Goal: Answer question/provide support: Share knowledge or assist other users

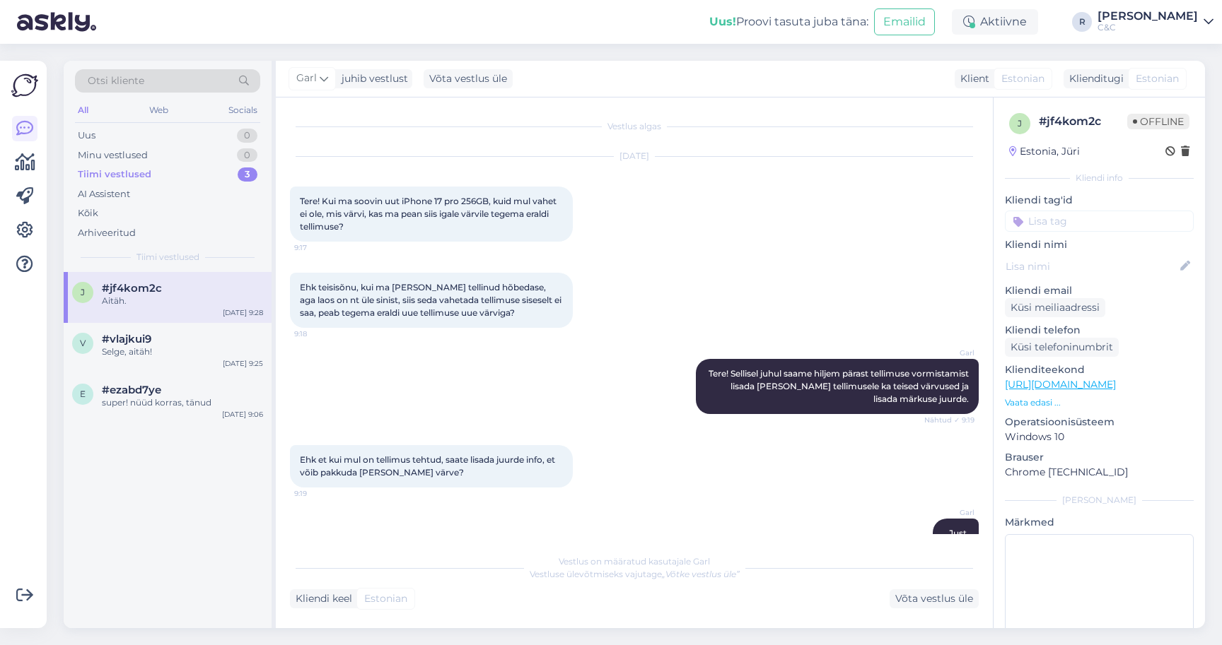
scroll to position [1080, 0]
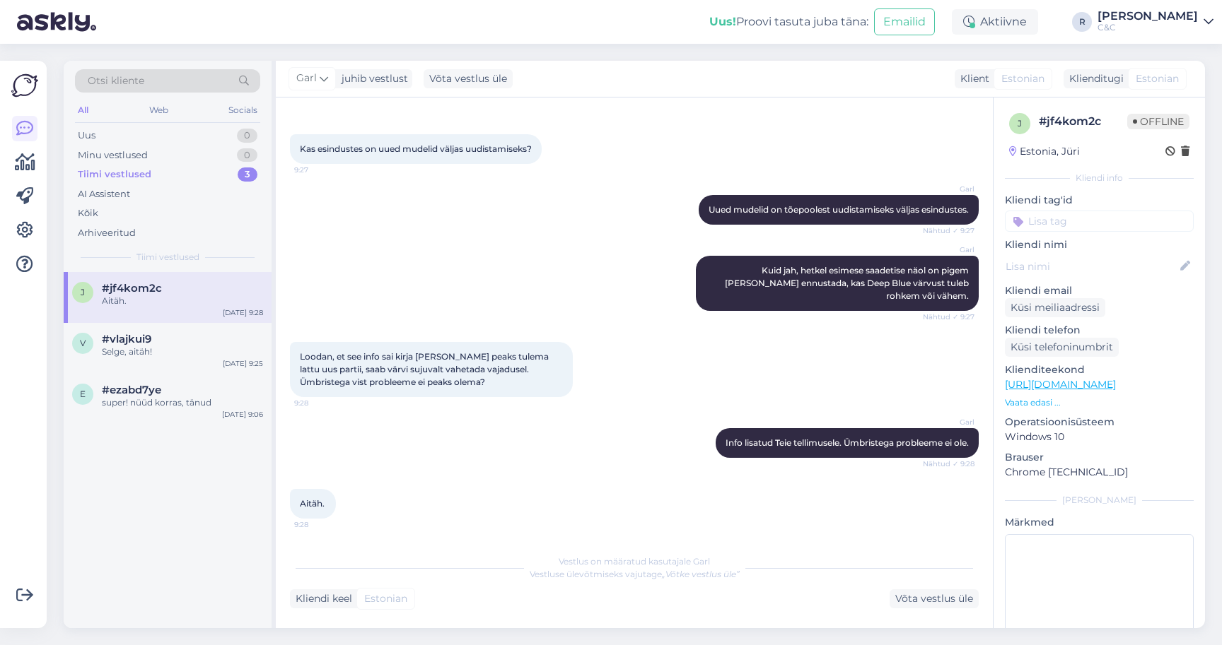
click at [342, 240] on div "Garl Uued mudelid on tõepoolest uudistamiseks väljas esindustes. Nähtud ✓ 9:27" at bounding box center [634, 210] width 689 height 61
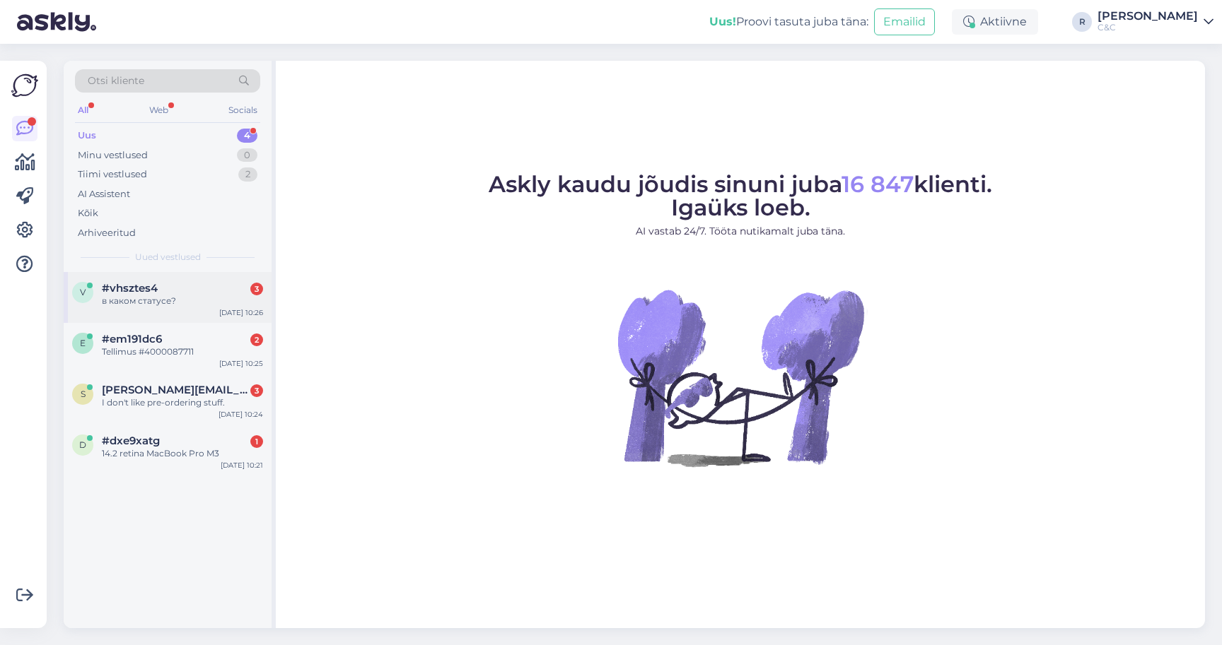
click at [179, 314] on div "v #vhsztes4 3 в каком статусе? [DATE] 10:26" at bounding box center [168, 297] width 208 height 51
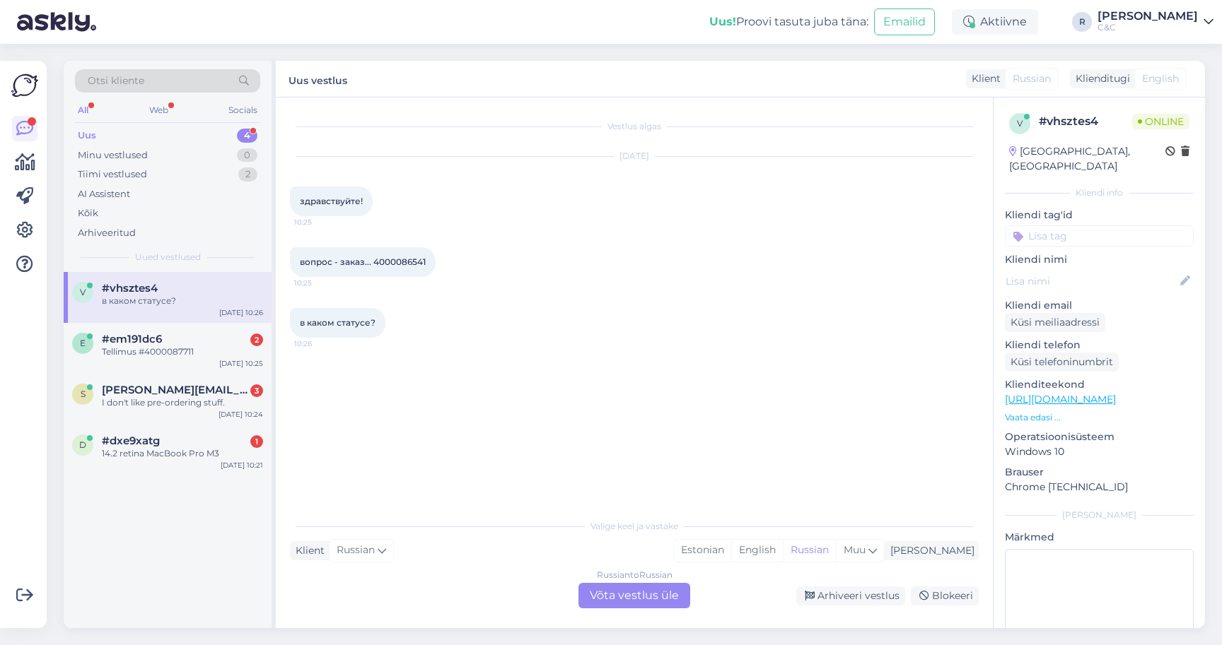
click at [620, 595] on div "Russian to Russian Võta vestlus üle" at bounding box center [634, 595] width 112 height 25
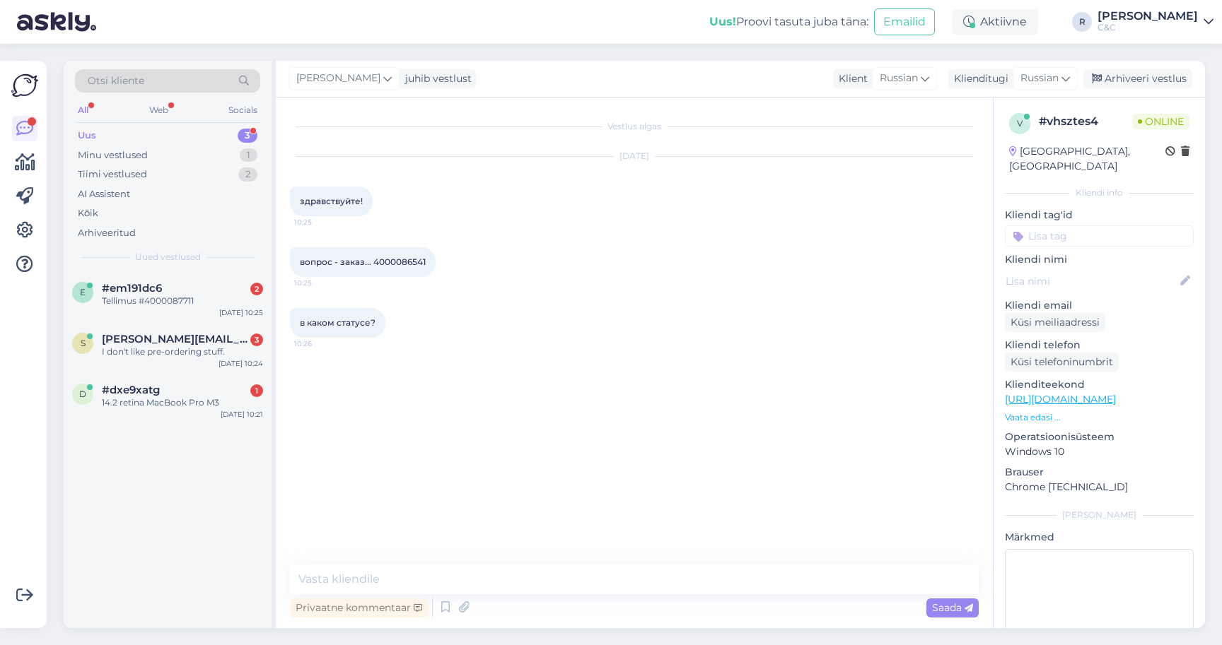
click at [404, 261] on span "вопрос - заказ... 4000086541" at bounding box center [363, 262] width 126 height 11
copy div "4000086541 10:25"
click at [862, 597] on div "Privaatne kommentaar Saada" at bounding box center [634, 608] width 689 height 27
click at [438, 614] on icon at bounding box center [445, 607] width 17 height 21
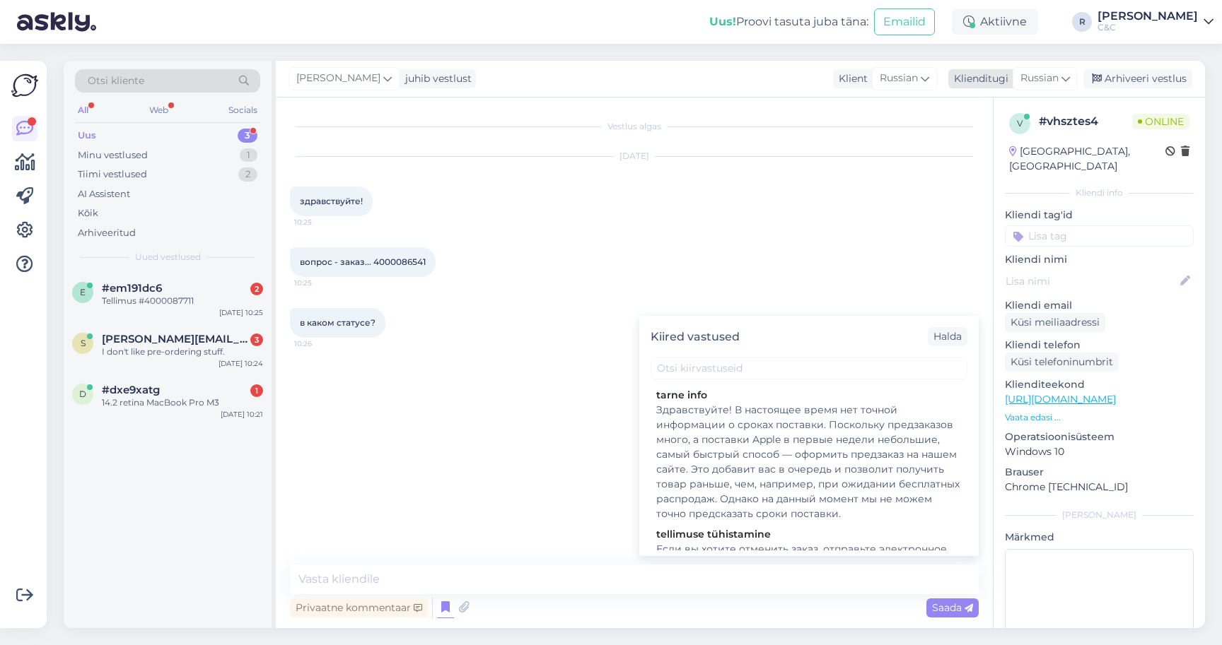
click at [1067, 75] on icon at bounding box center [1065, 79] width 8 height 16
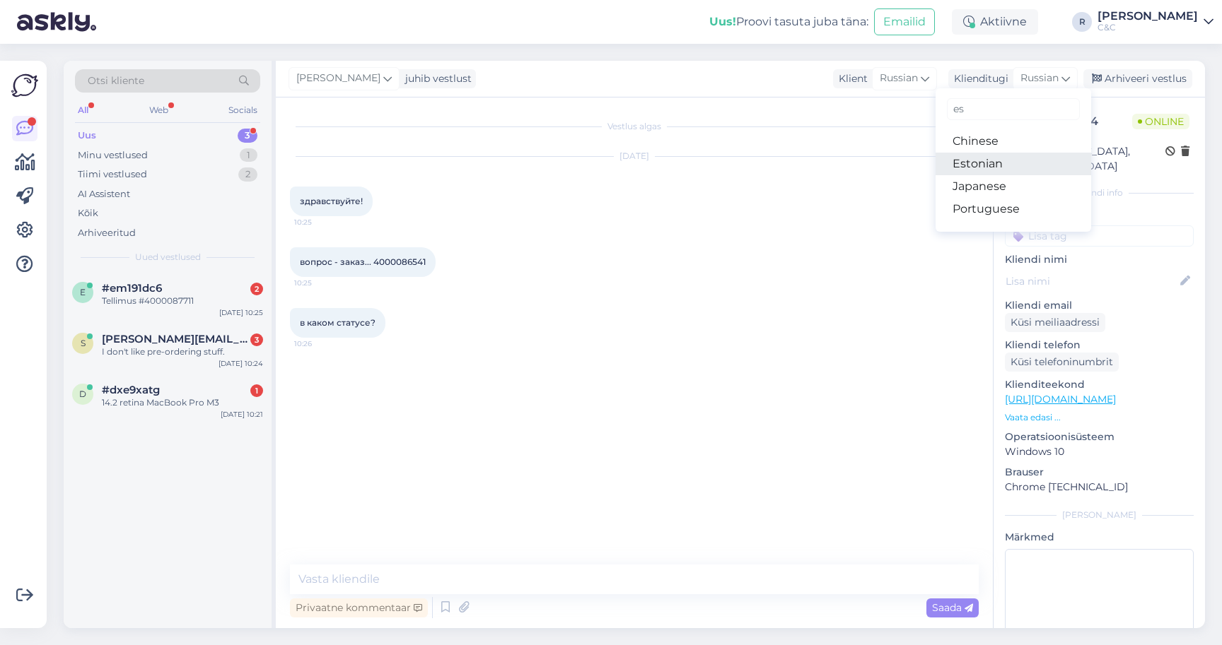
type input "es"
click at [968, 161] on link "Estonian" at bounding box center [1013, 164] width 156 height 23
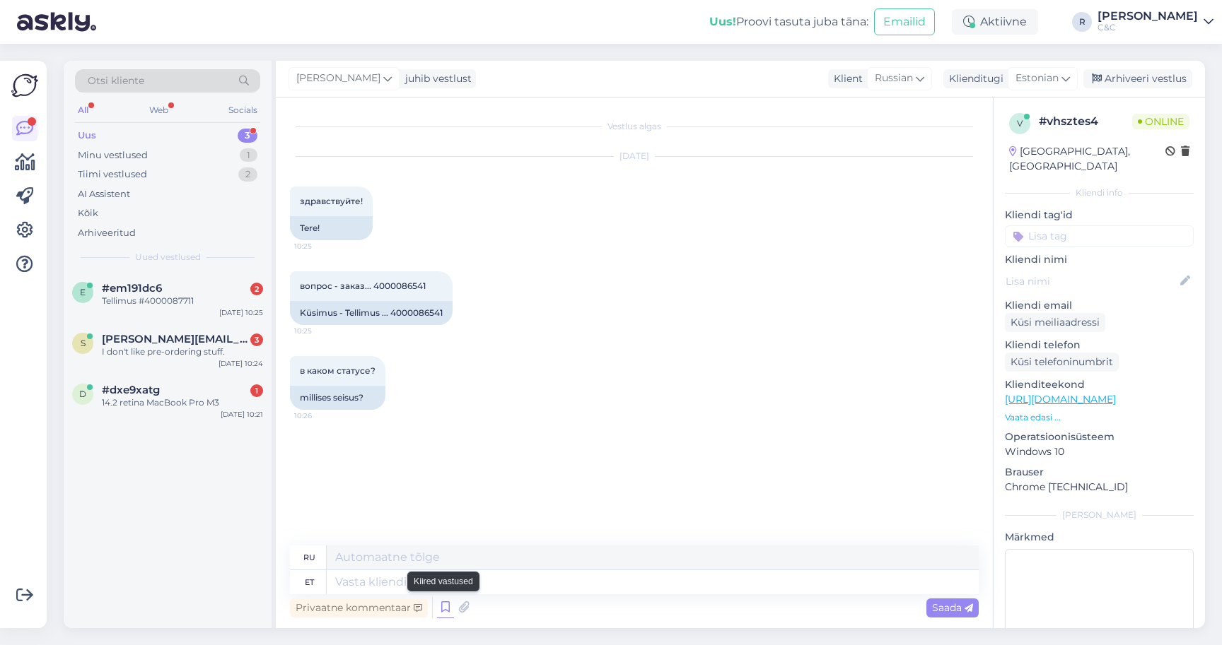
click at [445, 612] on icon at bounding box center [445, 607] width 17 height 21
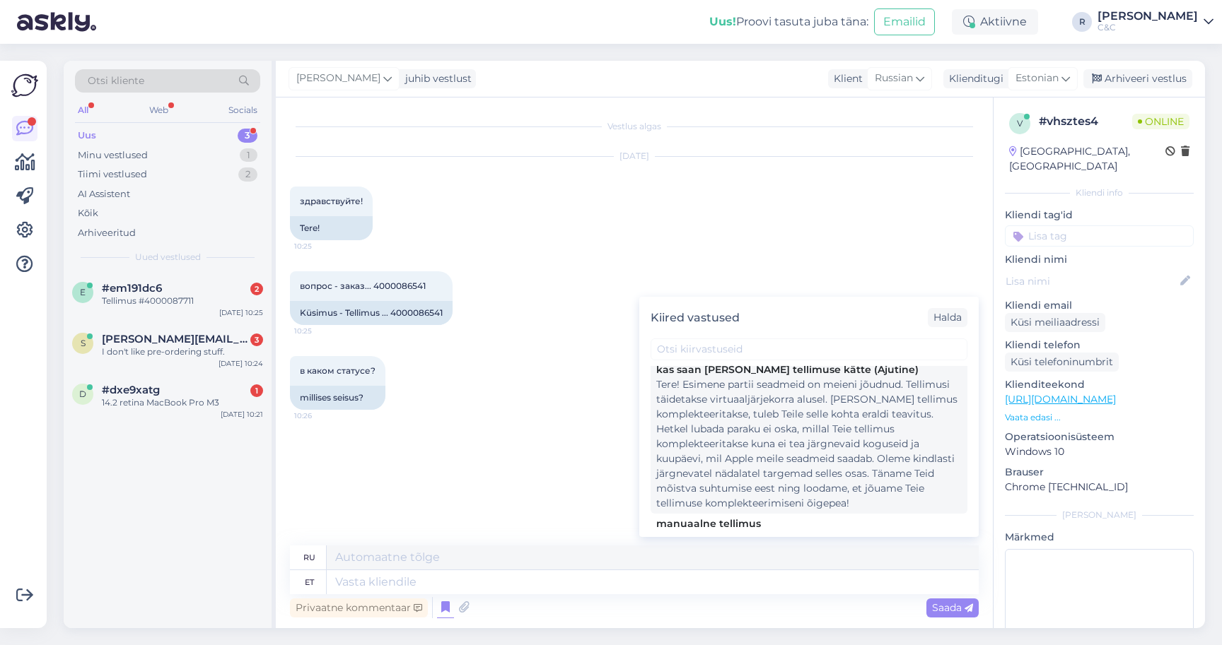
scroll to position [316, 0]
click at [808, 460] on div "Tere! Esimene partii seadmeid on meieni jõudnud. Tellimusi täidetakse virtuaalj…" at bounding box center [808, 449] width 305 height 134
type textarea "Здравствуйте! Первая партия устройств прибыла. Заказы выполняются в порядке вир…"
type textarea "Tere! Esimene partii seadmeid on meieni jõudnud. Tellimusi täidetakse virtuaalj…"
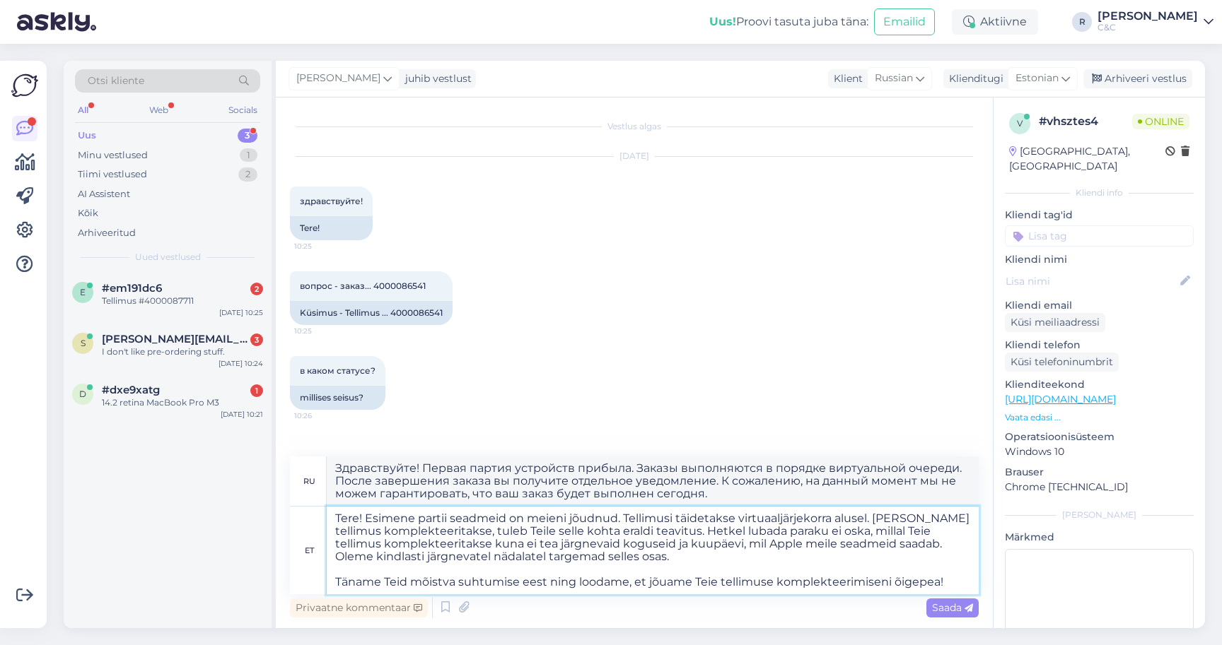
click at [624, 546] on textarea "Tere! Esimene partii seadmeid on meieni jõudnud. Tellimusi täidetakse virtuaalj…" at bounding box center [653, 551] width 652 height 88
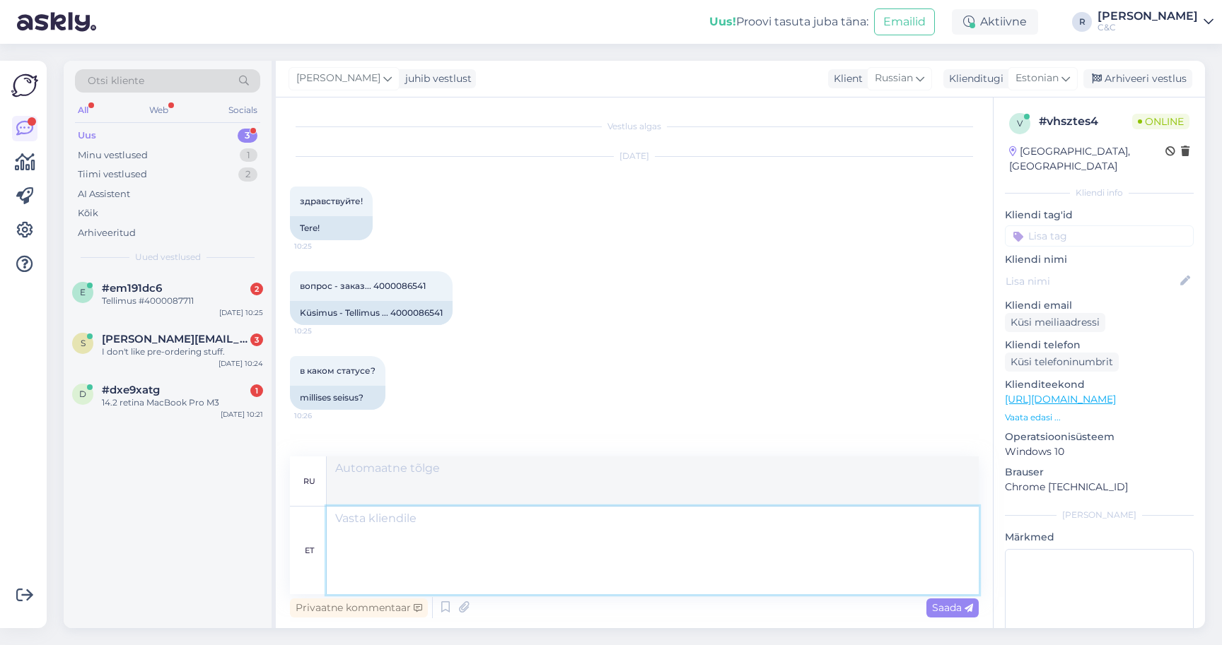
scroll to position [143, 0]
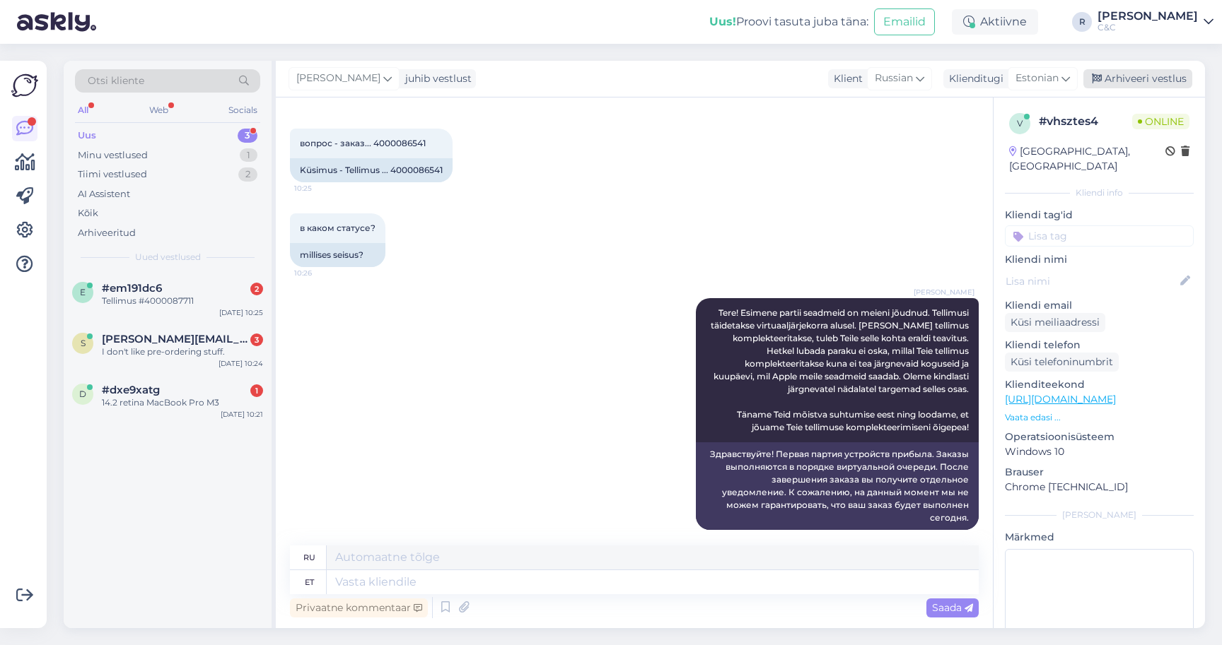
click at [1149, 81] on div "Arhiveeri vestlus" at bounding box center [1137, 78] width 109 height 19
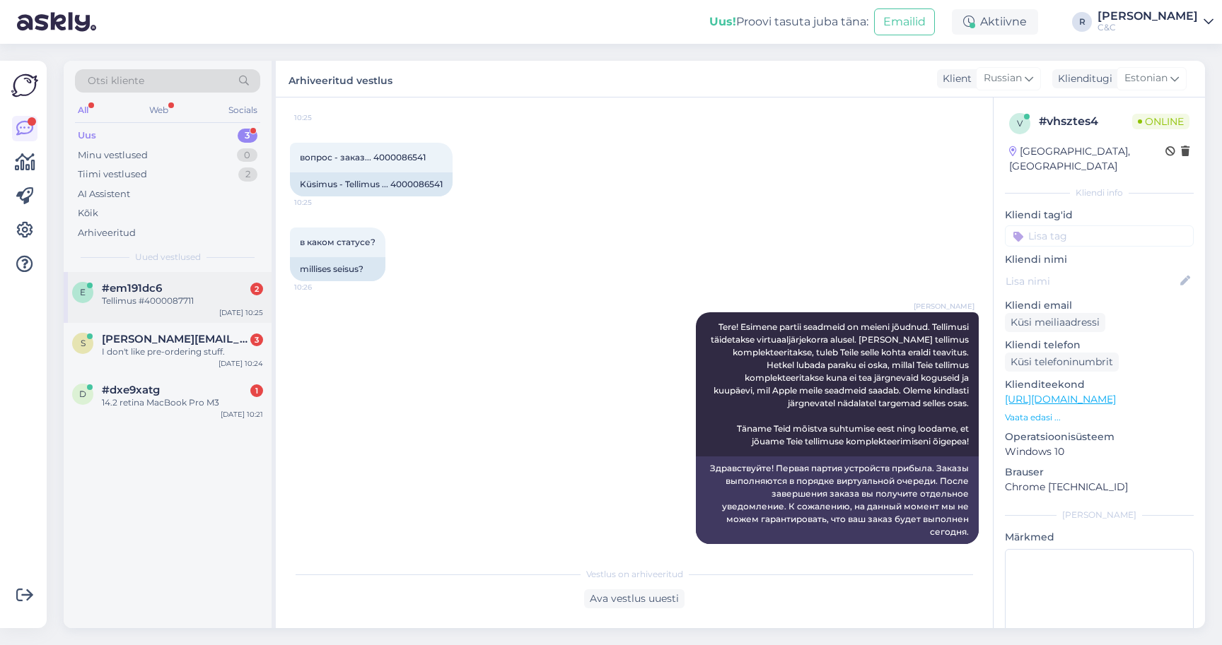
click at [225, 283] on div "#em191dc6 2" at bounding box center [182, 288] width 161 height 13
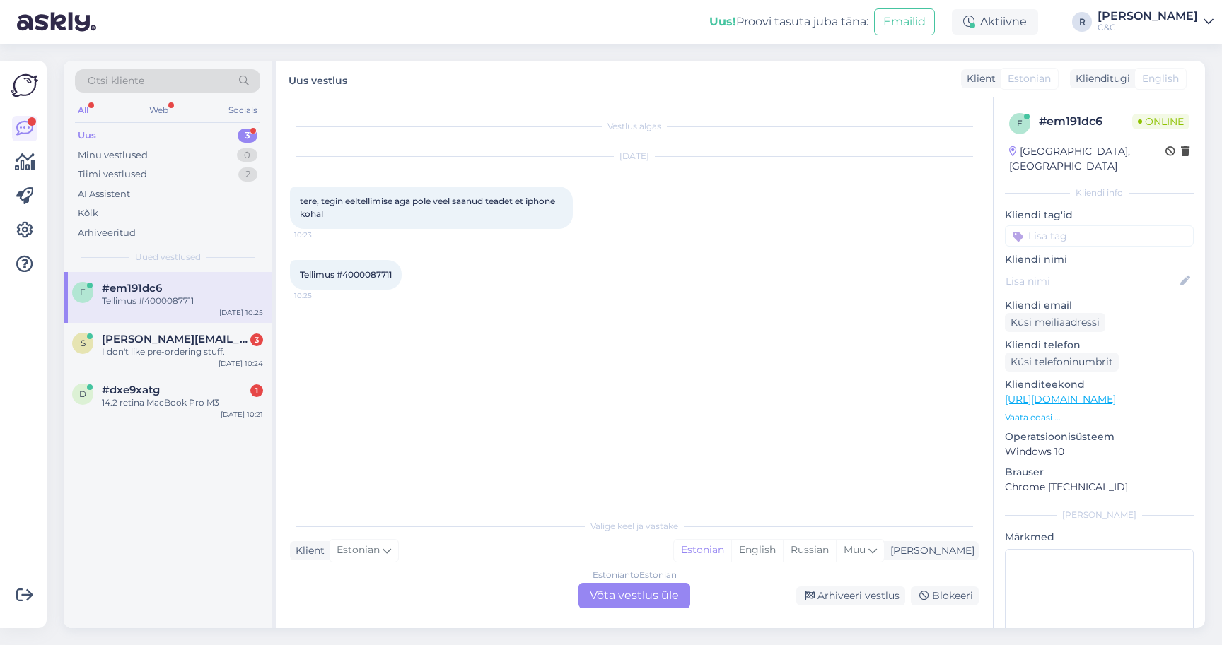
click at [636, 586] on div "Estonian to Estonian Võta vestlus üle" at bounding box center [634, 595] width 112 height 25
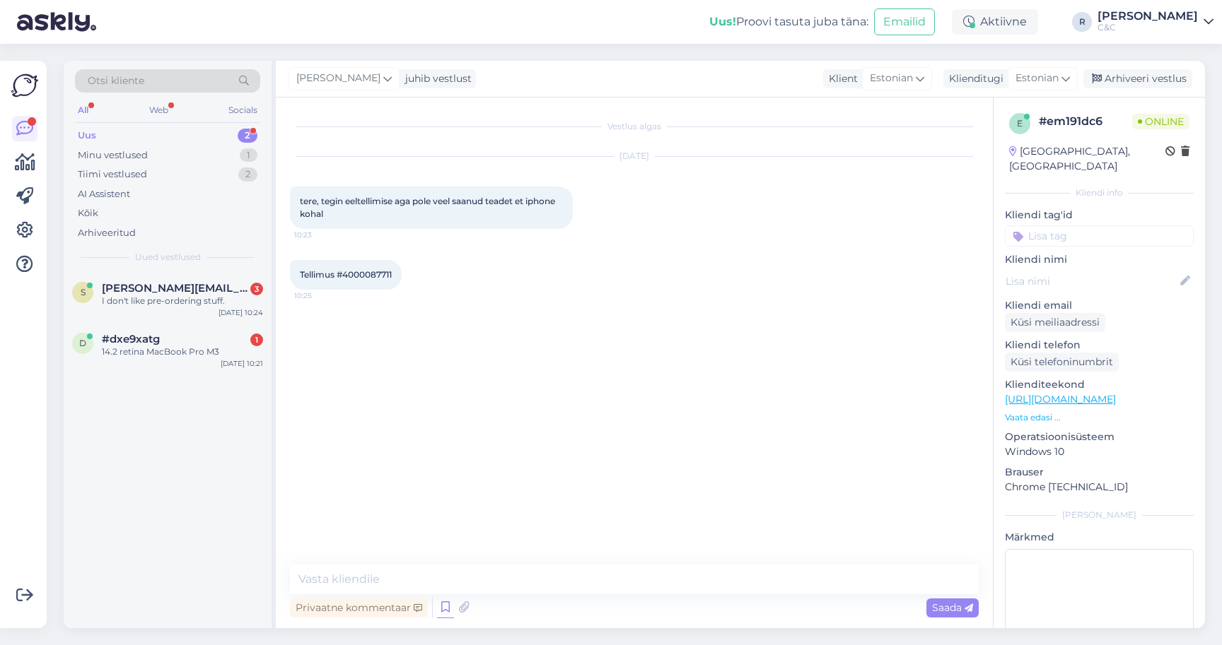
click at [440, 618] on icon at bounding box center [445, 607] width 17 height 21
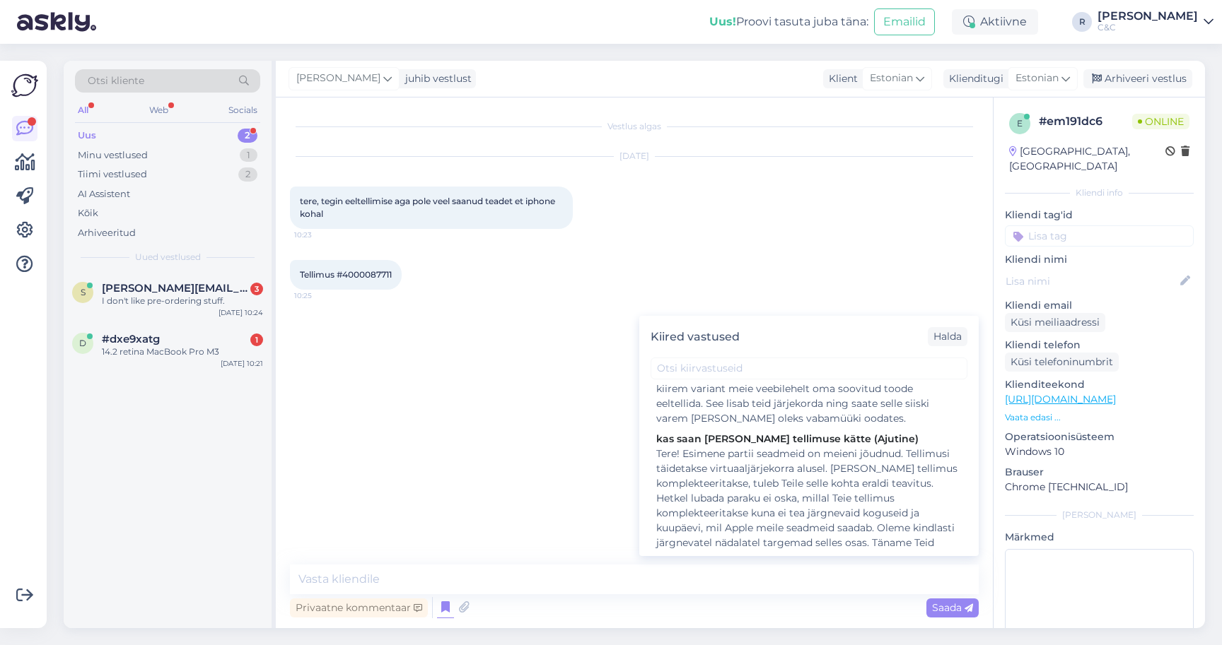
scroll to position [266, 0]
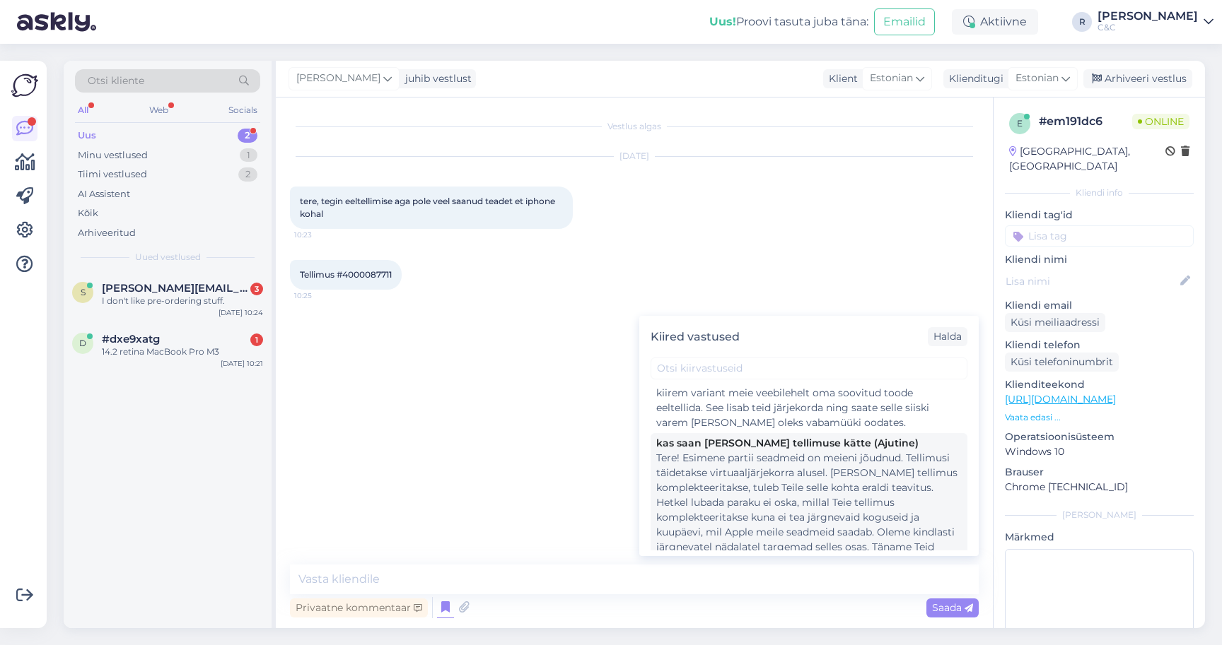
click at [809, 484] on div "Tere! Esimene partii seadmeid on meieni jõudnud. Tellimusi täidetakse virtuaalj…" at bounding box center [808, 518] width 305 height 134
type textarea "Tere! Esimene partii seadmeid on meieni jõudnud. Tellimusi täidetakse virtuaalj…"
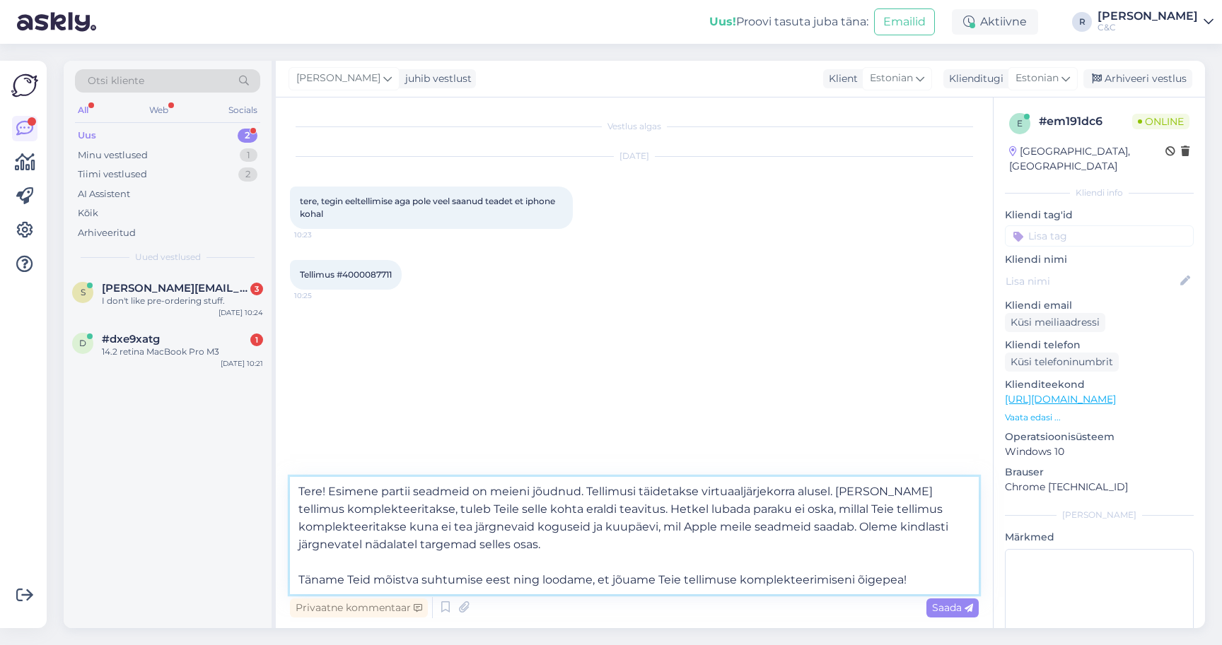
click at [645, 556] on textarea "Tere! Esimene partii seadmeid on meieni jõudnud. Tellimusi täidetakse virtuaalj…" at bounding box center [634, 535] width 689 height 117
click at [652, 552] on textarea "Tere! Esimene partii seadmeid on meieni jõudnud. Tellimusi täidetakse virtuaalj…" at bounding box center [634, 535] width 689 height 117
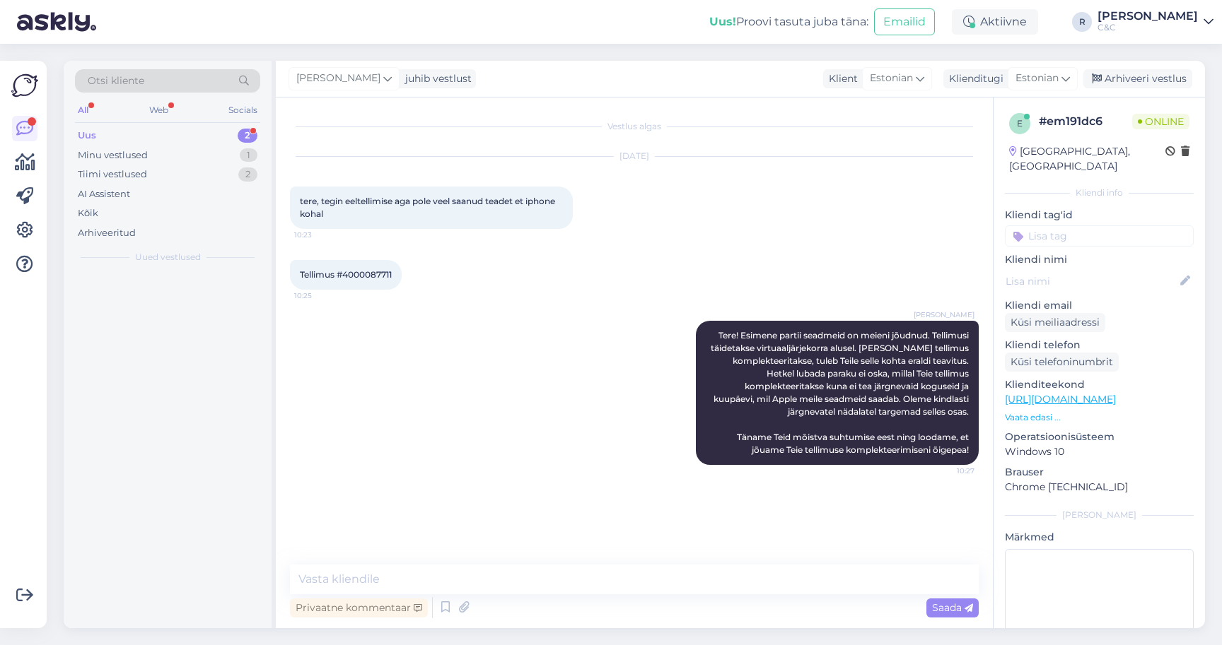
click at [236, 286] on div at bounding box center [168, 450] width 208 height 356
click at [208, 295] on div "I don't like pre-ordering stuff." at bounding box center [182, 301] width 161 height 13
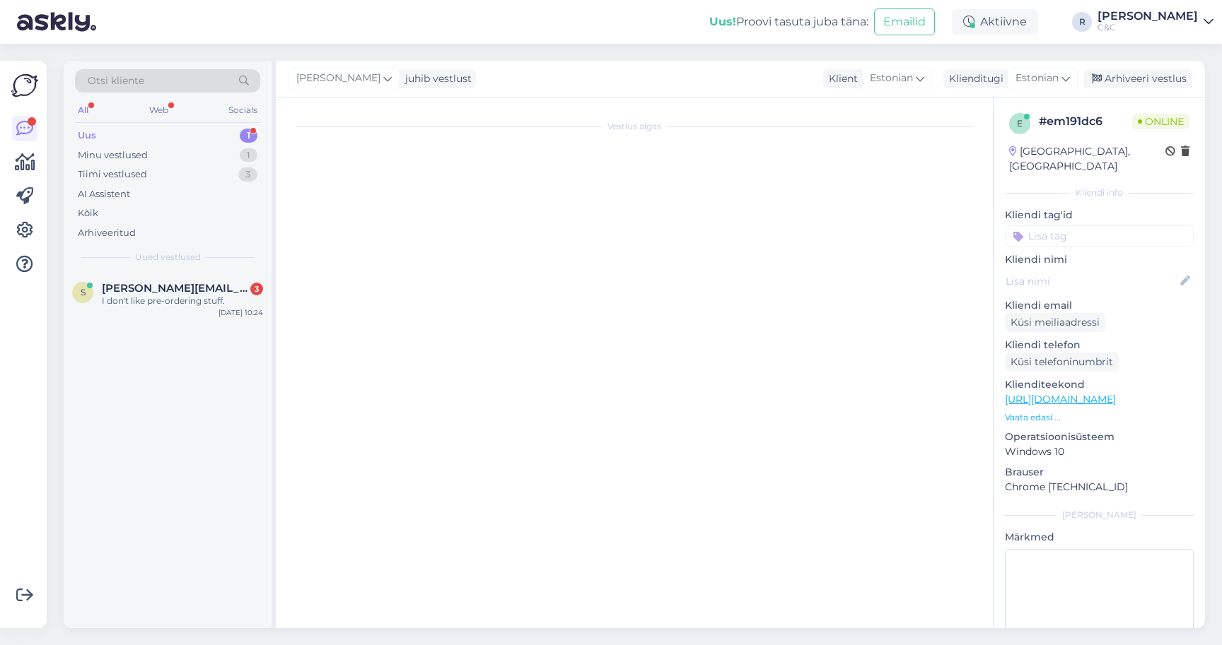
scroll to position [943, 0]
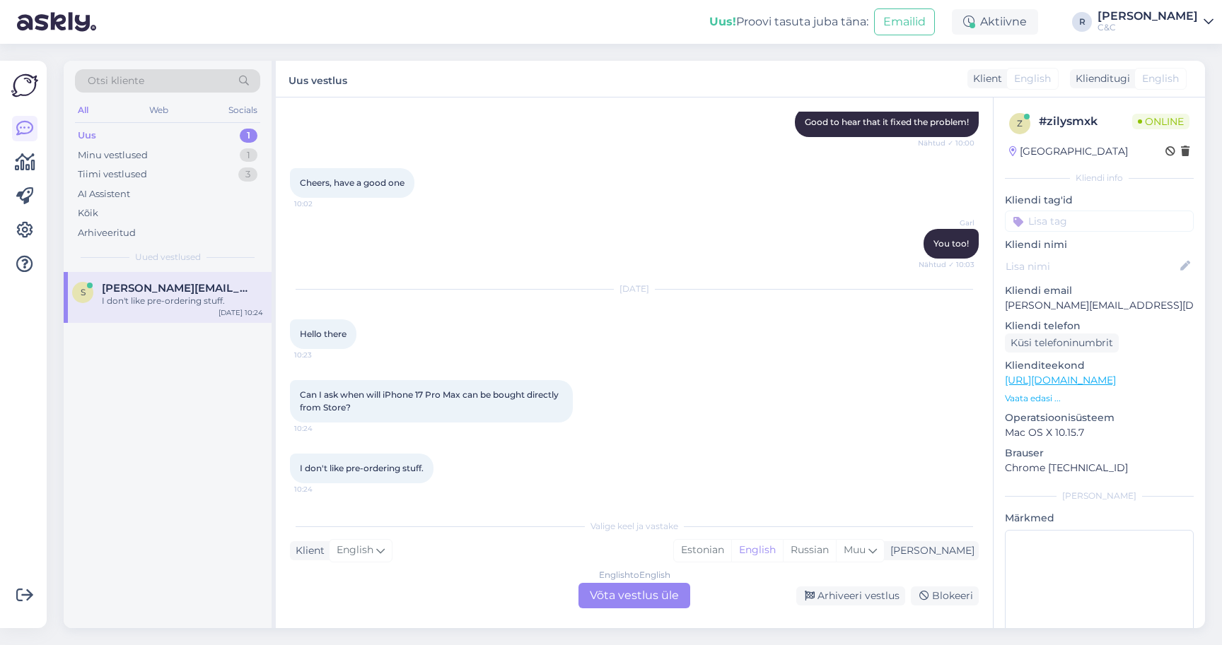
click at [600, 600] on div "English to English Võta vestlus üle" at bounding box center [634, 595] width 112 height 25
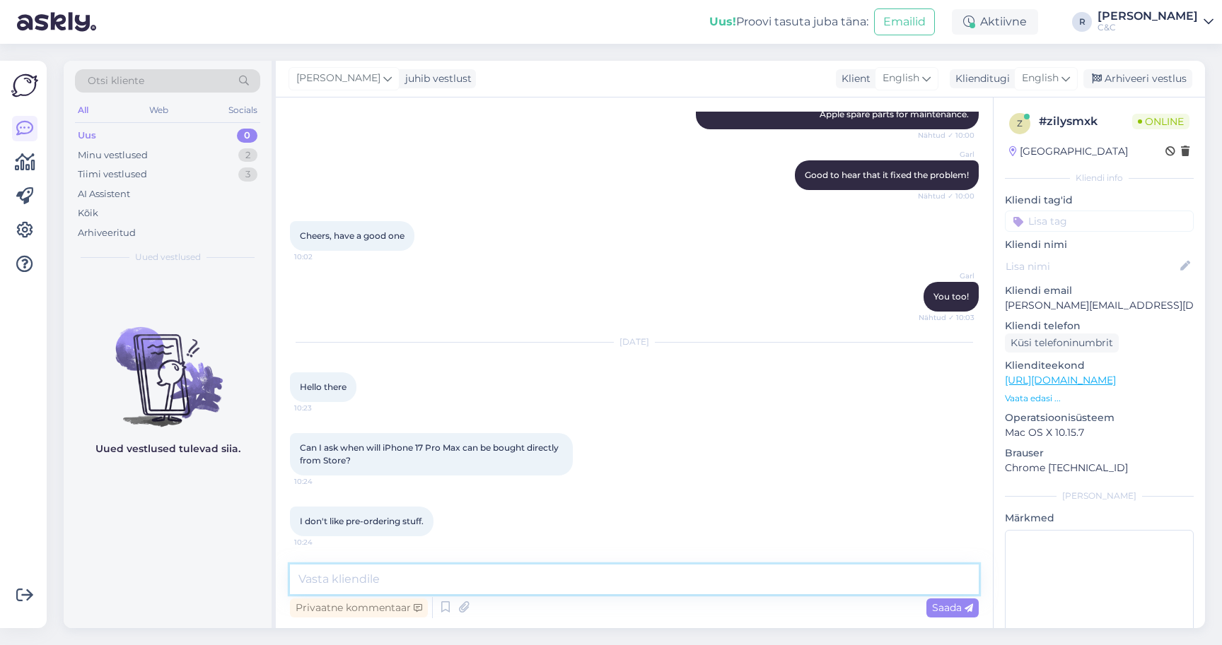
click at [623, 591] on textarea at bounding box center [634, 580] width 689 height 30
click at [447, 609] on icon at bounding box center [445, 607] width 17 height 21
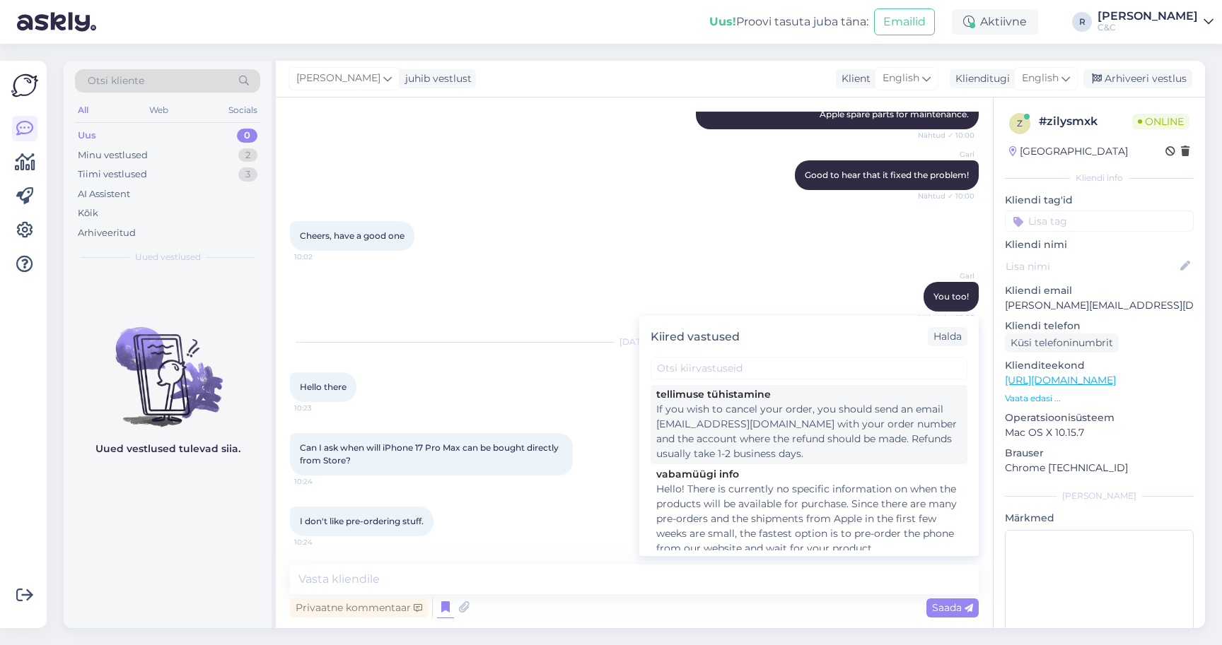
scroll to position [137, 0]
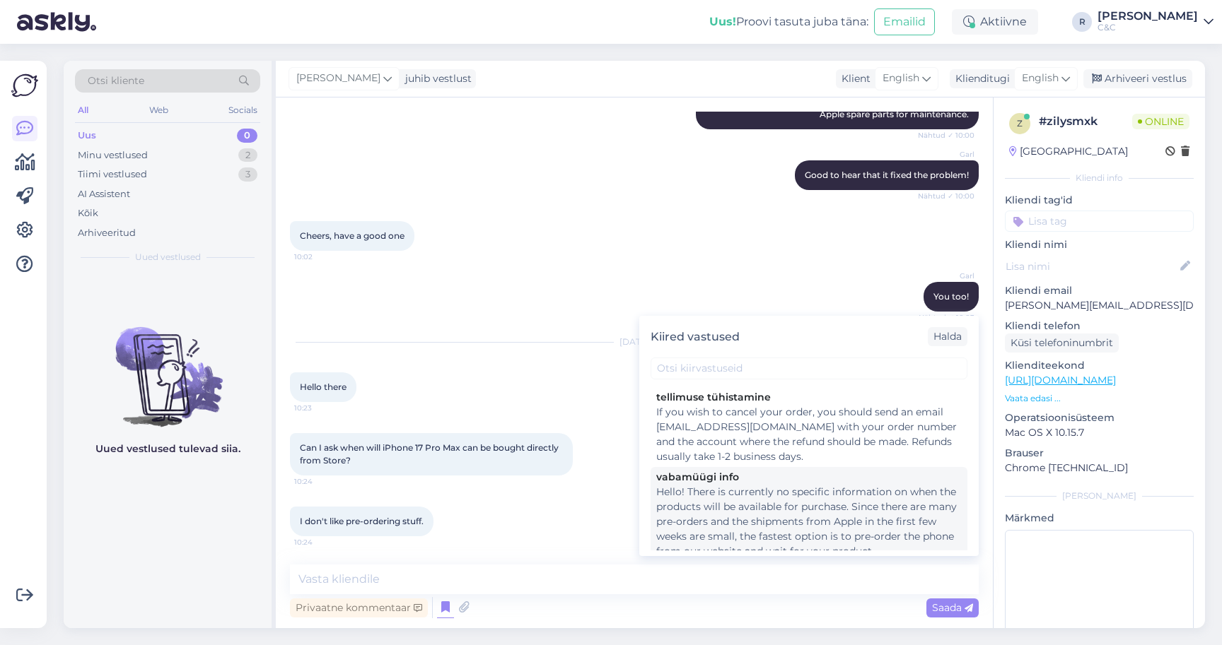
click at [781, 511] on div "Hello! There is currently no specific information on when the products will be …" at bounding box center [808, 522] width 305 height 74
type textarea "Hello! There is currently no specific information on when the products will be …"
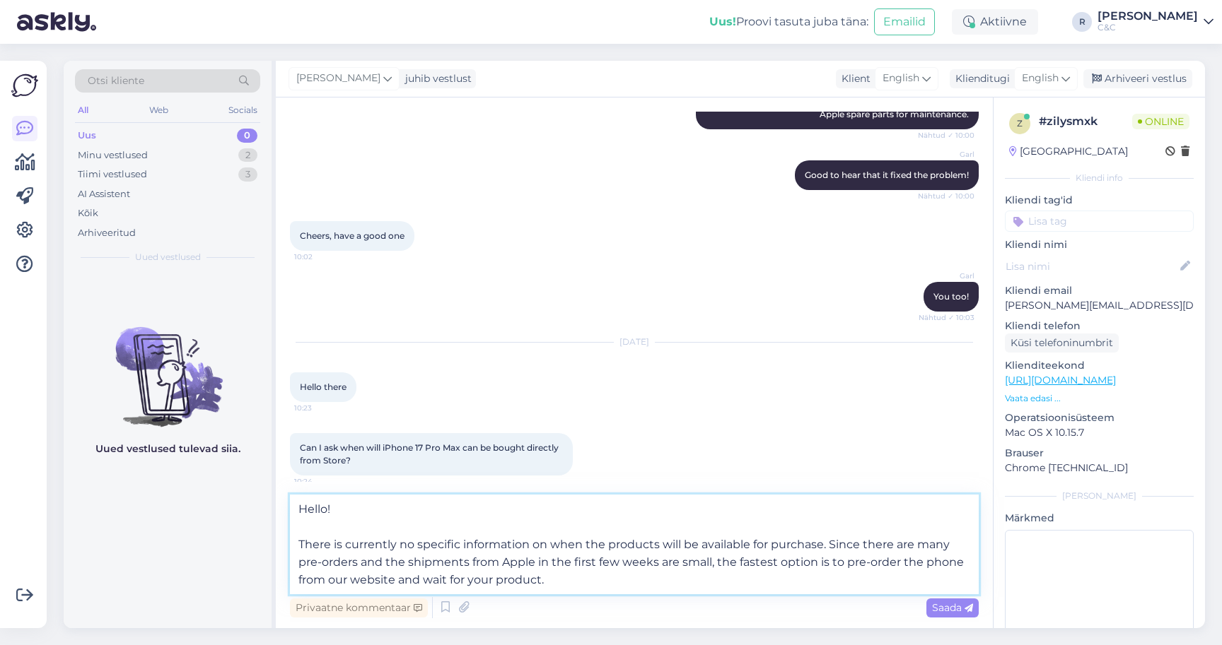
click at [621, 575] on textarea "Hello! There is currently no specific information on when the products will be …" at bounding box center [634, 545] width 689 height 100
click at [629, 579] on textarea "Hello! There is currently no specific information on when the products will be …" at bounding box center [634, 545] width 689 height 100
click at [605, 583] on textarea "Hello! There is currently no specific information on when the products will be …" at bounding box center [634, 545] width 689 height 100
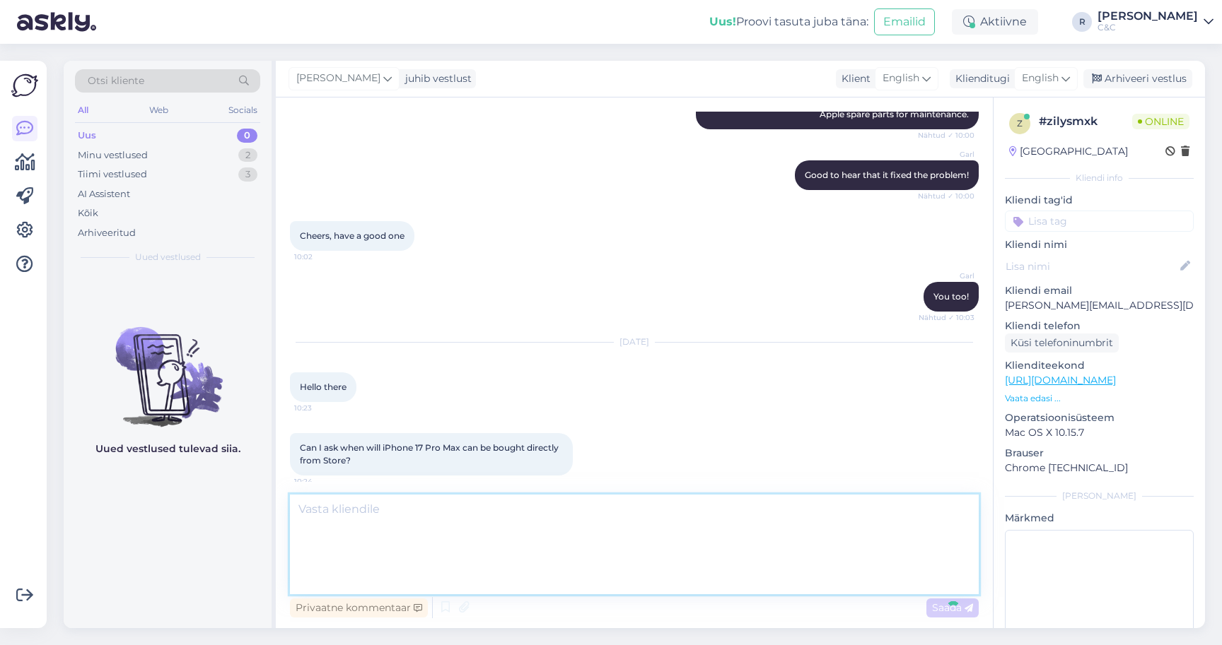
scroll to position [1027, 0]
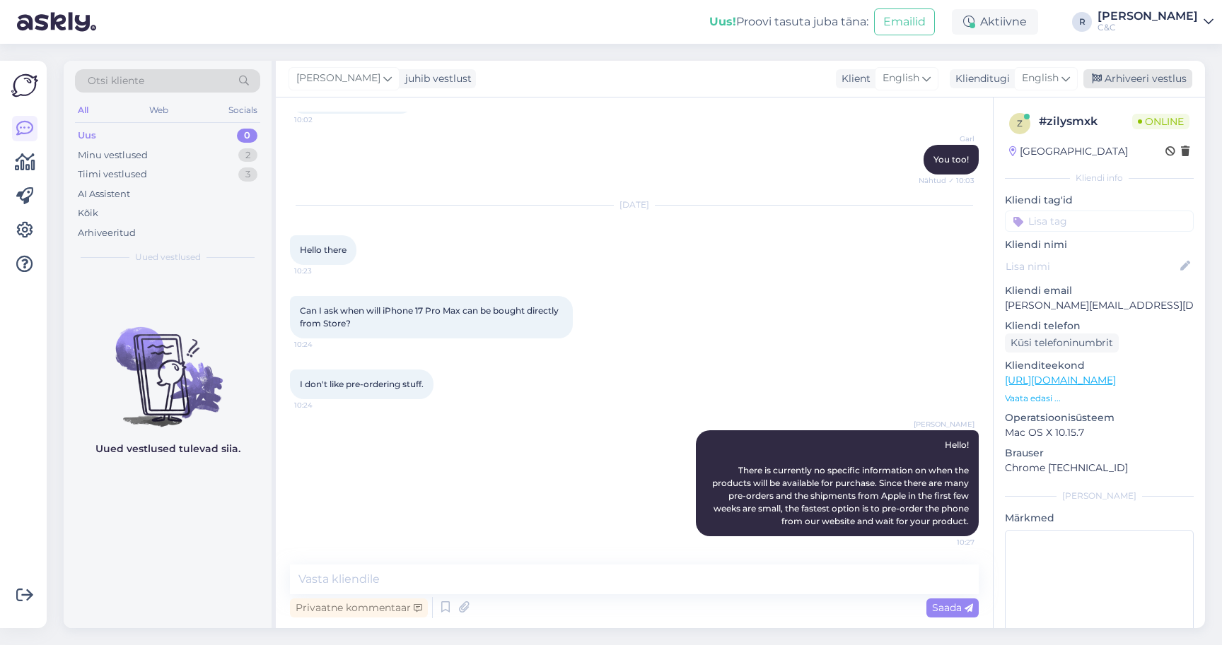
click at [1125, 71] on div "Arhiveeri vestlus" at bounding box center [1137, 78] width 109 height 19
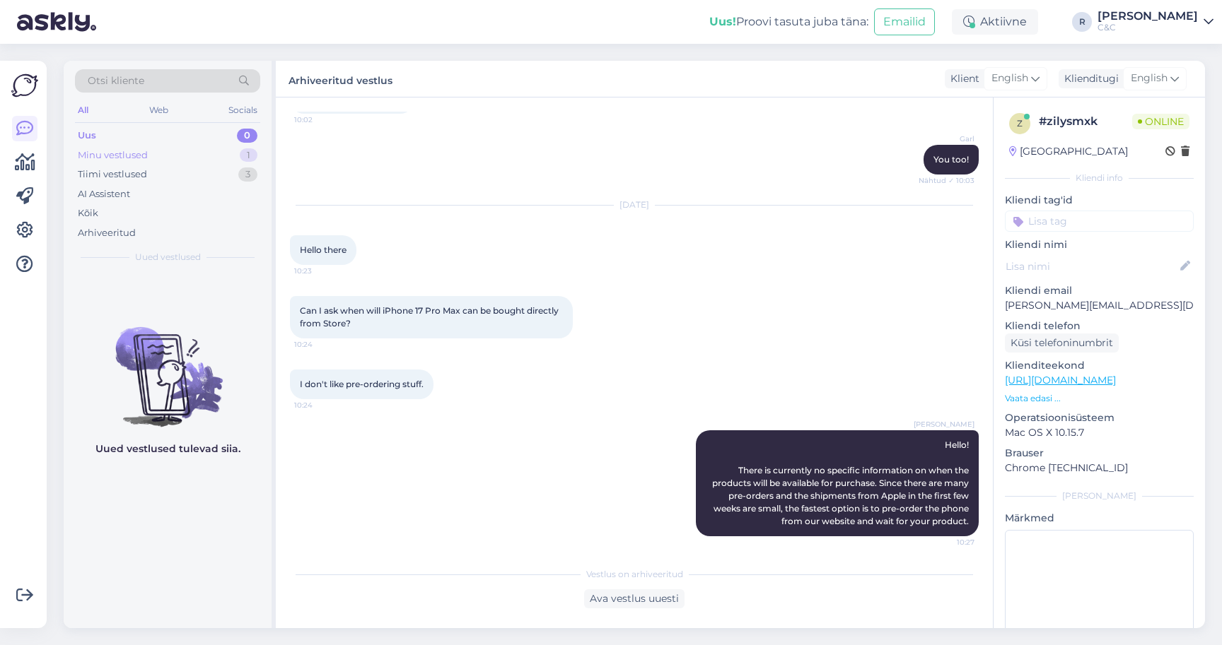
click at [181, 158] on div "Minu vestlused 1" at bounding box center [167, 156] width 185 height 20
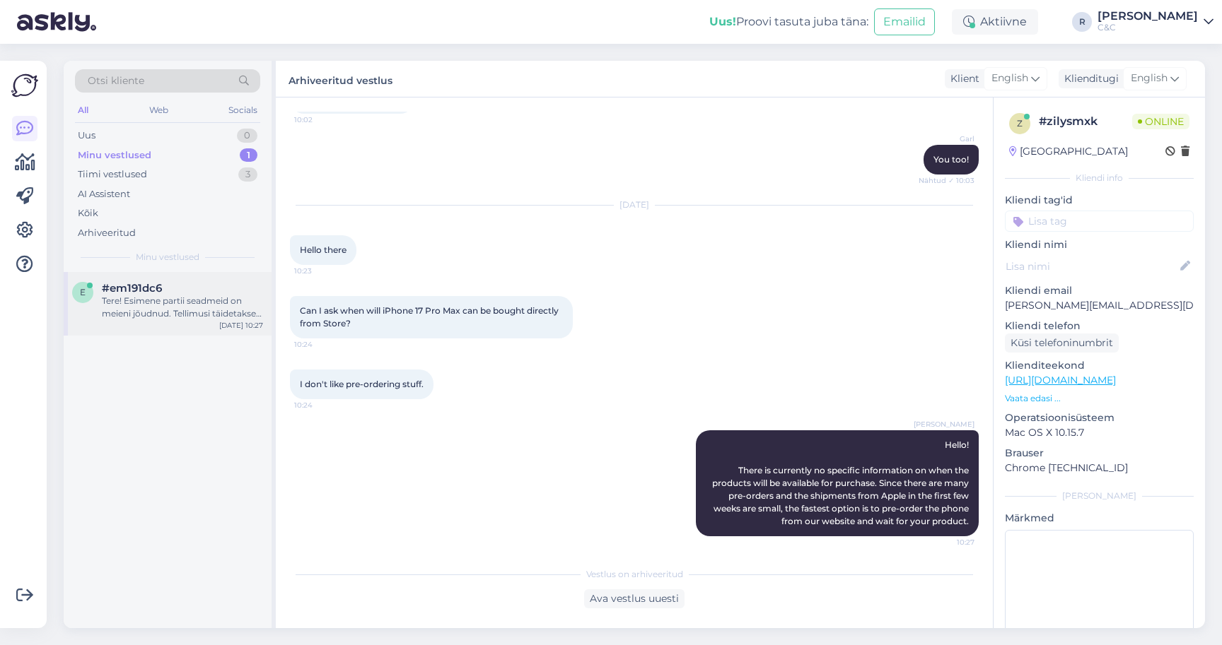
click at [149, 301] on div "Tere! Esimene partii seadmeid on meieni jõudnud. Tellimusi täidetakse virtuaalj…" at bounding box center [182, 307] width 161 height 25
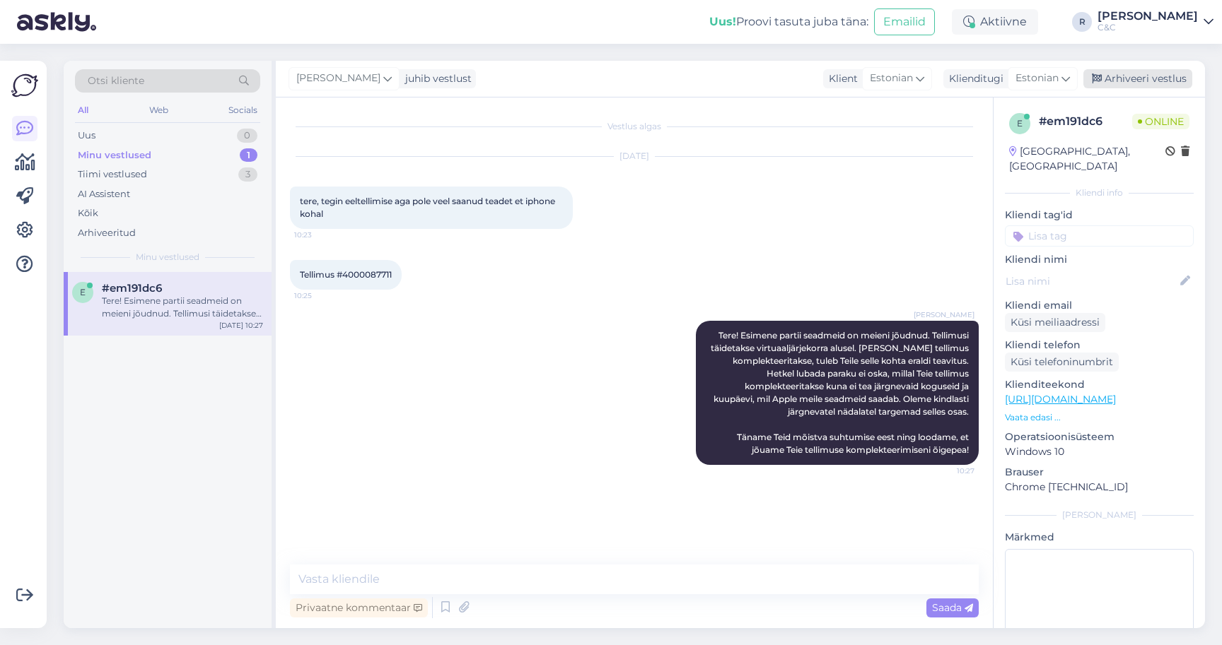
click at [1173, 76] on div "Arhiveeri vestlus" at bounding box center [1137, 78] width 109 height 19
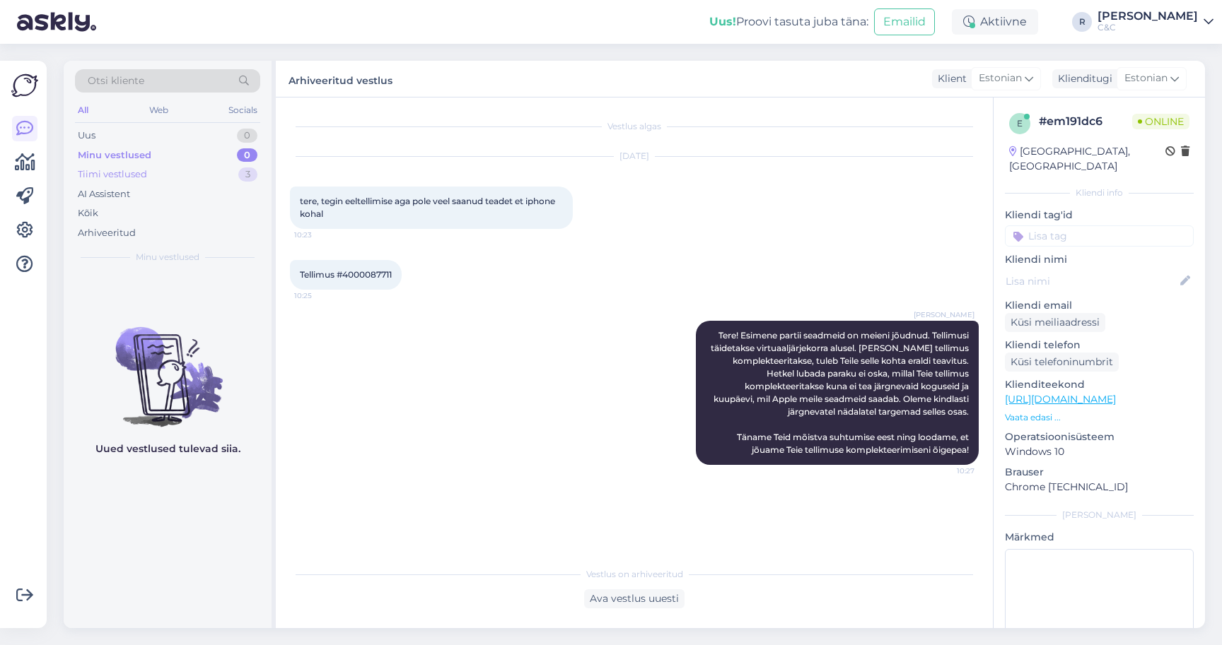
click at [213, 172] on div "Tiimi vestlused 3" at bounding box center [167, 175] width 185 height 20
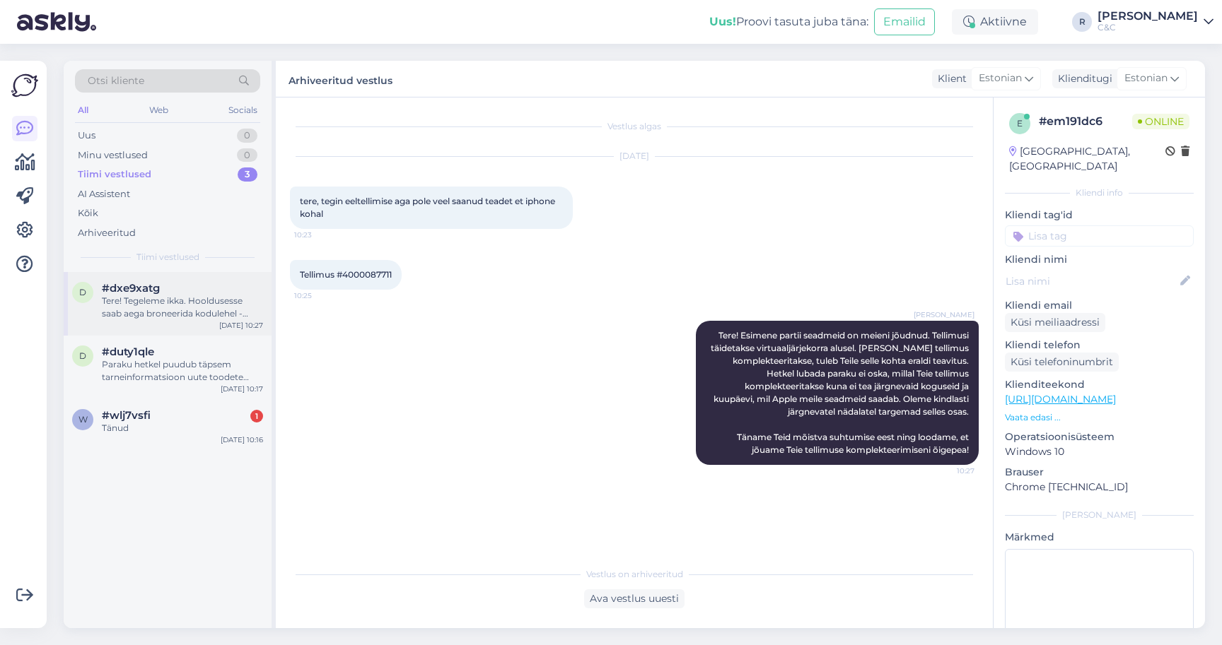
click at [181, 314] on div "Tere! Tegeleme ikka. Hooldusesse saab aega broneerida kodulehel - [URL][DOMAIN_…" at bounding box center [182, 307] width 161 height 25
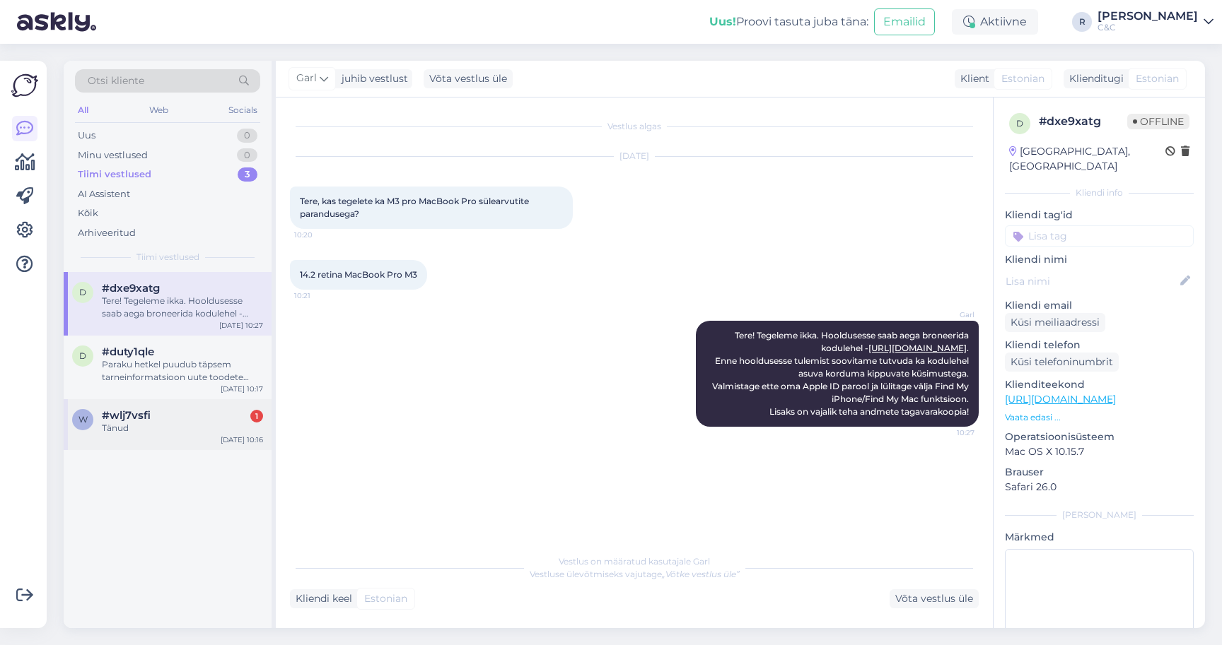
click at [165, 427] on div "Tänud" at bounding box center [182, 428] width 161 height 13
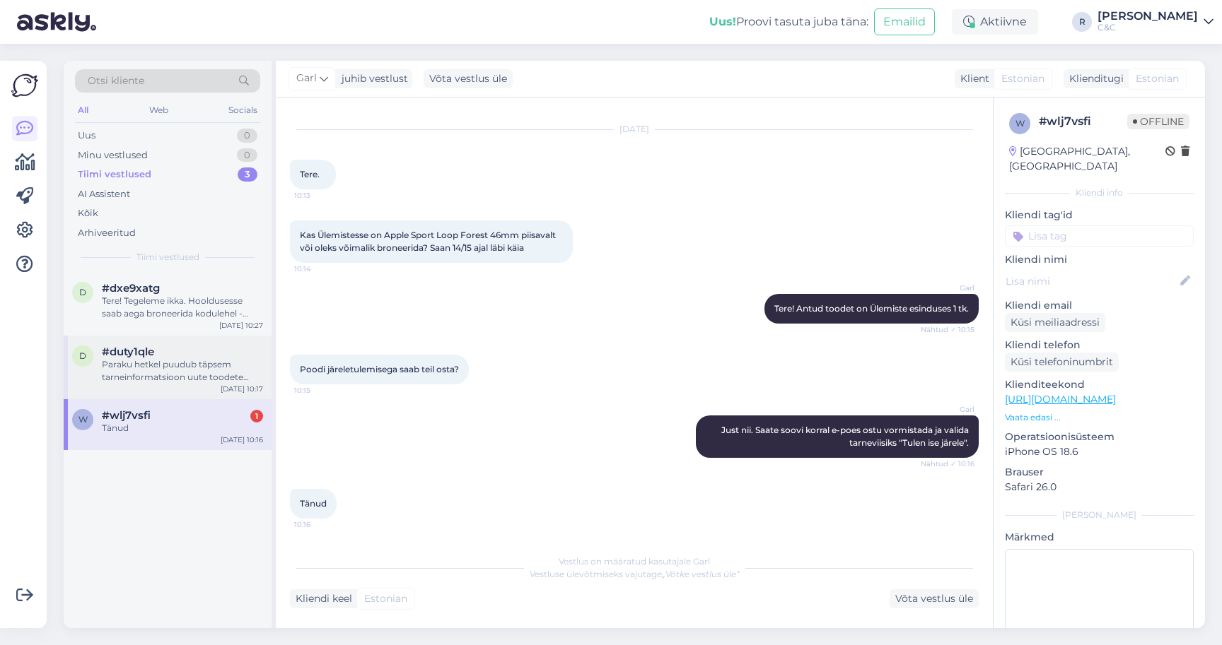
click at [177, 358] on div "Paraku hetkel puudub täpsem tarneinformatsioon uute toodete osas. Karm reaalsus…" at bounding box center [182, 370] width 161 height 25
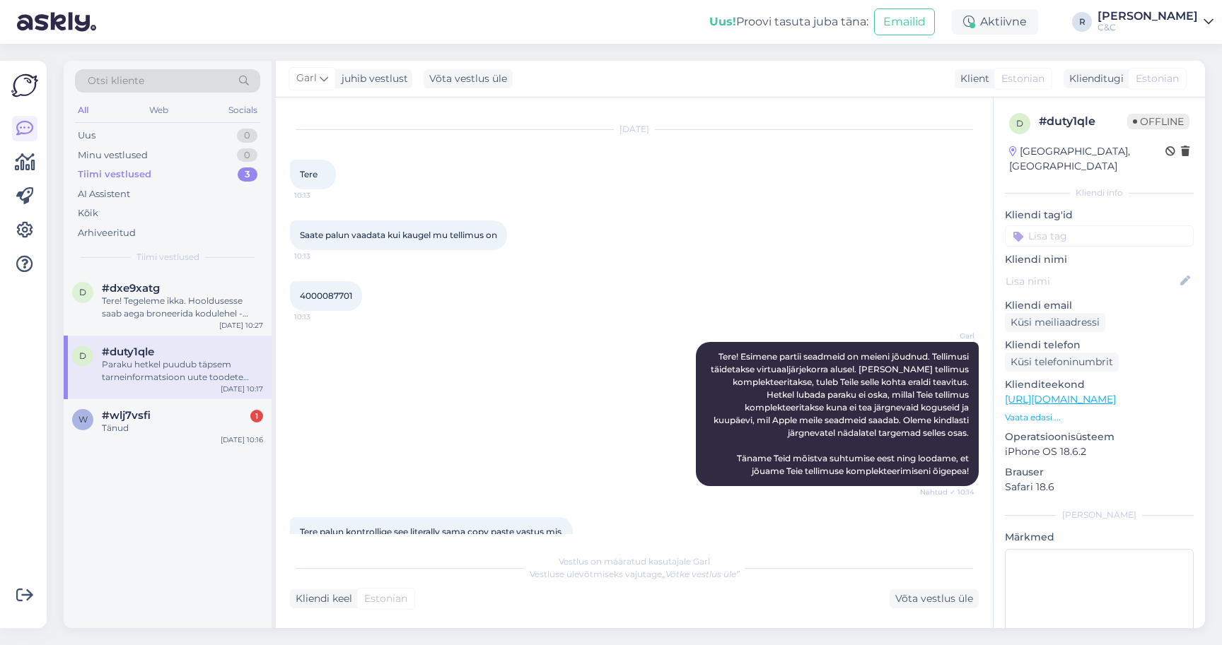
scroll to position [342, 0]
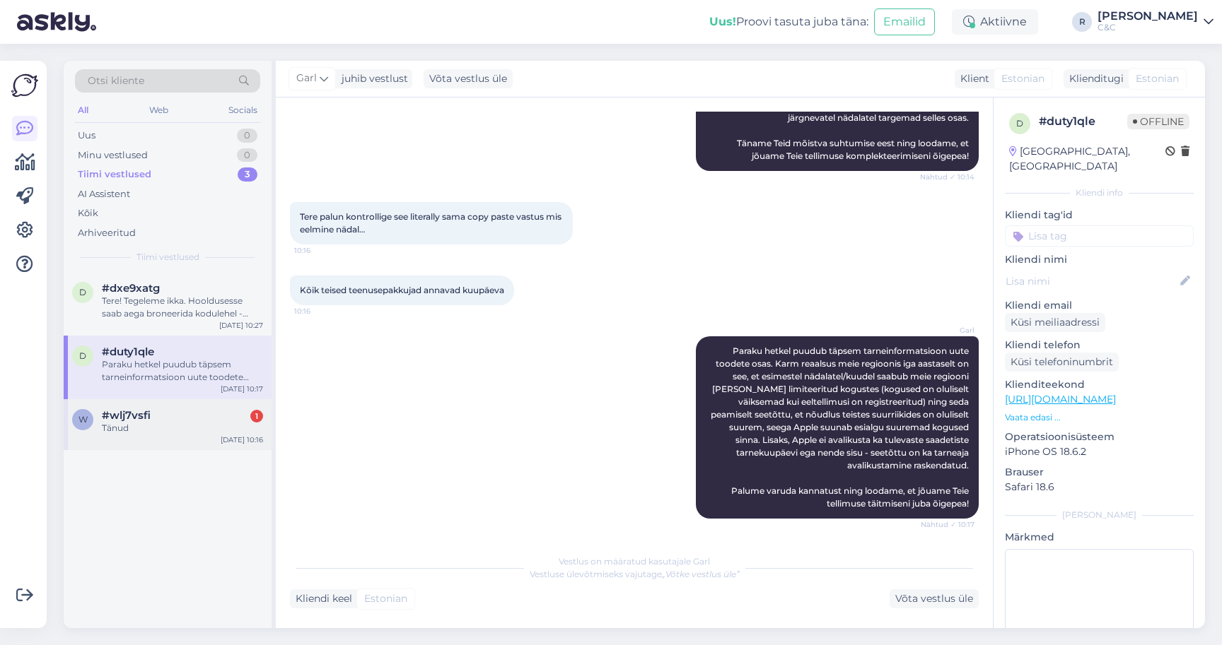
click at [175, 414] on div "#wlj7vsfi 1" at bounding box center [182, 415] width 161 height 13
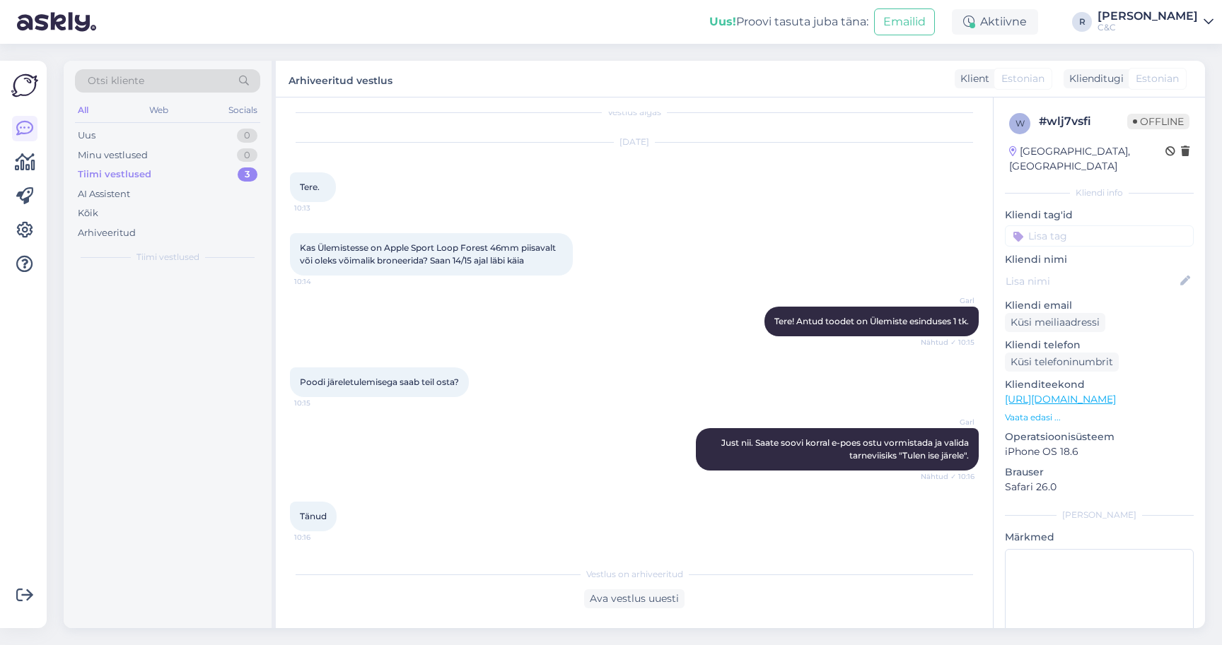
scroll to position [14, 0]
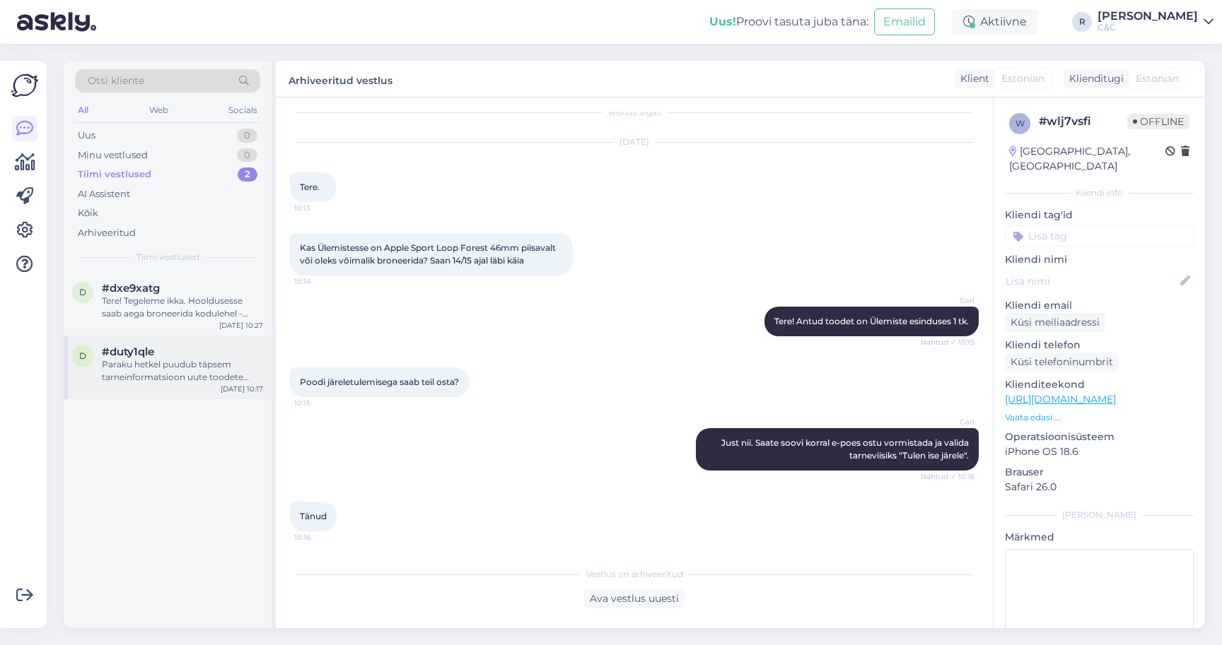
click at [213, 361] on div "Paraku hetkel puudub täpsem tarneinformatsioon uute toodete osas. Karm reaalsus…" at bounding box center [182, 370] width 161 height 25
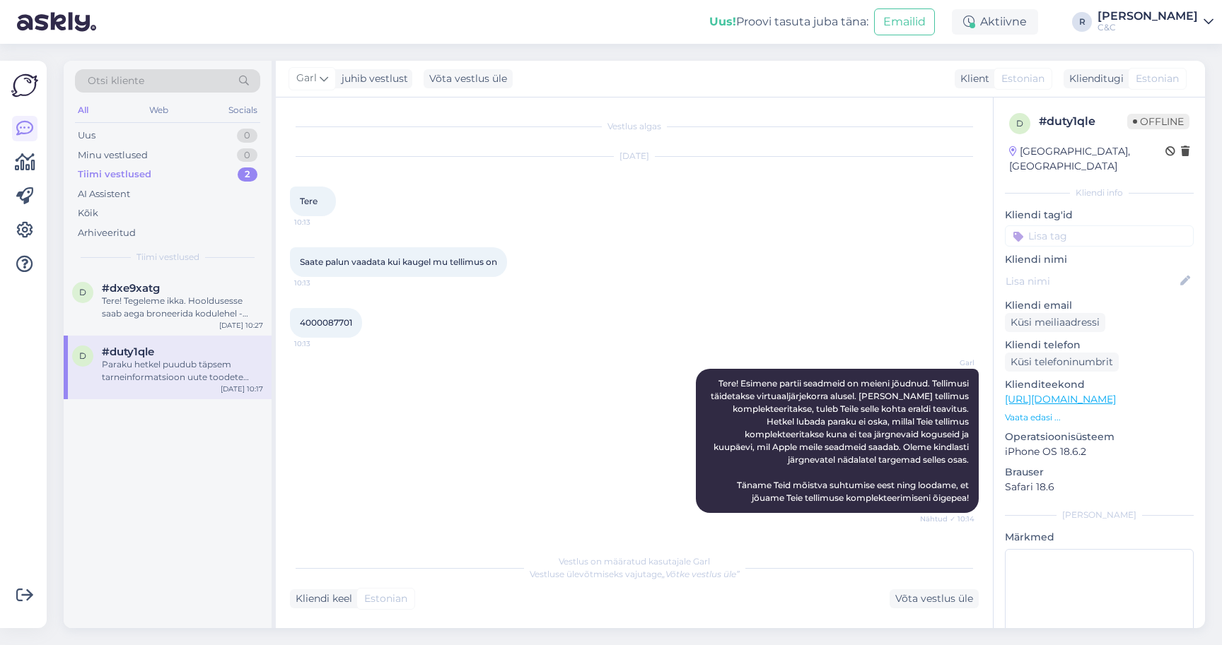
scroll to position [342, 0]
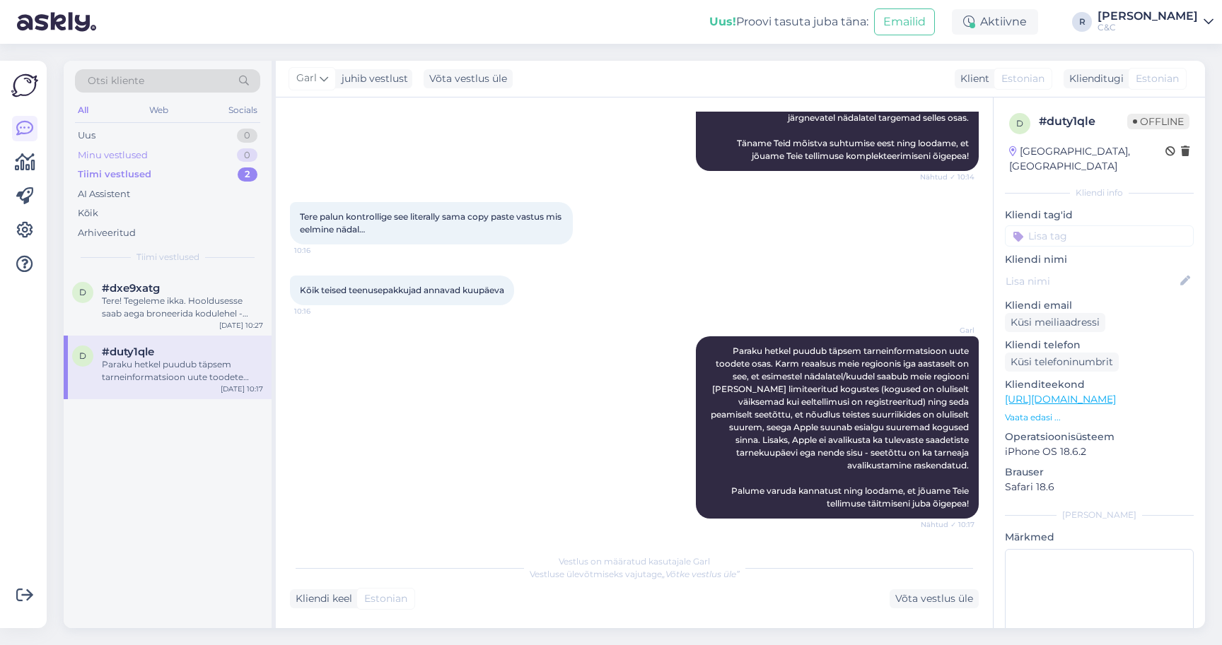
click at [197, 154] on div "Minu vestlused 0" at bounding box center [167, 156] width 185 height 20
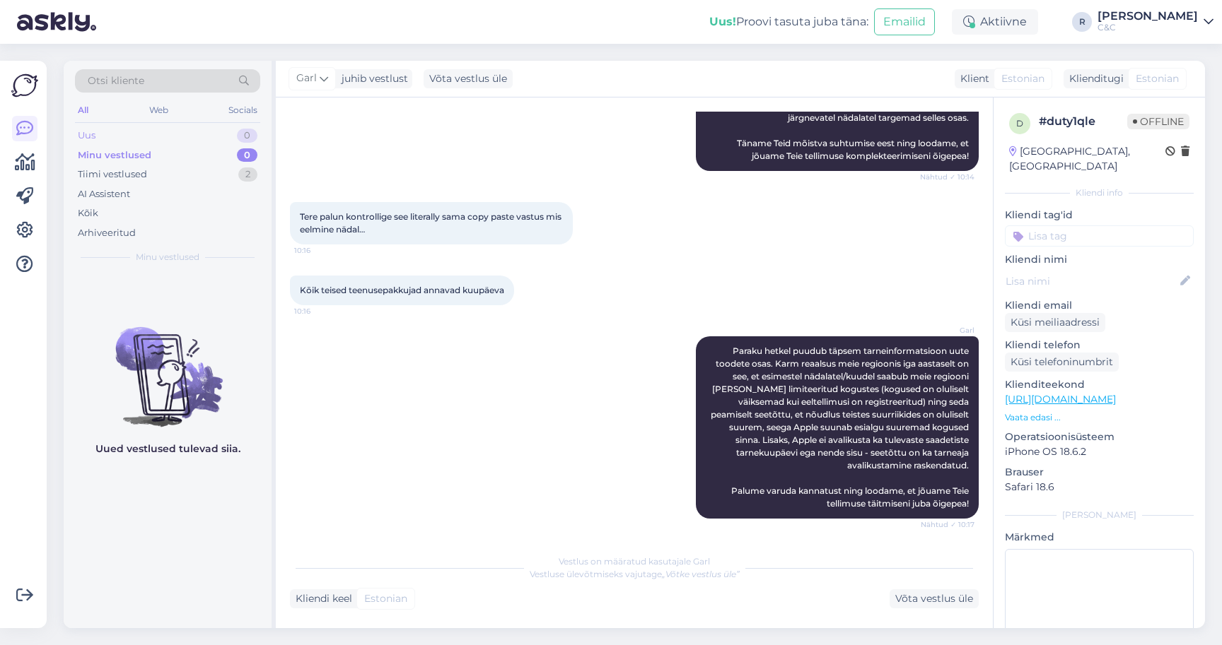
click at [197, 134] on div "Uus 0" at bounding box center [167, 136] width 185 height 20
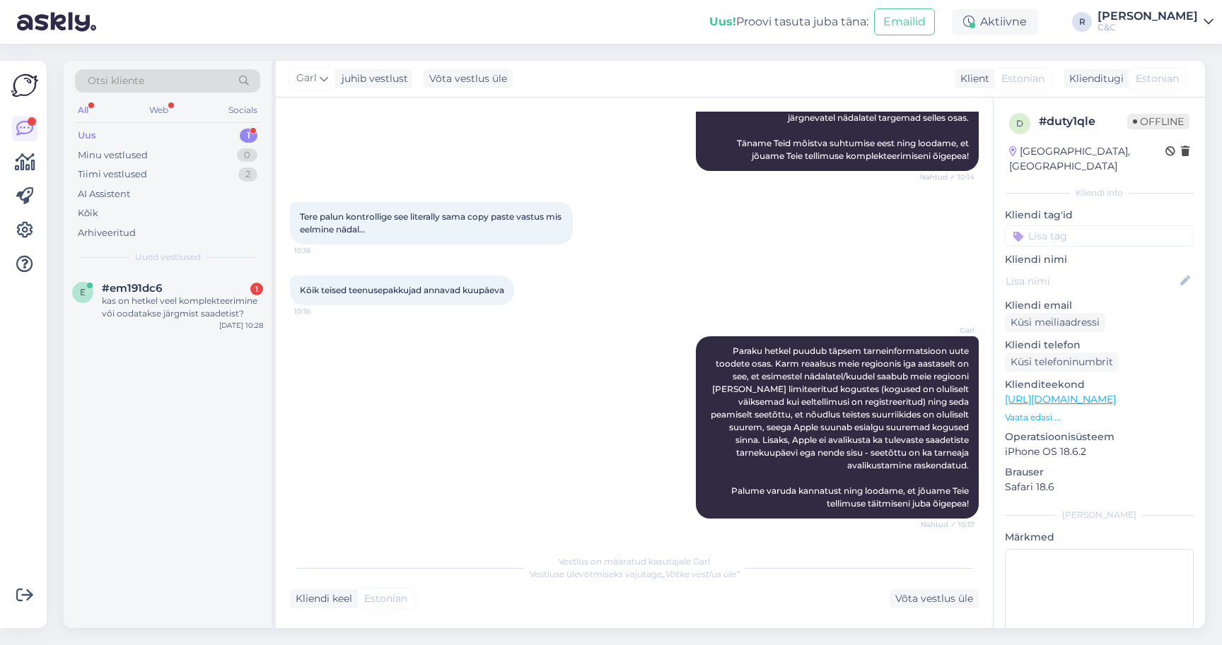
scroll to position [55, 0]
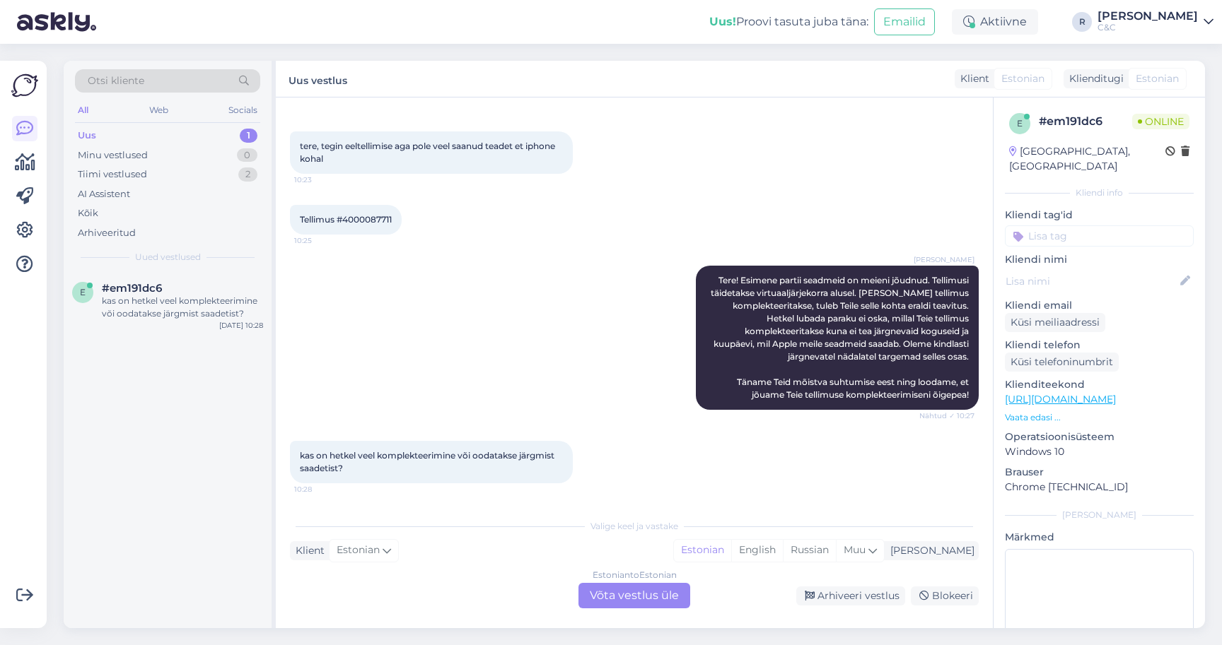
click at [609, 609] on div "Vestlus algas [DATE] tere, tegin eeltellimise aga pole veel saanud teadet et ip…" at bounding box center [634, 363] width 717 height 531
click at [600, 598] on div "Estonian to Estonian Võta vestlus üle" at bounding box center [634, 595] width 112 height 25
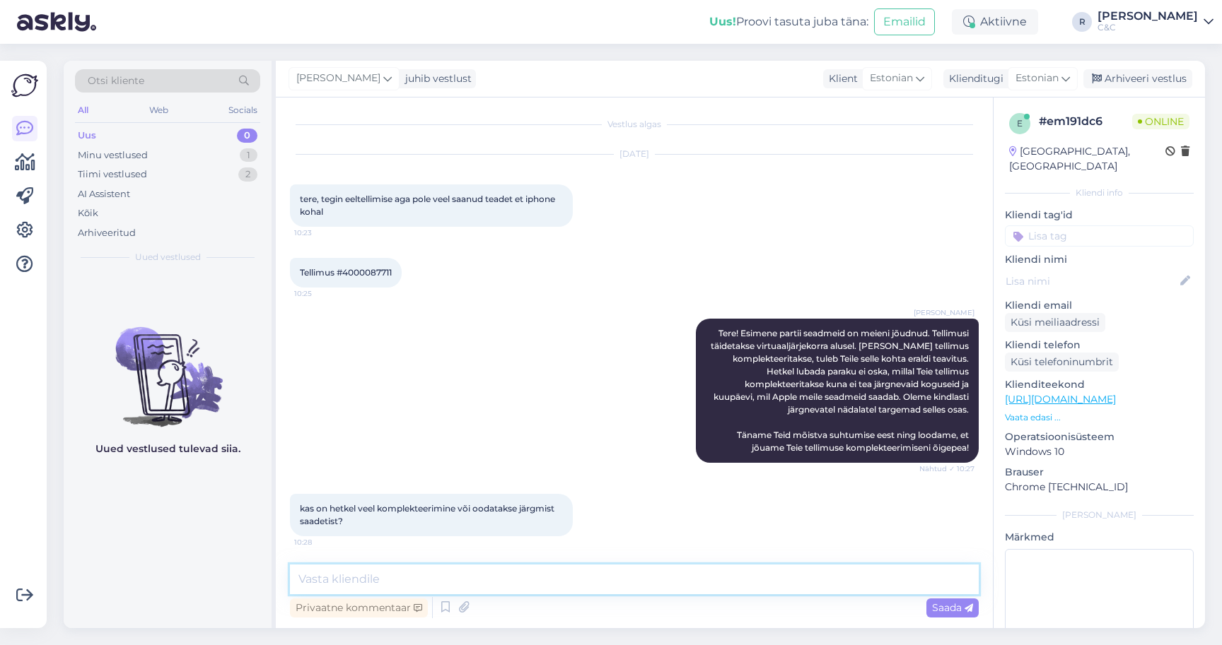
click at [591, 592] on textarea at bounding box center [634, 580] width 689 height 30
click at [591, 585] on textarea at bounding box center [634, 580] width 689 height 30
type textarea "J"
type textarea "Ootame järgmist saadetist."
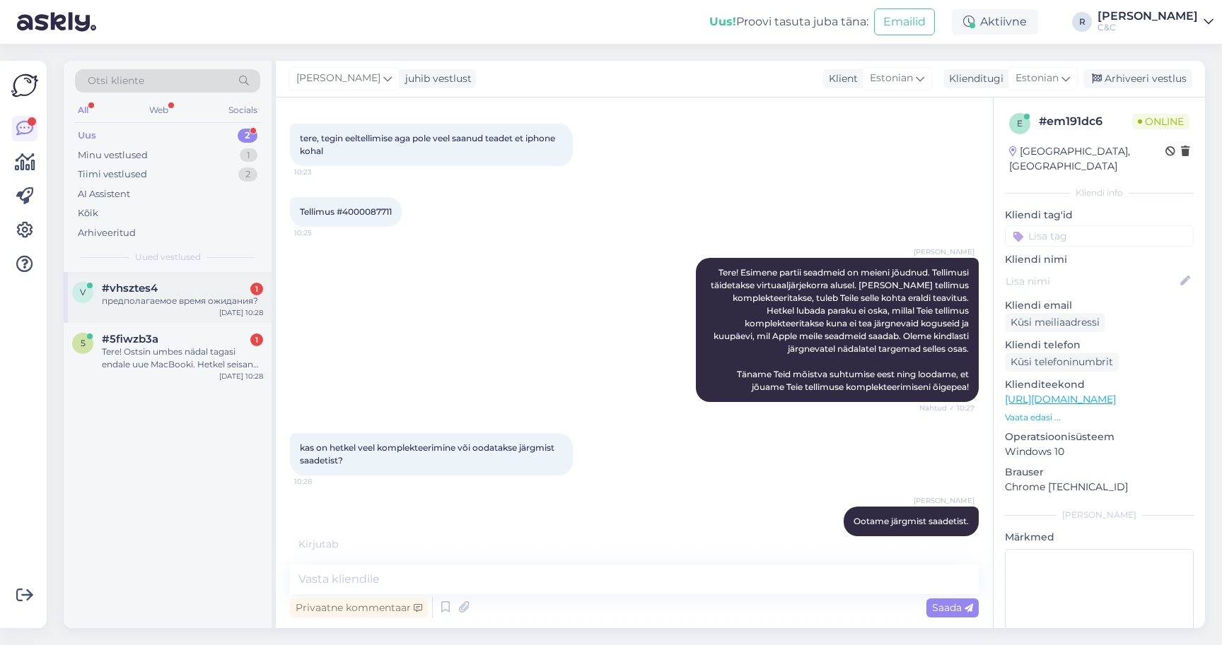
click at [204, 311] on div "v #vhsztes4 1 предполагаемое время ожидания? [DATE] 10:28" at bounding box center [168, 297] width 208 height 51
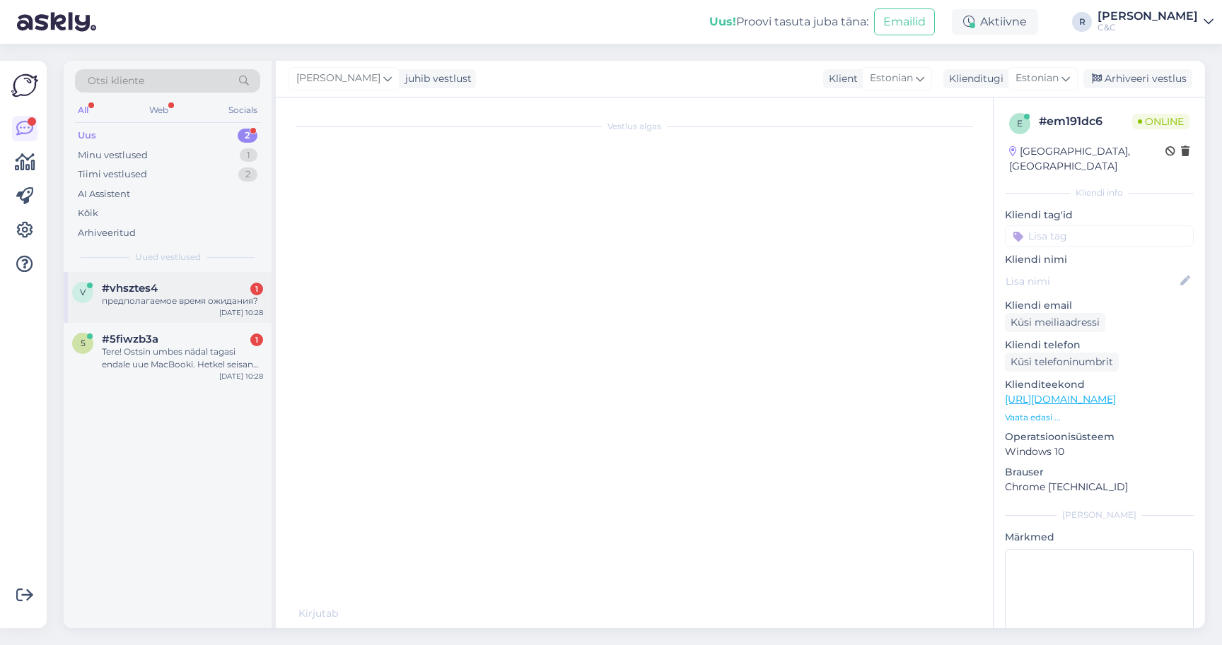
scroll to position [276, 0]
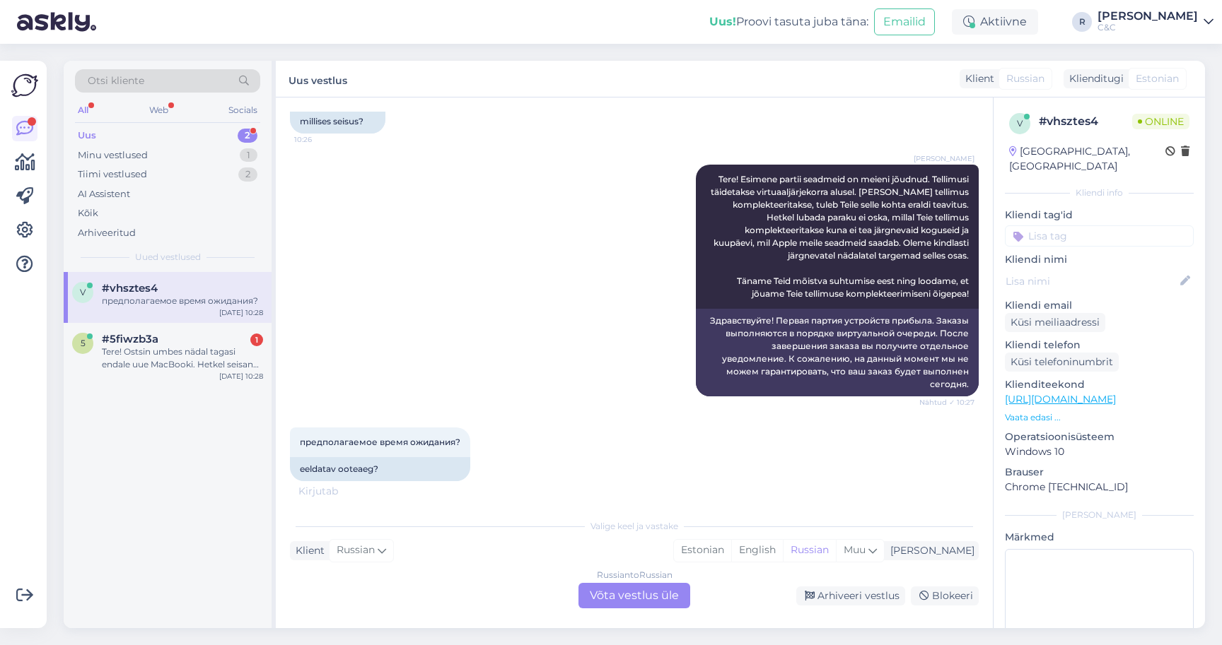
click at [595, 586] on div "Russian to Russian Võta vestlus üle" at bounding box center [634, 595] width 112 height 25
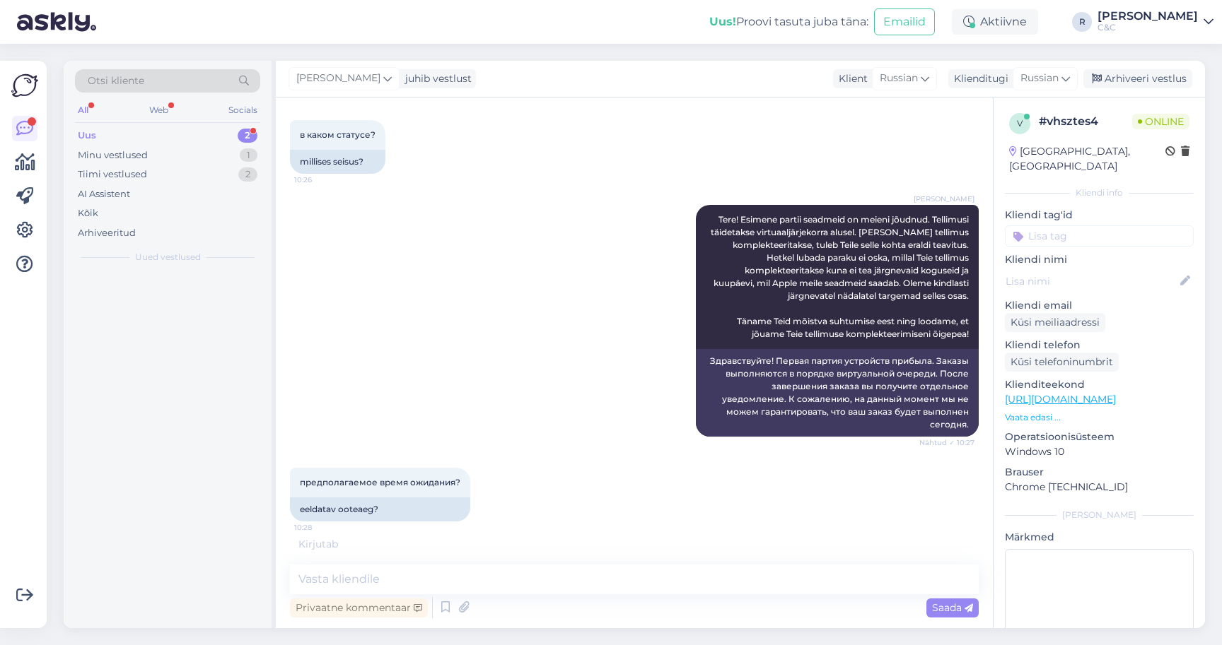
scroll to position [223, 0]
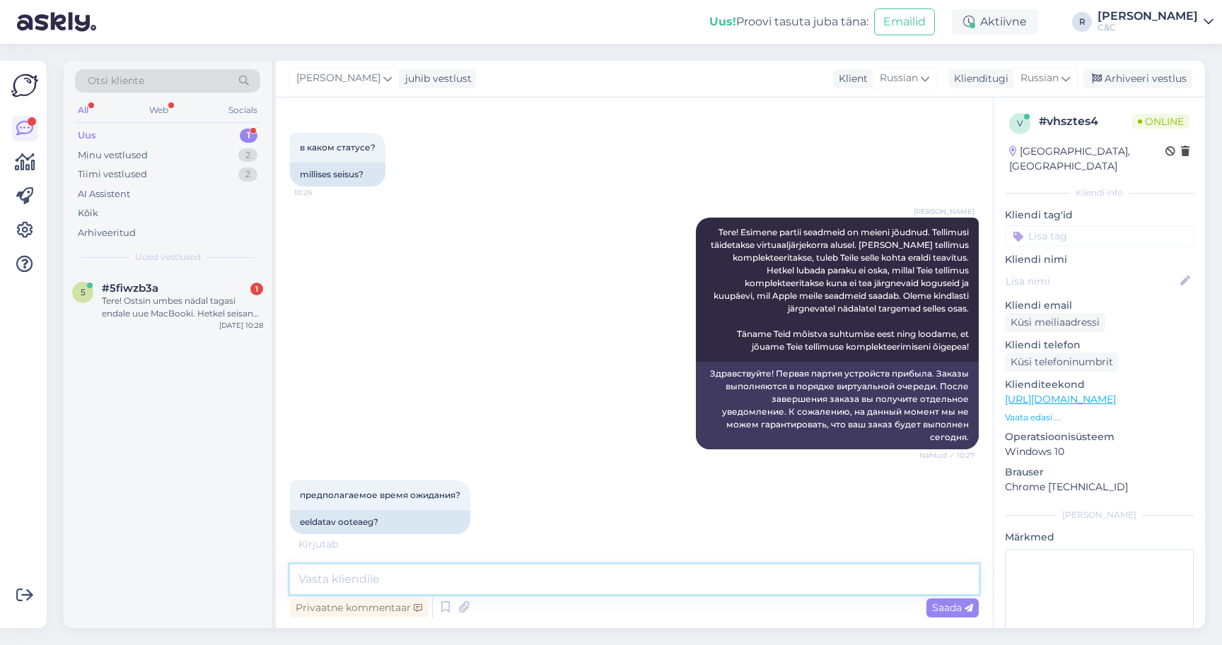
click at [575, 588] on textarea at bounding box center [634, 580] width 689 height 30
click at [575, 581] on textarea at bounding box center [634, 580] width 689 height 30
click at [575, 583] on textarea at bounding box center [634, 580] width 689 height 30
click at [575, 584] on textarea at bounding box center [634, 580] width 689 height 30
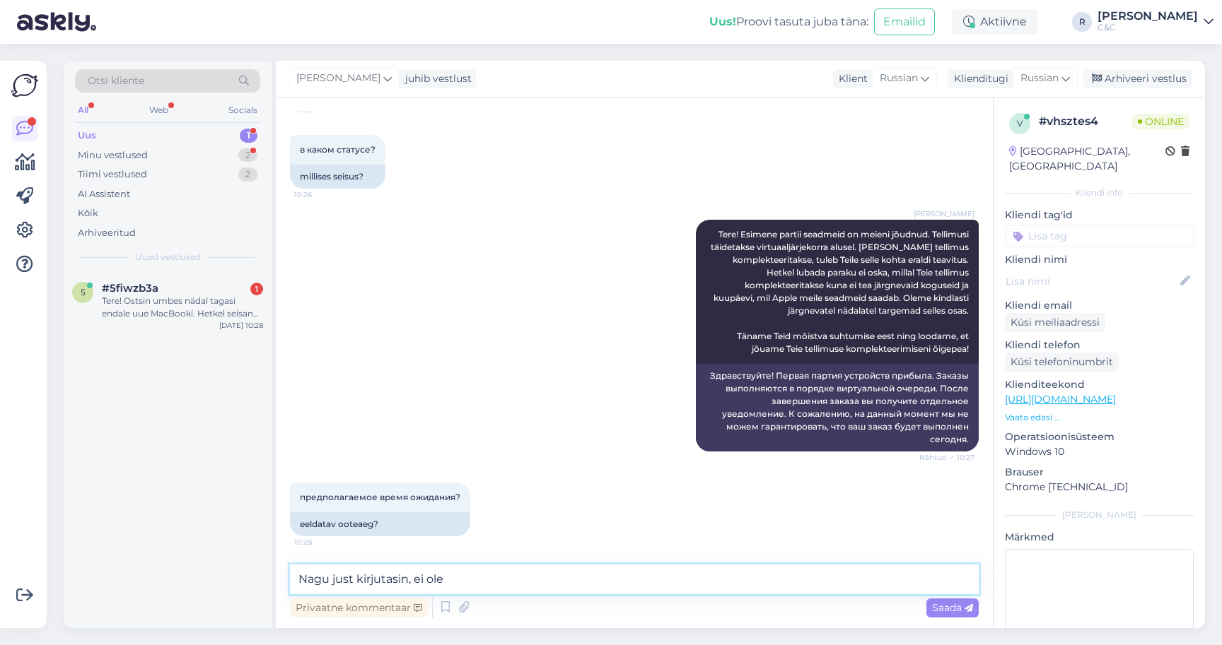
scroll to position [209, 0]
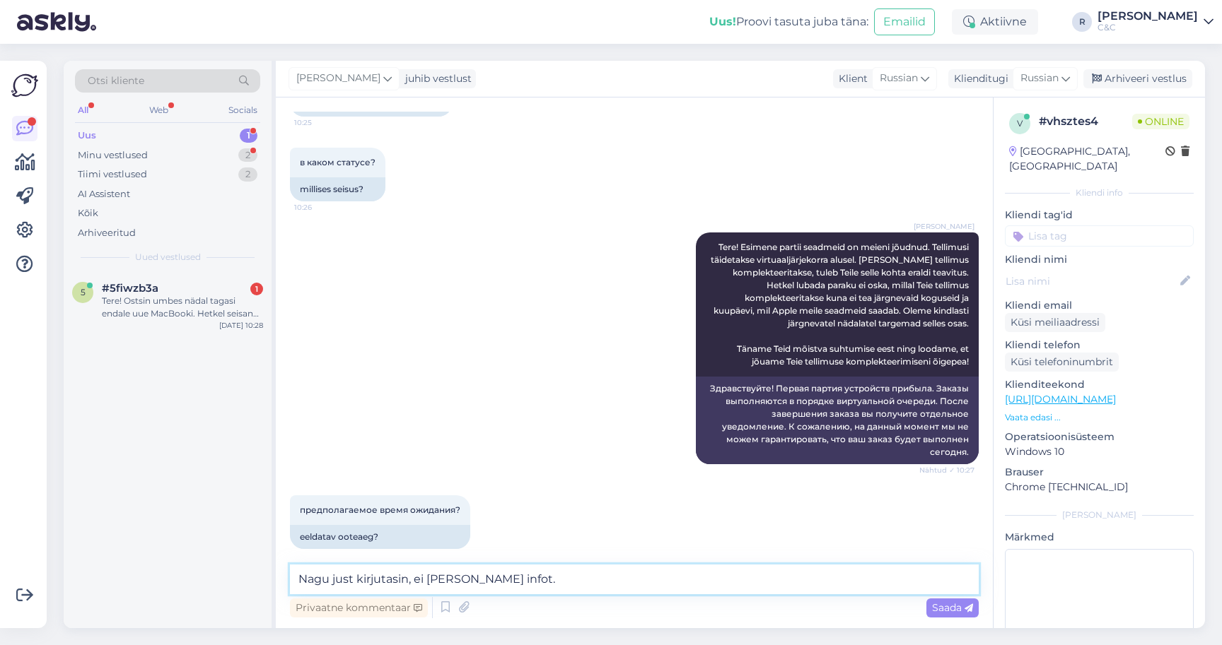
type textarea "Nagu just kirjutasin, ei [PERSON_NAME] infot."
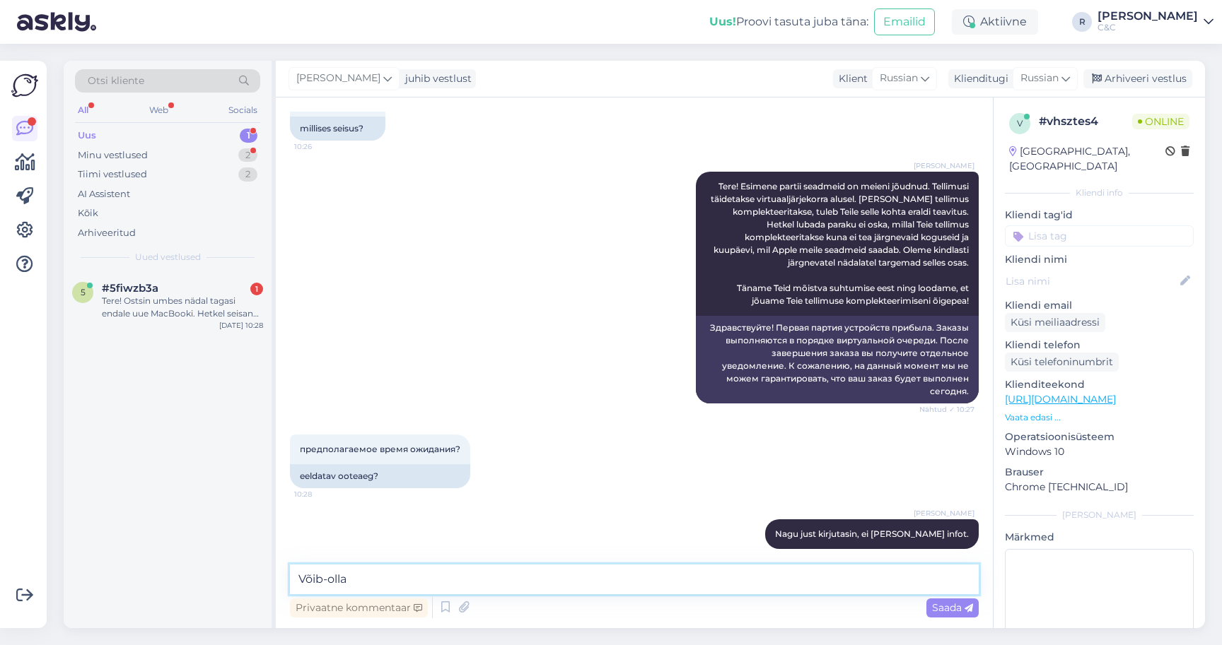
type textarea "Võib-olla"
click at [1063, 75] on icon at bounding box center [1065, 79] width 8 height 16
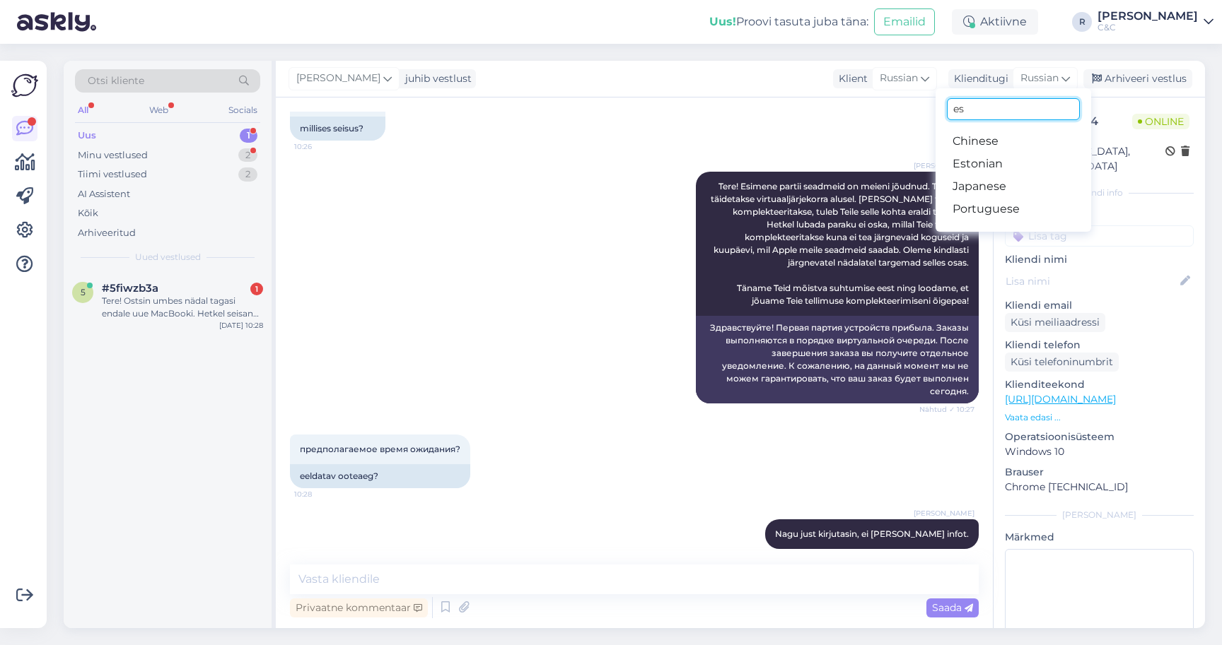
click at [1009, 105] on input "es" at bounding box center [1013, 109] width 133 height 22
type input "es"
click at [973, 167] on link "Estonian" at bounding box center [1013, 164] width 156 height 23
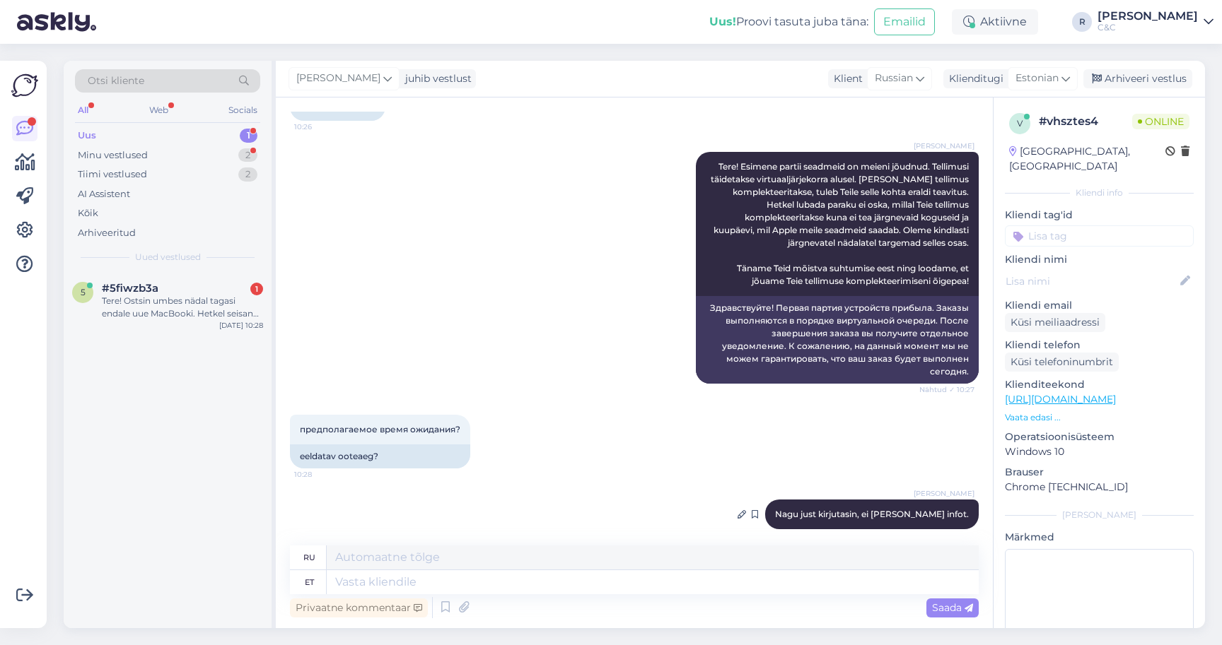
scroll to position [288, 0]
click at [862, 510] on span "Nagu just kirjutasin, ei [PERSON_NAME] infot." at bounding box center [872, 515] width 194 height 11
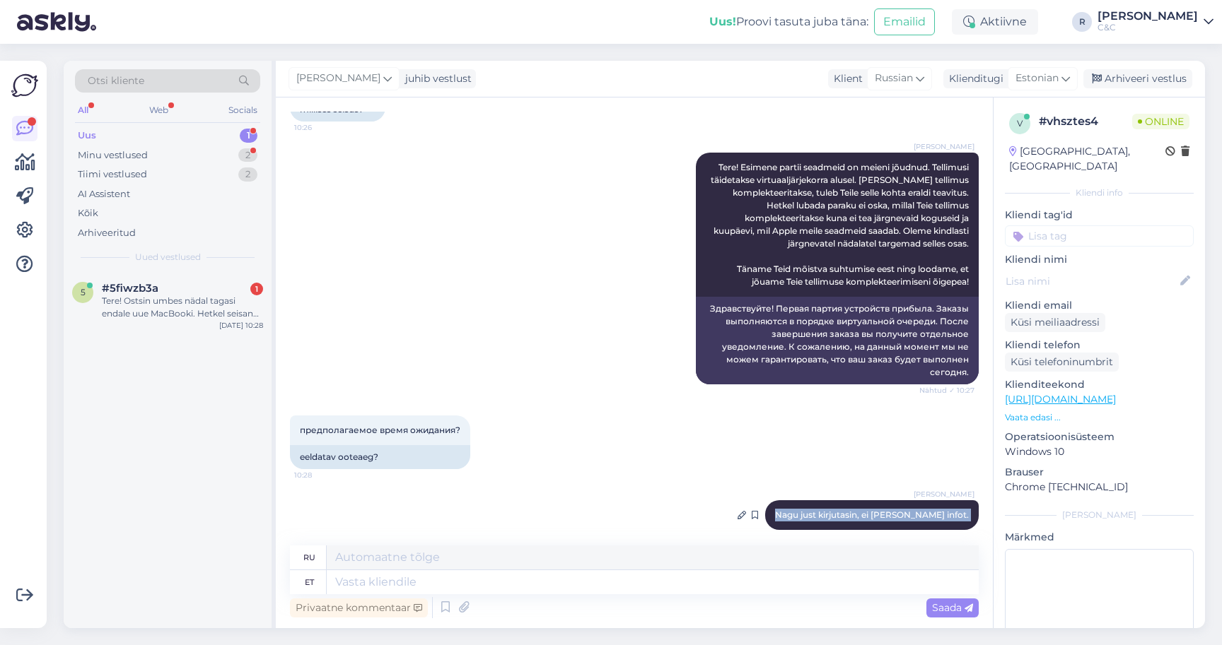
copy div "Nagu just kirjutasin, ei [PERSON_NAME] infot. 10:28"
click at [674, 596] on div "Privaatne kommentaar Saada" at bounding box center [634, 608] width 689 height 27
click at [674, 592] on textarea at bounding box center [653, 582] width 652 height 24
paste textarea "Nagu just kirjutasin, ei [PERSON_NAME] infot."
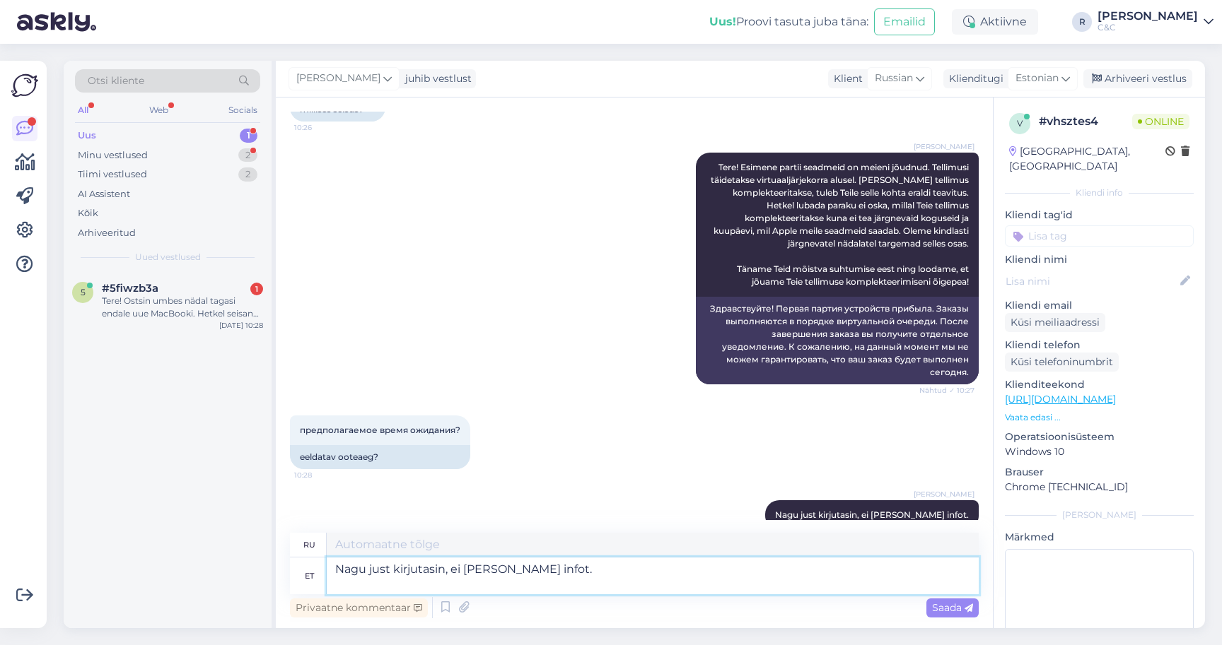
type textarea "Nagu just kirjutasin, ei [PERSON_NAME] infot."
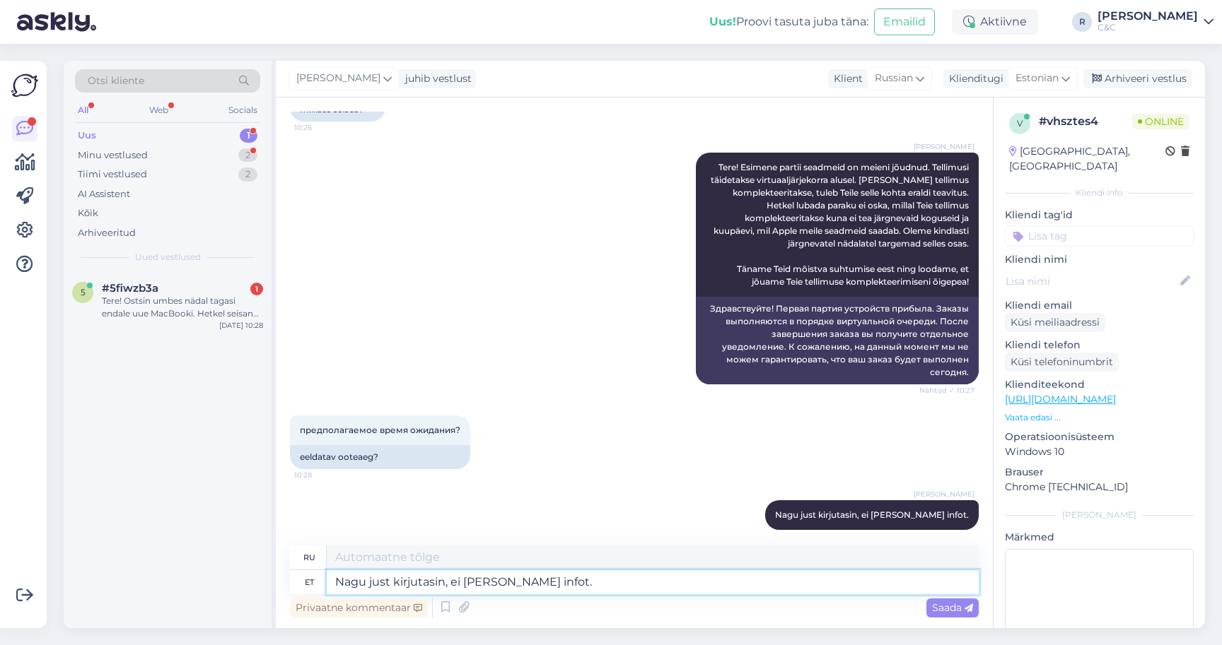
type textarea "Как я только что написал, у нас нет информации."
type textarea "Nagu just kirjutasin, ei [PERSON_NAME] infot."
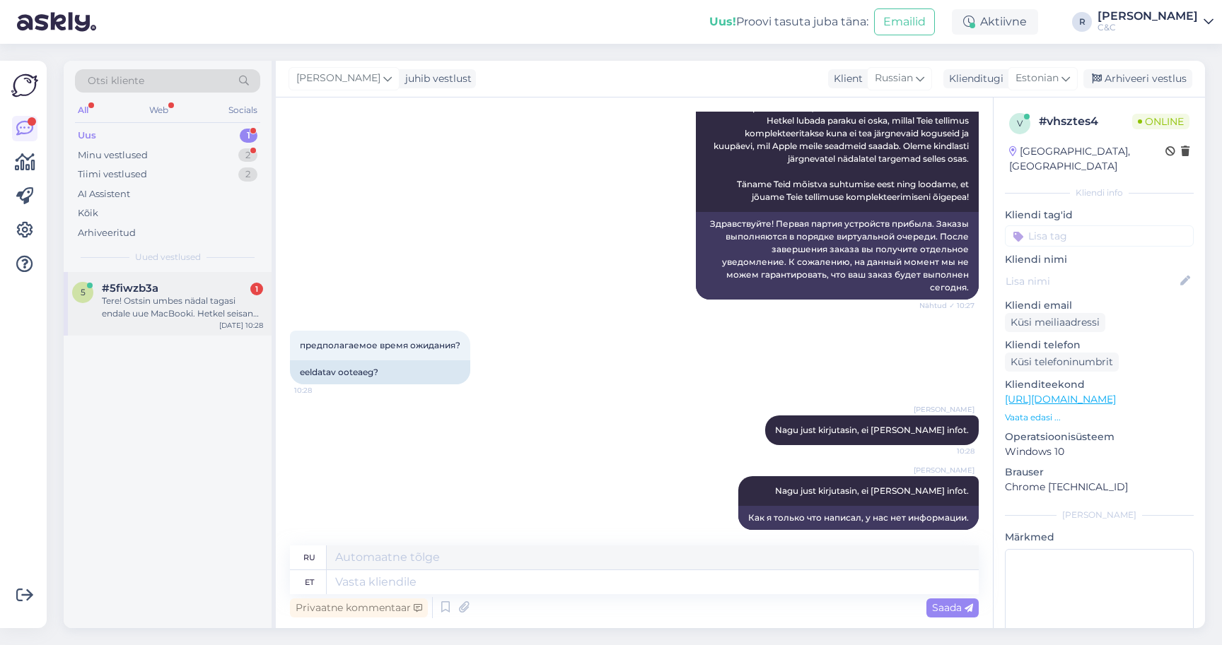
click at [233, 321] on div "[DATE] 10:28" at bounding box center [241, 325] width 44 height 11
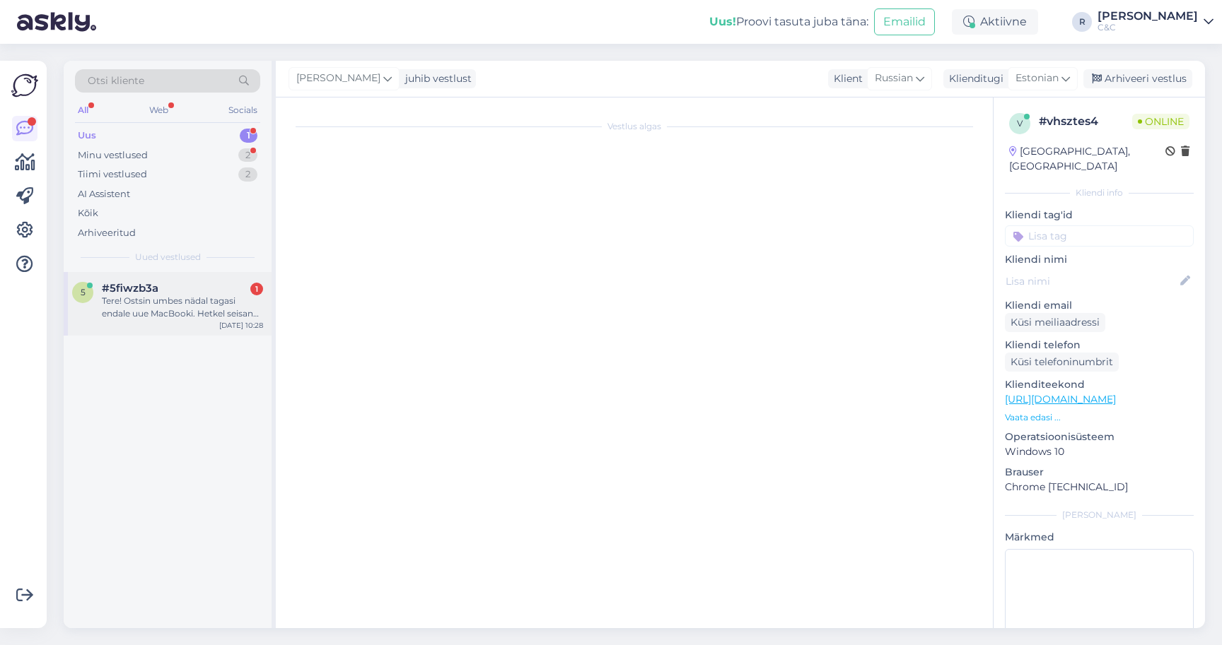
scroll to position [0, 0]
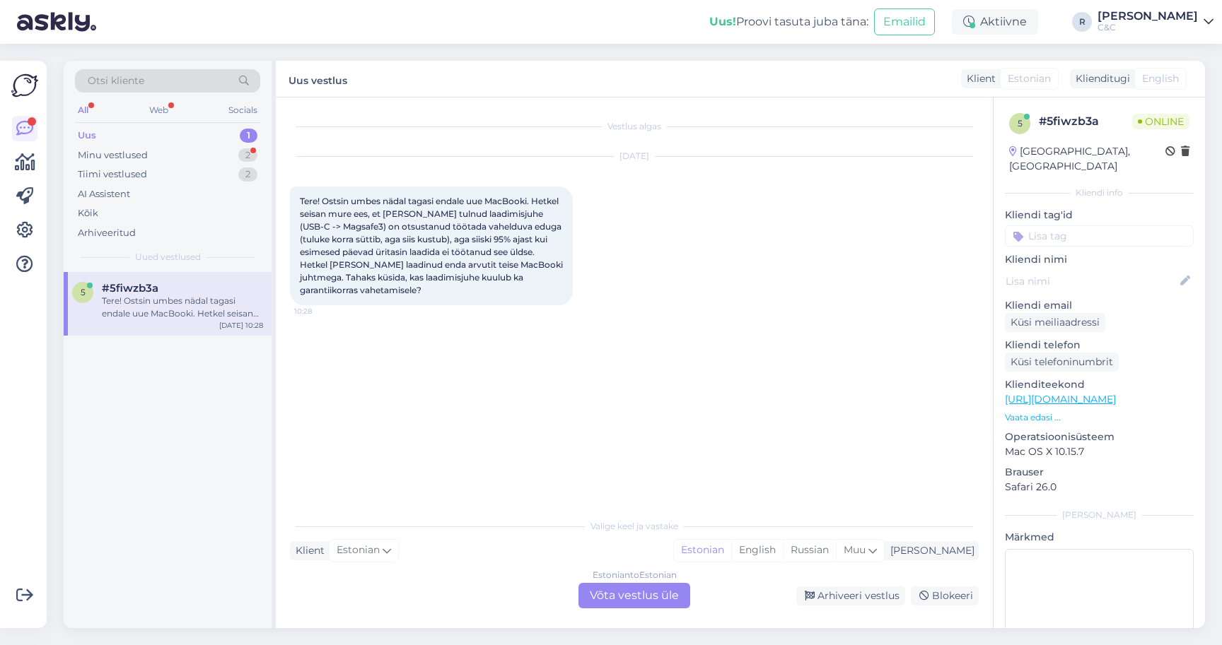
click at [628, 599] on div "Estonian to Estonian Võta vestlus üle" at bounding box center [634, 595] width 112 height 25
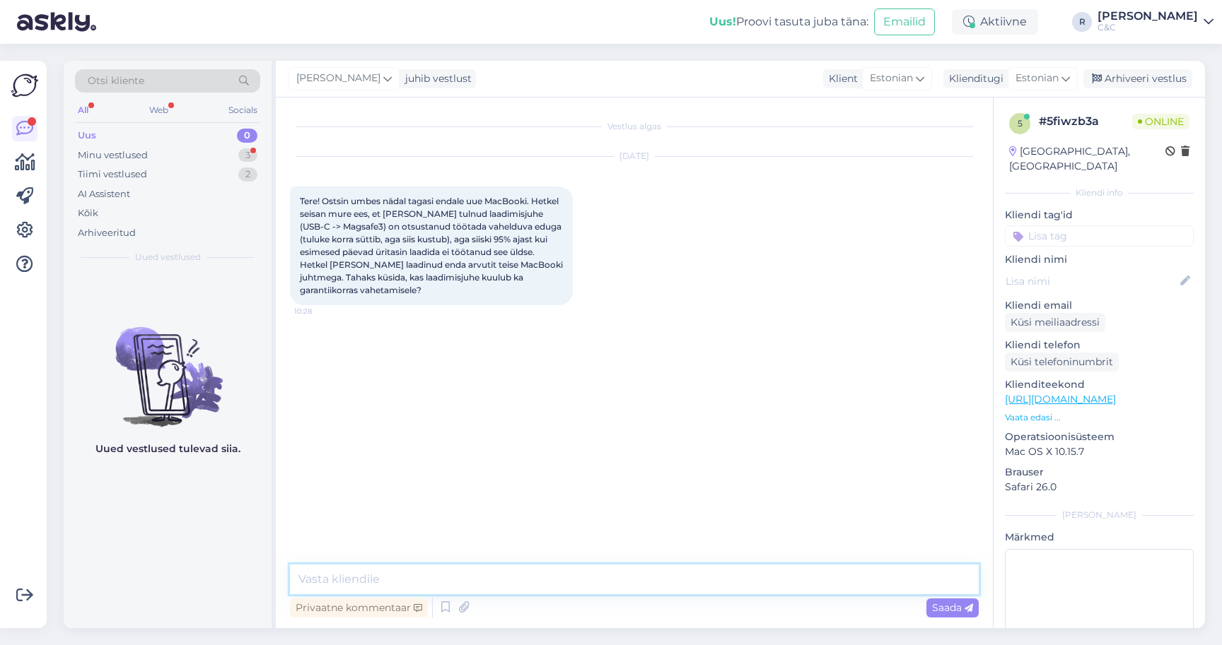
click at [447, 587] on textarea at bounding box center [634, 580] width 689 height 30
type textarea "G"
type textarea "Tere! Ikka, peaks pöörduma kaabliga tagasi salongi et saaksime üle vaadata."
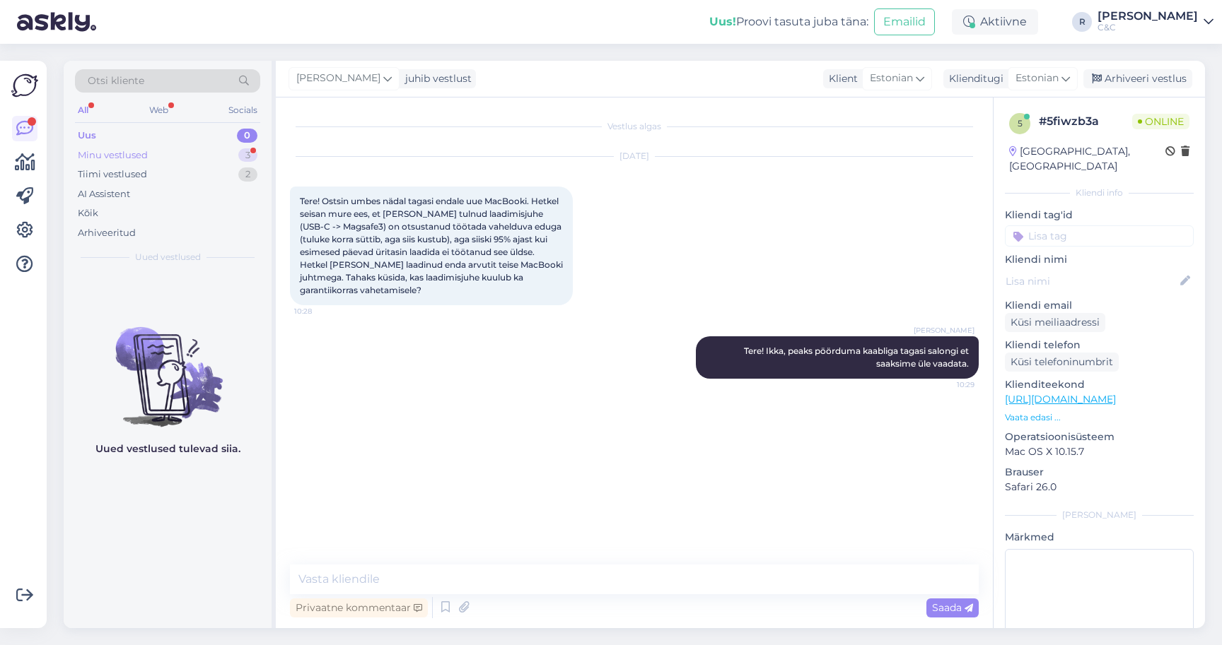
click at [212, 158] on div "Minu vestlused 3" at bounding box center [167, 156] width 185 height 20
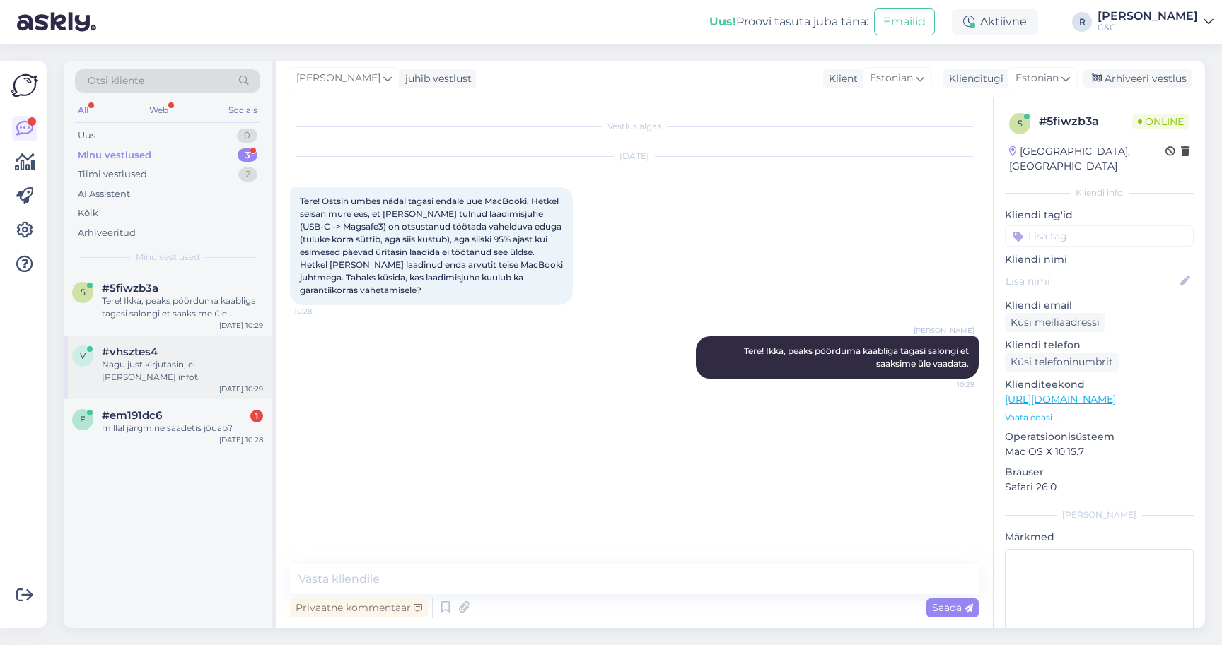
click at [179, 382] on div "v #vhsztes4 Nagu just kirjutasin, ei [PERSON_NAME] infot. [DATE] 10:29" at bounding box center [168, 368] width 208 height 64
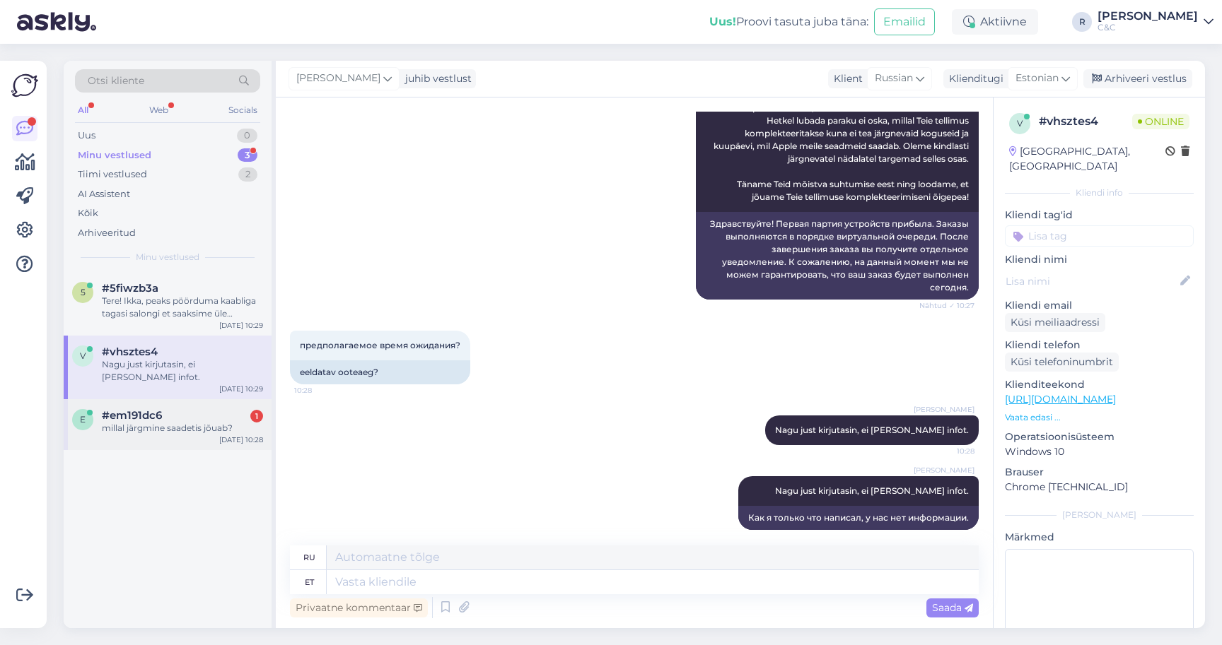
click at [182, 422] on div "millal järgmine saadetis jõuab?" at bounding box center [182, 428] width 161 height 13
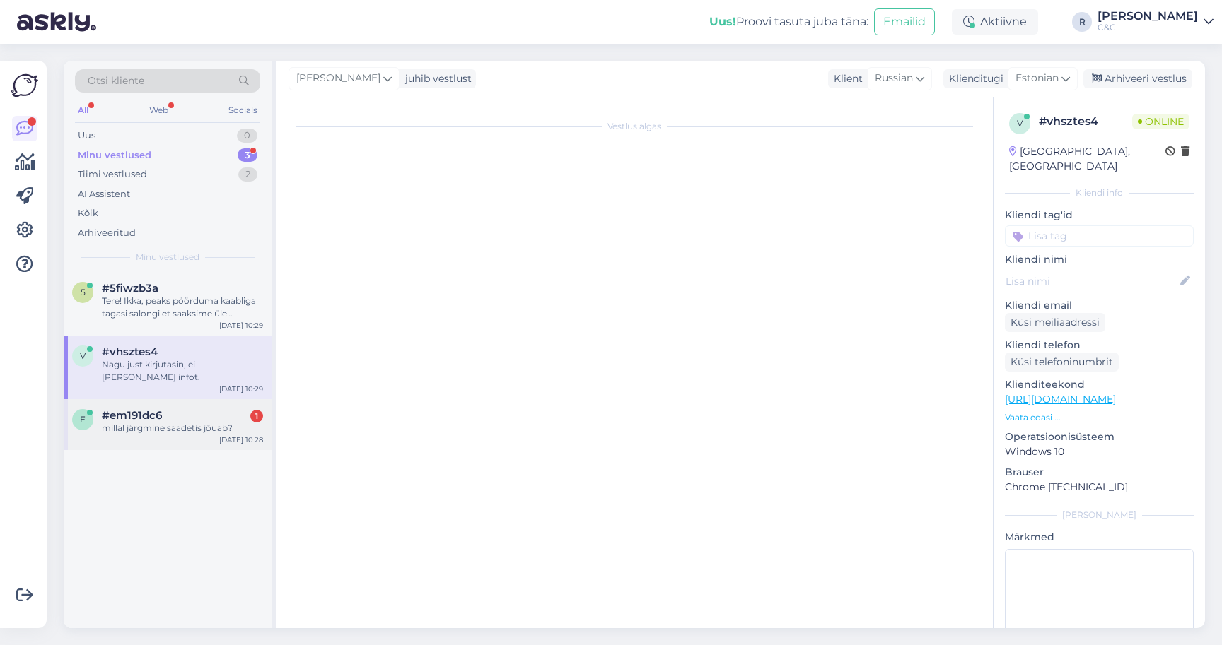
scroll to position [124, 0]
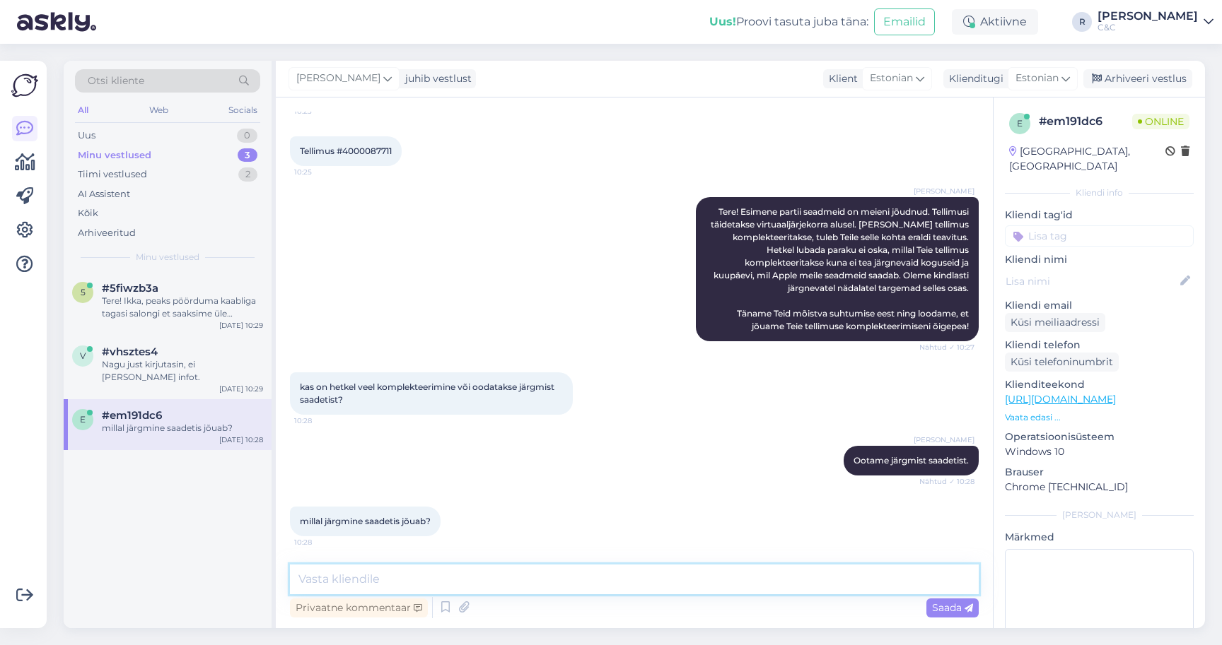
click at [566, 585] on textarea at bounding box center [634, 580] width 689 height 30
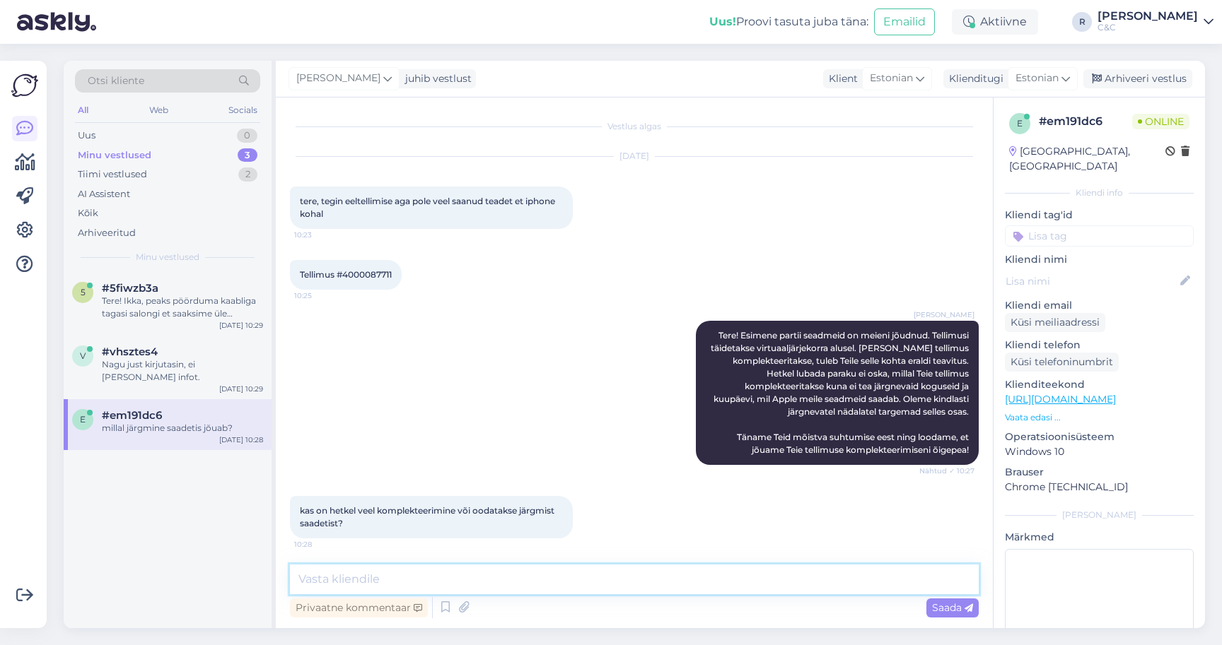
scroll to position [0, 0]
click at [360, 276] on span "Tellimus #4000087711" at bounding box center [346, 274] width 92 height 11
copy div "4000087711 10:25"
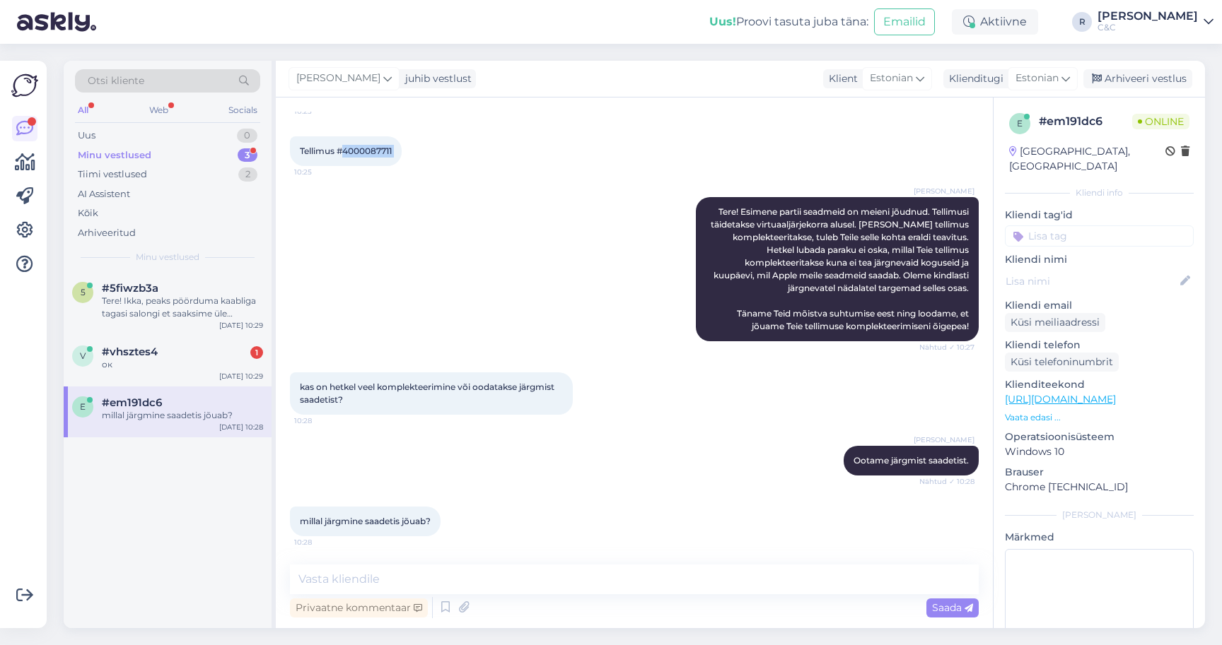
scroll to position [124, 0]
click at [376, 585] on textarea at bounding box center [634, 580] width 689 height 30
click at [375, 580] on textarea at bounding box center [634, 580] width 689 height 30
click at [180, 326] on div "5 #5fiwzb3a Tere! Ikka, peaks pöörduma kaabliga tagasi salongi et saaksime üle …" at bounding box center [168, 304] width 208 height 64
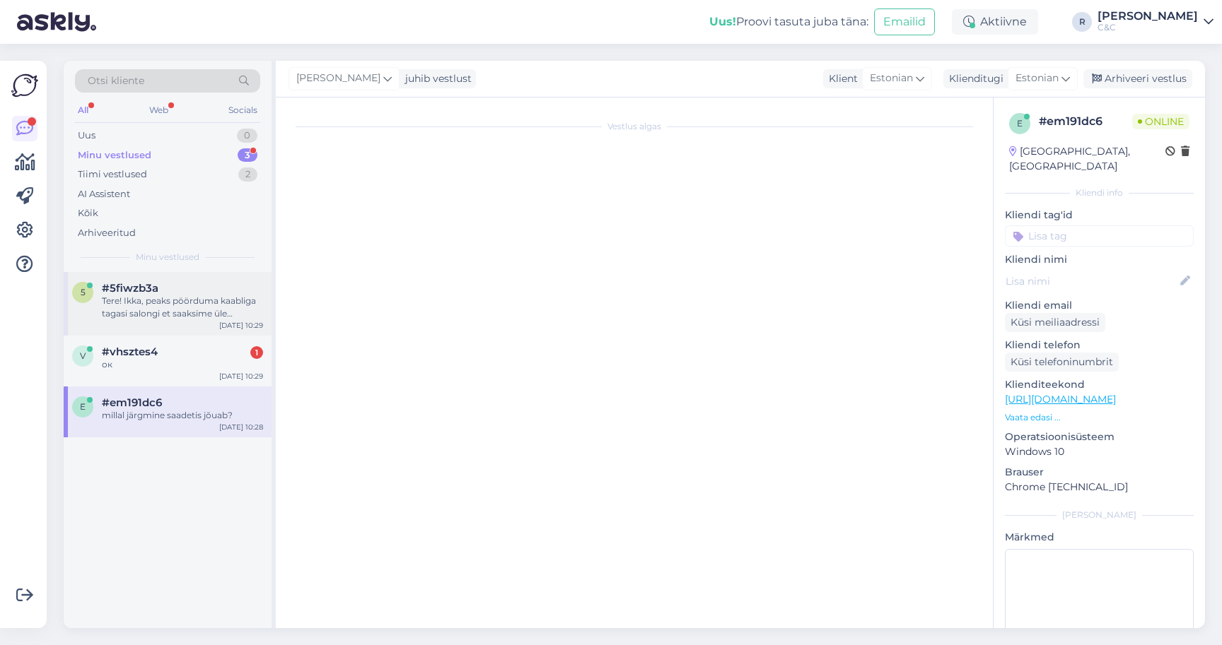
scroll to position [0, 0]
click at [175, 356] on div "#vhsztes4 1" at bounding box center [182, 352] width 161 height 13
click at [175, 399] on div "#em191dc6" at bounding box center [182, 403] width 161 height 13
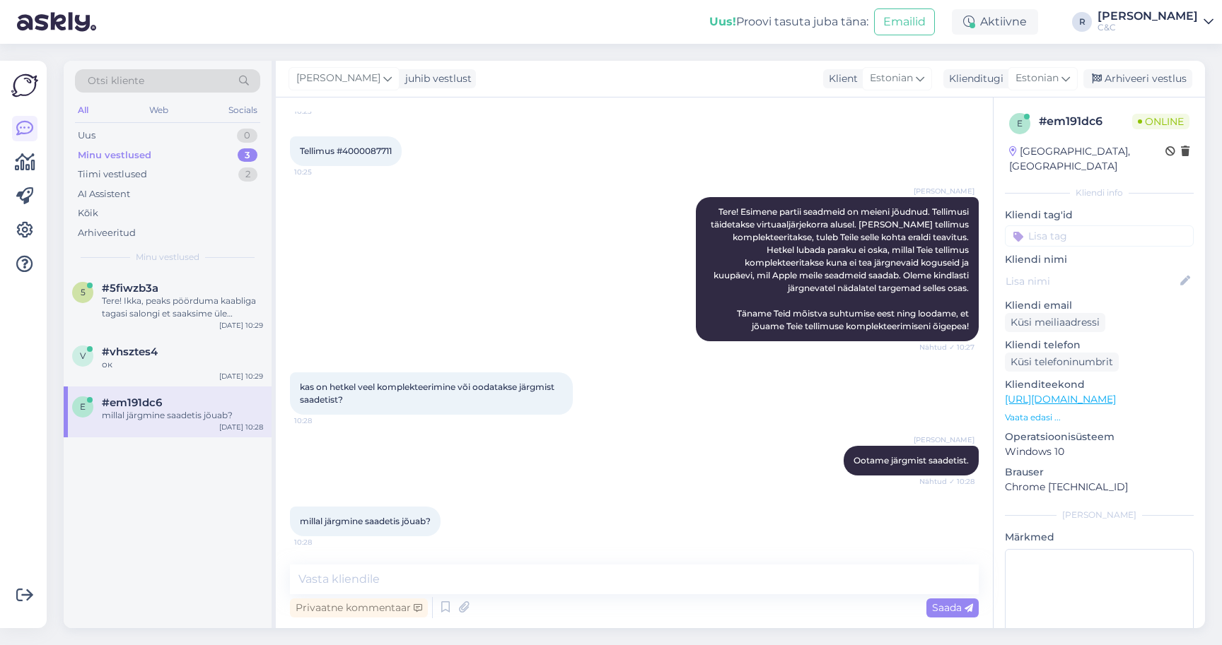
scroll to position [124, 0]
click at [178, 411] on div "millal järgmine saadetis jõuab?" at bounding box center [182, 415] width 161 height 13
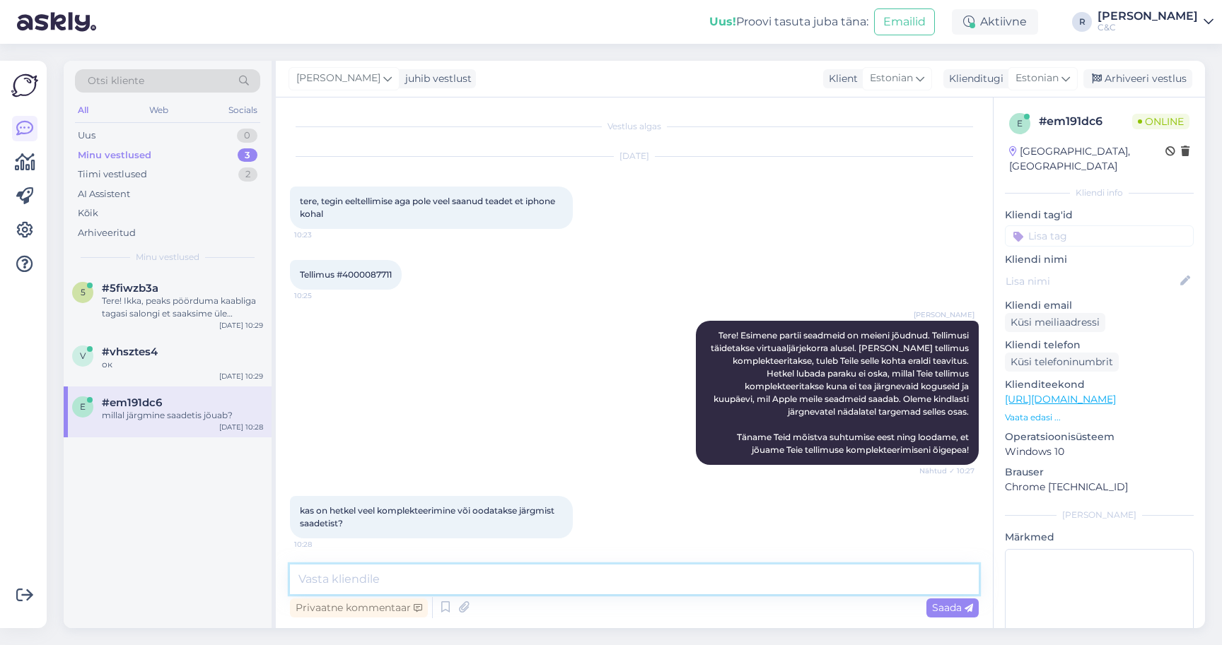
click at [459, 566] on textarea at bounding box center [634, 580] width 689 height 30
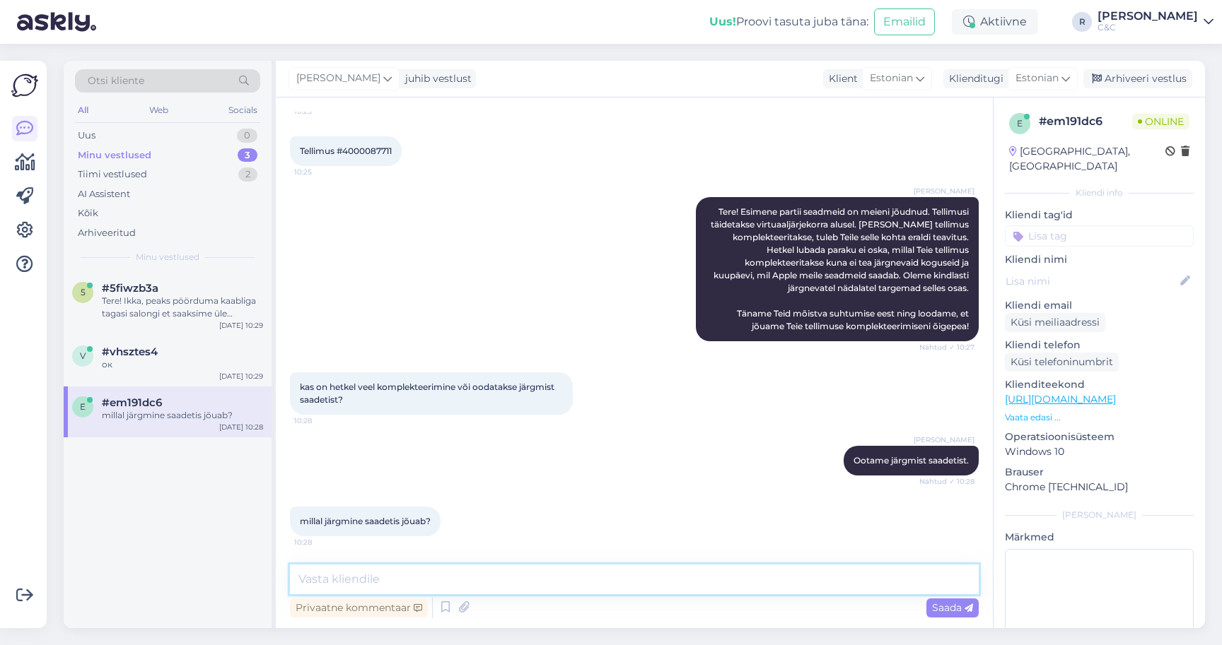
scroll to position [124, 0]
click at [428, 573] on textarea at bounding box center [634, 580] width 689 height 30
type textarea "A"
type textarea "Just kirjutasin teile - ei [PERSON_NAME] koguseid ja kuupäevi saadetiste kohta."
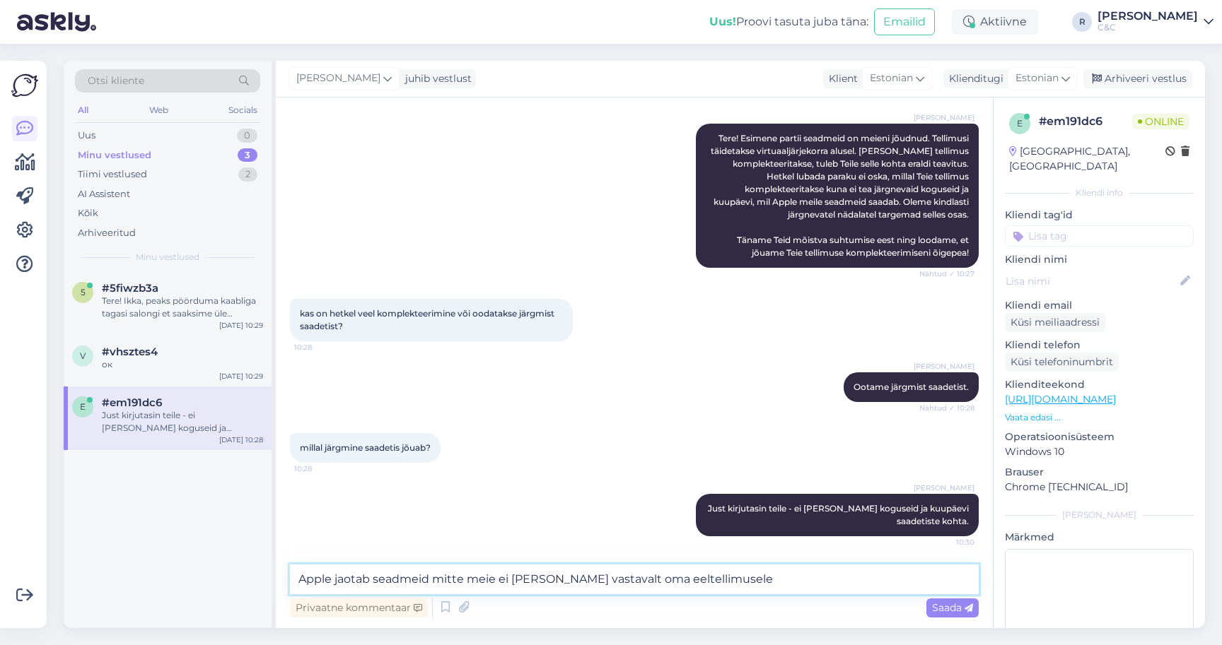
type textarea "Apple jaotab seadmeid mitte meie ei [PERSON_NAME] vastavalt oma eeltellimusele."
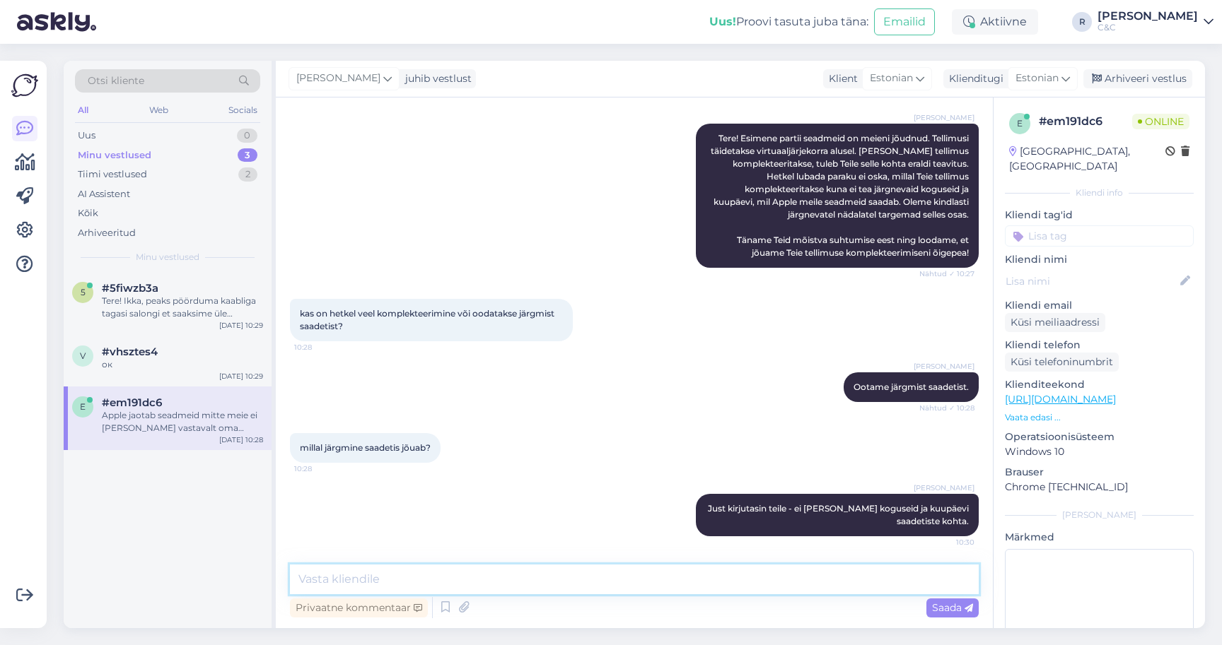
scroll to position [271, 0]
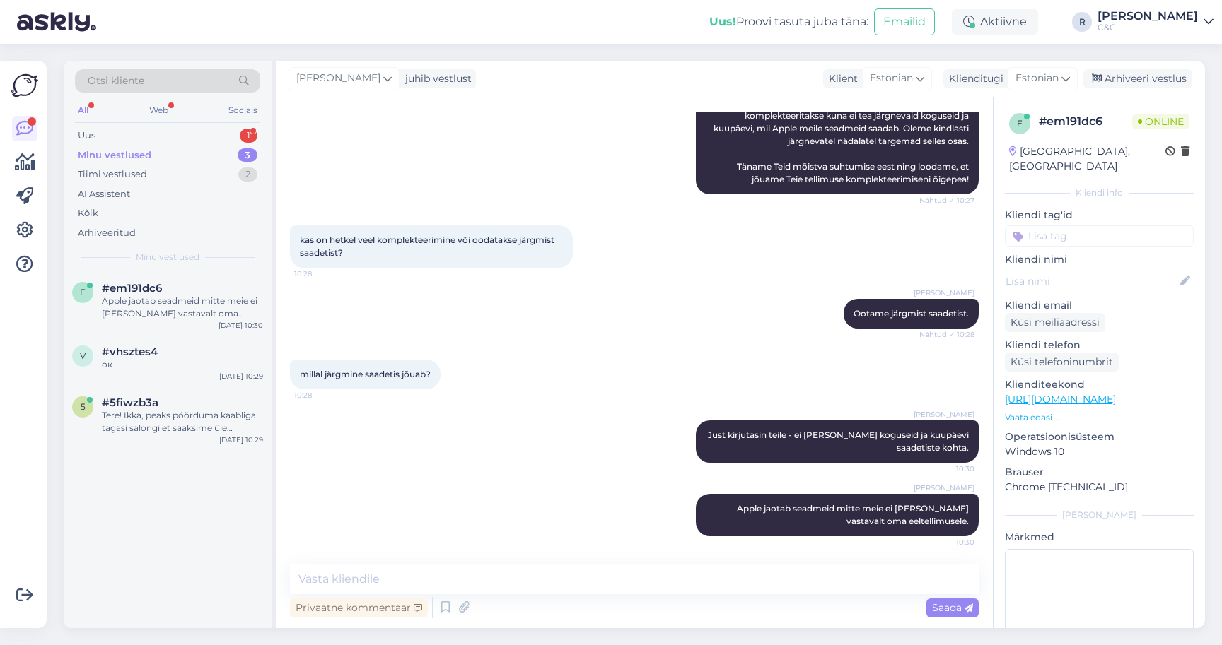
click at [193, 149] on div "Minu vestlused 3" at bounding box center [167, 156] width 185 height 20
click at [194, 131] on div "Uus 1" at bounding box center [167, 136] width 185 height 20
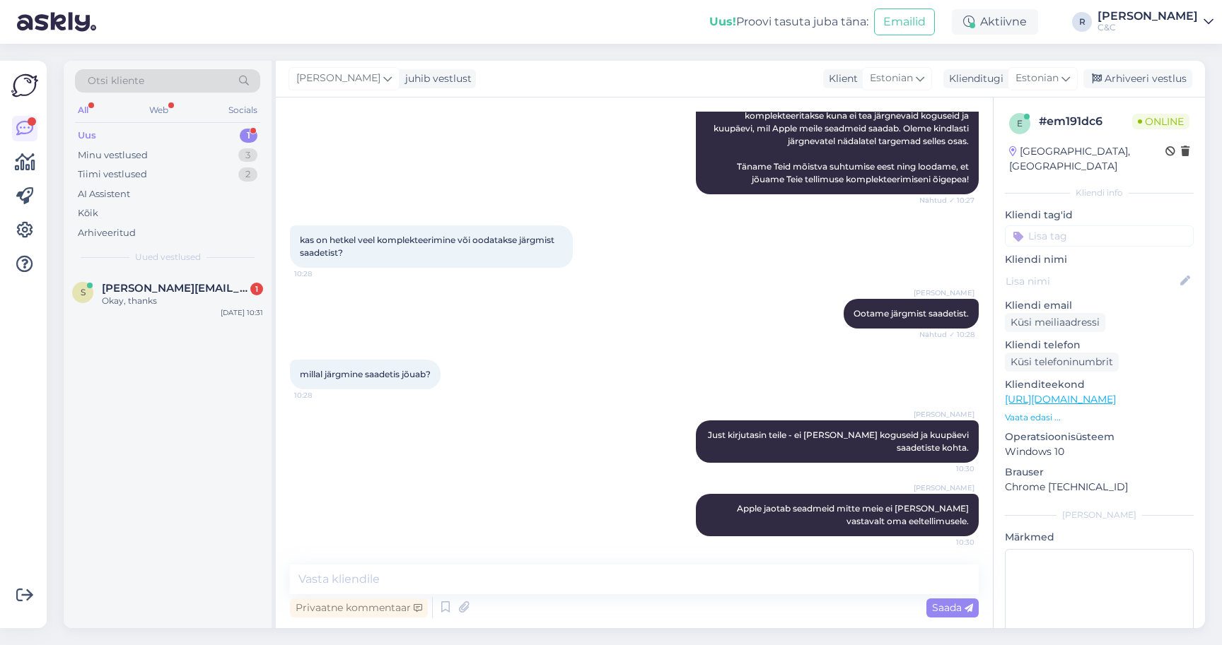
click at [146, 329] on div "s [PERSON_NAME][EMAIL_ADDRESS][DOMAIN_NAME] 1 Okay, thanks [DATE] 10:31" at bounding box center [168, 450] width 208 height 356
click at [150, 303] on div "Okay, thanks" at bounding box center [182, 301] width 161 height 13
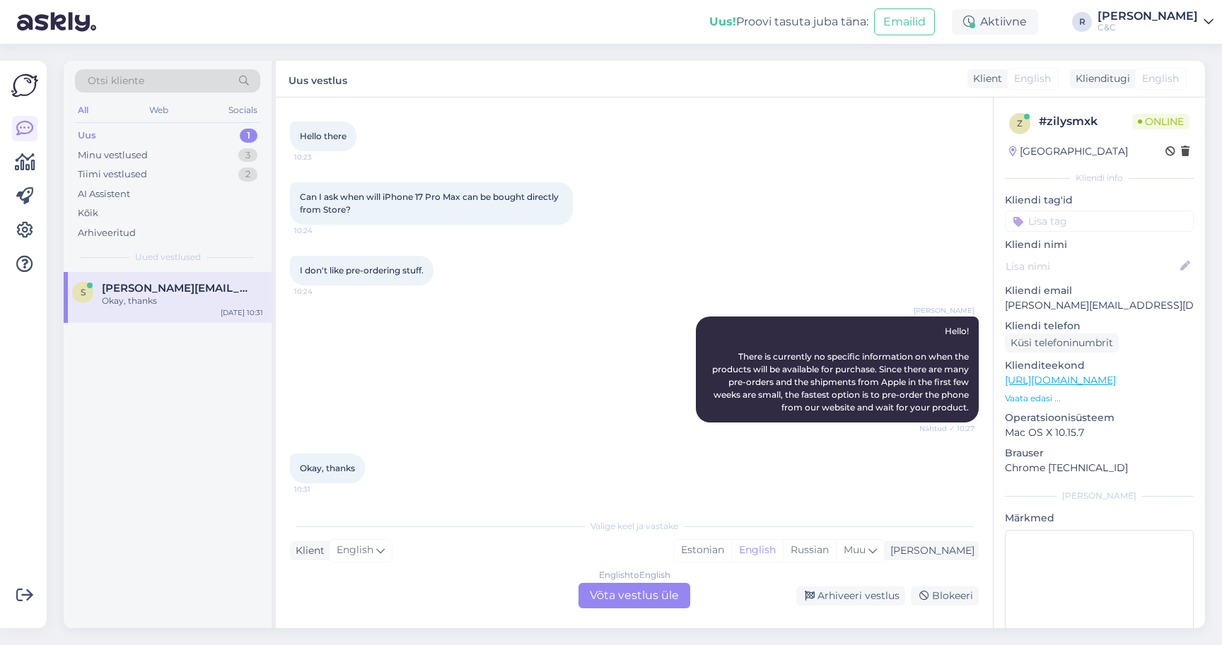
click at [654, 596] on div "English to English Võta vestlus üle" at bounding box center [634, 595] width 112 height 25
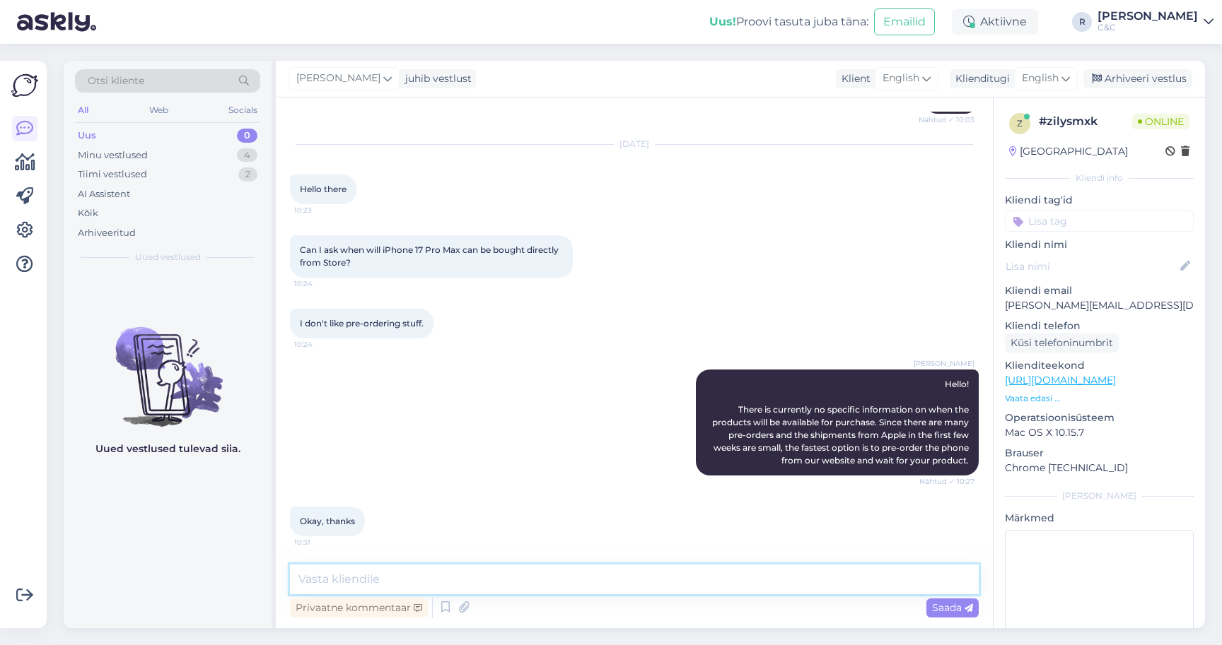
click at [589, 592] on textarea at bounding box center [634, 580] width 689 height 30
type textarea "No problem, have a good day! :)"
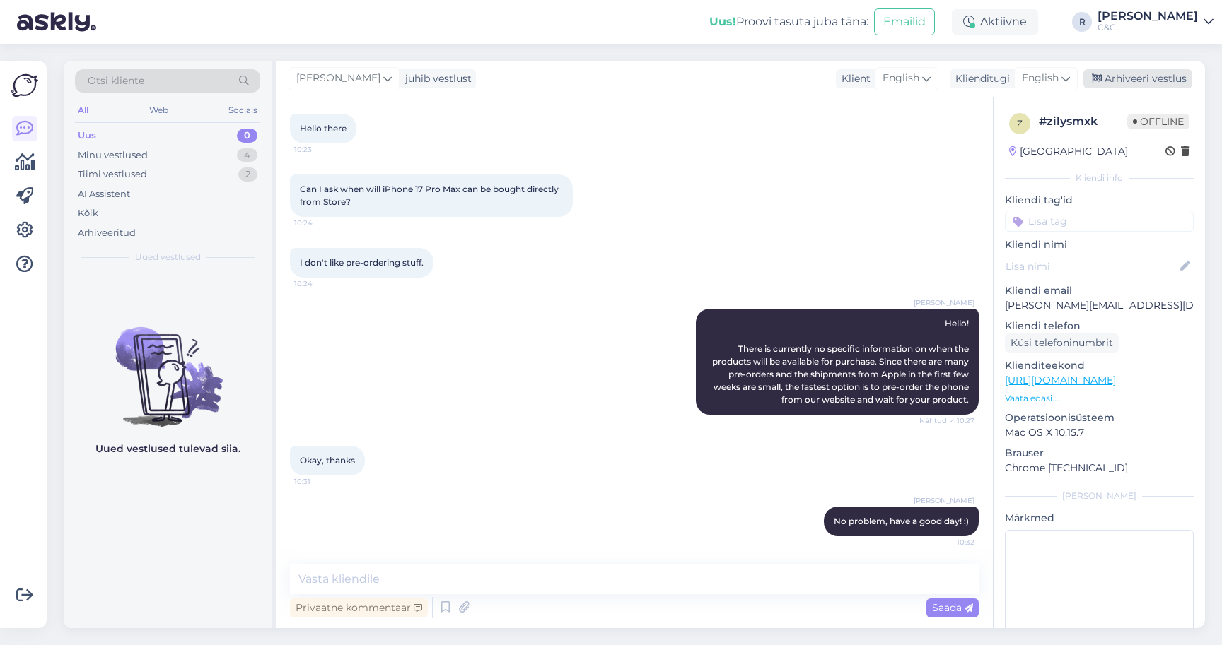
click at [1170, 75] on div "Arhiveeri vestlus" at bounding box center [1137, 78] width 109 height 19
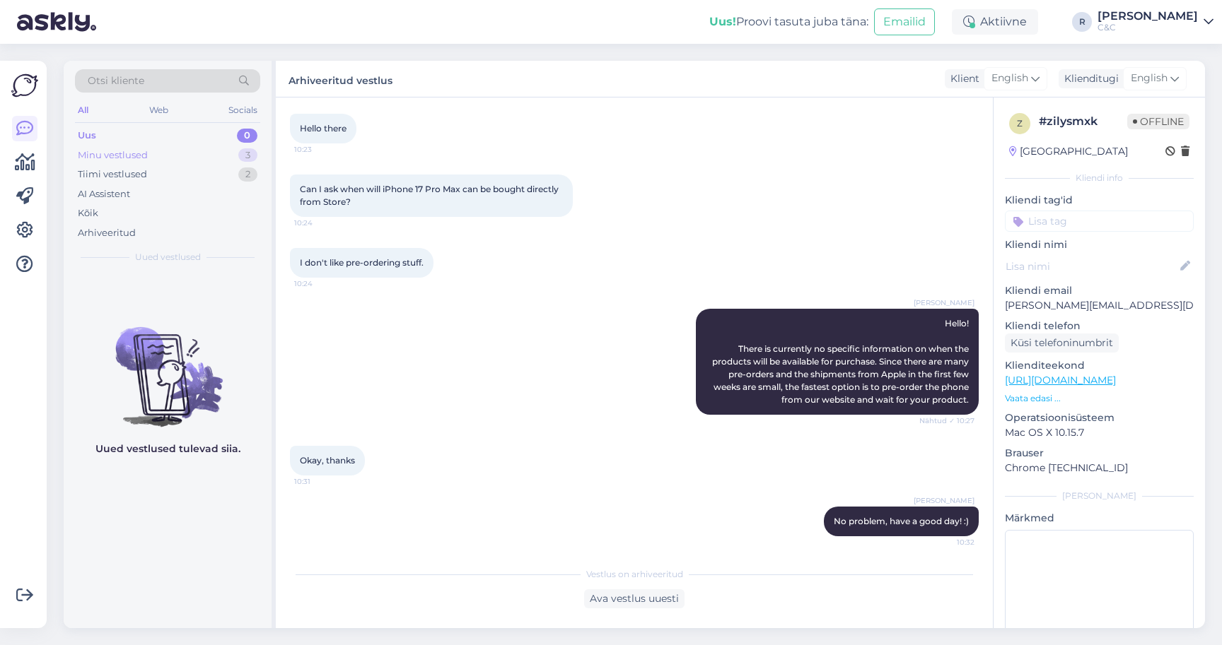
click at [229, 159] on div "Minu vestlused 3" at bounding box center [167, 156] width 185 height 20
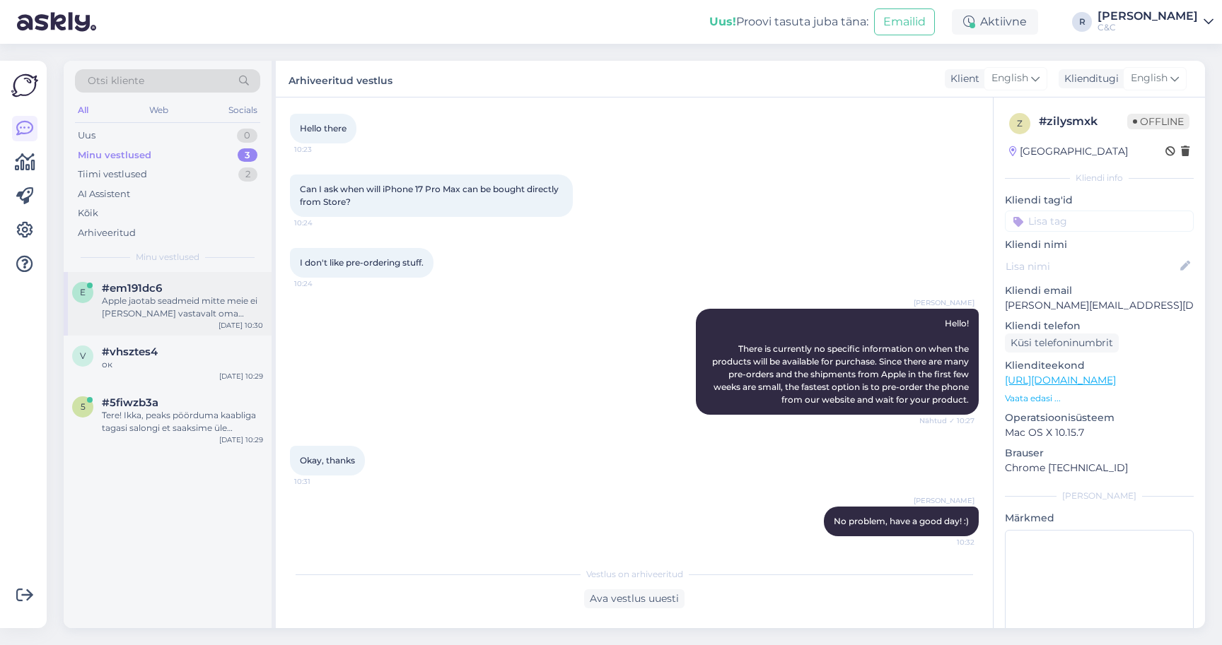
click at [202, 304] on div "Apple jaotab seadmeid mitte meie ei [PERSON_NAME] vastavalt oma eeltellimusele." at bounding box center [182, 307] width 161 height 25
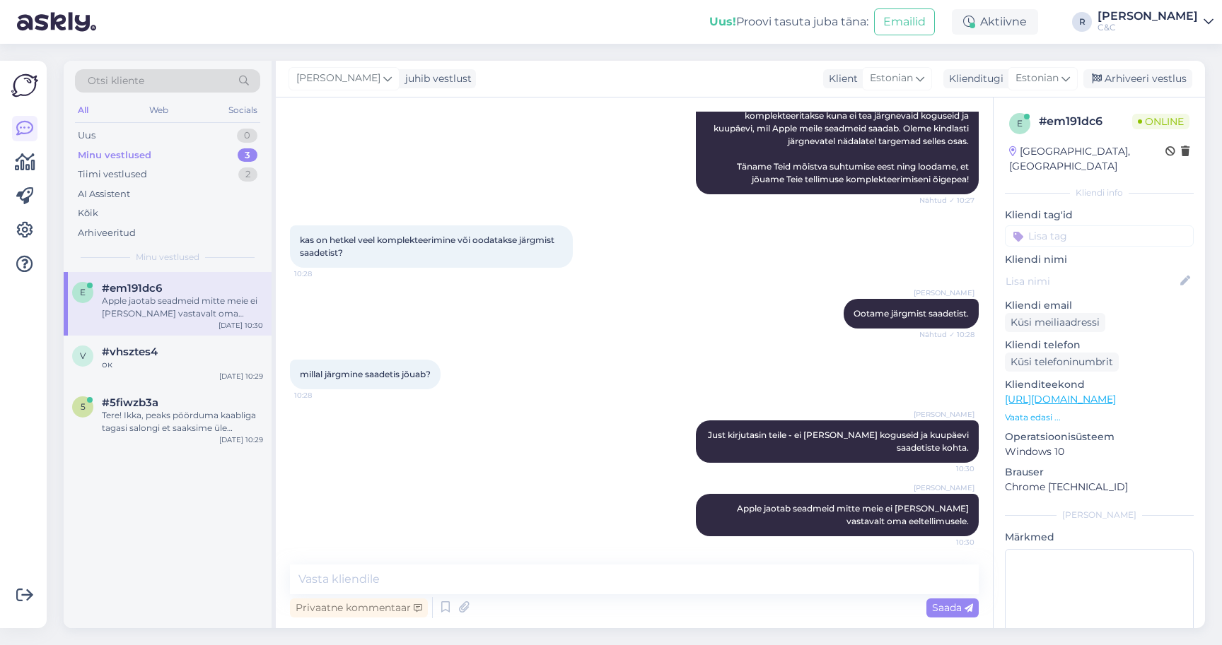
scroll to position [271, 0]
click at [418, 575] on textarea at bounding box center [634, 580] width 689 height 30
click at [191, 381] on div "v #vhsztes4 ок [DATE] 10:29" at bounding box center [168, 361] width 208 height 51
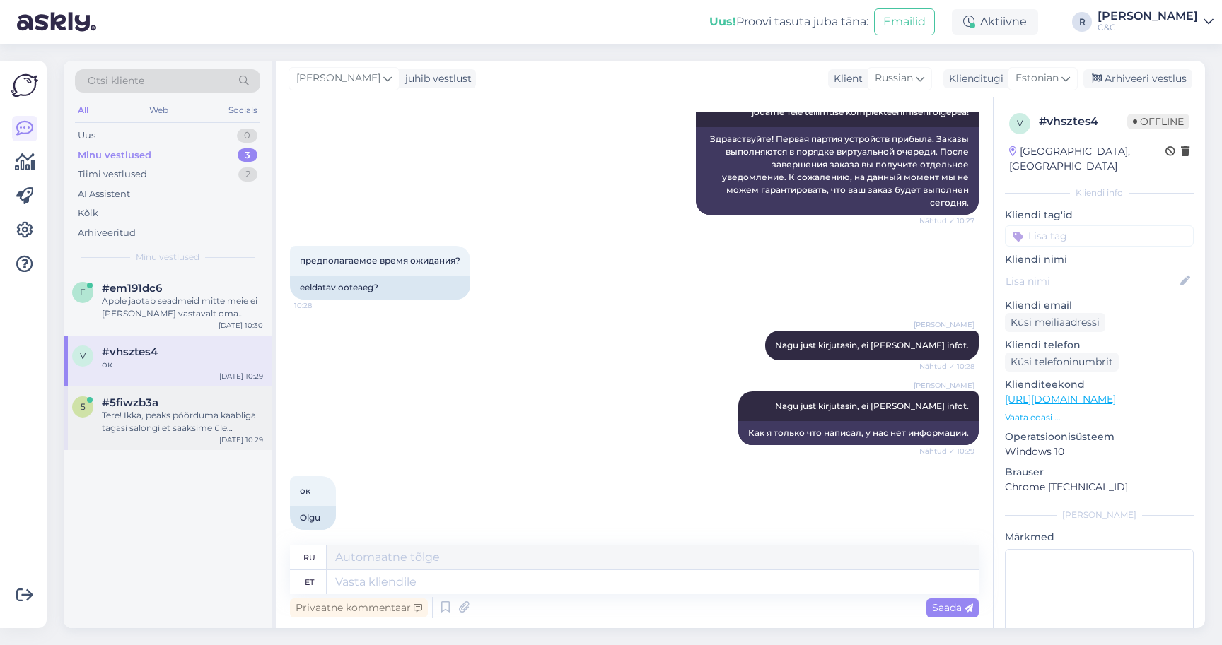
click at [195, 414] on div "Tere! Ikka, peaks pöörduma kaabliga tagasi salongi et saaksime üle vaadata." at bounding box center [182, 421] width 161 height 25
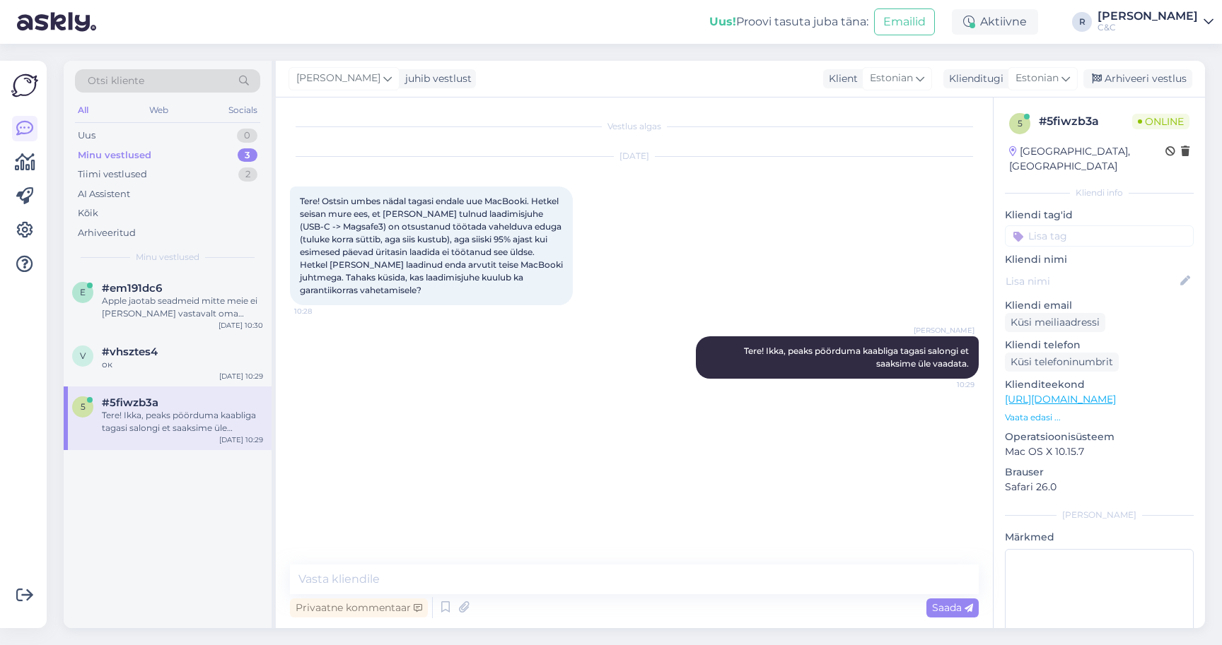
scroll to position [0, 0]
click at [181, 399] on div "#5fiwzb3a 1" at bounding box center [182, 403] width 161 height 13
click at [776, 570] on textarea at bounding box center [634, 580] width 689 height 30
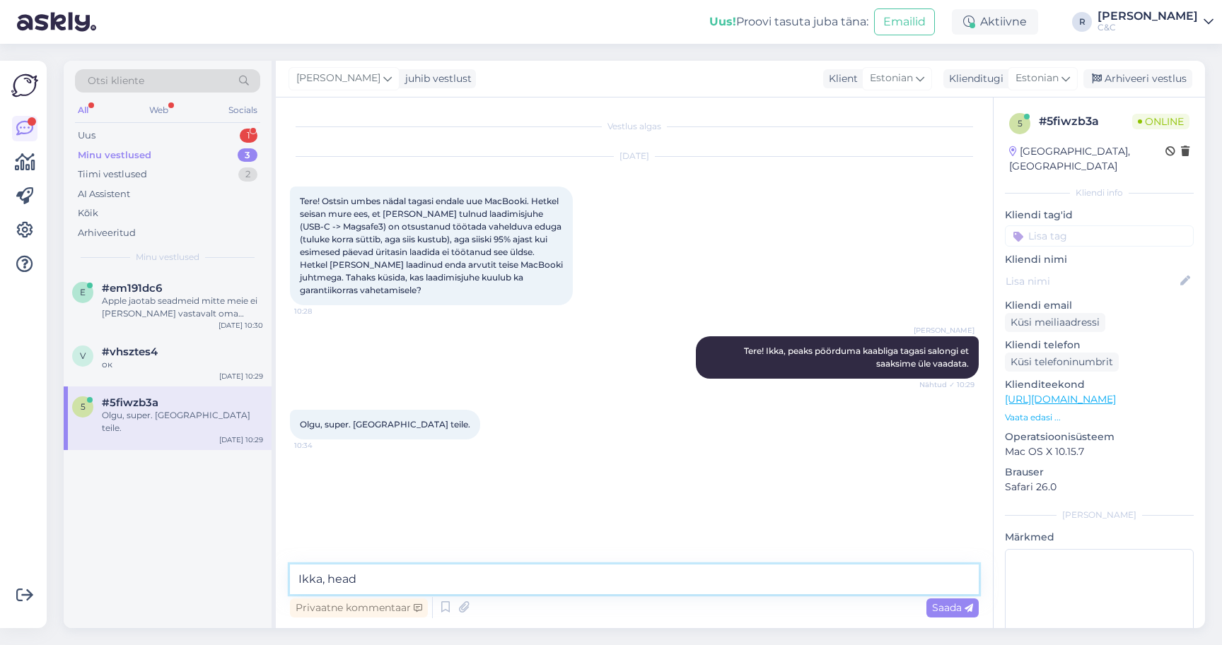
type textarea "Ikka, head!"
click at [1140, 91] on div "[PERSON_NAME] juhib vestlust Klient Estonian Klienditugi Estonian es Chinese Es…" at bounding box center [740, 79] width 929 height 37
click at [1140, 83] on div "Arhiveeri vestlus" at bounding box center [1137, 78] width 109 height 19
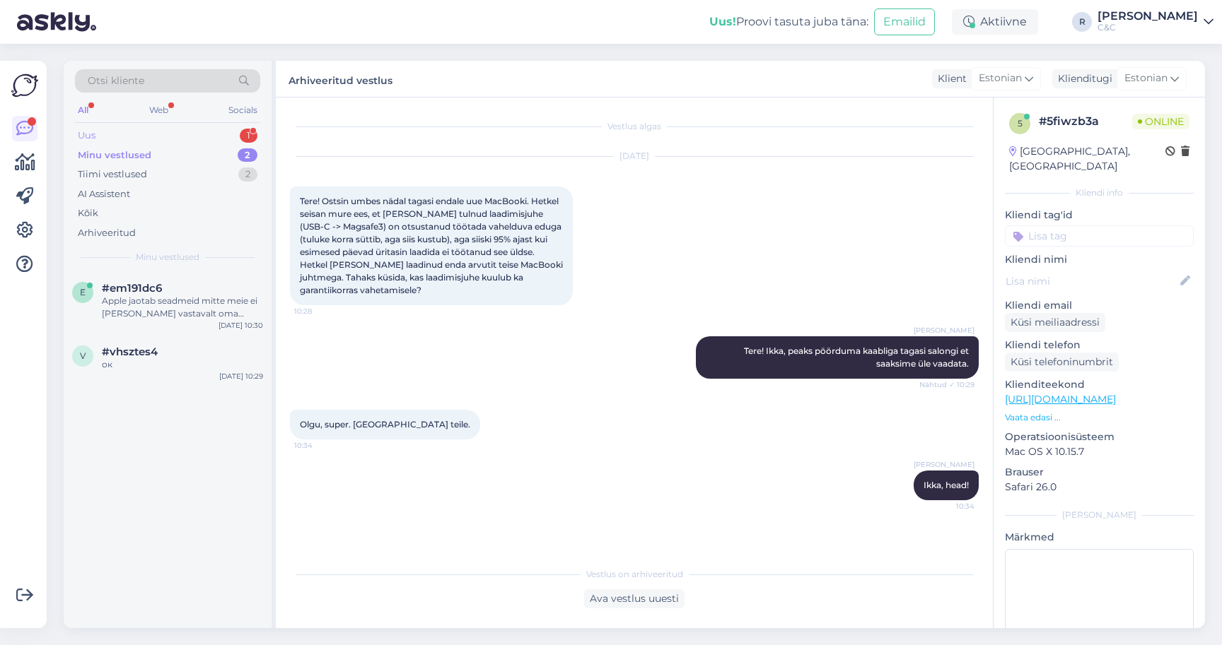
click at [200, 127] on div "Uus 1" at bounding box center [167, 136] width 185 height 20
click at [199, 134] on div "Uus 1" at bounding box center [167, 136] width 185 height 20
click at [185, 272] on div "i #i7ttctny 1 Tere, kui panna [PERSON_NAME] 16.00 aeg, kas siis saab [PERSON_NA…" at bounding box center [168, 304] width 208 height 64
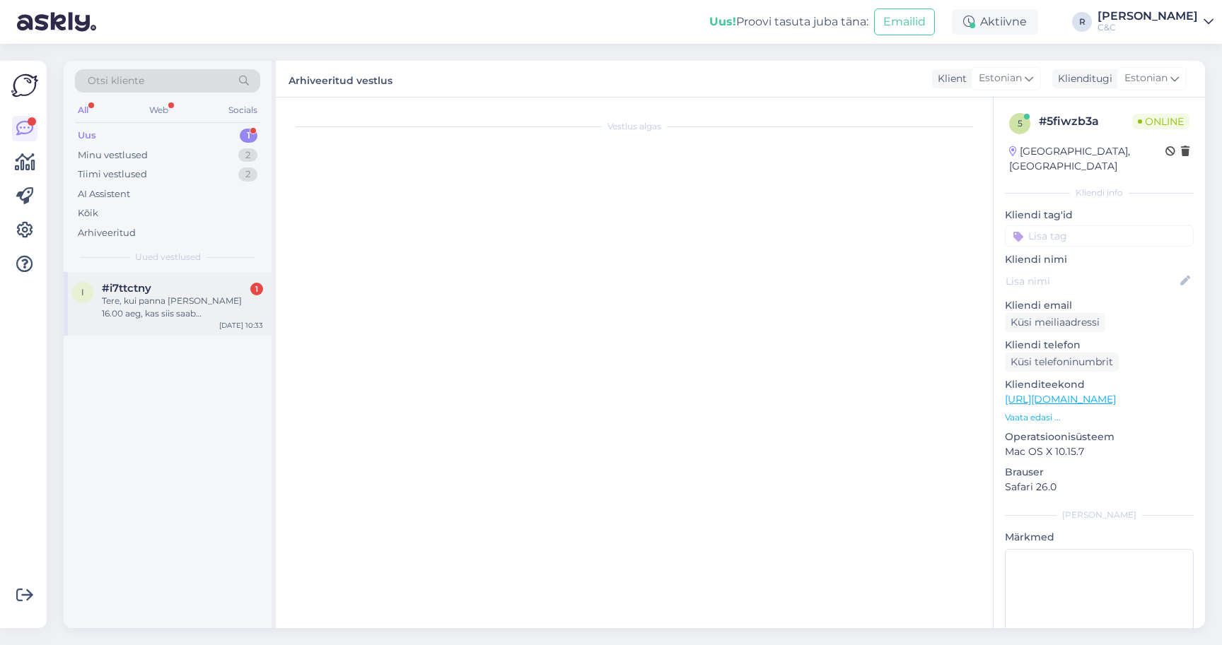
scroll to position [607, 0]
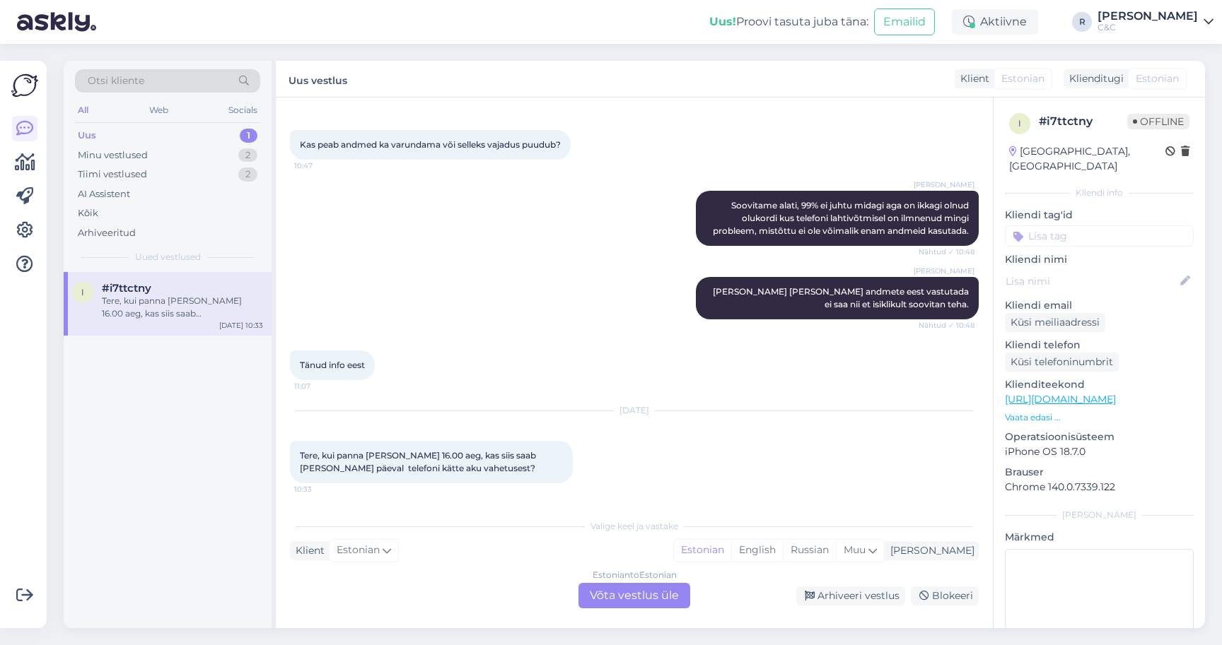
click at [612, 611] on div "Vestlus algas [DATE] Tere! 10:43 [PERSON_NAME] Tere! Nähtud ✓ 10:43 Kas aku vah…" at bounding box center [634, 363] width 717 height 531
click at [612, 603] on div "Estonian to Estonian Võta vestlus üle" at bounding box center [634, 595] width 112 height 25
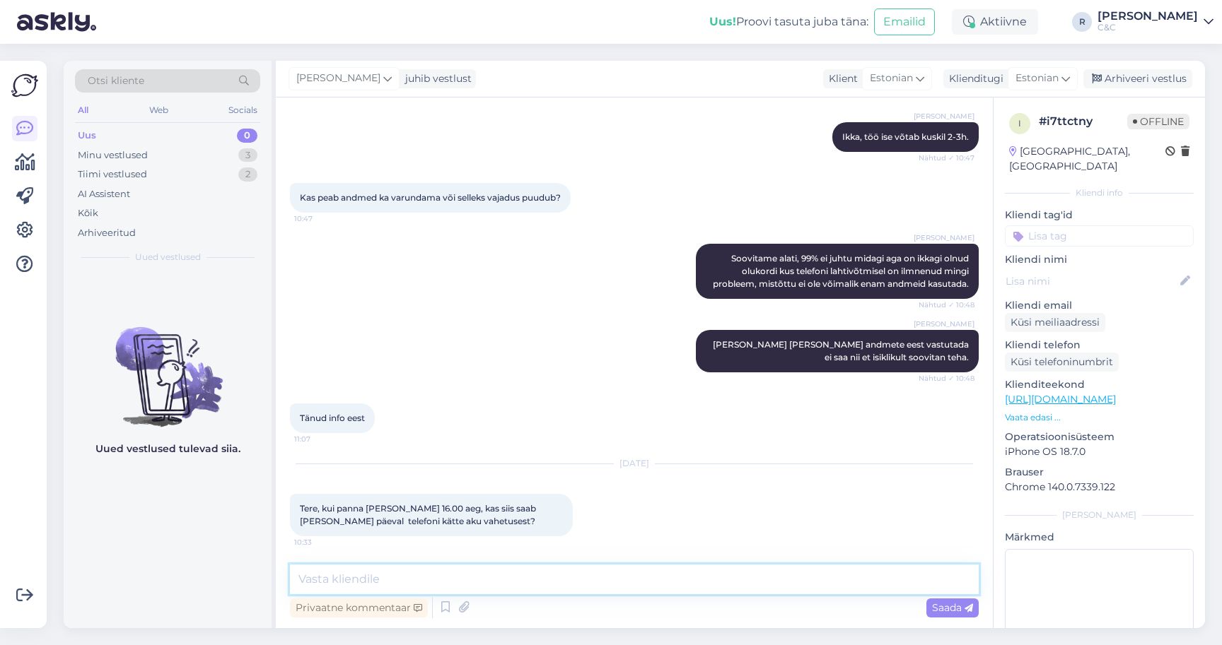
click at [583, 577] on textarea at bounding box center [634, 580] width 689 height 30
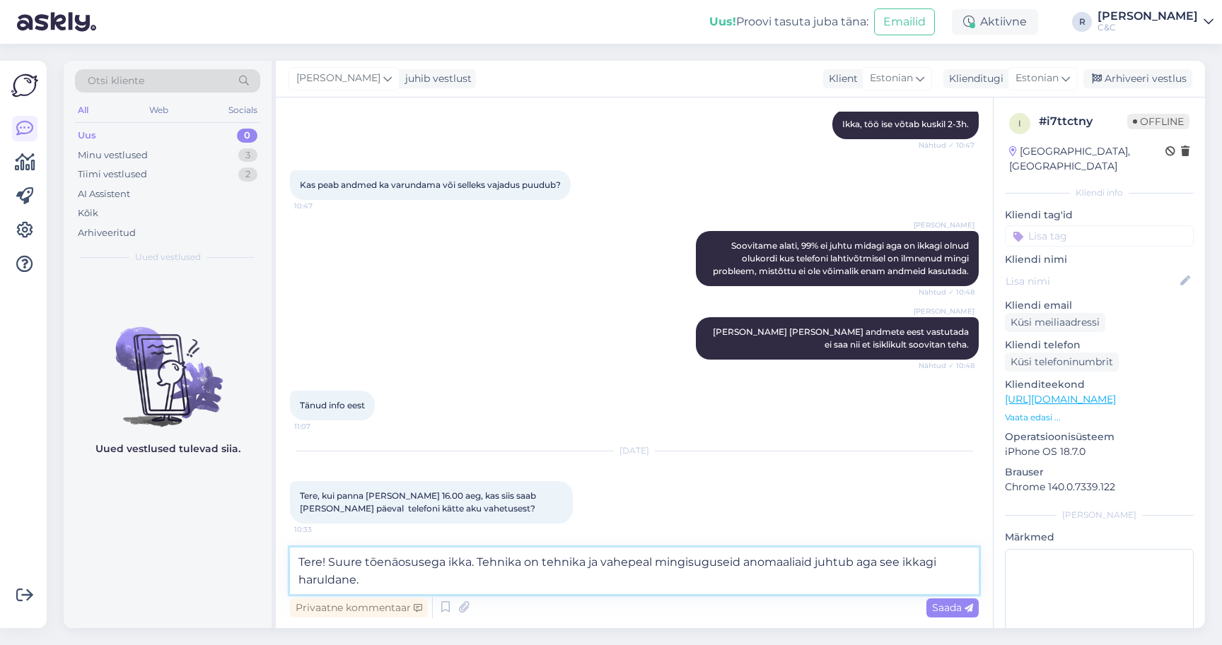
type textarea "Tere! Suure tõenäosusega ikka. Tehnika on tehnika ja vahepeal mingisuguseid ano…"
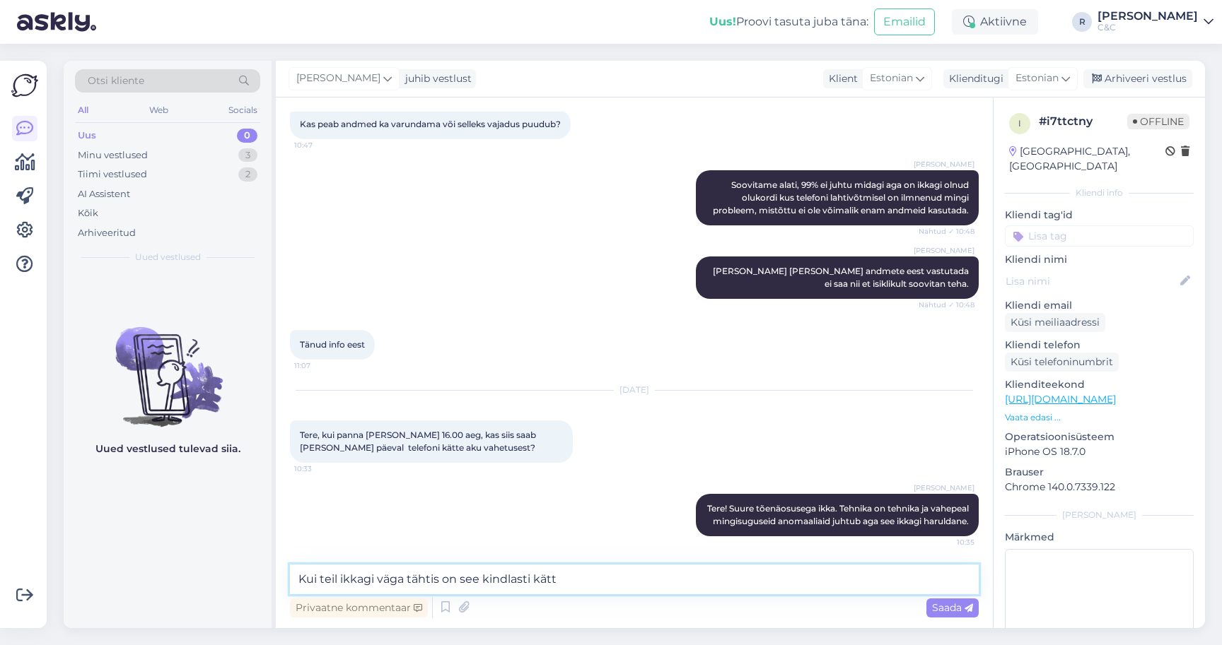
type textarea "Kui teil ikkagi väga tähtis on see kindlasti kätte"
type textarea "Aga ku"
click at [216, 153] on div "Minu vestlused 3" at bounding box center [167, 156] width 185 height 20
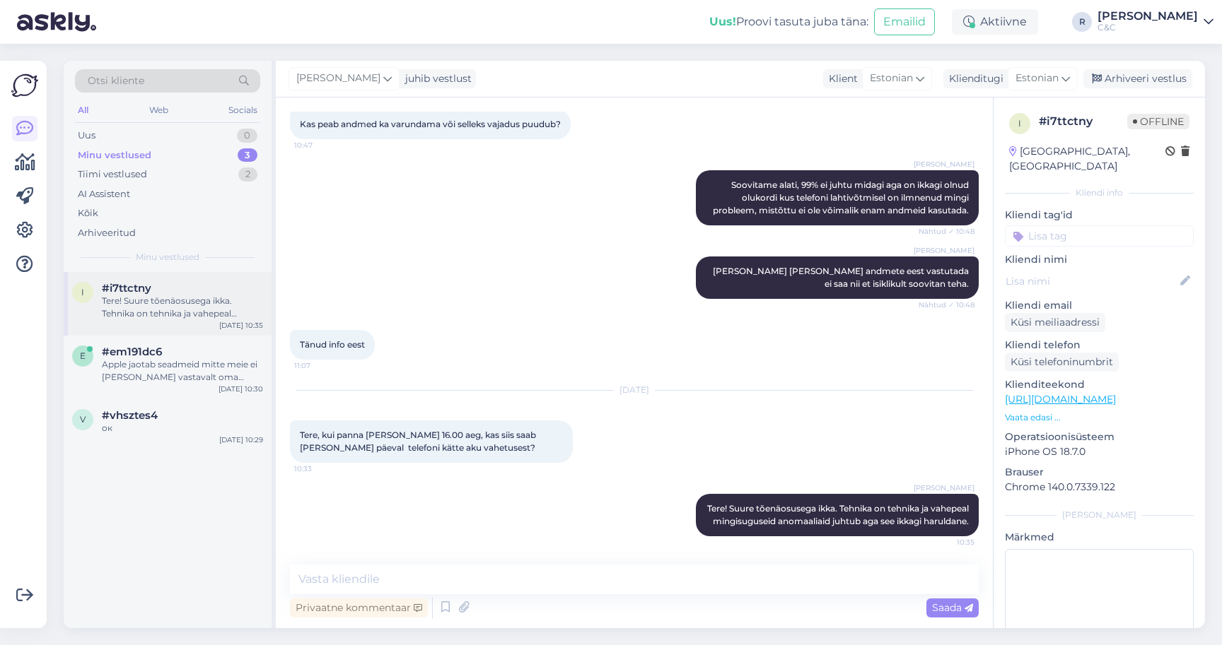
click at [182, 314] on div "Tere! Suure tõenäosusega ikka. Tehnika on tehnika ja vahepeal mingisuguseid ano…" at bounding box center [182, 307] width 161 height 25
click at [223, 141] on div "Uus 1" at bounding box center [167, 136] width 185 height 20
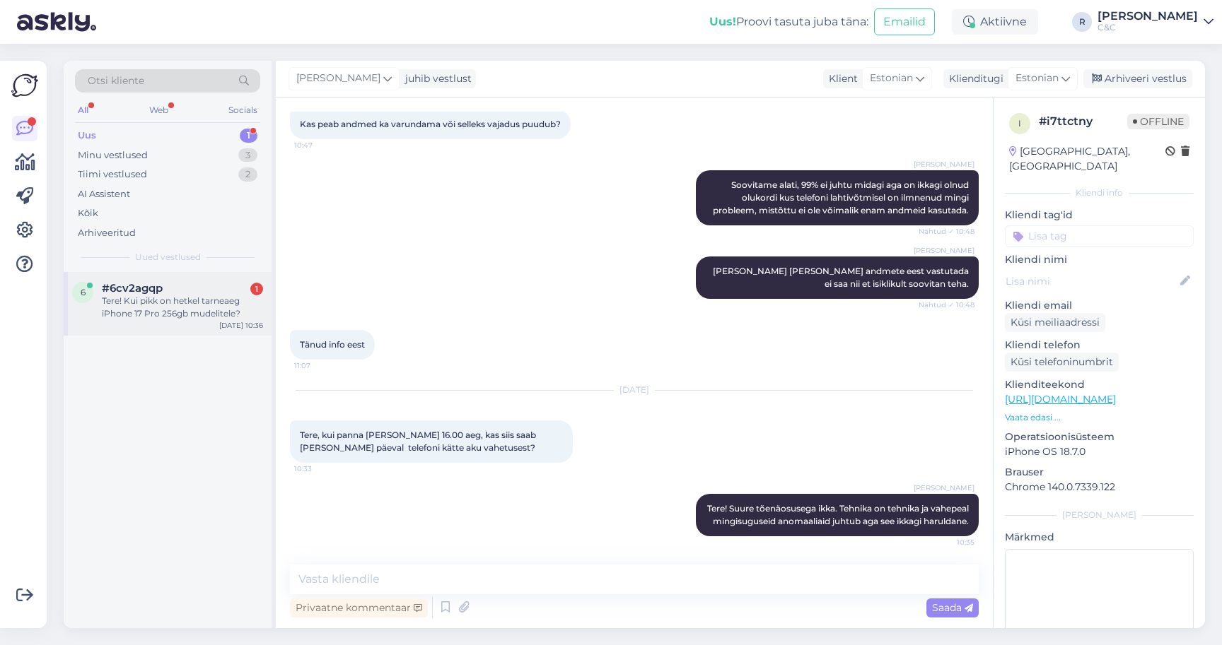
click at [163, 302] on div "Tere! Kui pikk on hetkel tarneaeg iPhone 17 Pro 256gb mudelitele?" at bounding box center [182, 307] width 161 height 25
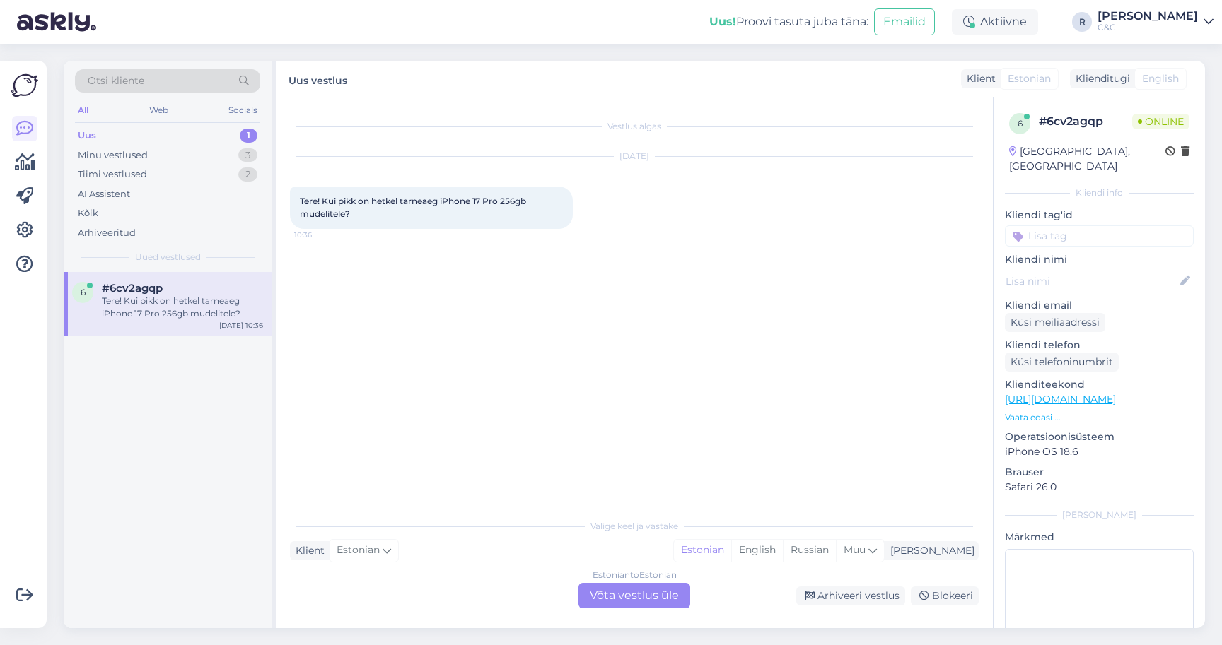
click at [655, 590] on div "Estonian to Estonian Võta vestlus üle" at bounding box center [634, 595] width 112 height 25
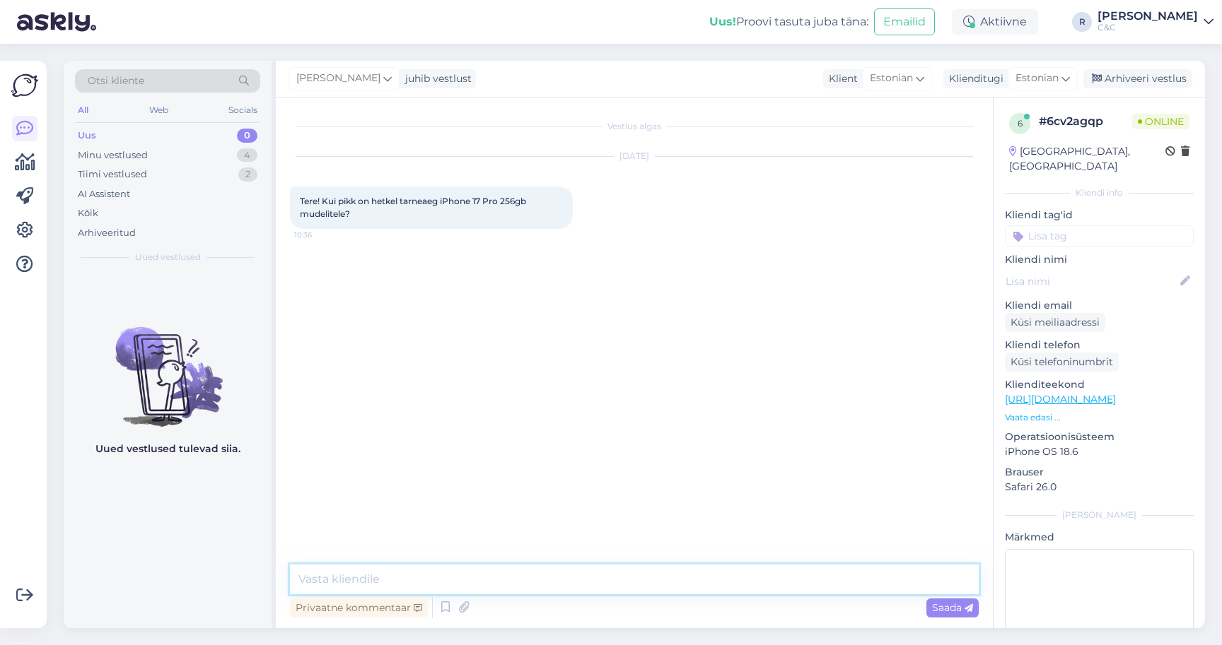
click at [693, 583] on textarea at bounding box center [634, 580] width 689 height 30
click at [435, 612] on div "Privaatne kommentaar Saada" at bounding box center [634, 608] width 689 height 27
click at [436, 611] on div "Privaatne kommentaar Saada" at bounding box center [634, 608] width 689 height 27
click at [451, 602] on icon at bounding box center [445, 607] width 17 height 21
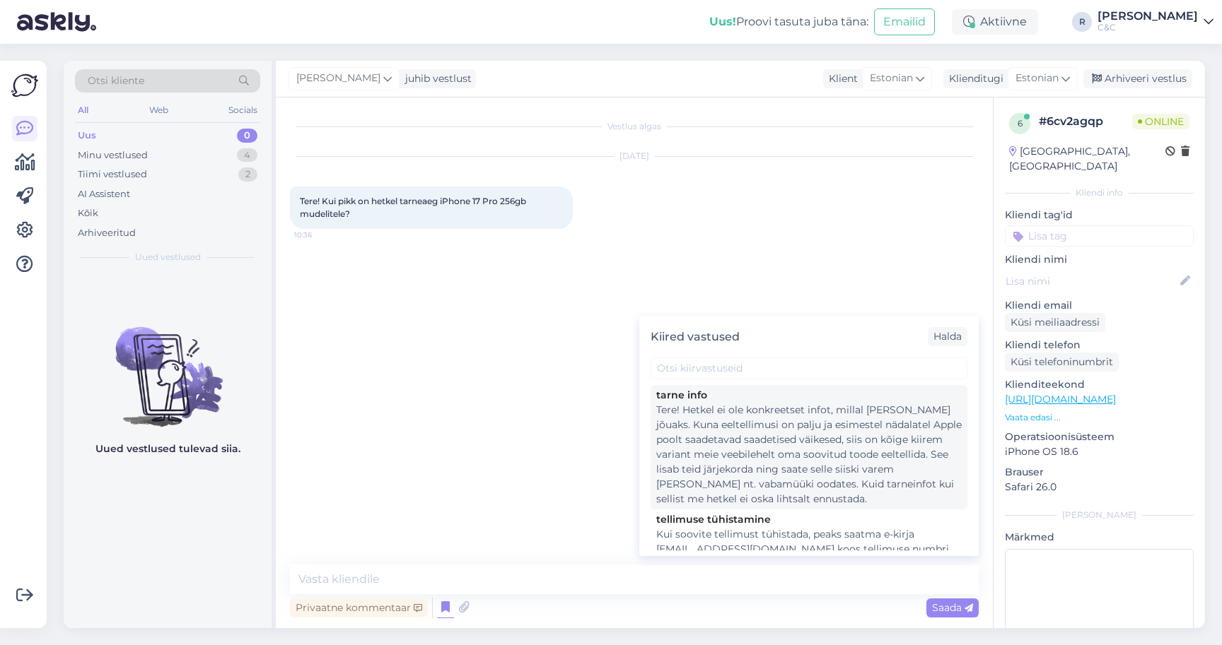
click at [727, 470] on div "Tere! Hetkel ei ole konkreetset infot, millal [PERSON_NAME] jõuaks. Kuna eeltel…" at bounding box center [808, 455] width 305 height 104
type textarea "Tere! Hetkel ei ole konkreetset infot, millal [PERSON_NAME] jõuaks. Kuna eeltel…"
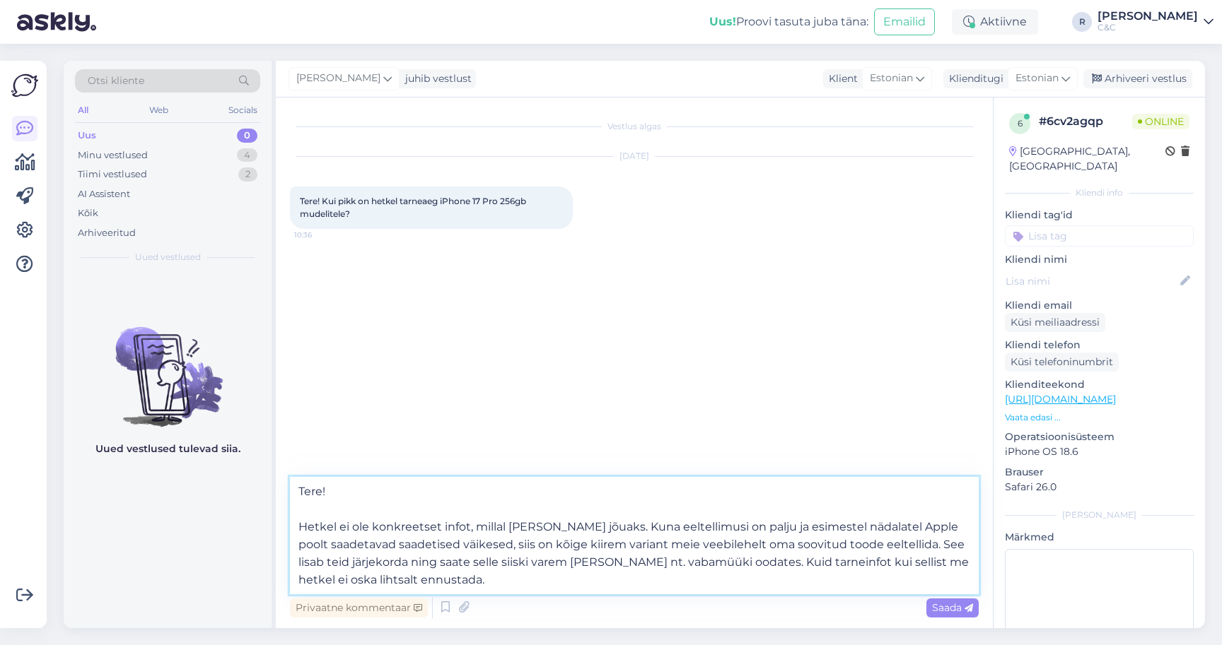
click at [598, 580] on textarea "Tere! Hetkel ei ole konkreetset infot, millal [PERSON_NAME] jõuaks. Kuna eeltel…" at bounding box center [634, 535] width 689 height 117
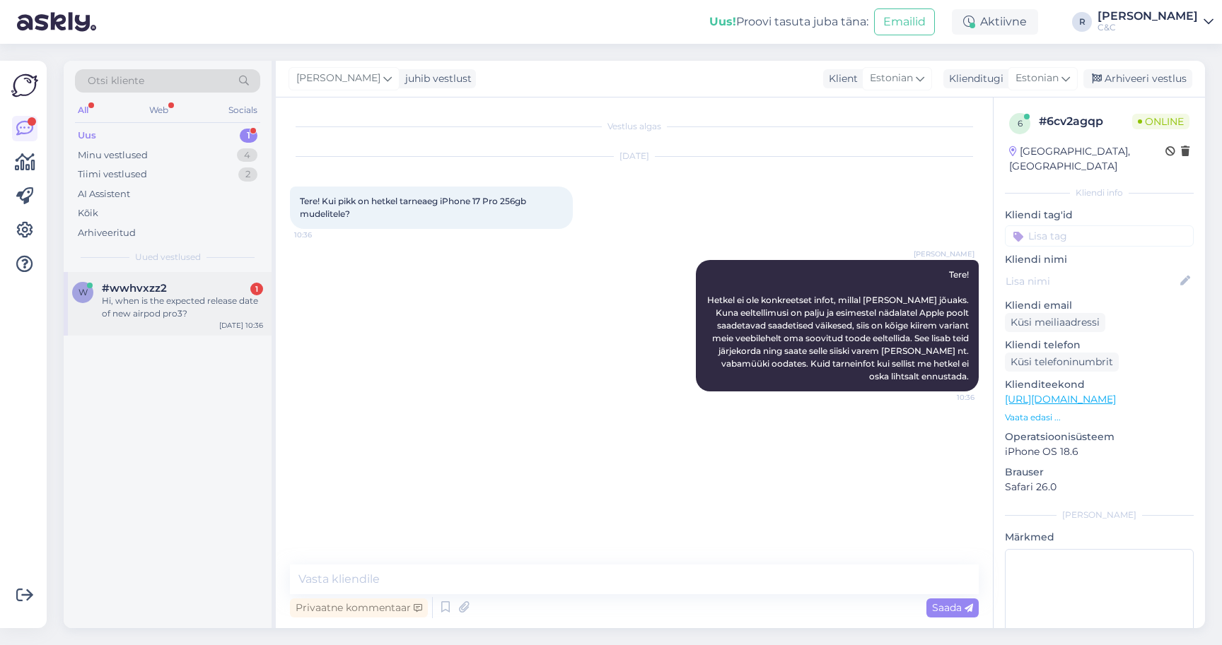
click at [166, 291] on div "#wwhvxzz2 1" at bounding box center [182, 288] width 161 height 13
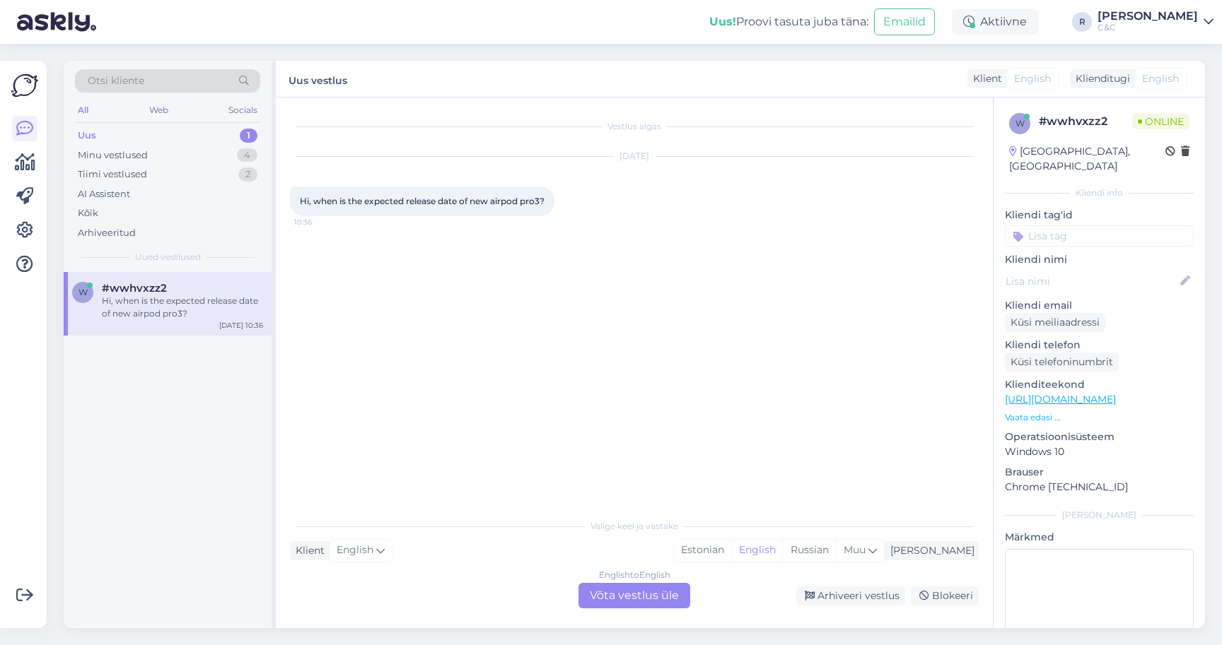
click at [652, 598] on div "English to English Võta vestlus üle" at bounding box center [634, 595] width 112 height 25
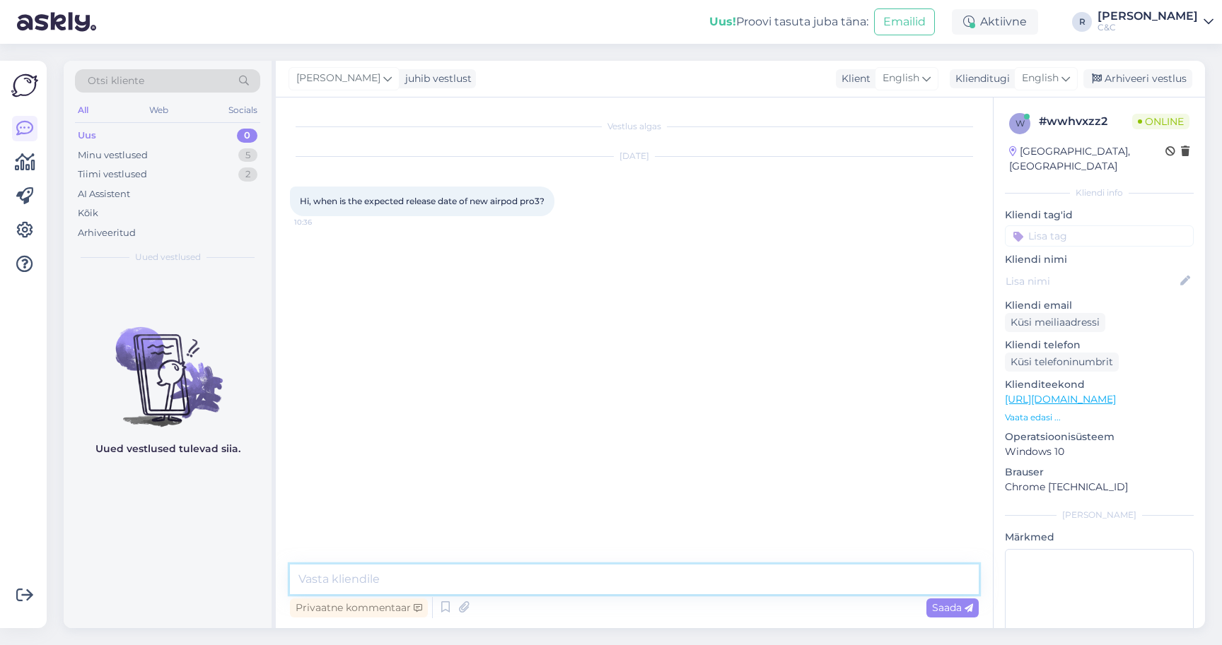
click at [657, 579] on textarea at bounding box center [634, 580] width 689 height 30
click at [446, 616] on icon at bounding box center [445, 607] width 17 height 21
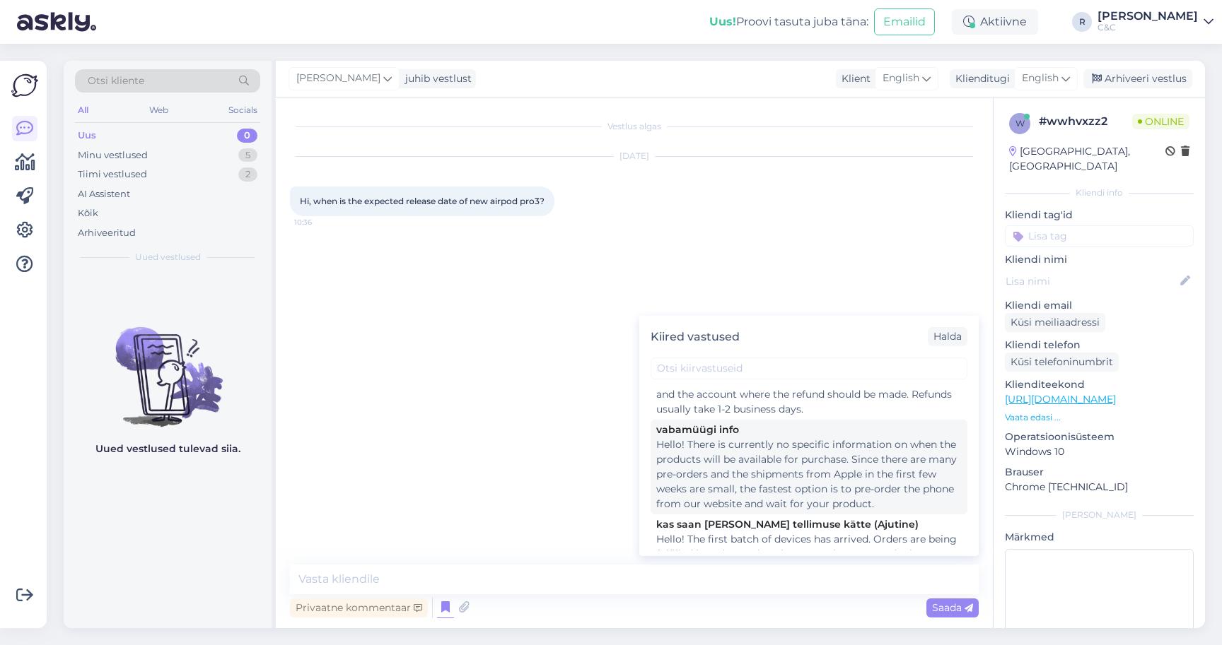
scroll to position [184, 0]
click at [749, 480] on div "Hello! There is currently no specific information on when the products will be …" at bounding box center [808, 475] width 305 height 74
type textarea "Hello! There is currently no specific information on when the products will be …"
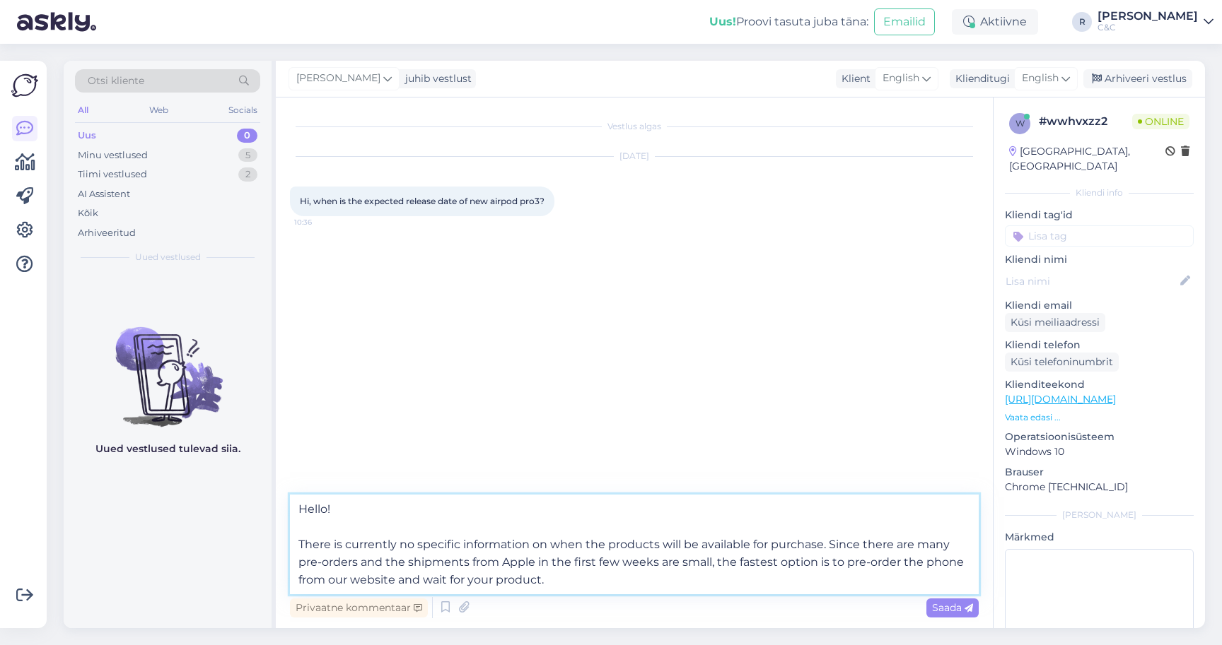
click at [637, 587] on textarea "Hello! There is currently no specific information on when the products will be …" at bounding box center [634, 545] width 689 height 100
click at [637, 576] on textarea "Hello! There is currently no specific information on when the products will be …" at bounding box center [634, 545] width 689 height 100
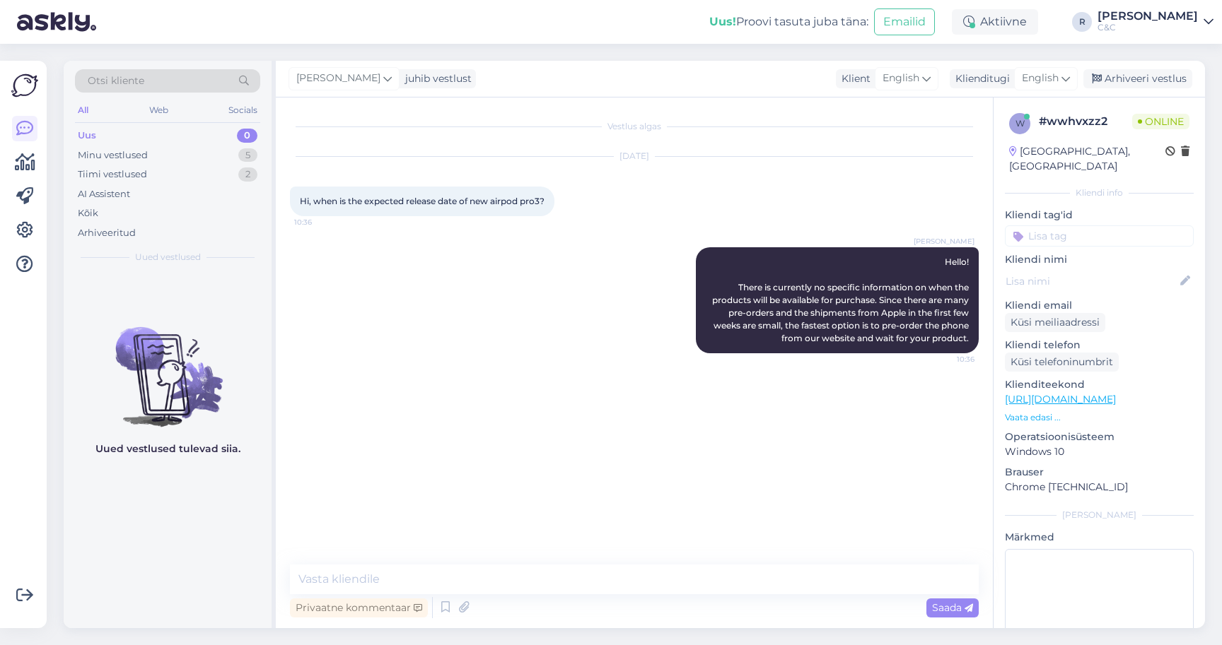
click at [556, 602] on div "Privaatne kommentaar Saada" at bounding box center [634, 608] width 689 height 27
click at [537, 590] on textarea at bounding box center [634, 580] width 689 height 30
type textarea "n"
type textarea "not poh"
click at [418, 597] on div "Privaatne kommentaar Saada" at bounding box center [634, 608] width 689 height 27
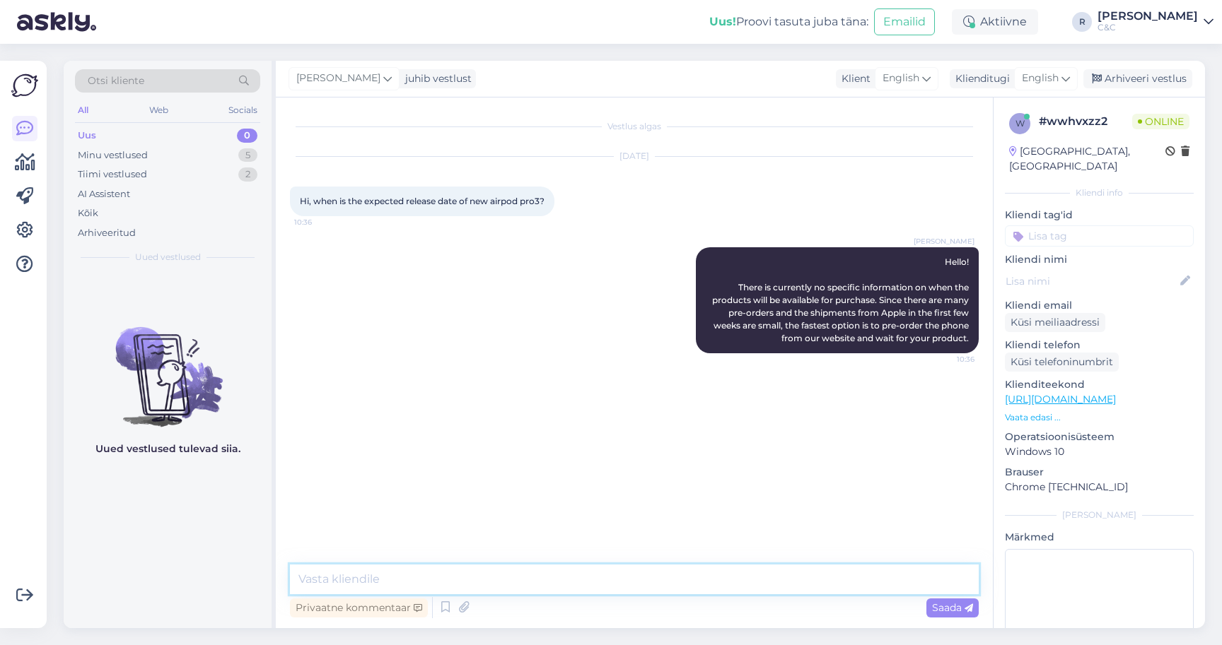
click at [417, 590] on textarea at bounding box center [634, 580] width 689 height 30
click at [585, 581] on textarea "We got the first batch but could only complete few pre-orders." at bounding box center [634, 580] width 689 height 30
type textarea "We got the first batch but could only complete some pre-orders."
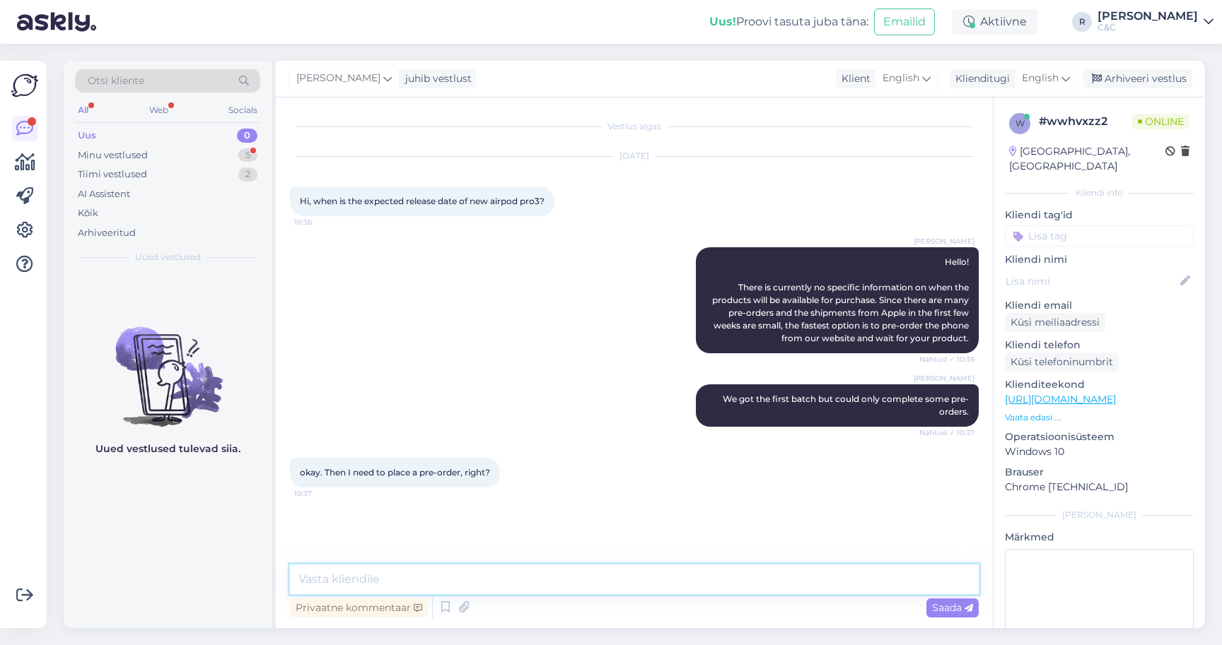
click at [522, 590] on textarea at bounding box center [634, 580] width 689 height 30
click at [212, 155] on div "Minu vestlused 5" at bounding box center [167, 156] width 185 height 20
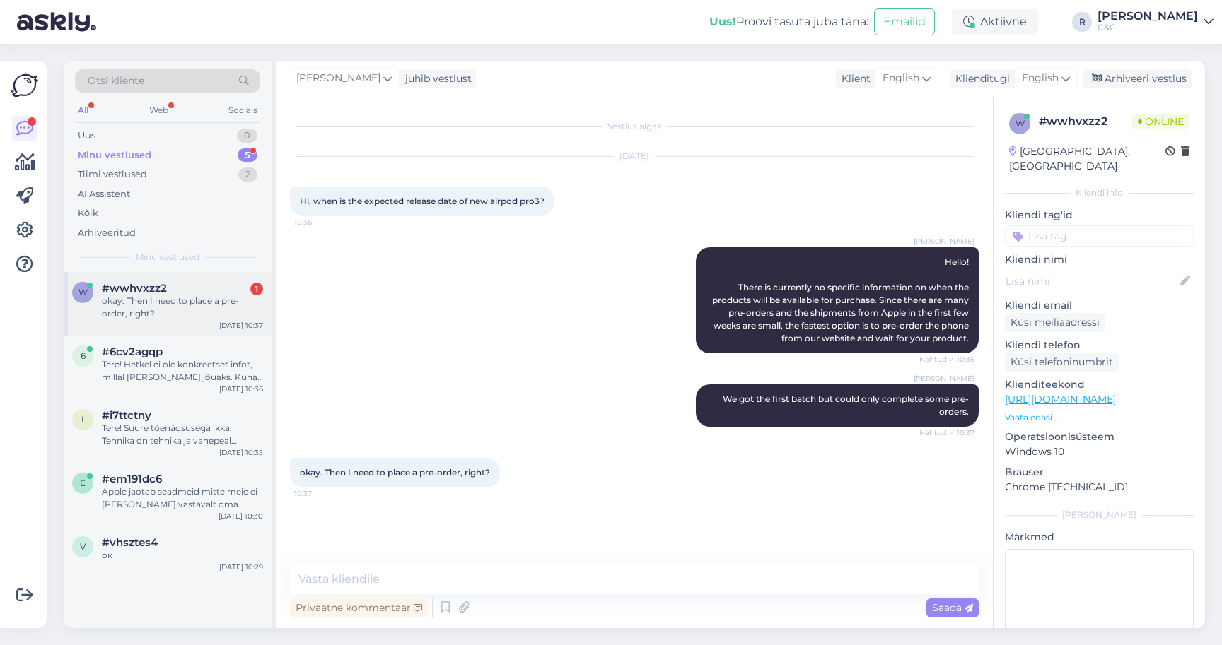
click at [207, 310] on div "okay. Then I need to place a pre-order, right?" at bounding box center [182, 307] width 161 height 25
click at [626, 599] on div "Privaatne kommentaar Saada" at bounding box center [634, 608] width 689 height 27
click at [626, 587] on textarea at bounding box center [634, 580] width 689 height 30
click at [167, 336] on div "6 #6cv2agqp Tere! Hetkel ei ole konkreetset infot, millal [PERSON_NAME] jõuaks.…" at bounding box center [168, 368] width 208 height 64
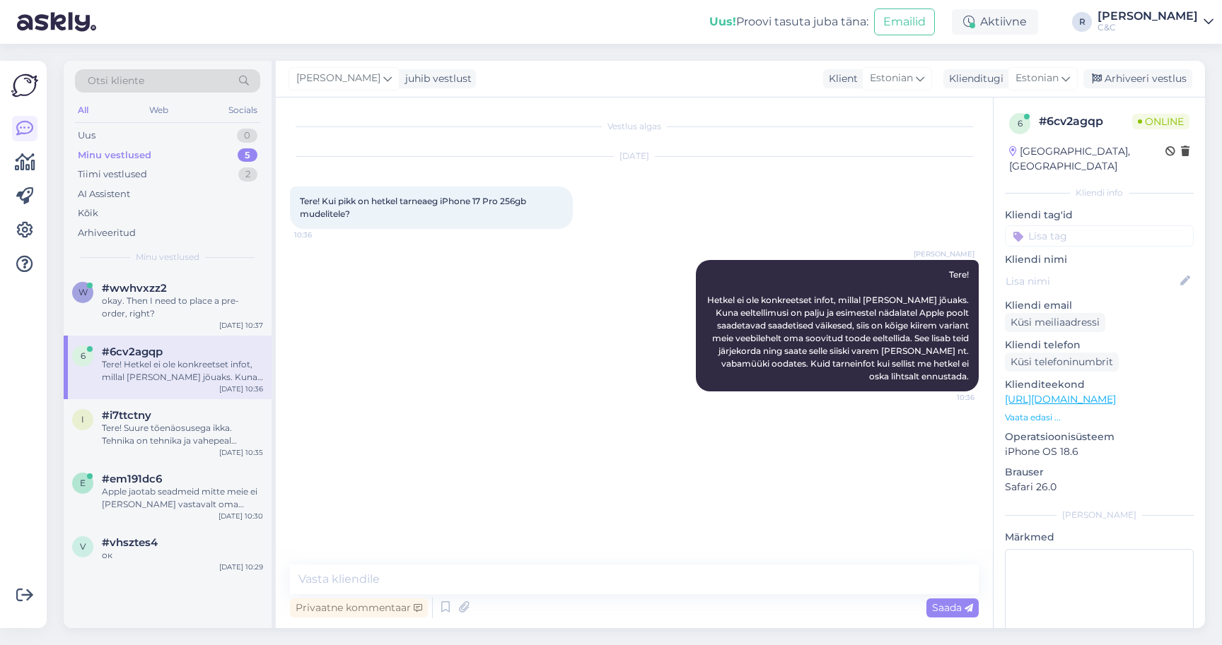
click at [164, 365] on div "Tere! Hetkel ei ole konkreetset infot, millal [PERSON_NAME] jõuaks. Kuna eeltel…" at bounding box center [182, 370] width 161 height 25
click at [168, 310] on div "okay. Then I need to place a pre-order, right?" at bounding box center [182, 307] width 161 height 25
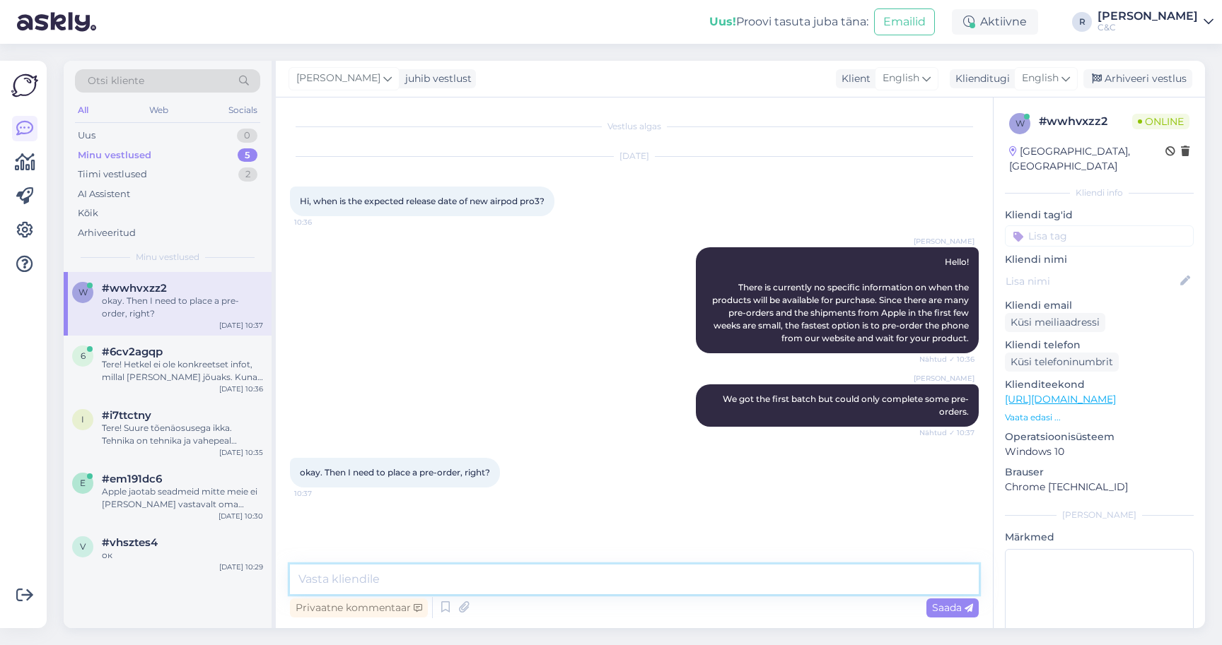
click at [439, 570] on textarea at bounding box center [634, 580] width 689 height 30
type textarea "Highly recommended, yes."
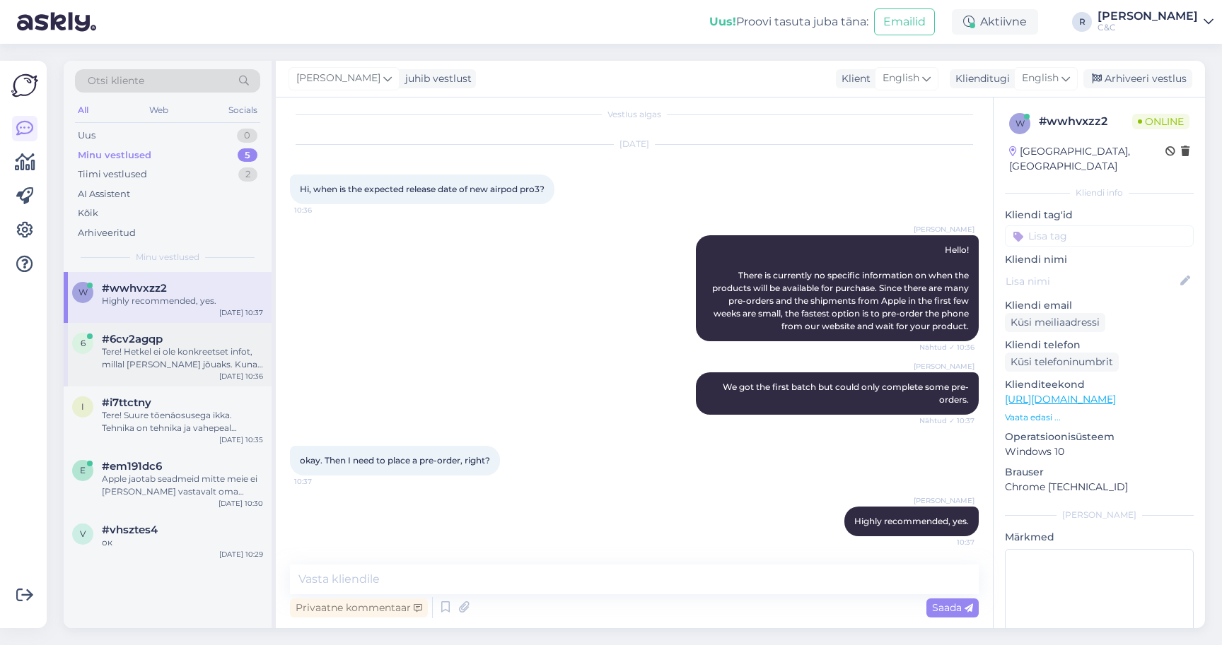
click at [164, 349] on div "Tere! Hetkel ei ole konkreetset infot, millal [PERSON_NAME] jõuaks. Kuna eeltel…" at bounding box center [182, 358] width 161 height 25
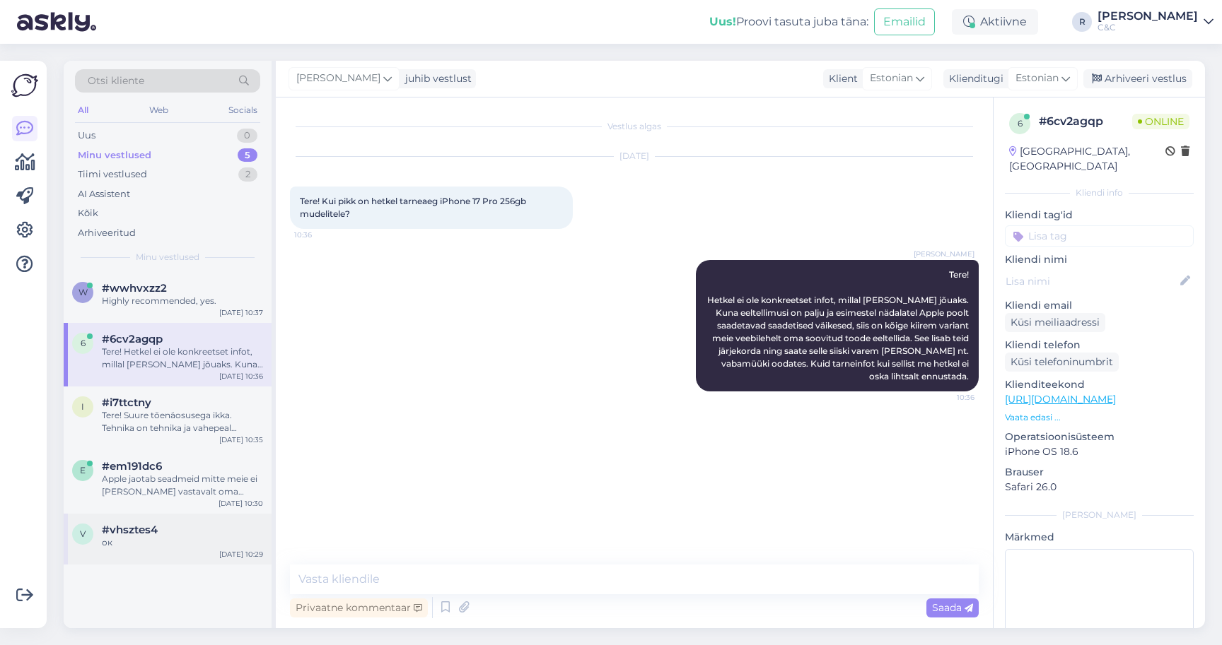
click at [194, 514] on div "v #vhsztes4 ок [DATE] 10:29" at bounding box center [168, 539] width 208 height 51
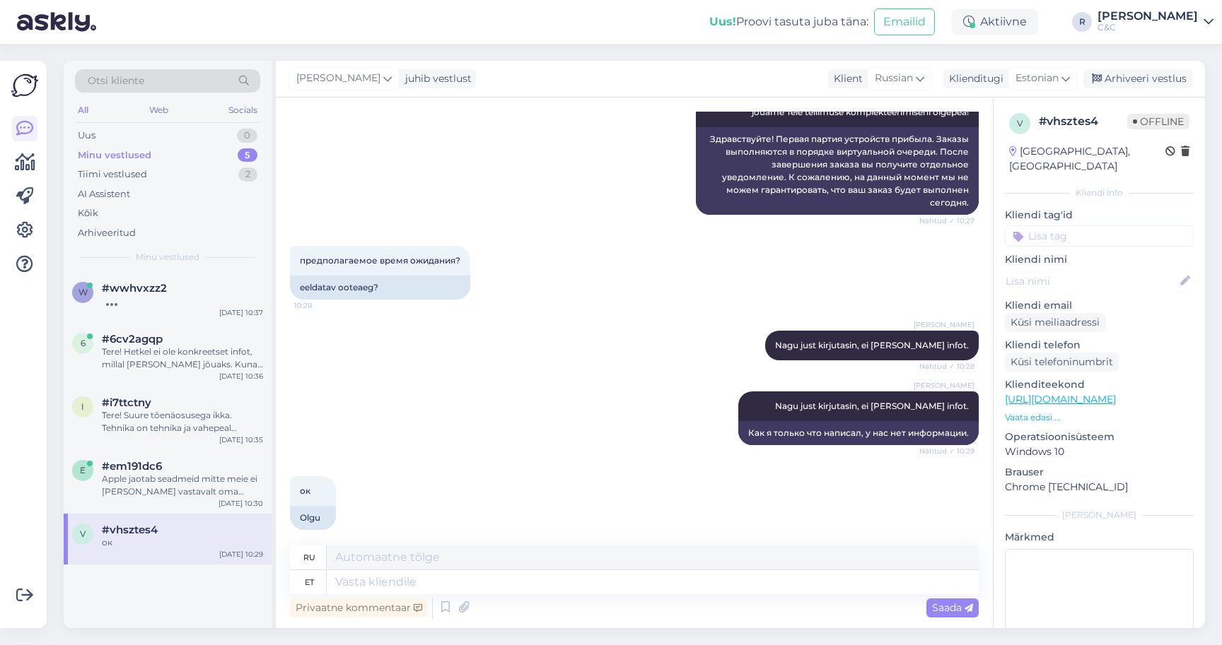
click at [1137, 91] on div "[PERSON_NAME] juhib vestlust Klient Russian Klienditugi Estonian es Chinese Est…" at bounding box center [740, 79] width 929 height 37
click at [1137, 79] on div "Arhiveeri vestlus" at bounding box center [1137, 78] width 109 height 19
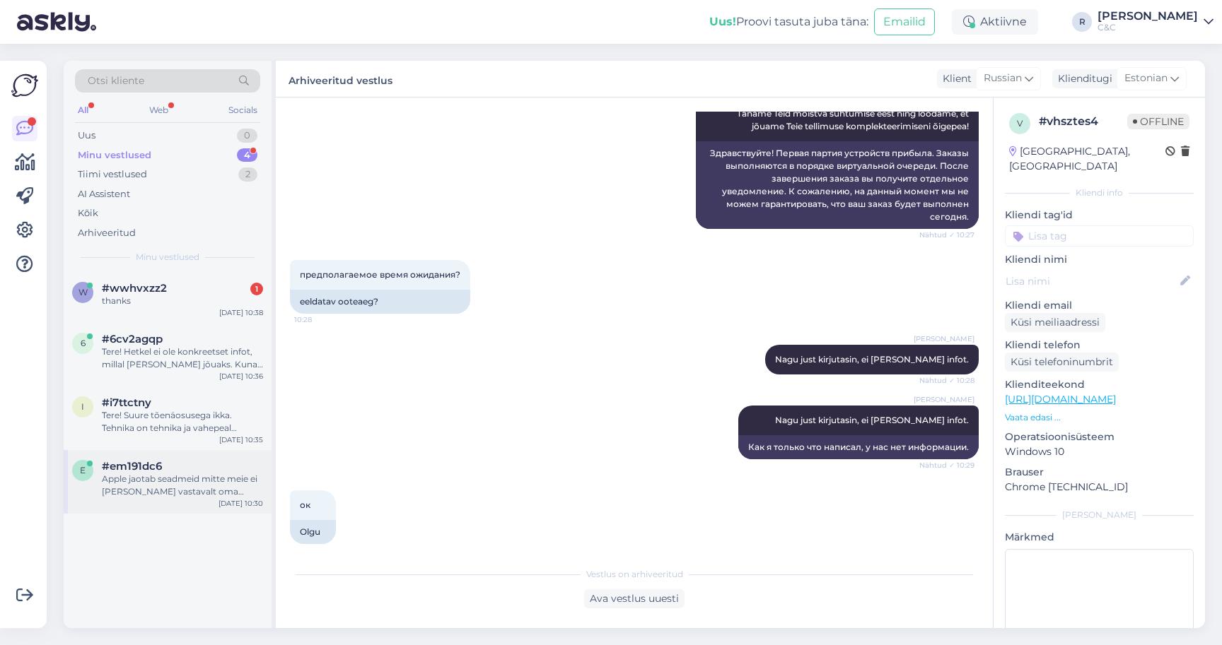
click at [151, 481] on div "Apple jaotab seadmeid mitte meie ei [PERSON_NAME] vastavalt oma eeltellimusele." at bounding box center [182, 485] width 161 height 25
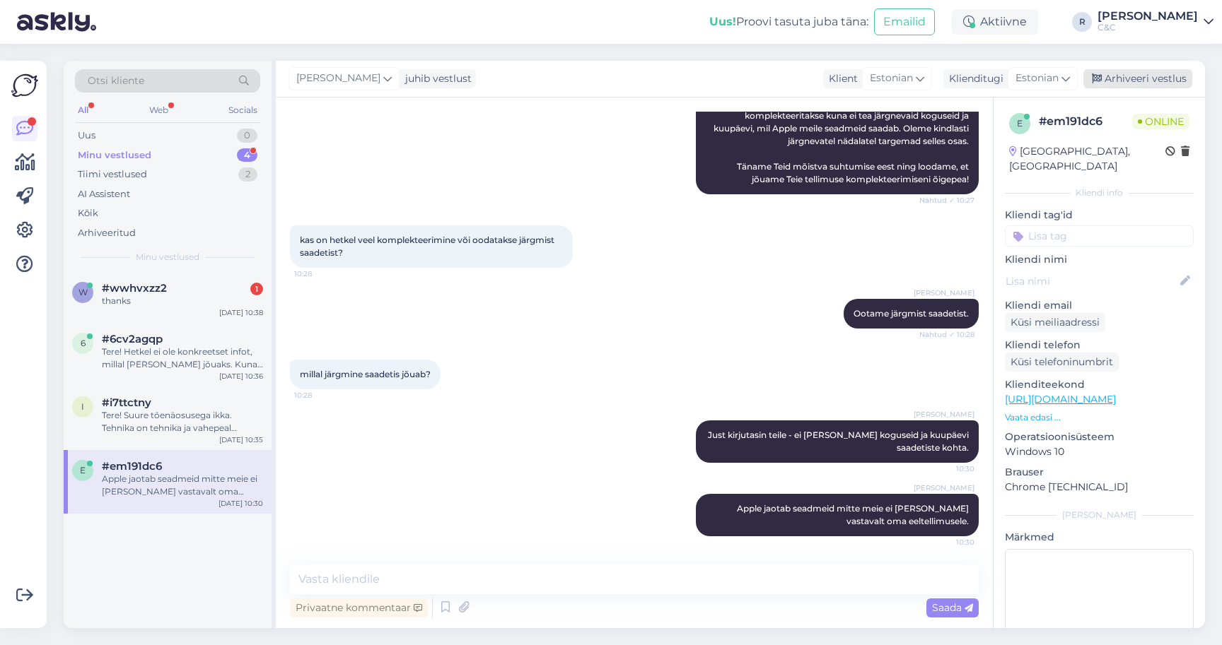
click at [1138, 83] on div "Arhiveeri vestlus" at bounding box center [1137, 78] width 109 height 19
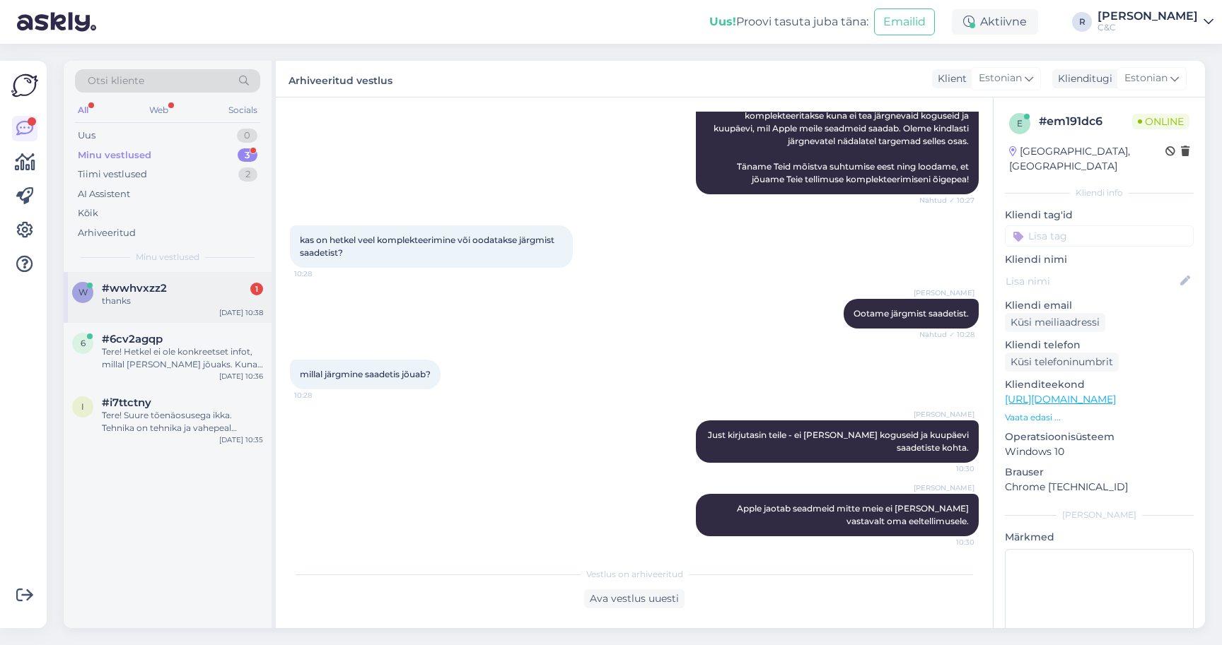
click at [212, 286] on div "#wwhvxzz2 1" at bounding box center [182, 288] width 161 height 13
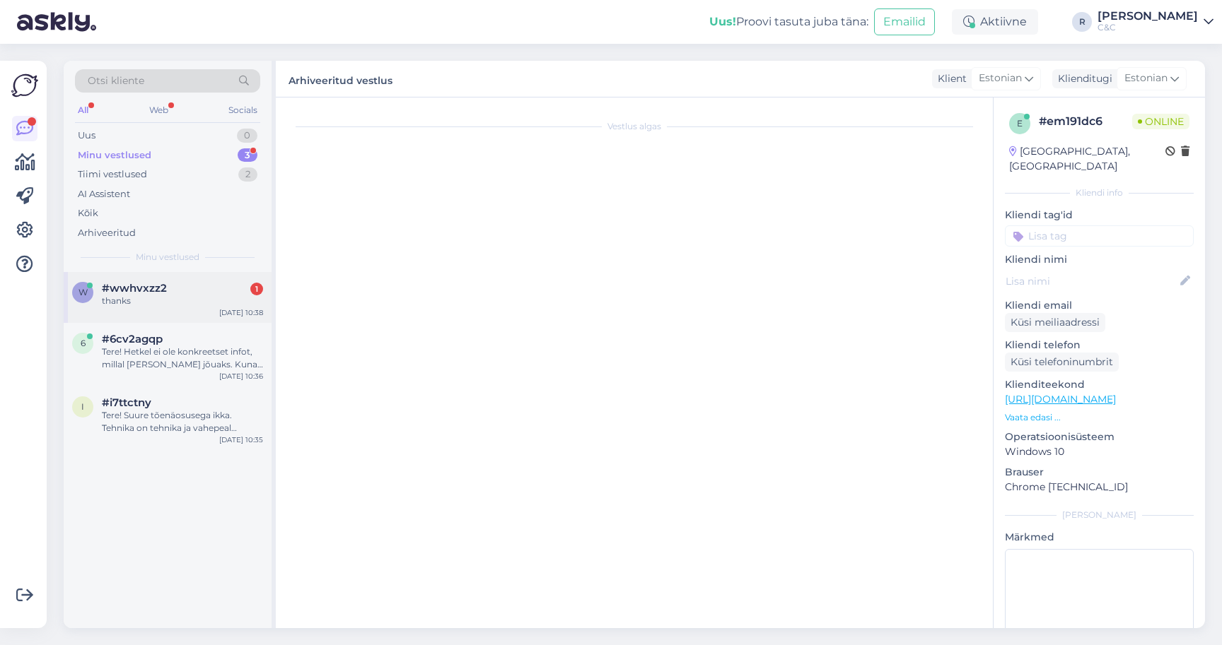
scroll to position [73, 0]
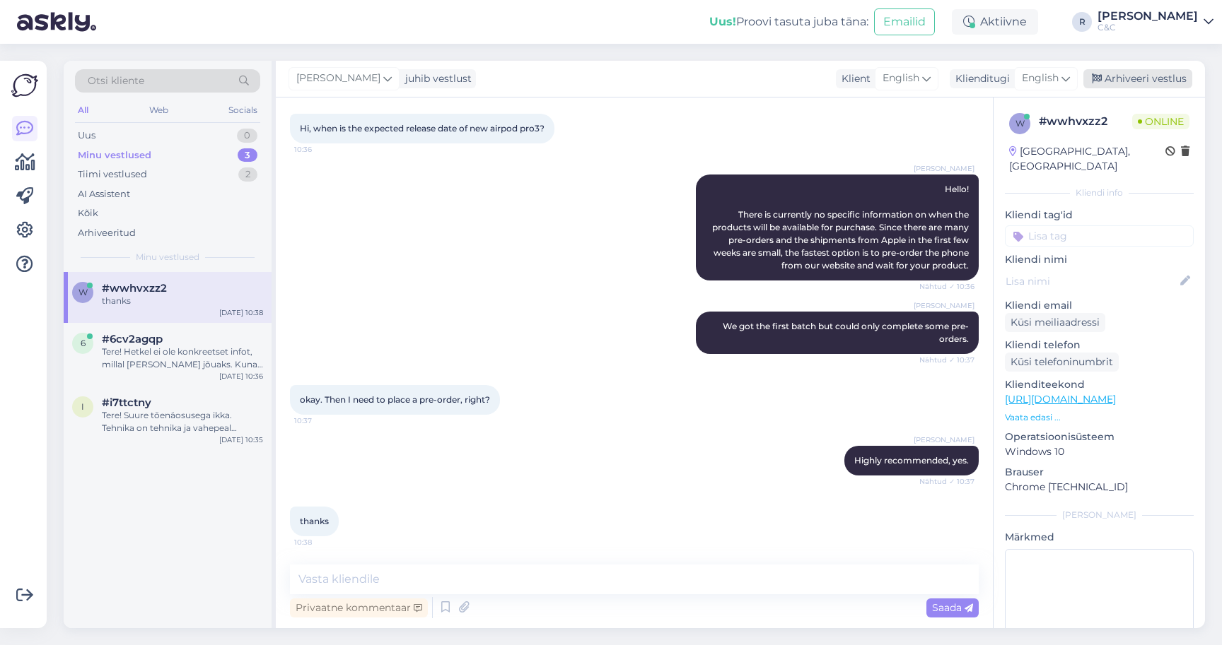
click at [1135, 75] on div "Arhiveeri vestlus" at bounding box center [1137, 78] width 109 height 19
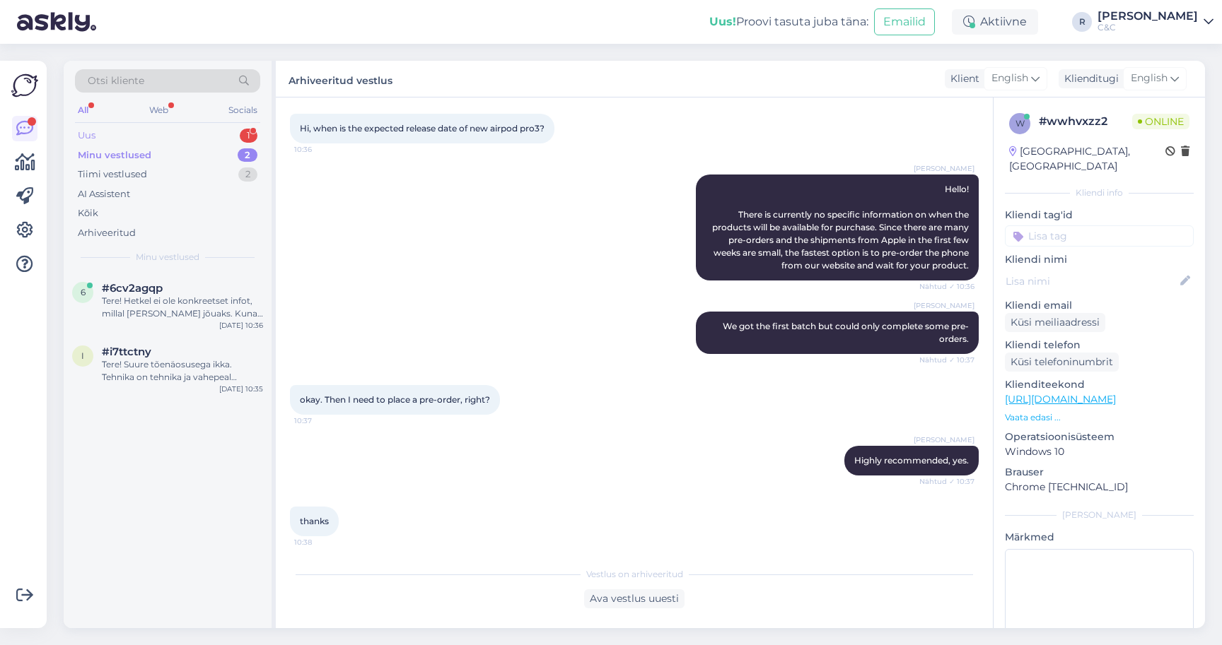
click at [213, 139] on div "Uus 1" at bounding box center [167, 136] width 185 height 20
click at [174, 276] on div "9 #96emsuwg 1 Hello I purchased an iphone 15 plus last year via EMIs [DATE] 10:…" at bounding box center [168, 304] width 208 height 64
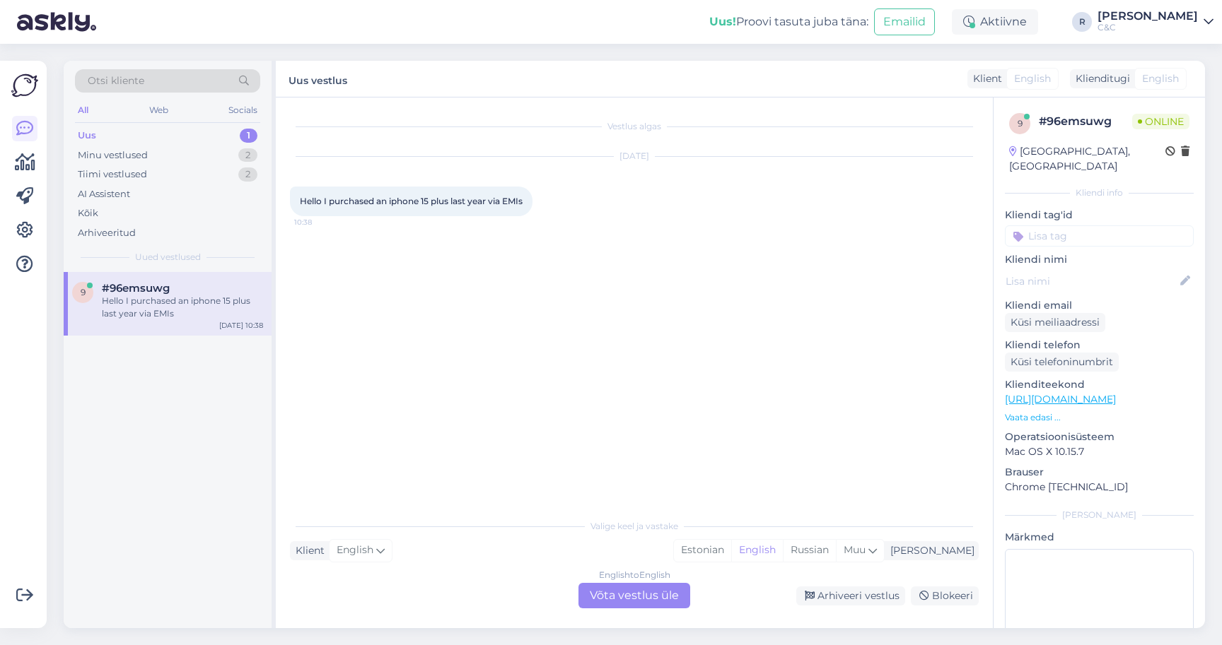
click at [640, 599] on div "English to English Võta vestlus üle" at bounding box center [634, 595] width 112 height 25
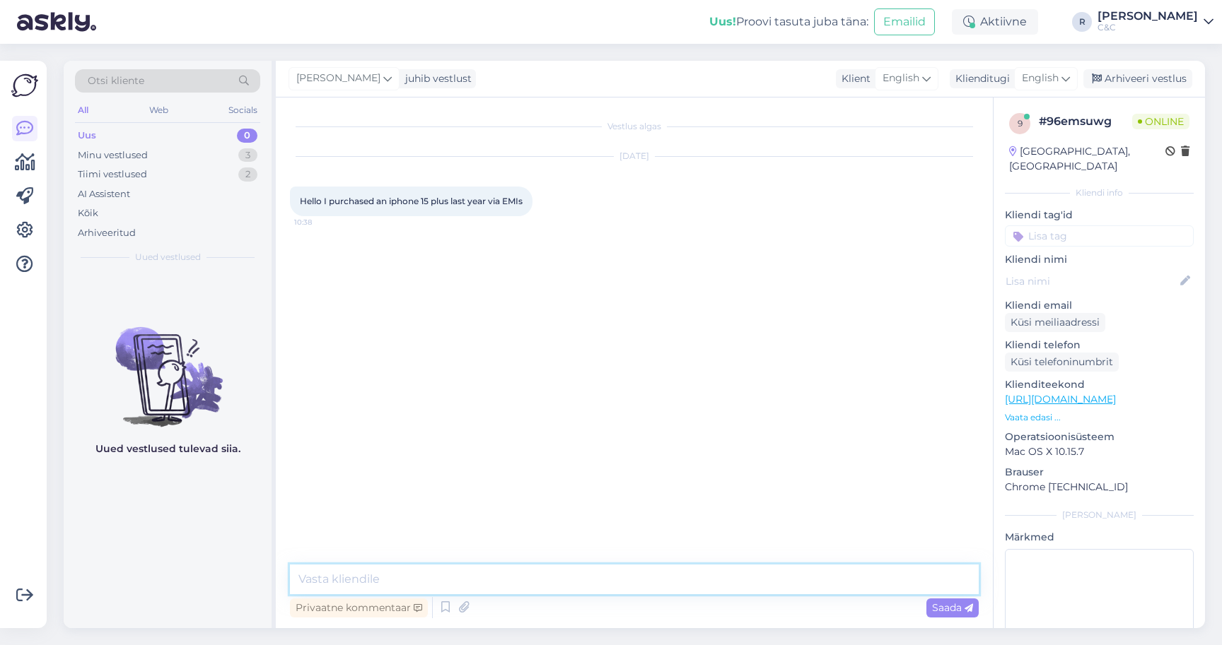
click at [610, 586] on textarea at bounding box center [634, 580] width 689 height 30
type textarea "Hello!"
click at [462, 584] on textarea at bounding box center [634, 580] width 689 height 30
type textarea "What is EMI?"
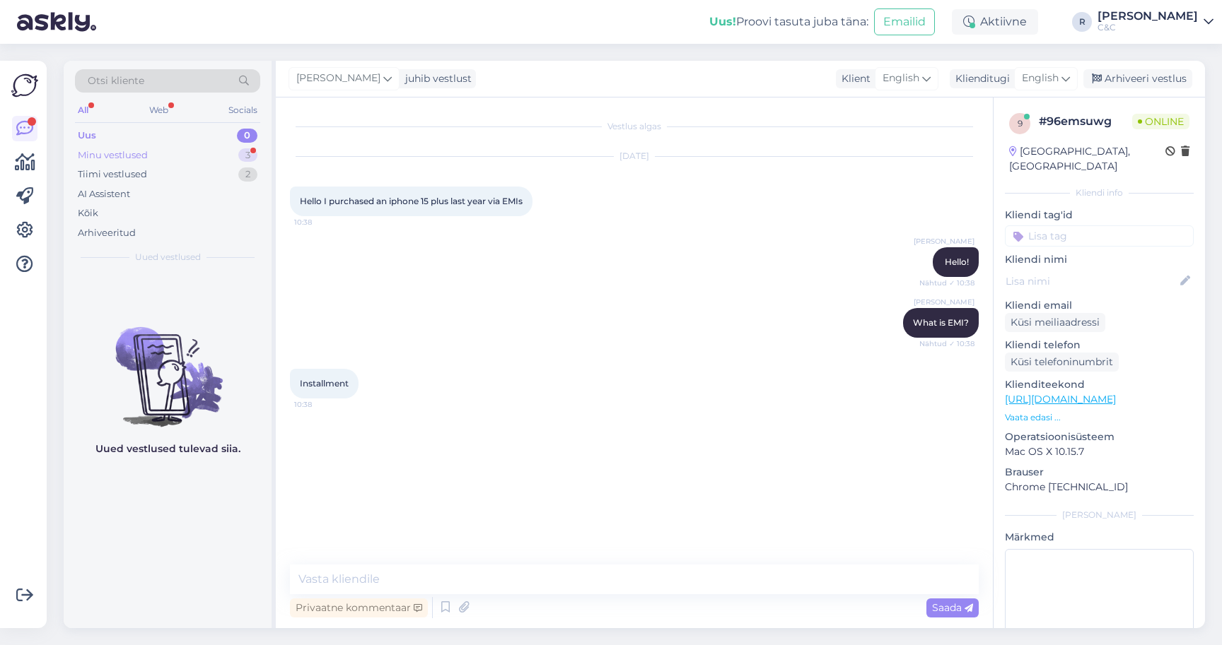
click at [210, 158] on div "Minu vestlused 3" at bounding box center [167, 156] width 185 height 20
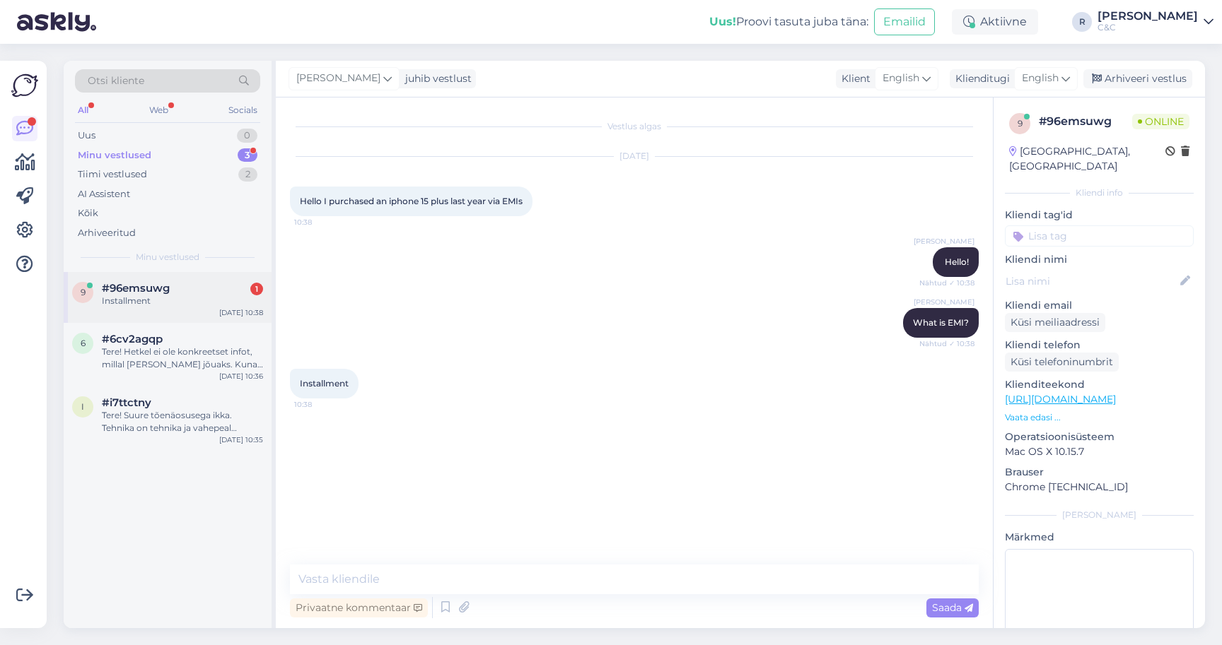
click at [168, 291] on span "#96emsuwg" at bounding box center [136, 288] width 68 height 13
click at [484, 578] on textarea at bounding box center [634, 580] width 689 height 30
click at [462, 591] on textarea at bounding box center [634, 580] width 689 height 30
type textarea "a"
type textarea "Ahh, got ya! How can I help?"
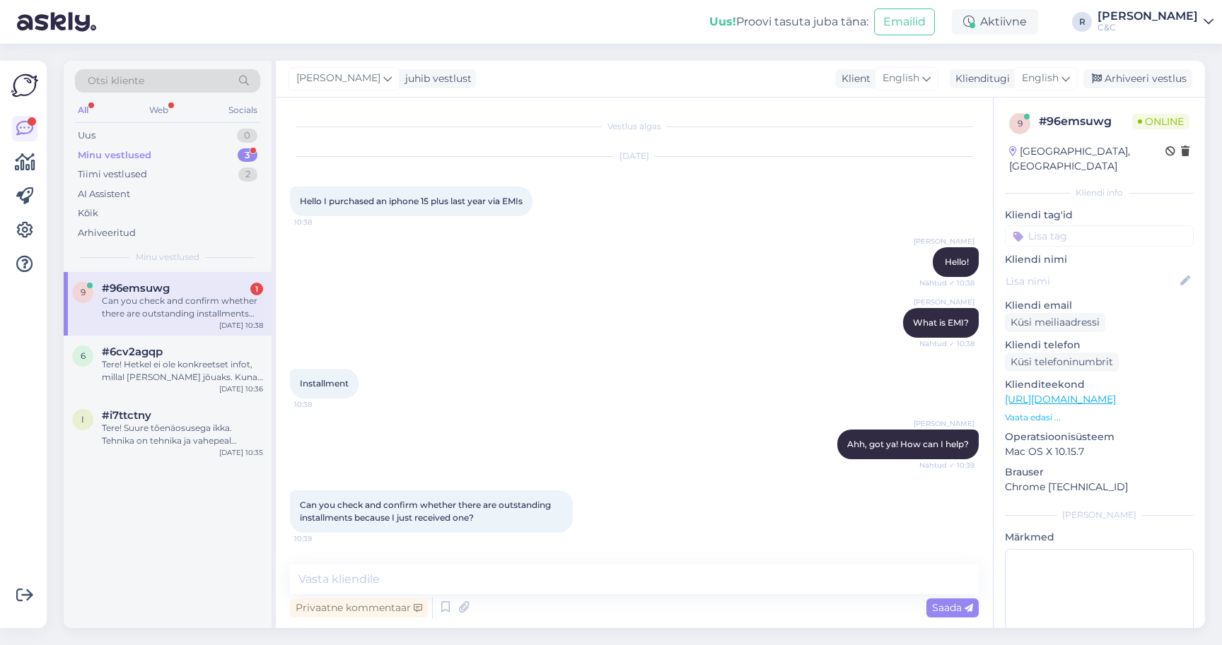
click at [176, 302] on div "Can you check and confirm whether there are outstanding installments because I …" at bounding box center [182, 307] width 161 height 25
click at [469, 580] on textarea at bounding box center [634, 580] width 689 height 30
type textarea "Need contract or order number for that."
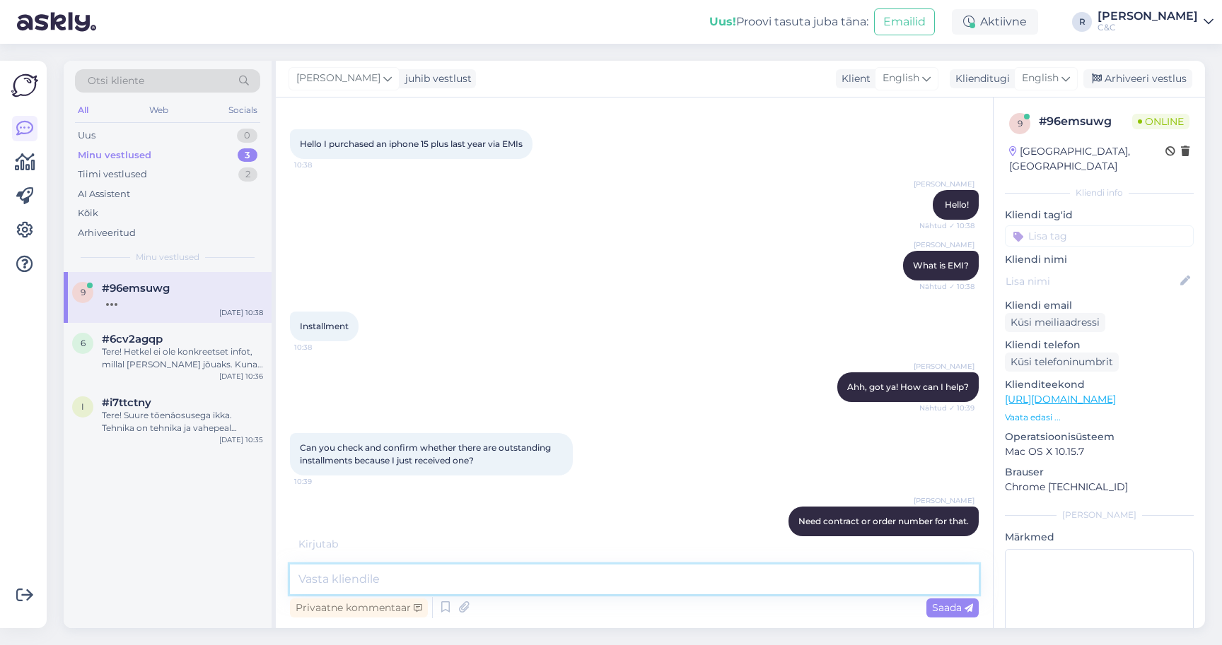
click at [476, 579] on textarea at bounding box center [634, 580] width 689 height 30
type textarea "a"
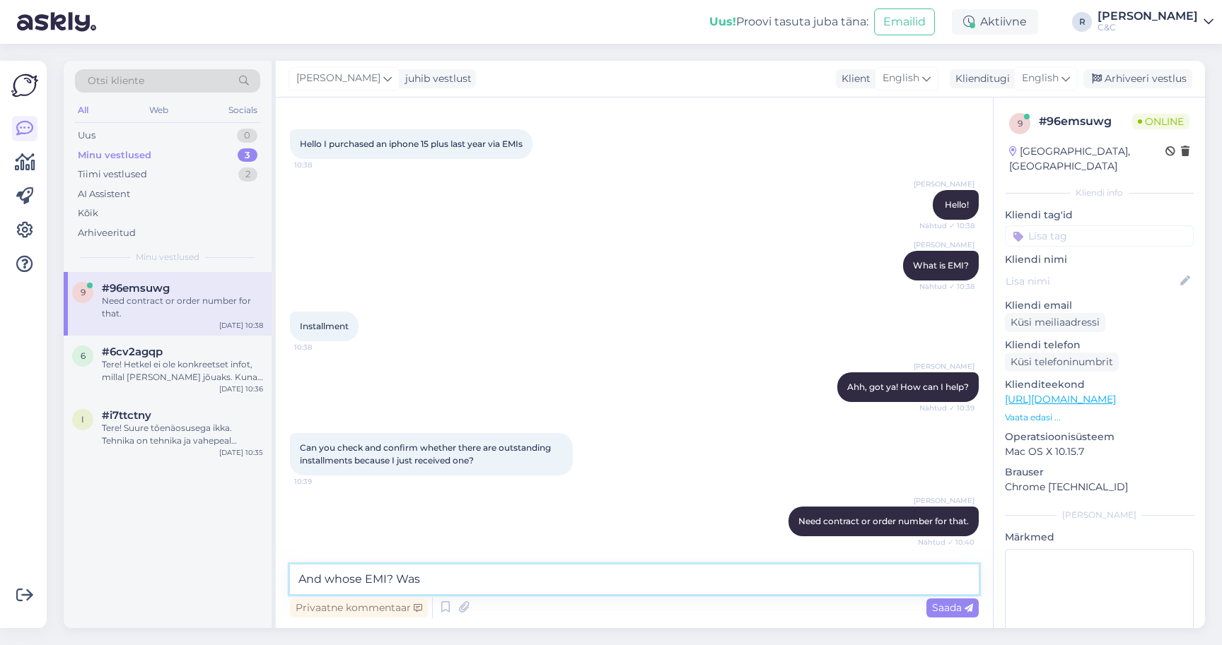
type textarea "And whose EMI? Was"
click at [449, 607] on icon at bounding box center [445, 607] width 17 height 21
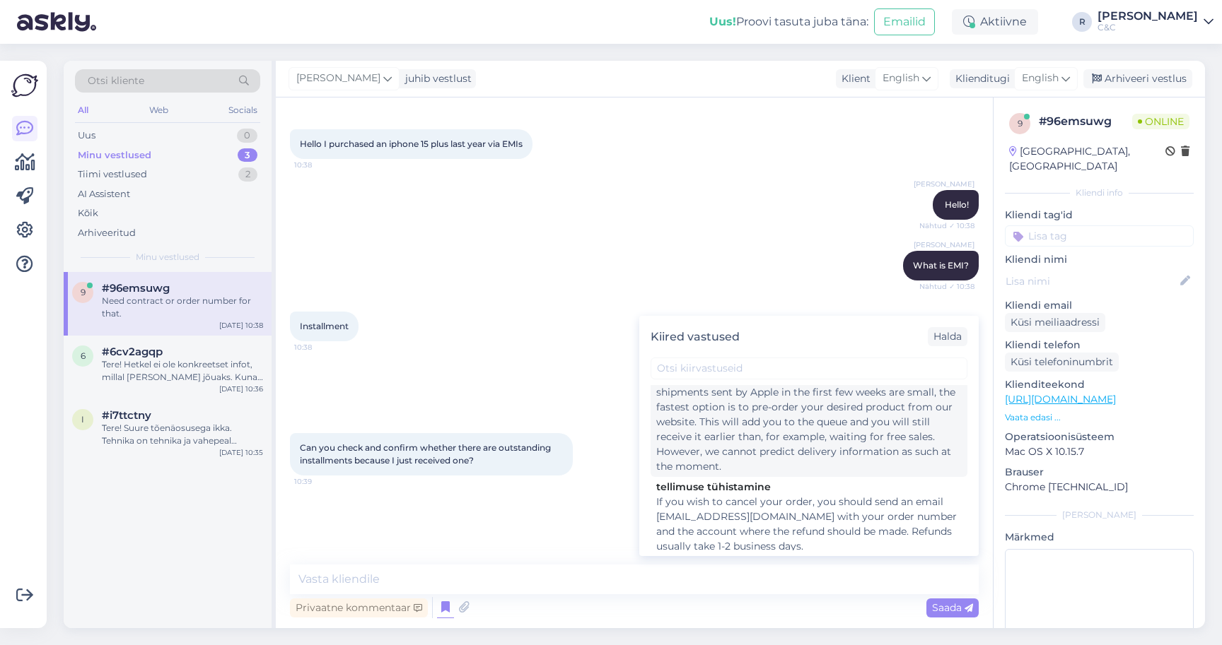
scroll to position [90, 0]
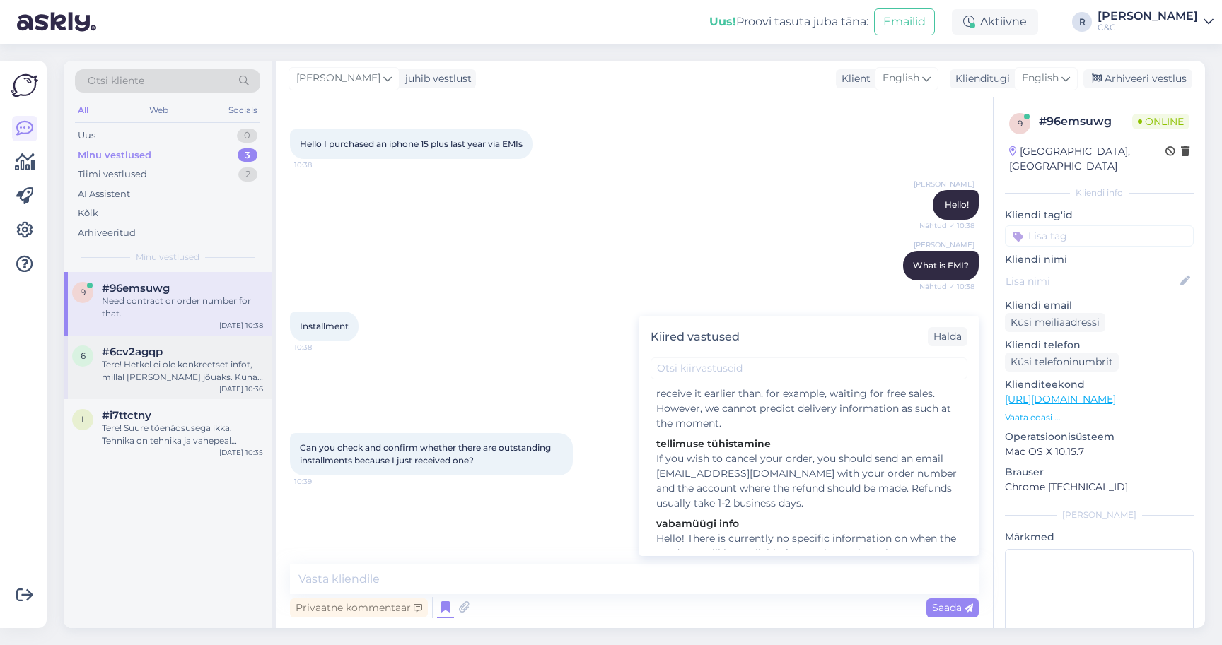
click at [191, 382] on div "6 #6cv2agqp Tere! Hetkel ei ole konkreetset infot, millal [PERSON_NAME] jõuaks.…" at bounding box center [168, 368] width 208 height 64
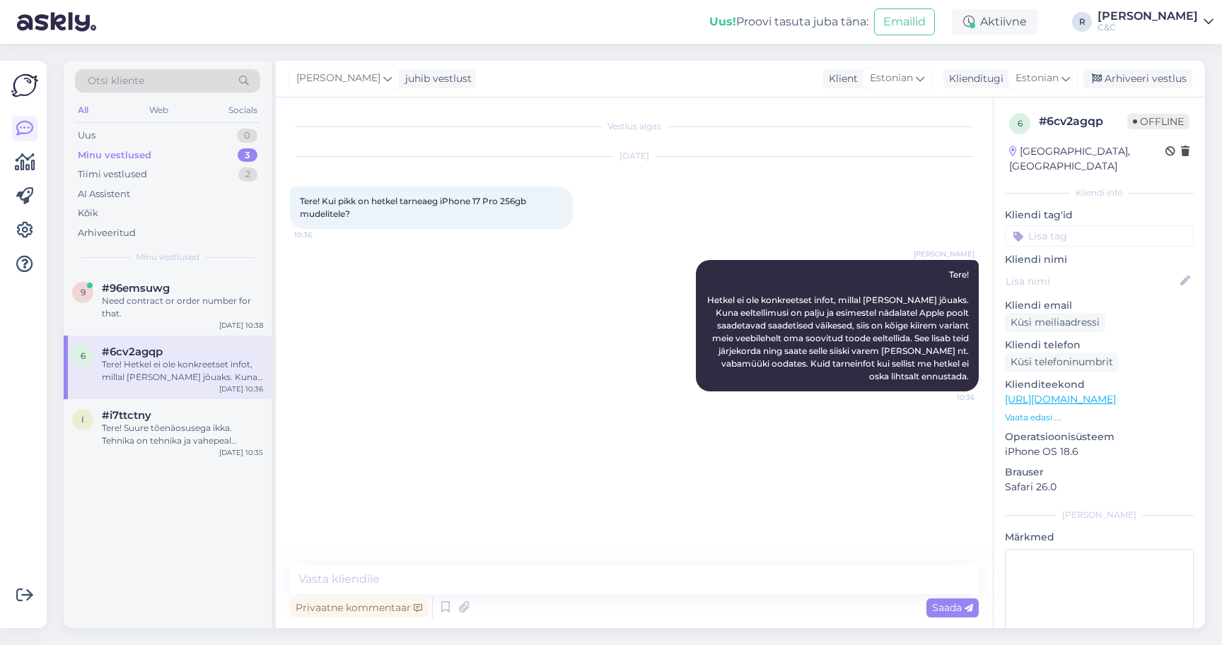
scroll to position [0, 0]
click at [447, 605] on icon at bounding box center [445, 607] width 17 height 21
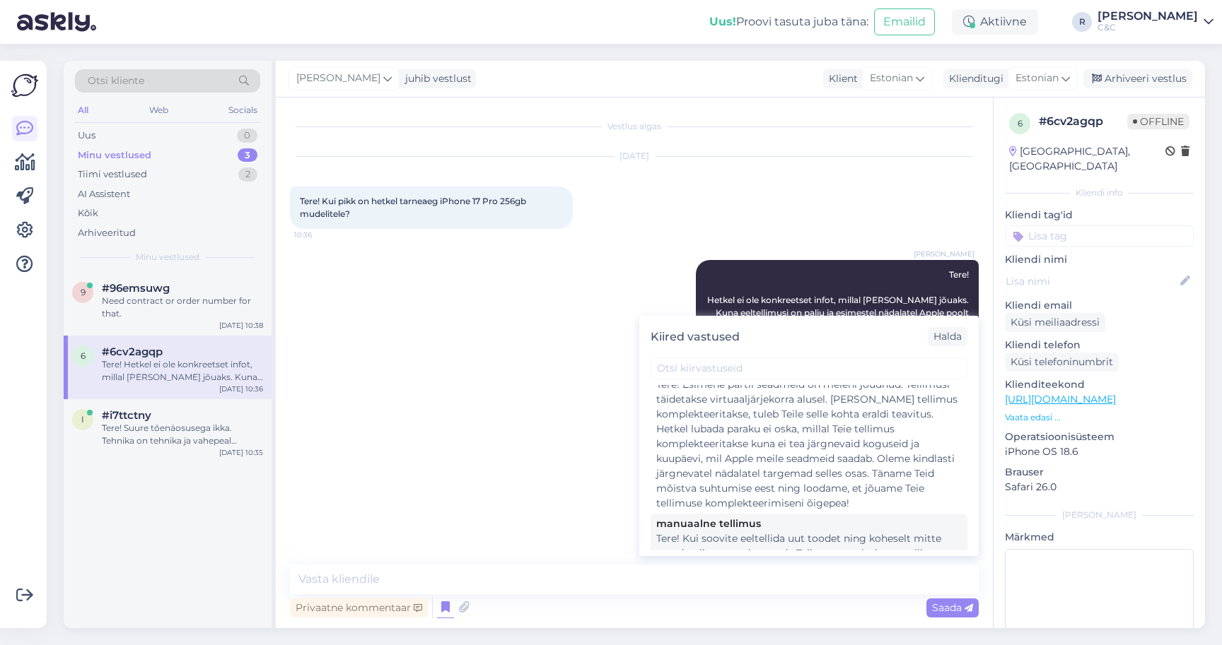
scroll to position [281, 0]
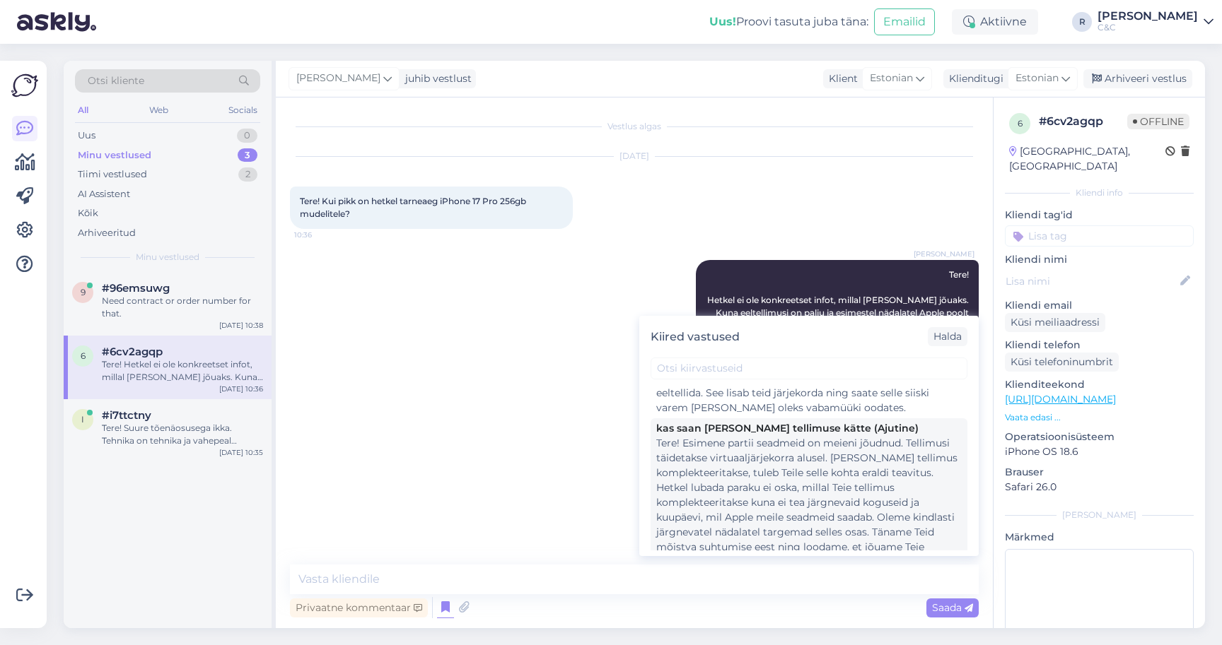
click at [744, 493] on div "Tere! Esimene partii seadmeid on meieni jõudnud. Tellimusi täidetakse virtuaalj…" at bounding box center [808, 503] width 305 height 134
type textarea "Tere! Esimene partii seadmeid on meieni jõudnud. Tellimusi täidetakse virtuaalj…"
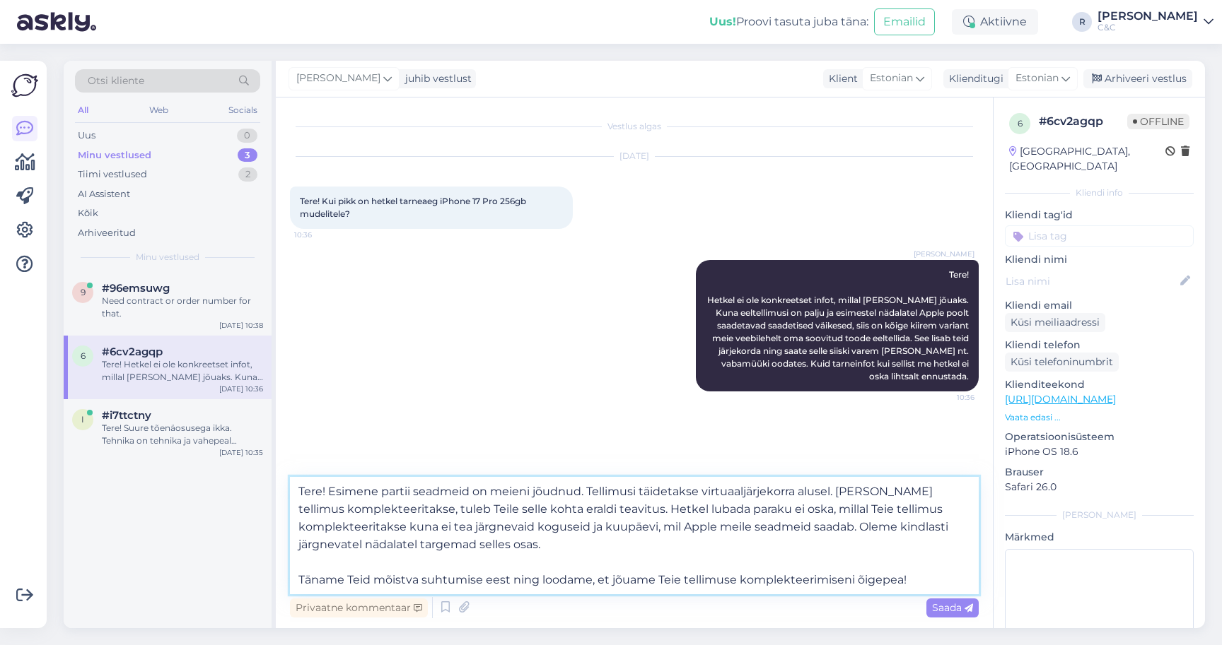
click at [539, 516] on textarea "Tere! Esimene partii seadmeid on meieni jõudnud. Tellimusi täidetakse virtuaalj…" at bounding box center [634, 535] width 689 height 117
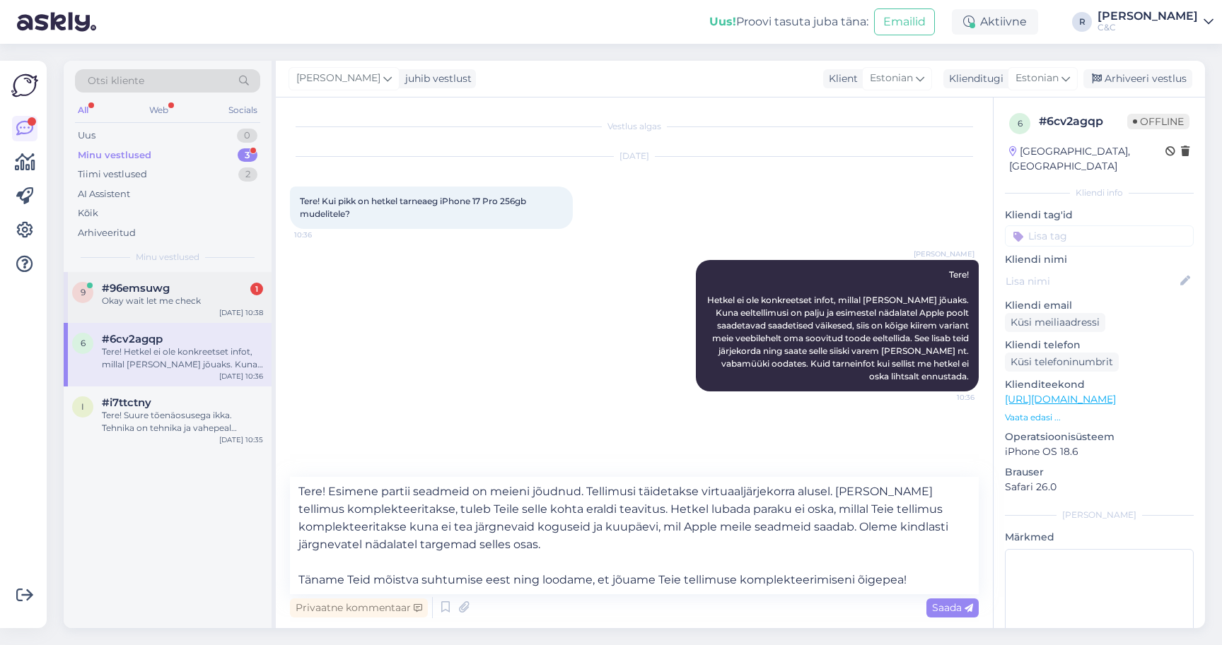
click at [139, 282] on span "#96emsuwg" at bounding box center [136, 288] width 68 height 13
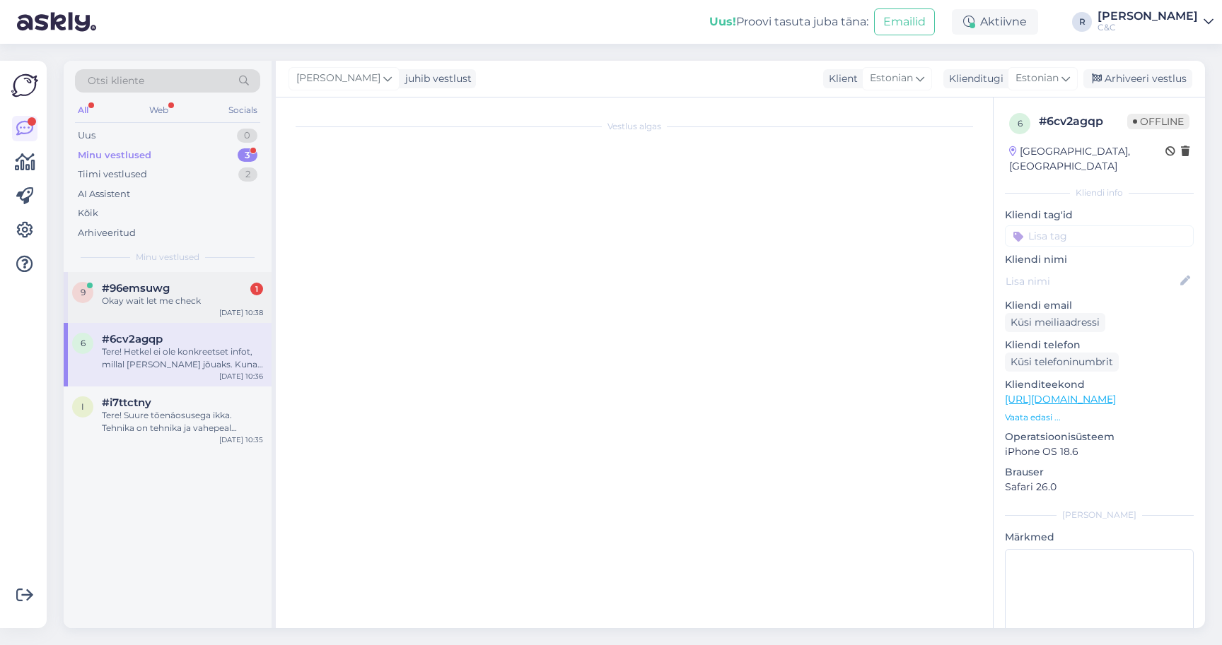
scroll to position [118, 0]
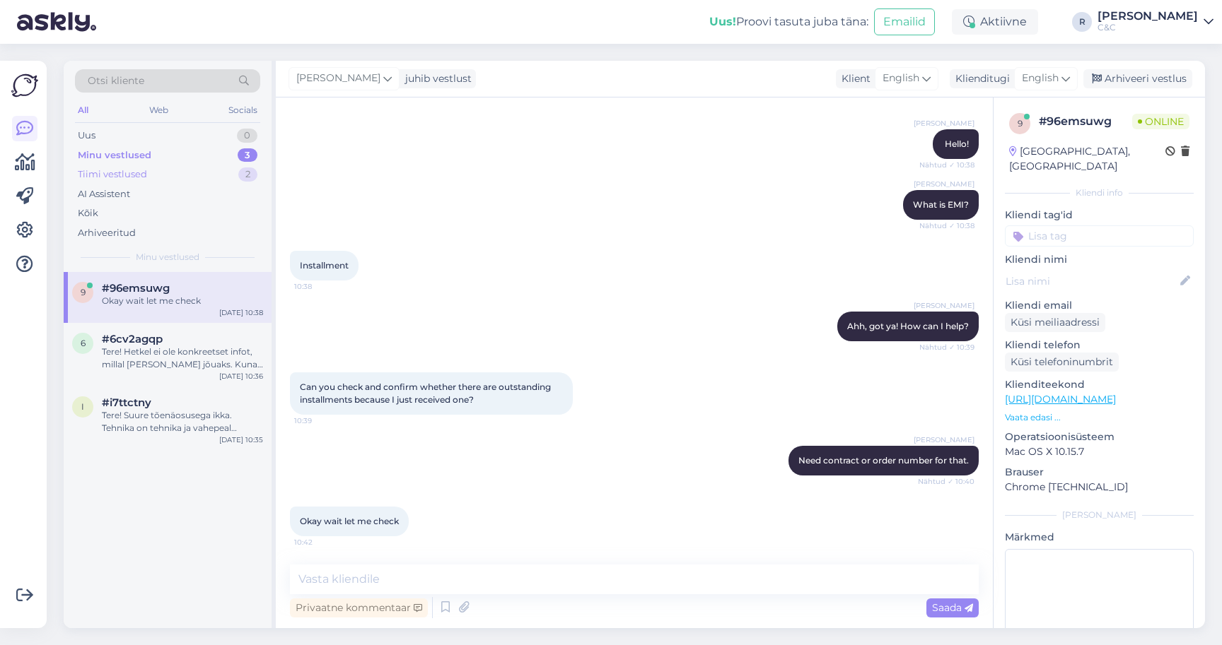
click at [198, 182] on div "Tiimi vestlused 2" at bounding box center [167, 175] width 185 height 20
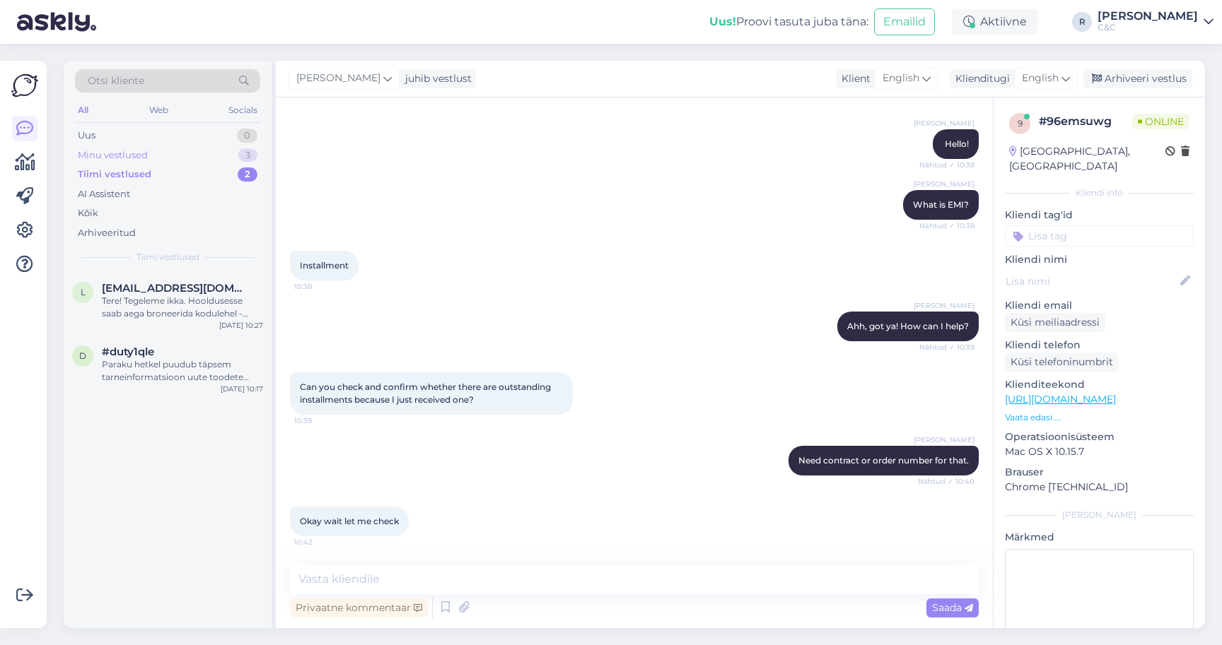
click at [162, 156] on div "Minu vestlused 3" at bounding box center [167, 156] width 185 height 20
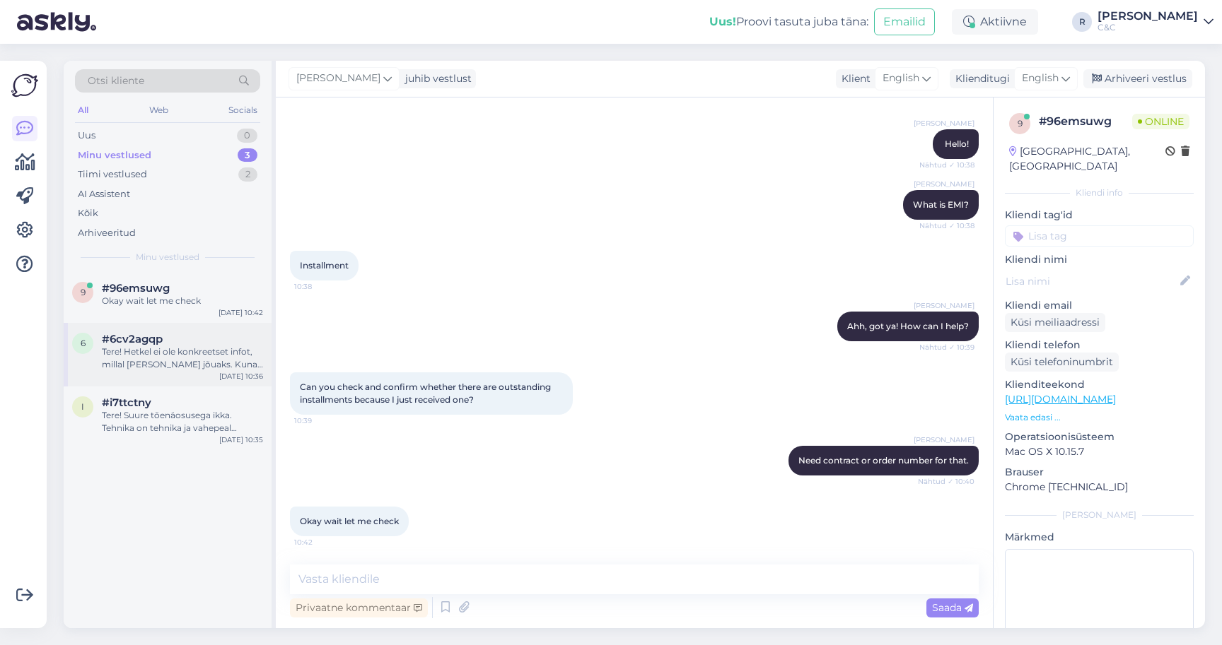
drag, startPoint x: 179, startPoint y: 242, endPoint x: 182, endPoint y: 376, distance: 133.6
click at [182, 376] on div "6 #6cv2agqp Tere! Hetkel ei ole konkreetset infot, millal [PERSON_NAME] jõuaks.…" at bounding box center [168, 355] width 208 height 64
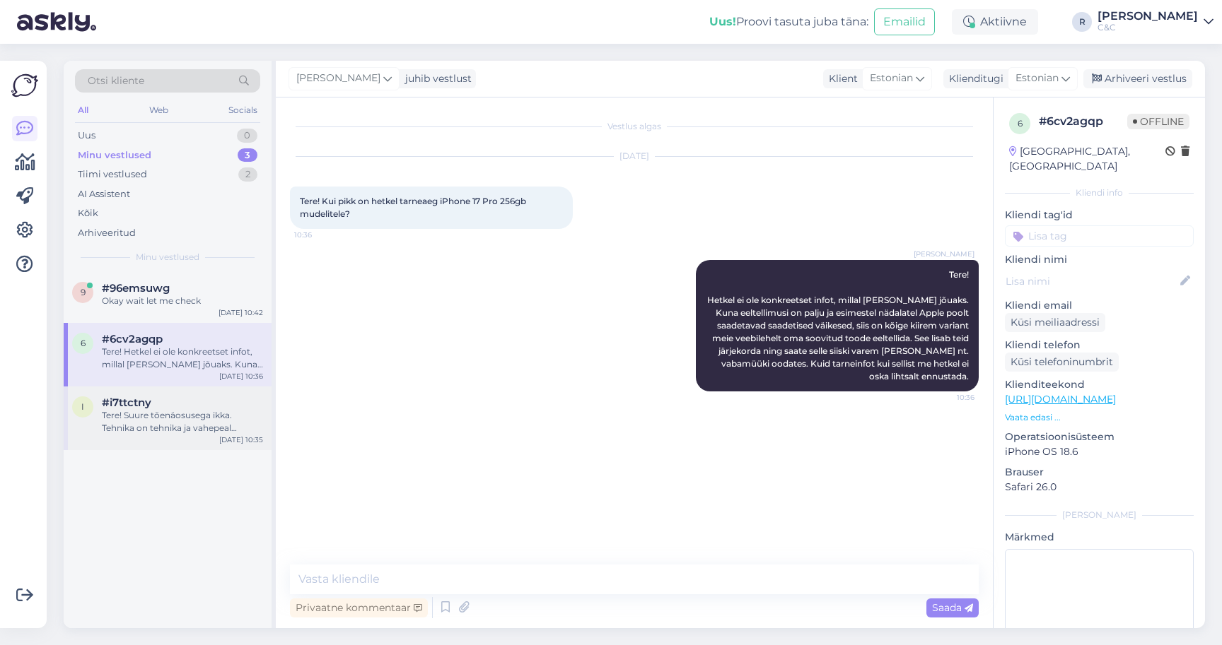
click at [178, 421] on div "Tere! Suure tõenäosusega ikka. Tehnika on tehnika ja vahepeal mingisuguseid ano…" at bounding box center [182, 421] width 161 height 25
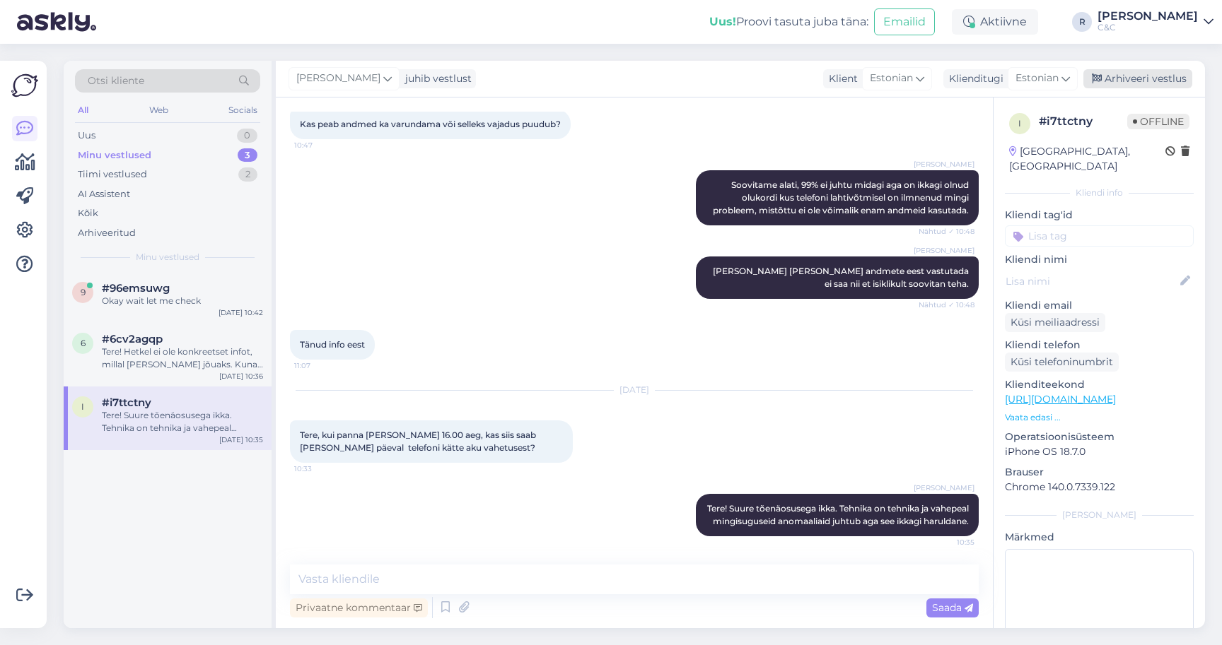
click at [1154, 73] on div "Arhiveeri vestlus" at bounding box center [1137, 78] width 109 height 19
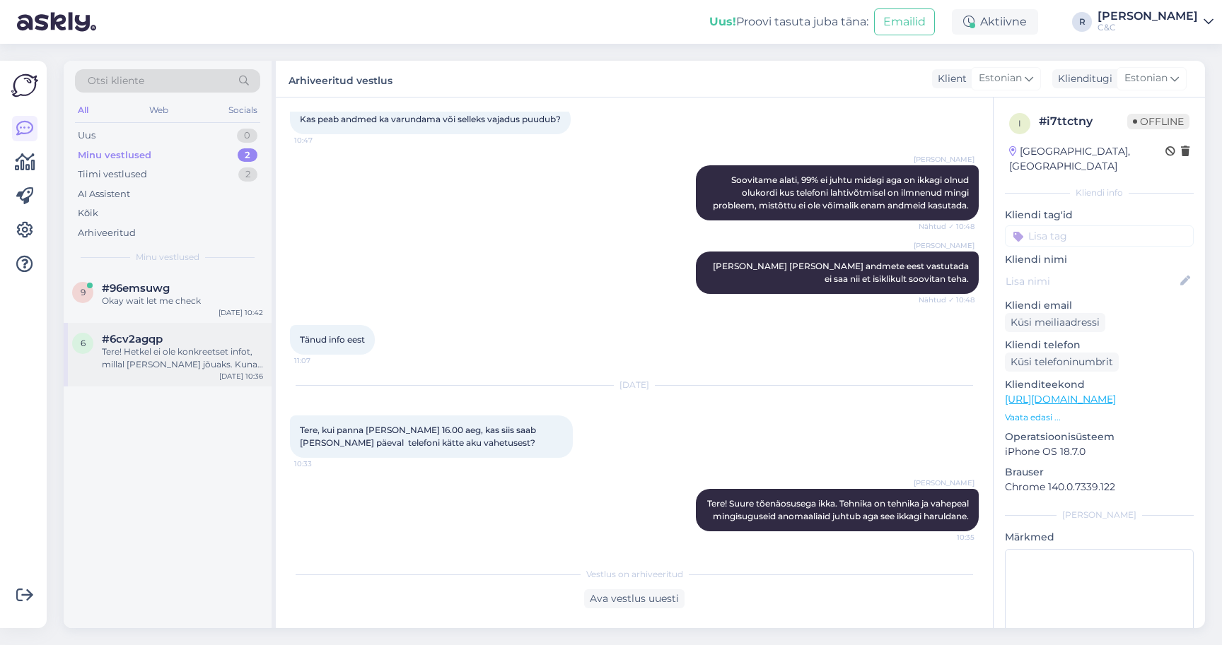
click at [242, 365] on div "Tere! Hetkel ei ole konkreetset infot, millal [PERSON_NAME] jõuaks. Kuna eeltel…" at bounding box center [182, 358] width 161 height 25
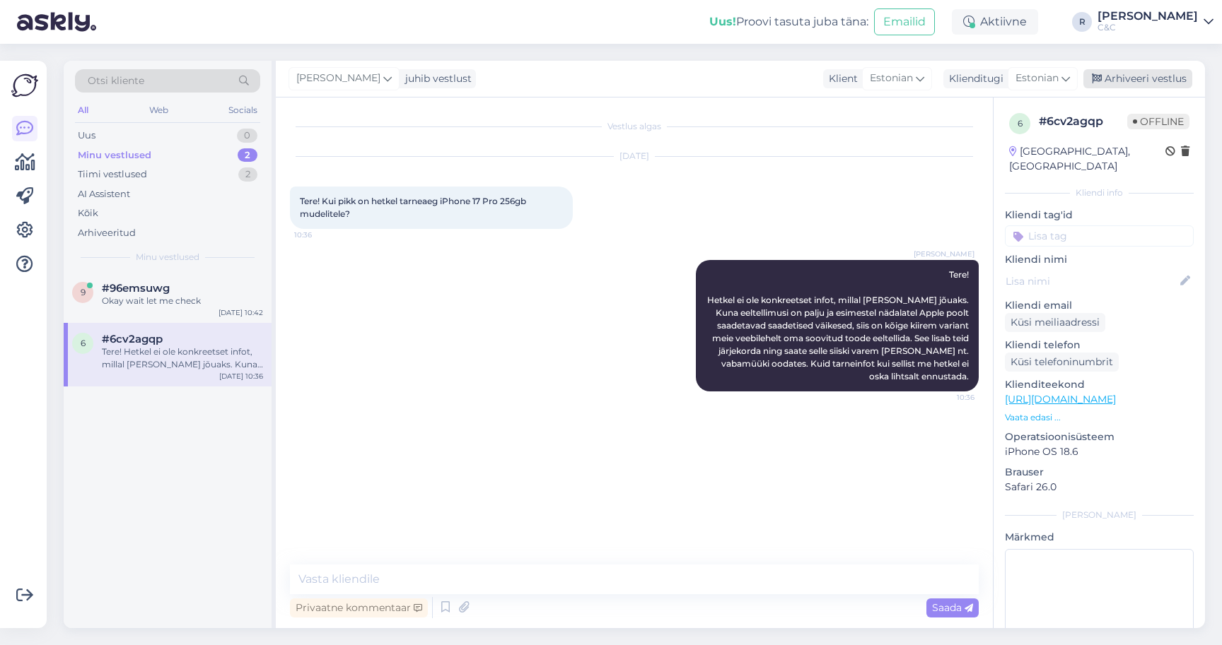
click at [1154, 80] on div "Arhiveeri vestlus" at bounding box center [1137, 78] width 109 height 19
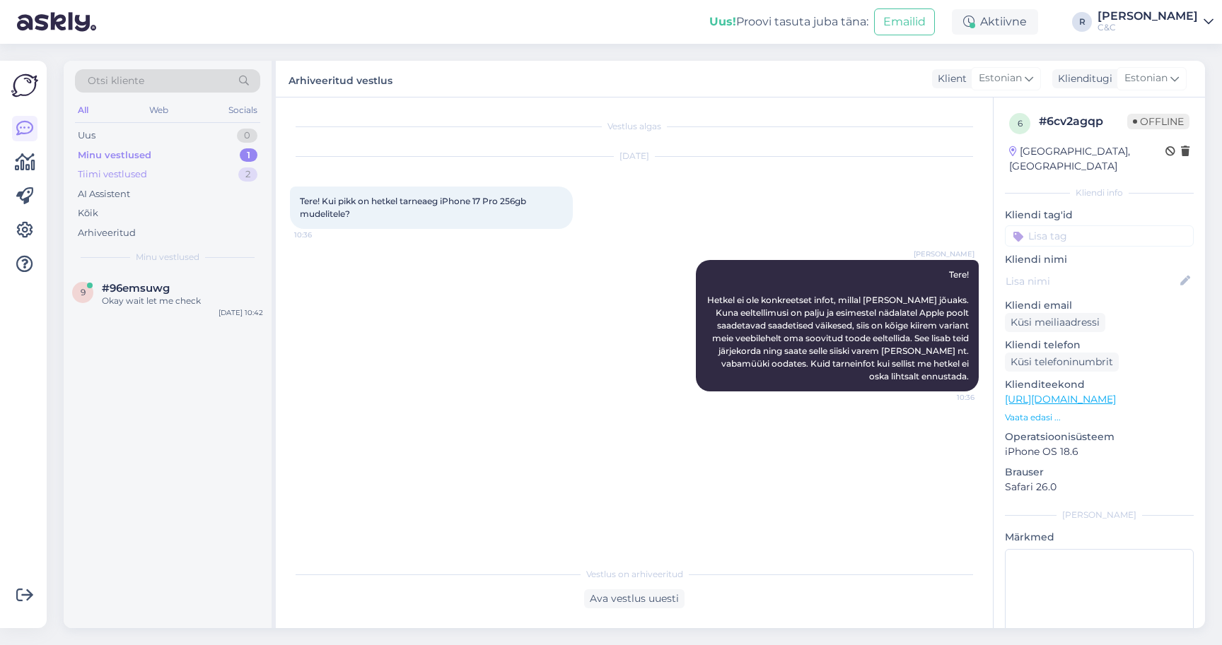
click at [192, 166] on div "Tiimi vestlused 2" at bounding box center [167, 175] width 185 height 20
click at [187, 154] on div "Minu vestlused 1" at bounding box center [167, 156] width 185 height 20
click at [170, 290] on div "#96emsuwg" at bounding box center [182, 288] width 161 height 13
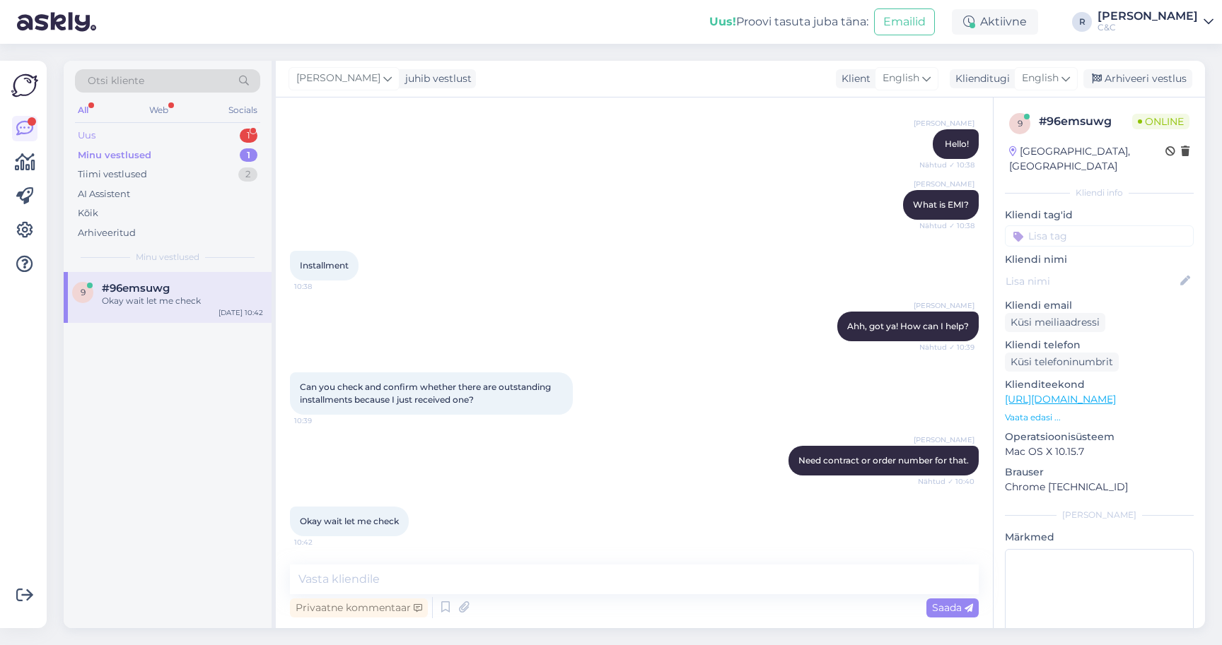
click at [170, 138] on div "Uus 1" at bounding box center [167, 136] width 185 height 20
click at [127, 304] on div "ok selge aitäjh" at bounding box center [182, 301] width 161 height 13
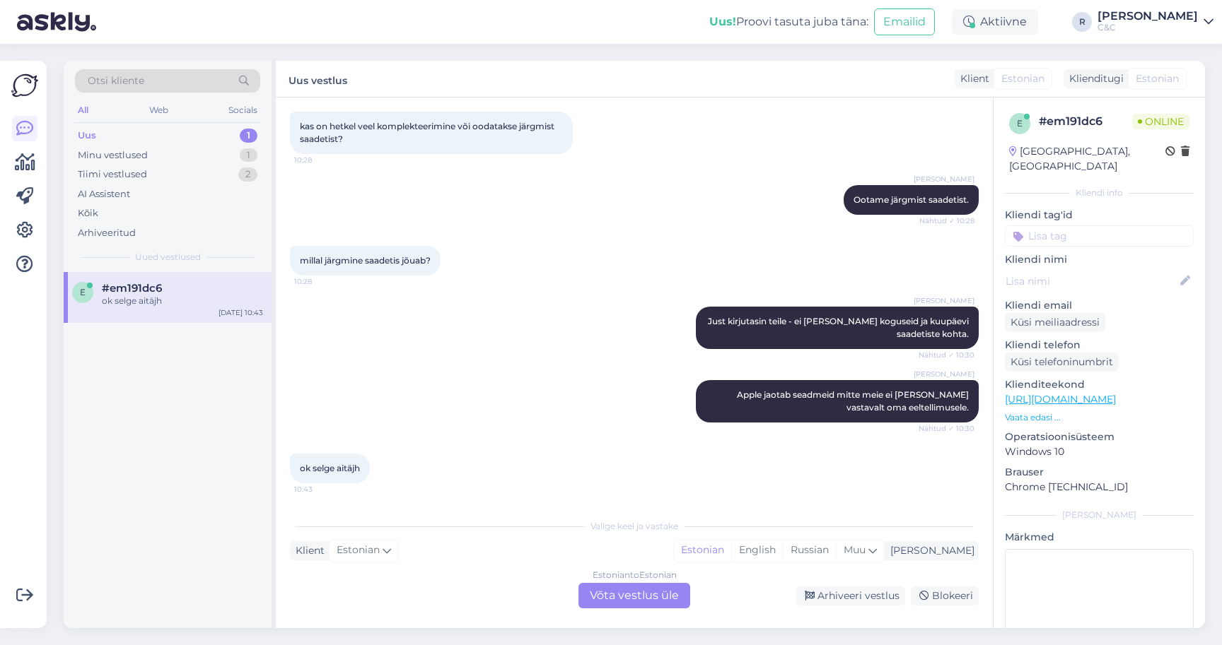
click at [640, 588] on div "Estonian to Estonian Võta vestlus üle" at bounding box center [634, 595] width 112 height 25
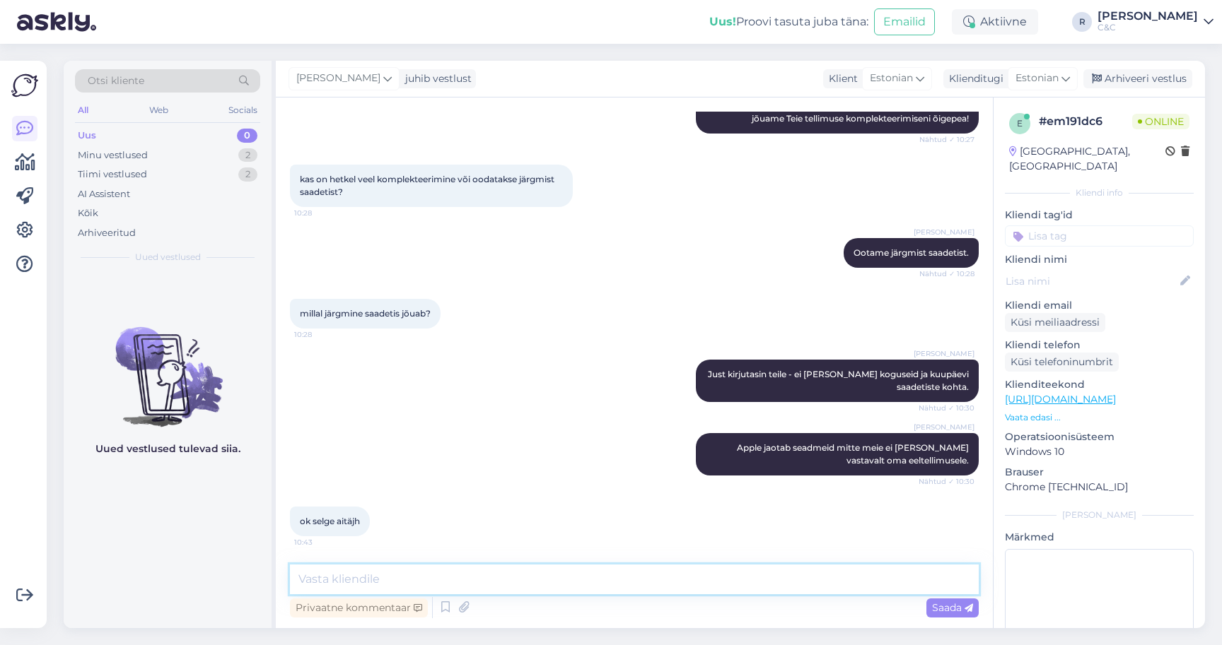
click at [651, 569] on textarea at bounding box center [634, 580] width 689 height 30
type textarea "Ikka, head! :)"
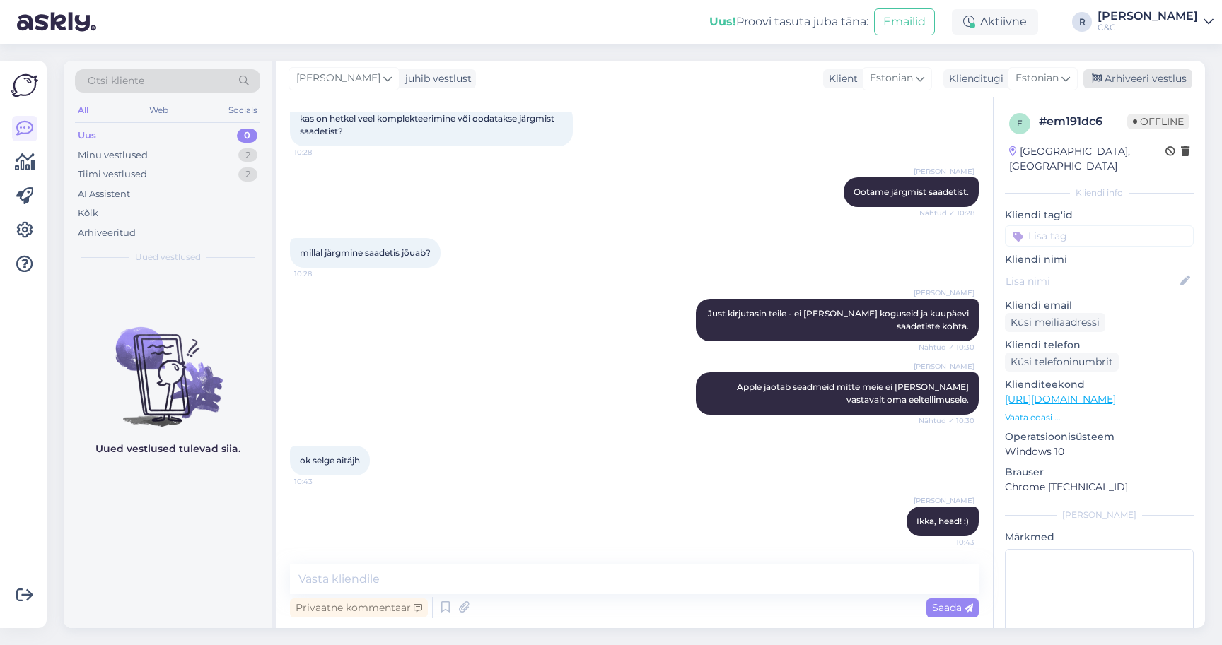
click at [1152, 76] on div "Arhiveeri vestlus" at bounding box center [1137, 78] width 109 height 19
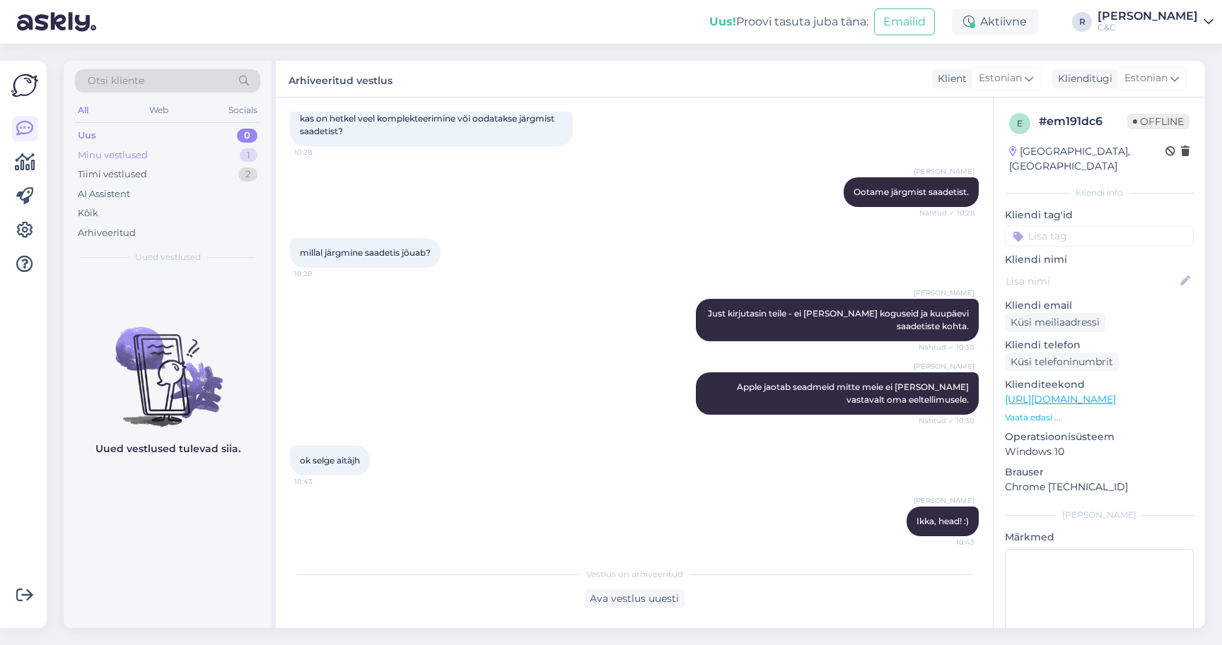
click at [204, 153] on div "Minu vestlused 1" at bounding box center [167, 156] width 185 height 20
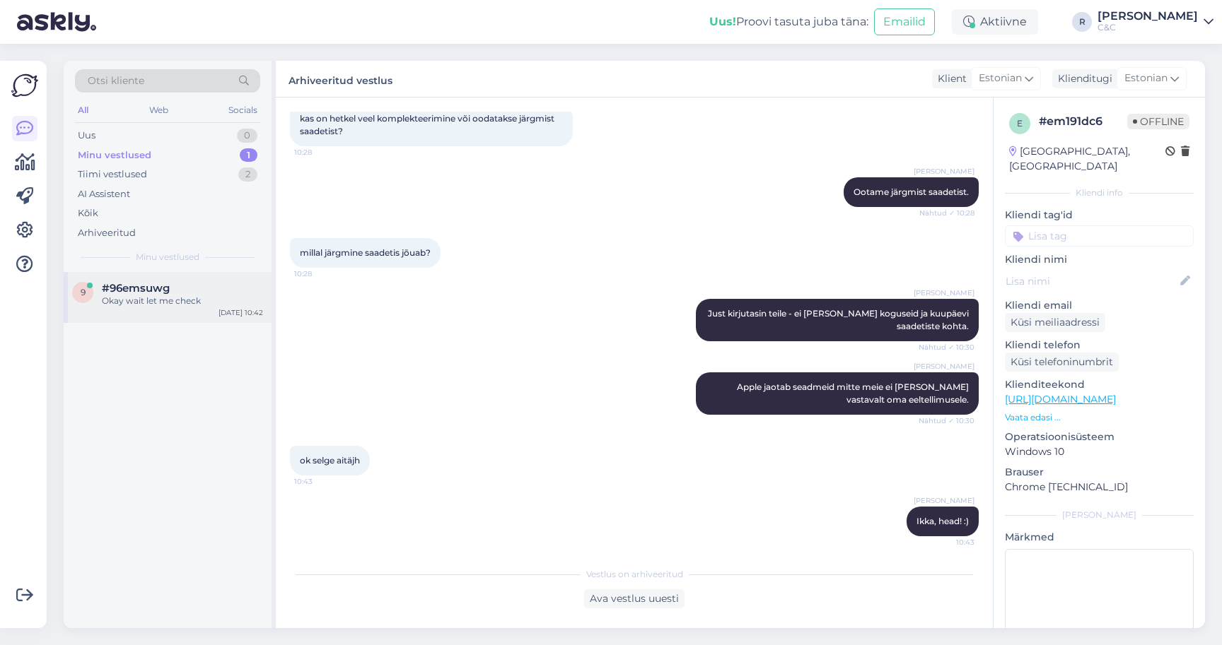
click at [222, 310] on div "[DATE] 10:42" at bounding box center [240, 313] width 45 height 11
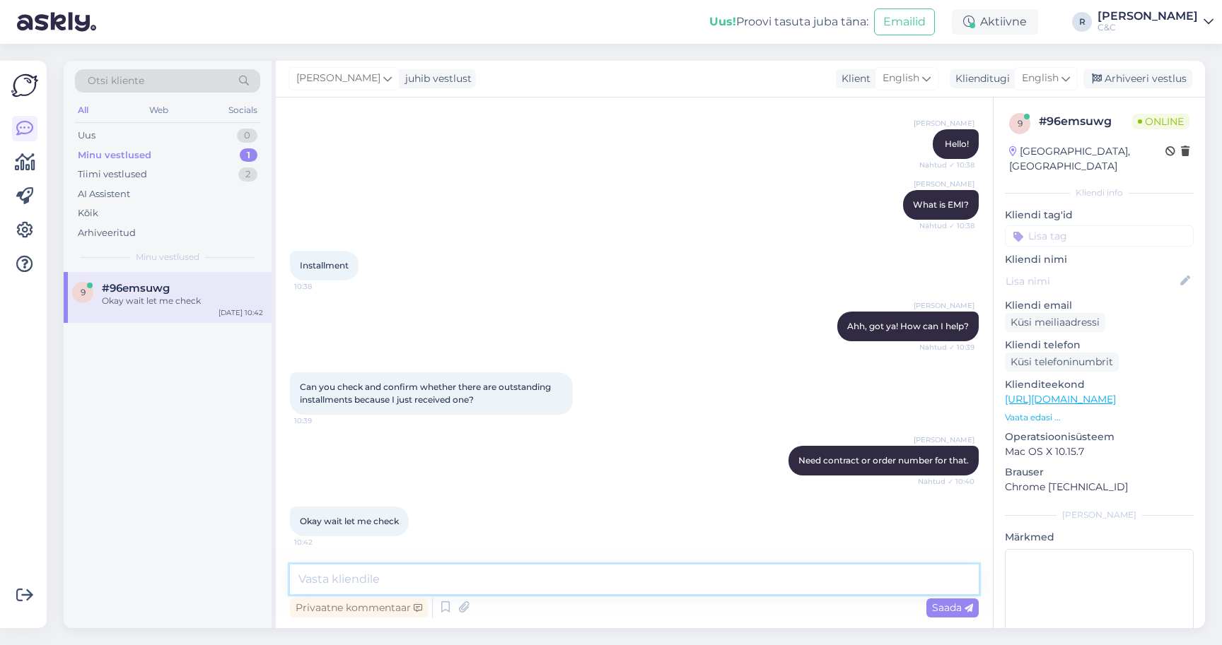
click at [474, 583] on textarea at bounding box center [634, 580] width 689 height 30
click at [1063, 81] on icon at bounding box center [1065, 79] width 8 height 16
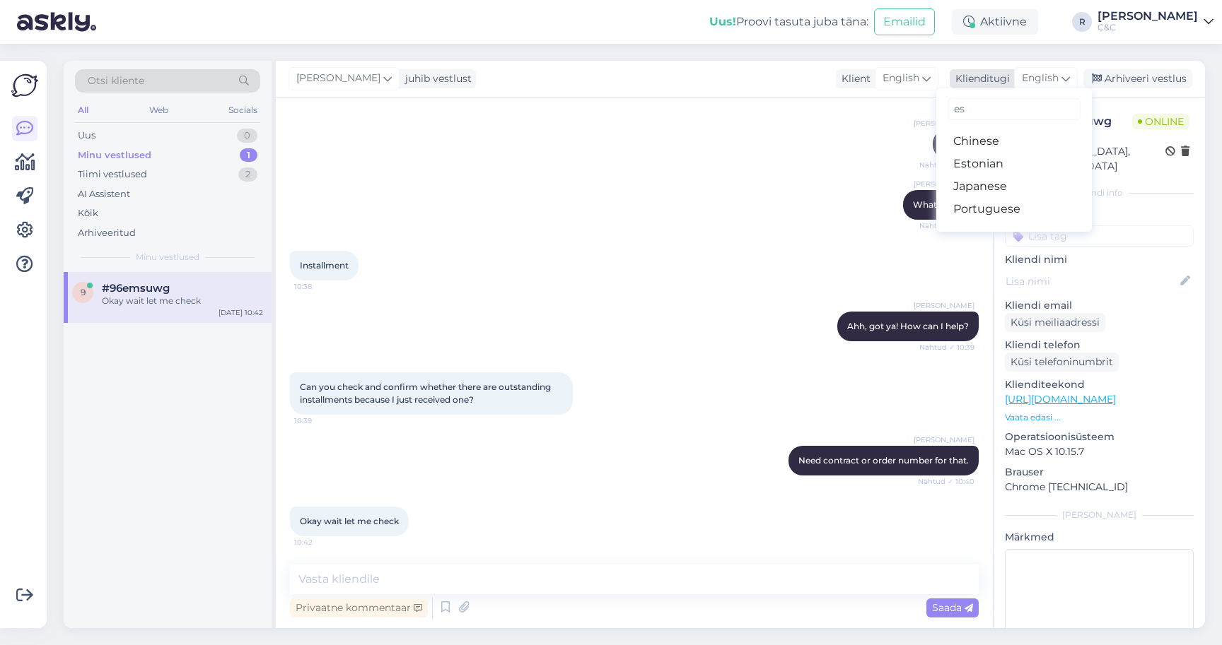
click at [1064, 79] on icon at bounding box center [1065, 79] width 8 height 16
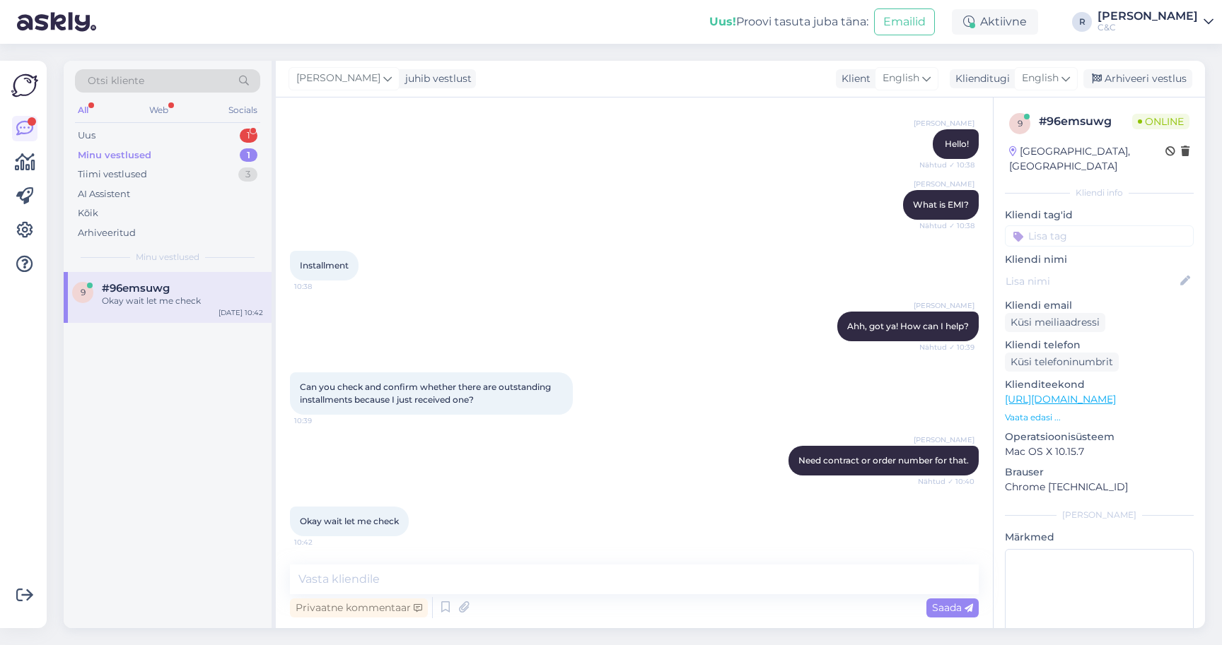
scroll to position [0, 0]
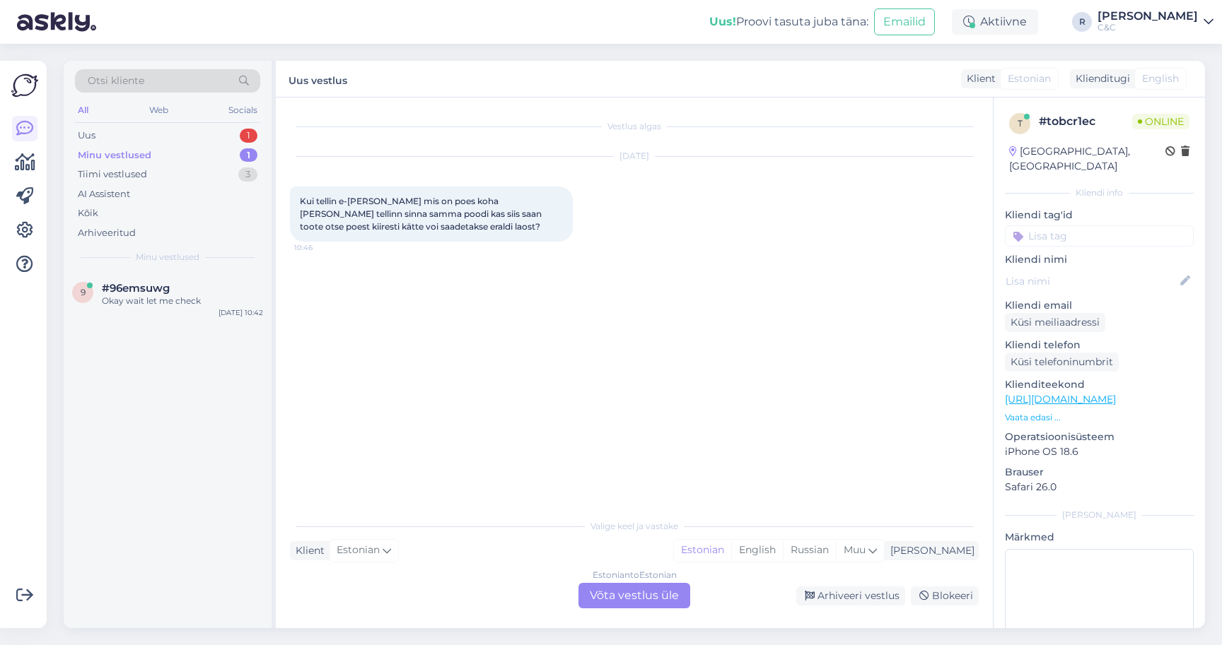
click at [609, 585] on div "Estonian to Estonian Võta vestlus üle" at bounding box center [634, 595] width 112 height 25
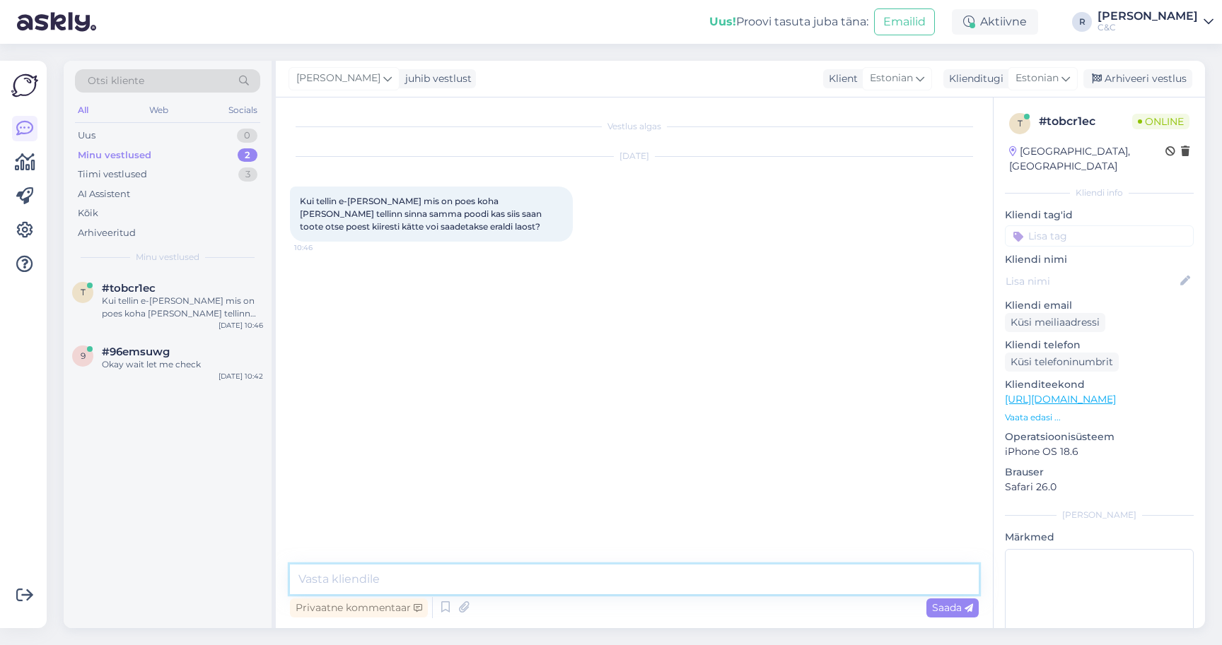
click at [576, 571] on textarea at bounding box center [634, 580] width 689 height 30
type textarea "Tere! Ikkagi see [PERSON_NAME] mudel automaatselt reserveeritakse Teile! :)"
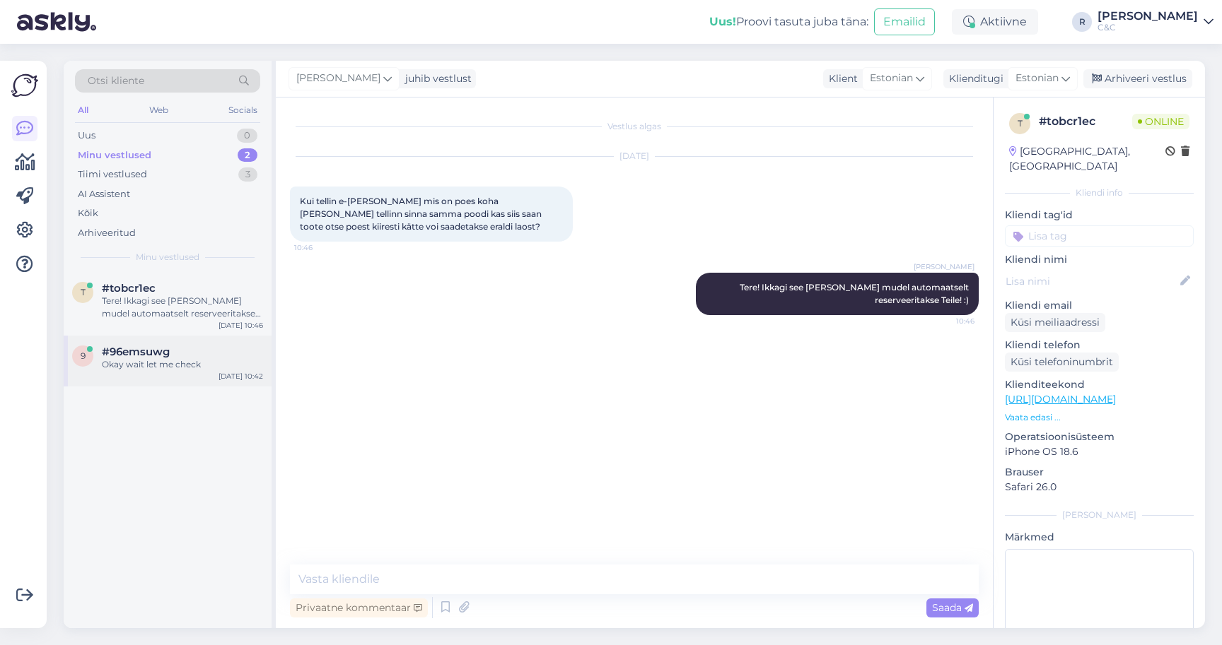
click at [118, 354] on span "#96emsuwg" at bounding box center [136, 352] width 68 height 13
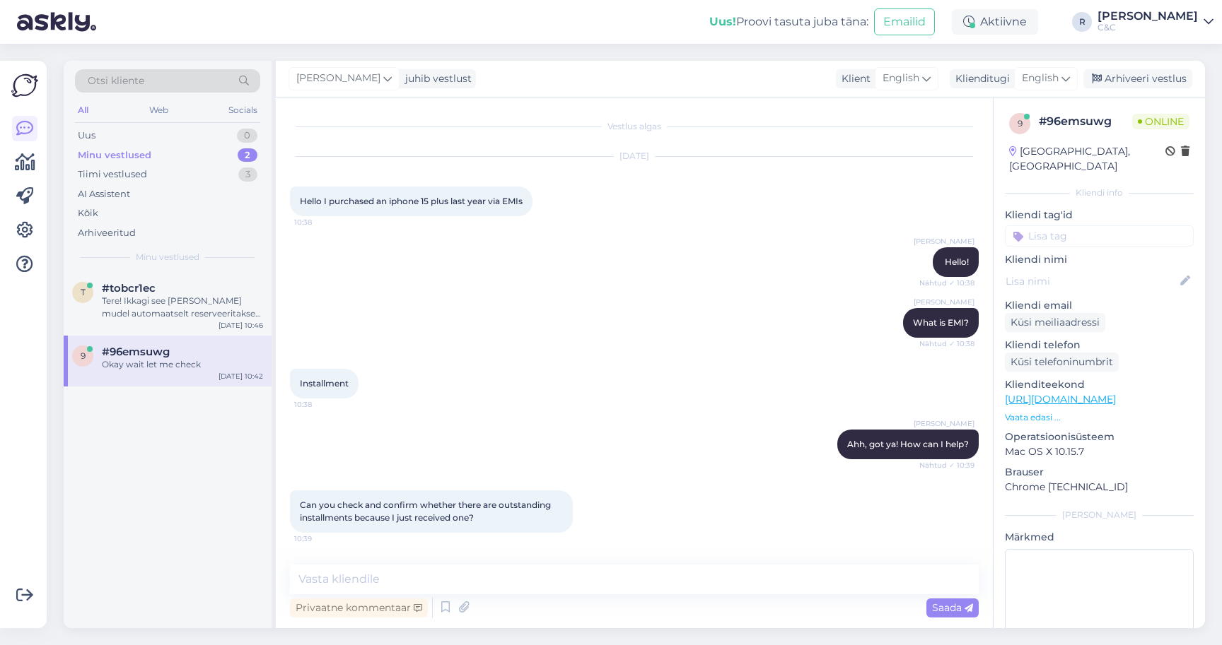
scroll to position [118, 0]
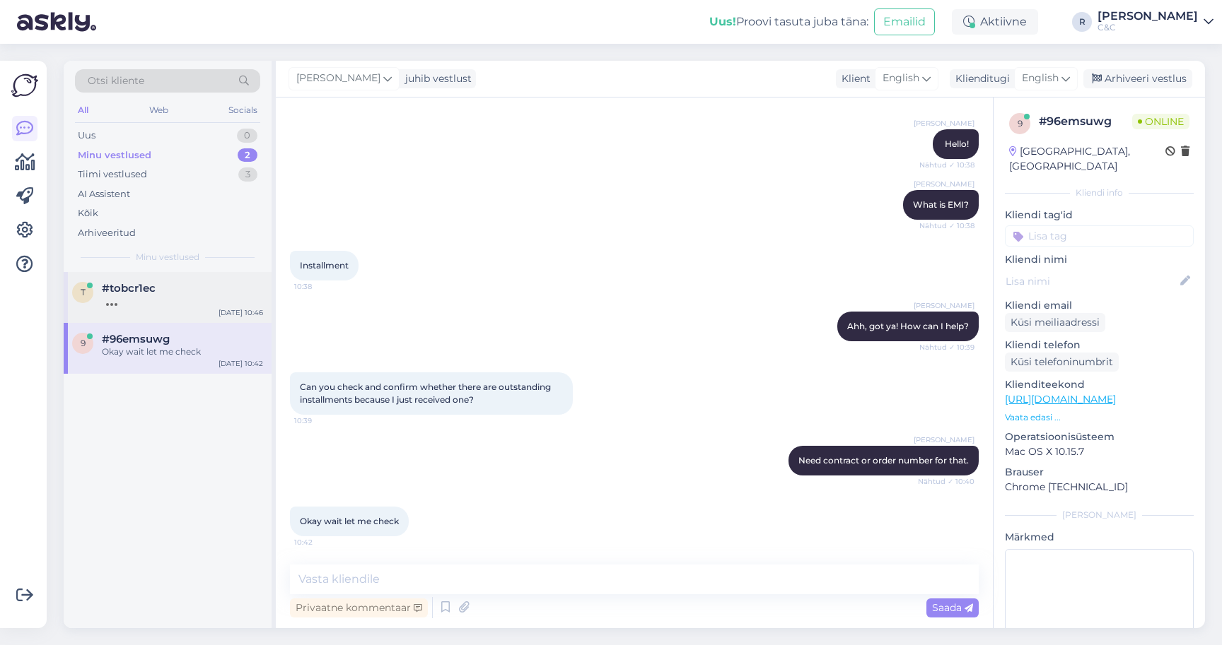
click at [138, 305] on div "t #tobcr1ec [DATE] 10:46" at bounding box center [168, 297] width 208 height 51
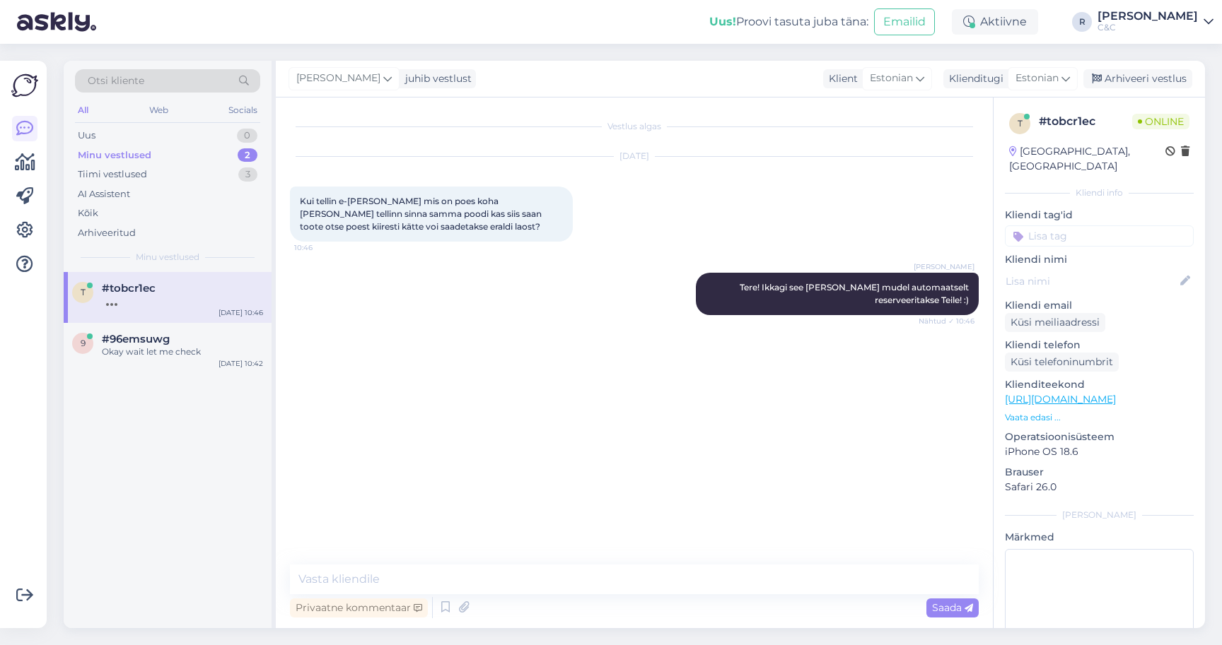
click at [174, 287] on div "#tobcr1ec" at bounding box center [182, 288] width 161 height 13
click at [493, 563] on div "Vestlus algas [DATE] Kui tellin e-[PERSON_NAME] mis on poes koha [PERSON_NAME] …" at bounding box center [634, 363] width 717 height 531
click at [492, 574] on textarea at bounding box center [634, 580] width 689 height 30
type textarea "Ikka, head!"
click at [1123, 78] on div "Arhiveeri vestlus" at bounding box center [1137, 78] width 109 height 19
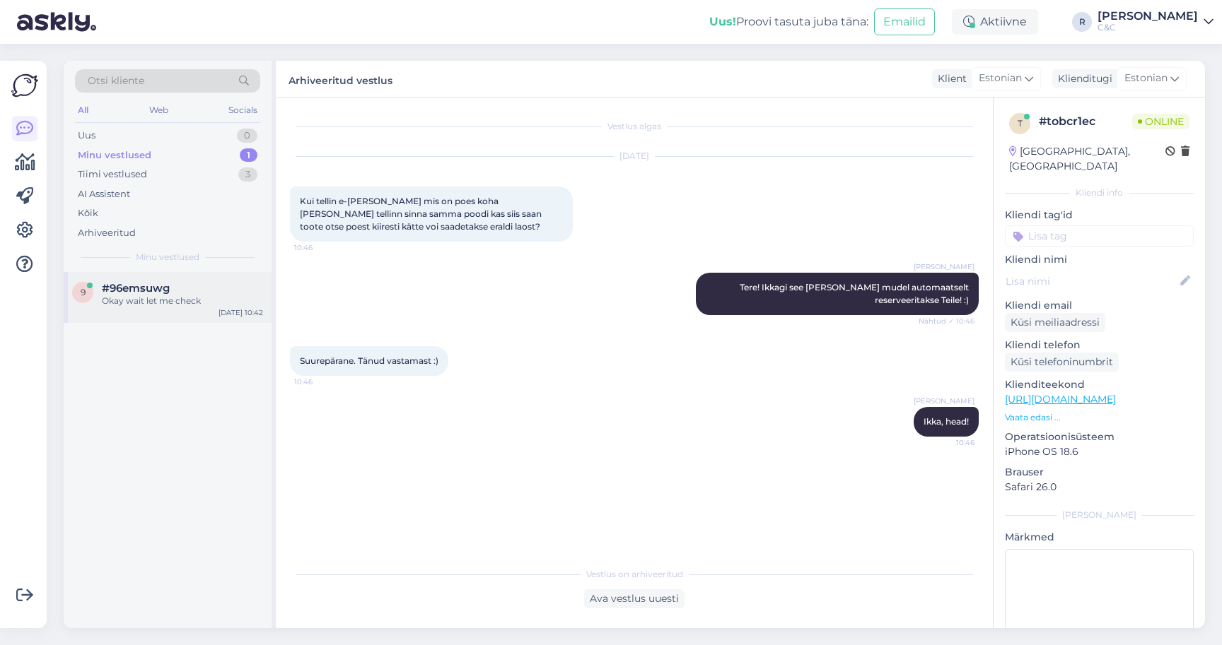
click at [137, 300] on div "Okay wait let me check" at bounding box center [182, 301] width 161 height 13
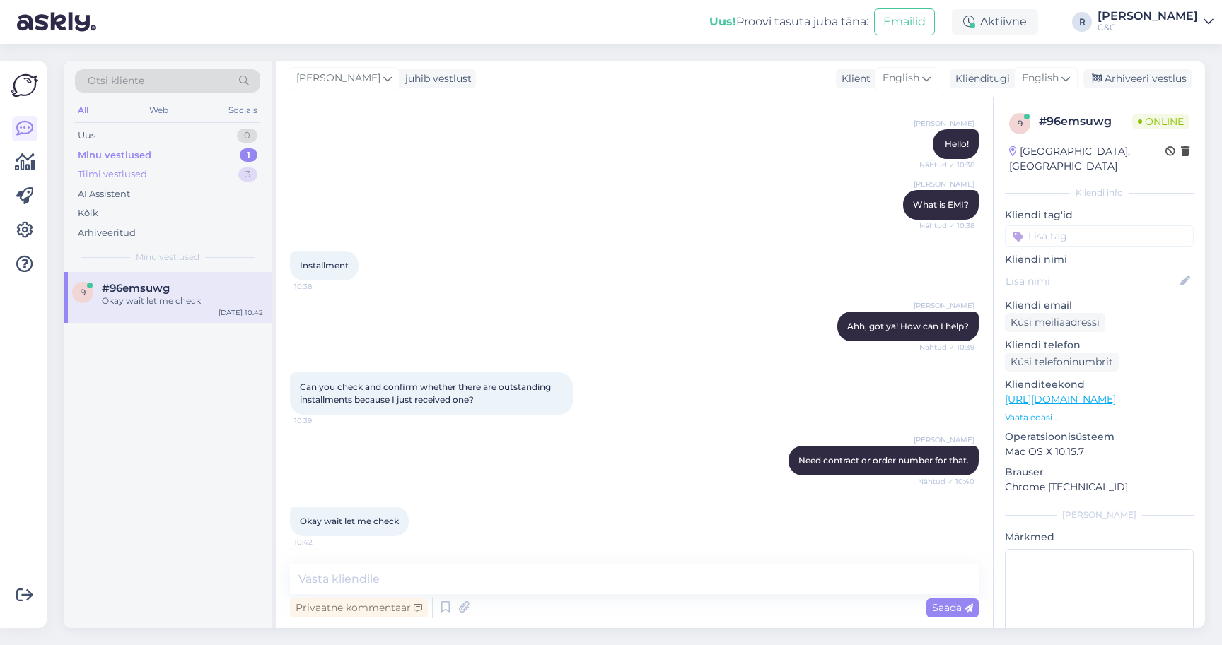
click at [216, 176] on div "Tiimi vestlused 3" at bounding box center [167, 175] width 185 height 20
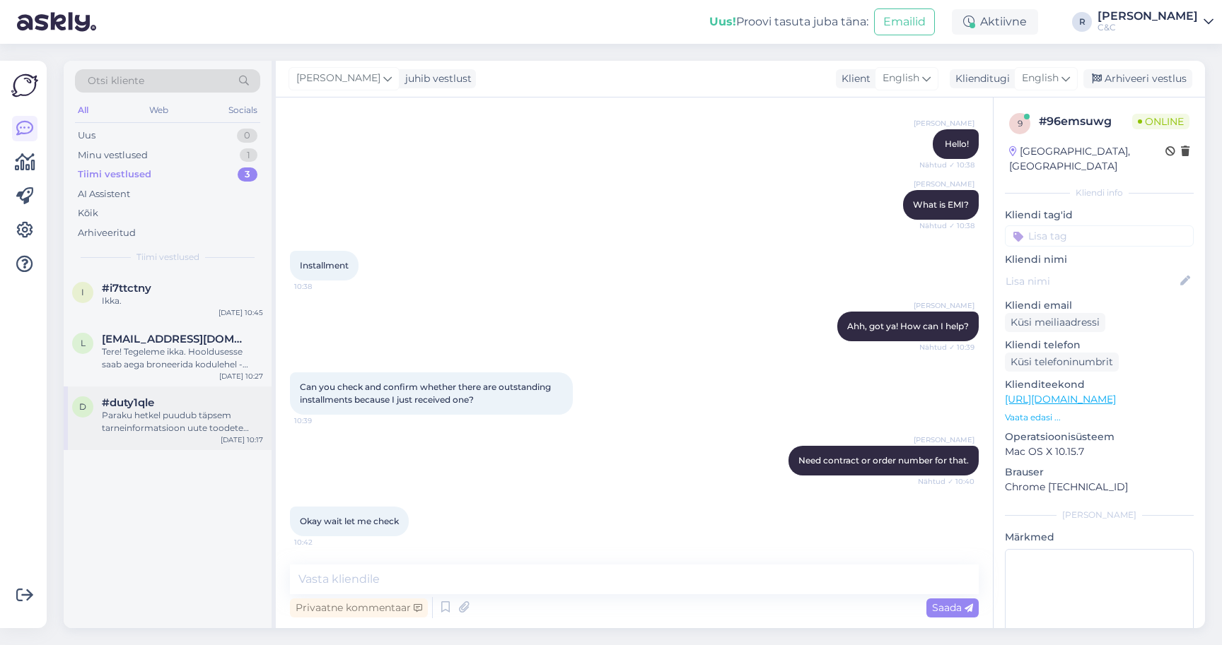
click at [173, 404] on div "#duty1qle" at bounding box center [182, 403] width 161 height 13
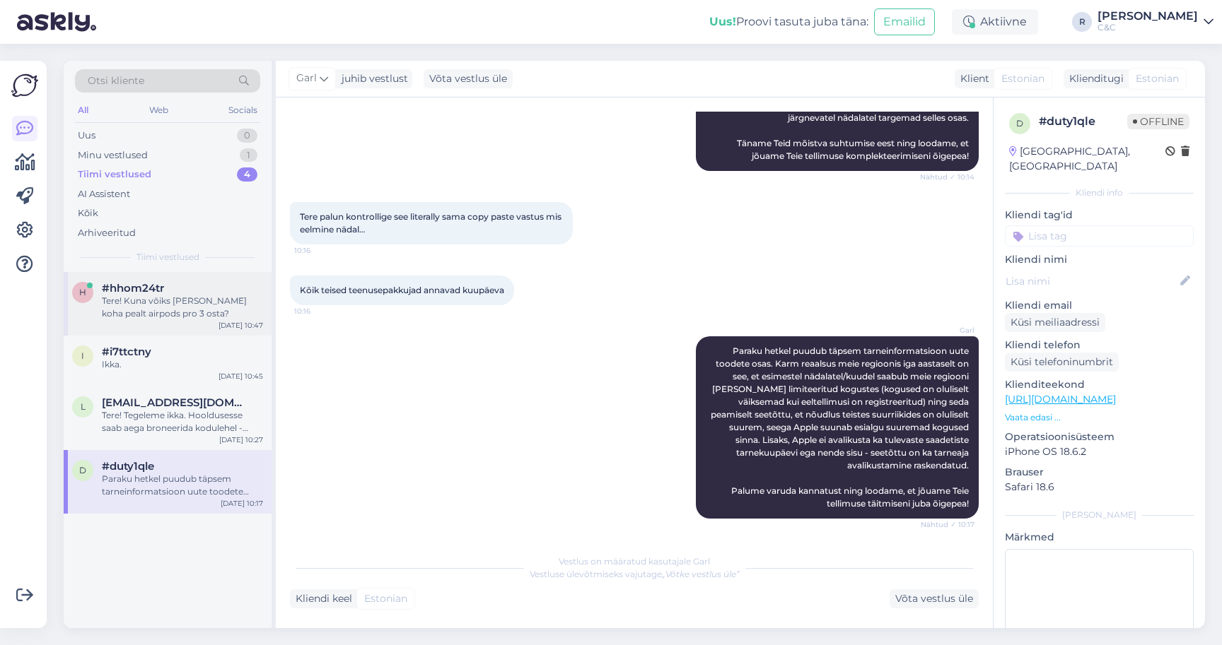
click at [139, 300] on div "Tere! Kuna võiks [PERSON_NAME] koha pealt airpods pro 3 osta?" at bounding box center [182, 307] width 161 height 25
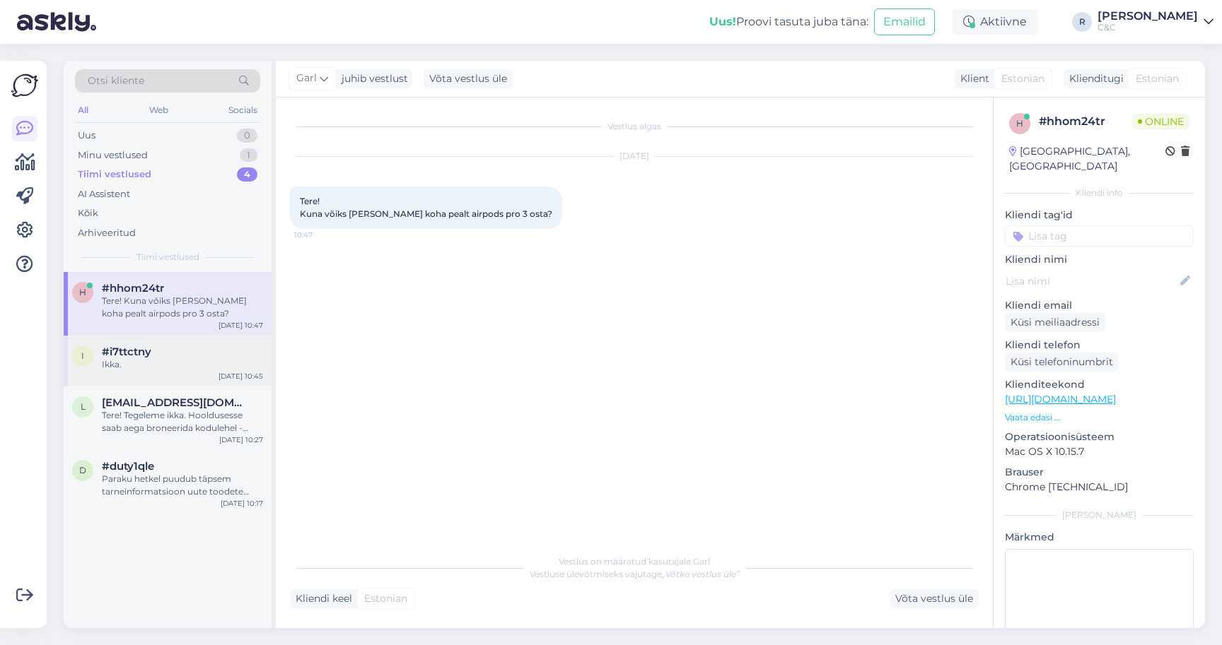
click at [177, 373] on div "i #i7ttctny Ikka. [DATE] 10:45" at bounding box center [168, 361] width 208 height 51
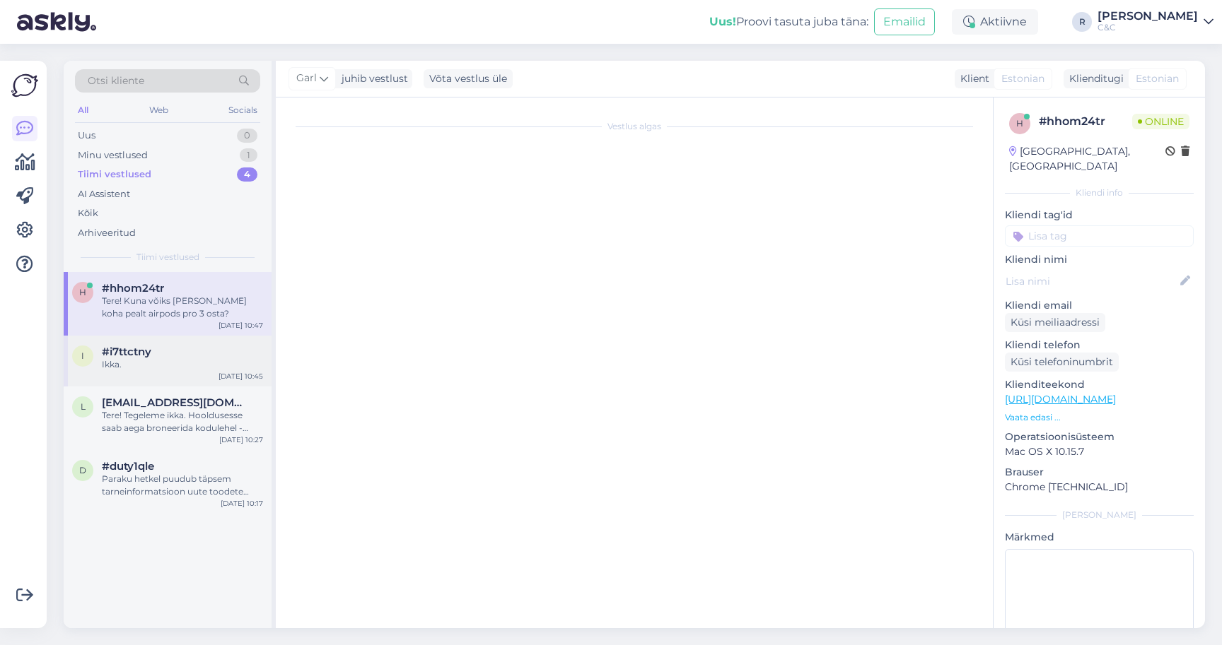
scroll to position [792, 0]
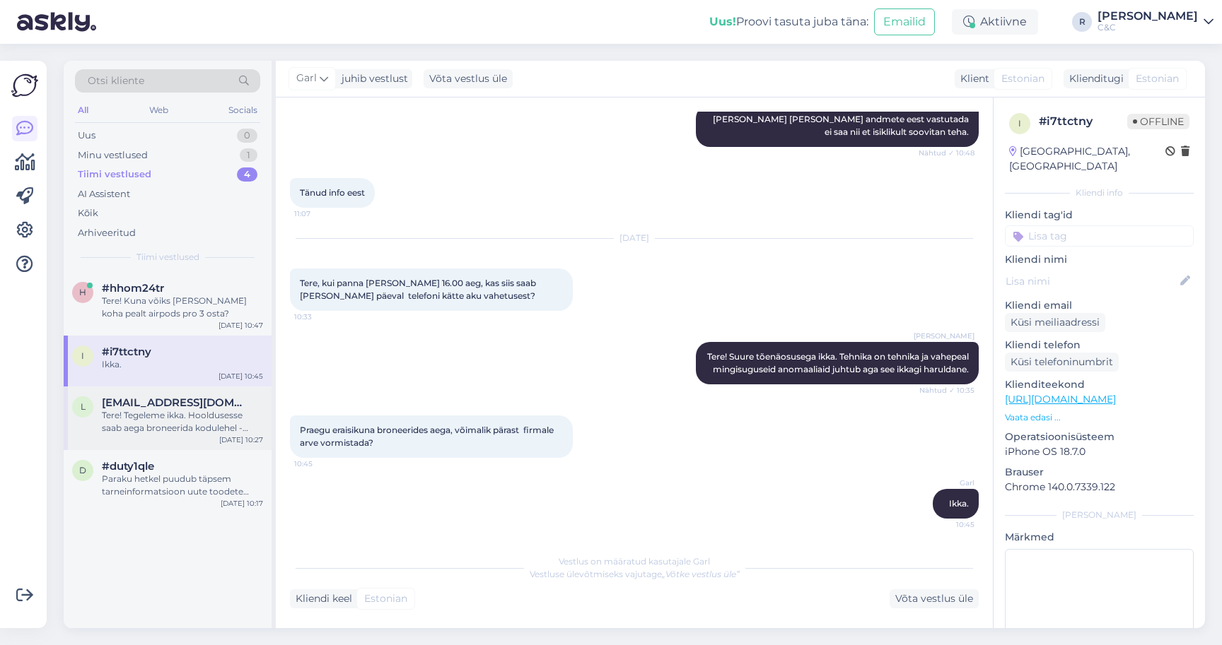
click at [169, 414] on div "Tere! Tegeleme ikka. Hooldusesse saab aega broneerida kodulehel - [URL][DOMAIN_…" at bounding box center [182, 421] width 161 height 25
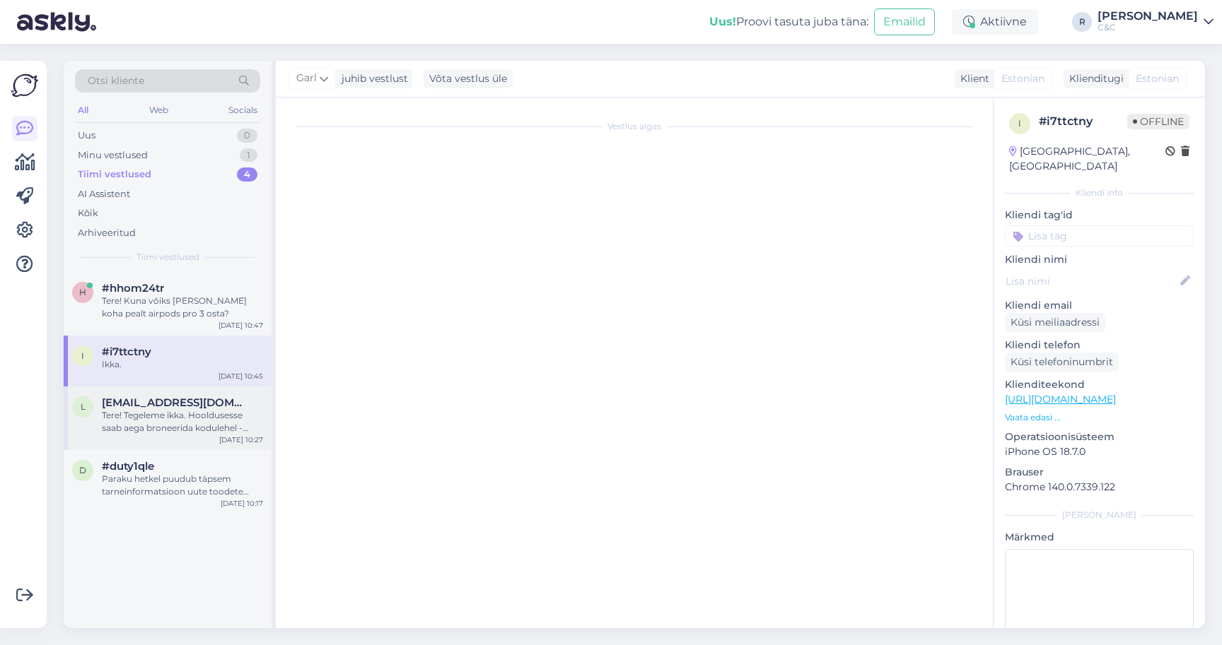
scroll to position [0, 0]
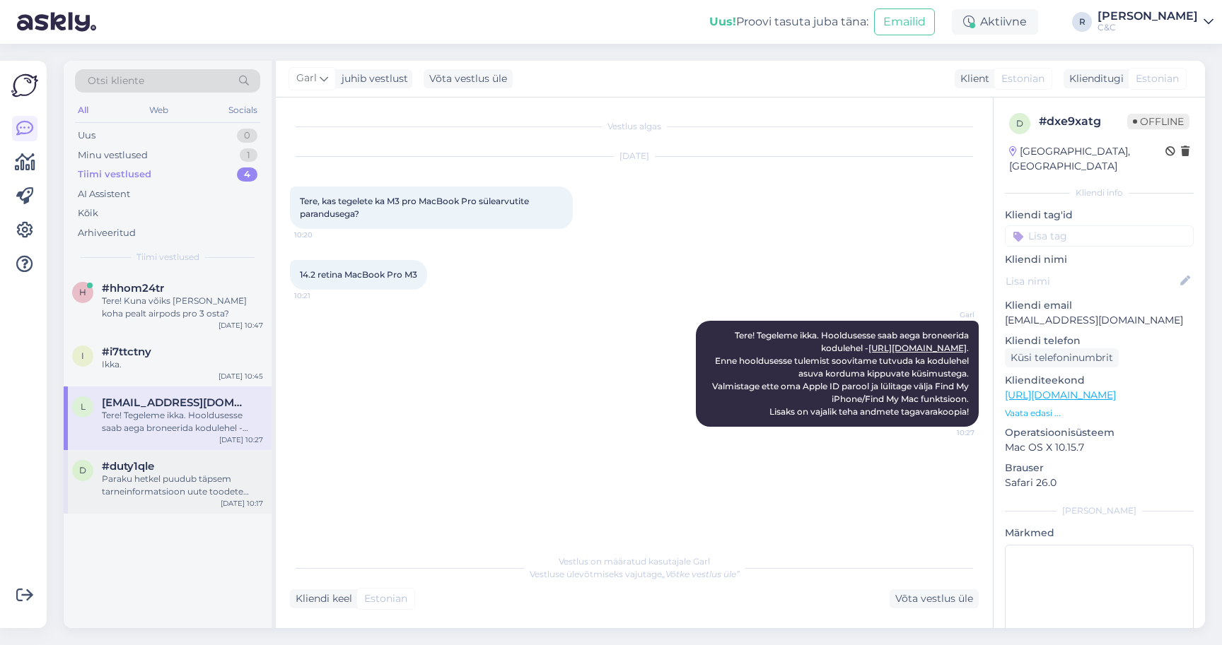
click at [168, 474] on div "Paraku hetkel puudub täpsem tarneinformatsioon uute toodete osas. Karm reaalsus…" at bounding box center [182, 485] width 161 height 25
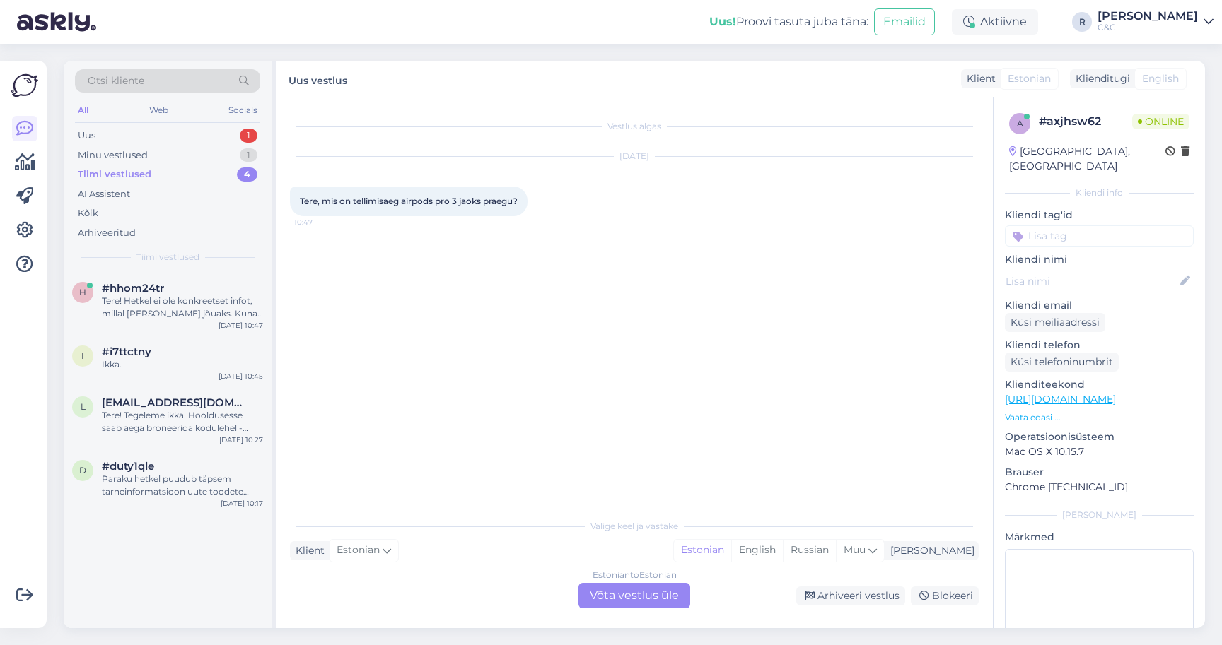
click at [627, 590] on div "Estonian to Estonian Võta vestlus üle" at bounding box center [634, 595] width 112 height 25
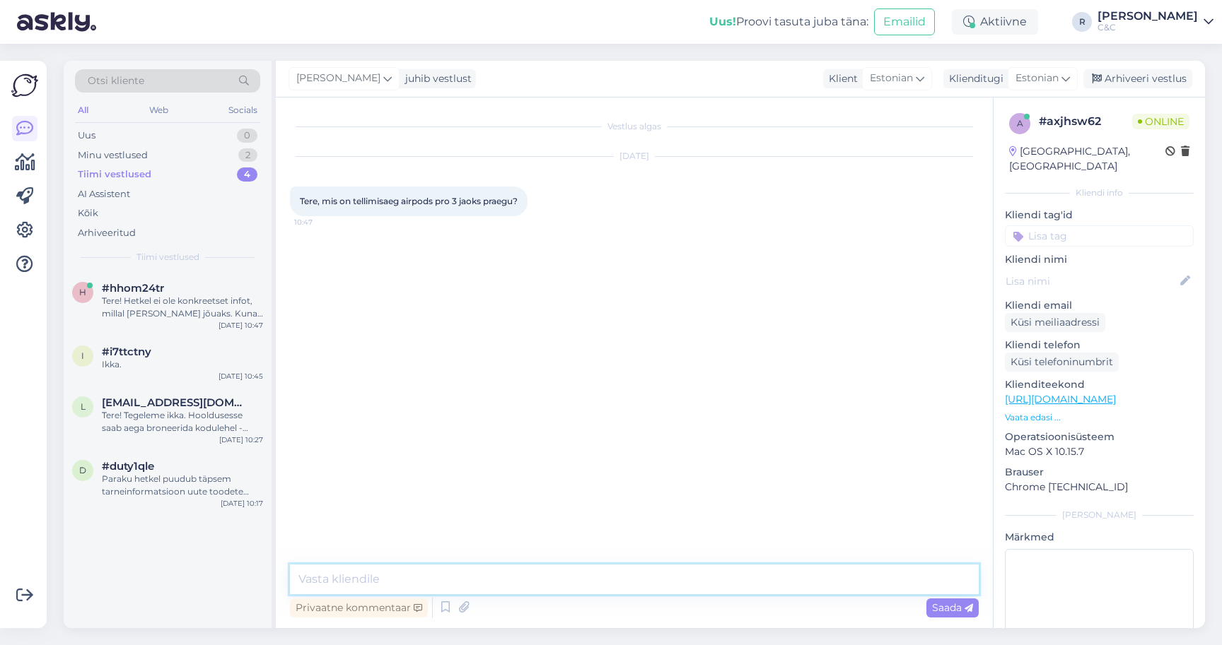
click at [568, 591] on textarea at bounding box center [634, 580] width 689 height 30
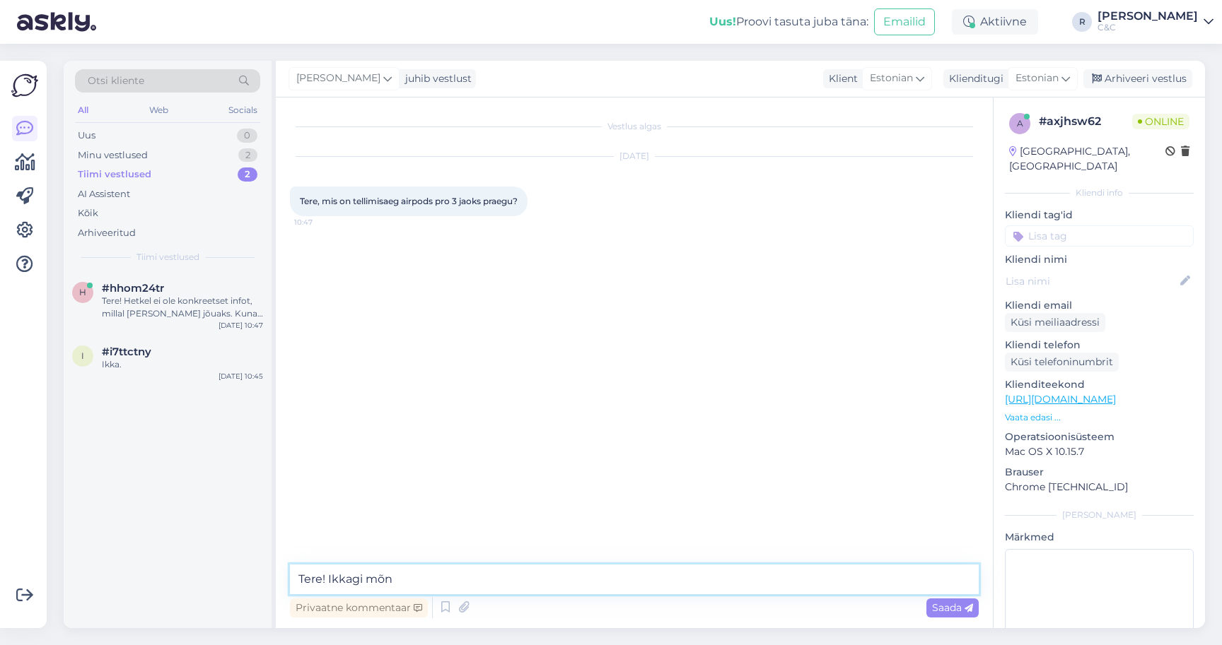
type textarea "Tere! Ikkagi mõ"
type textarea "T"
click at [439, 609] on icon at bounding box center [445, 607] width 17 height 21
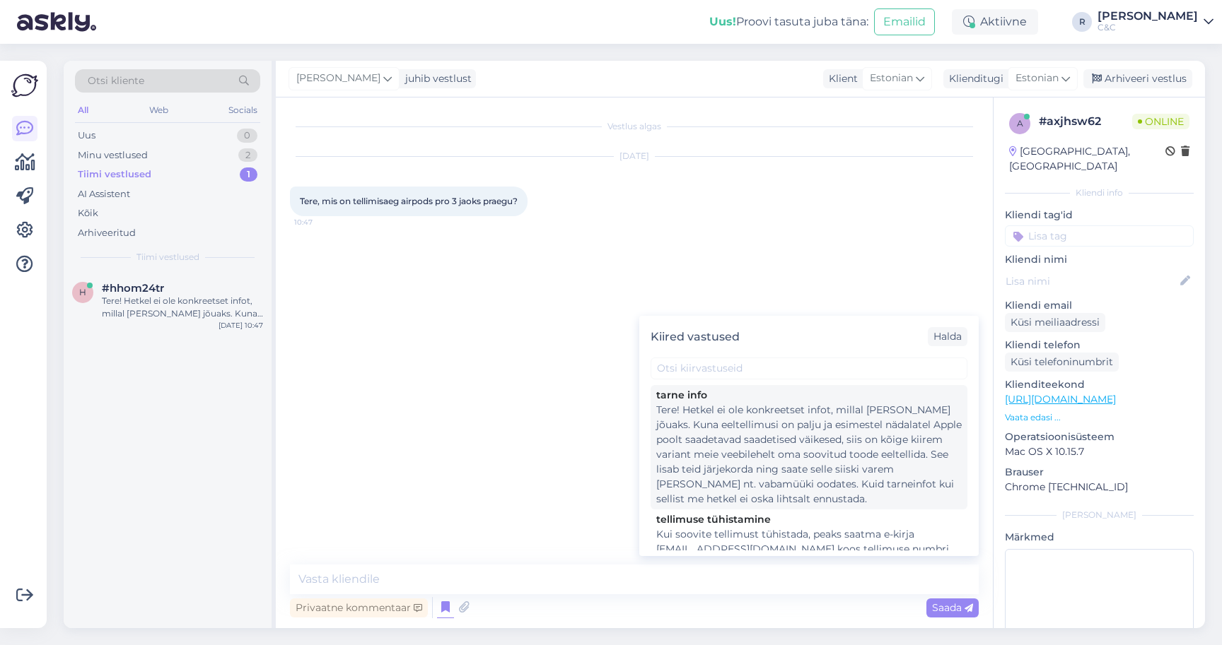
click at [748, 469] on div "Tere! Hetkel ei ole konkreetset infot, millal [PERSON_NAME] jõuaks. Kuna eeltel…" at bounding box center [808, 455] width 305 height 104
type textarea "Tere! Hetkel ei ole konkreetset infot, millal [PERSON_NAME] jõuaks. Kuna eeltel…"
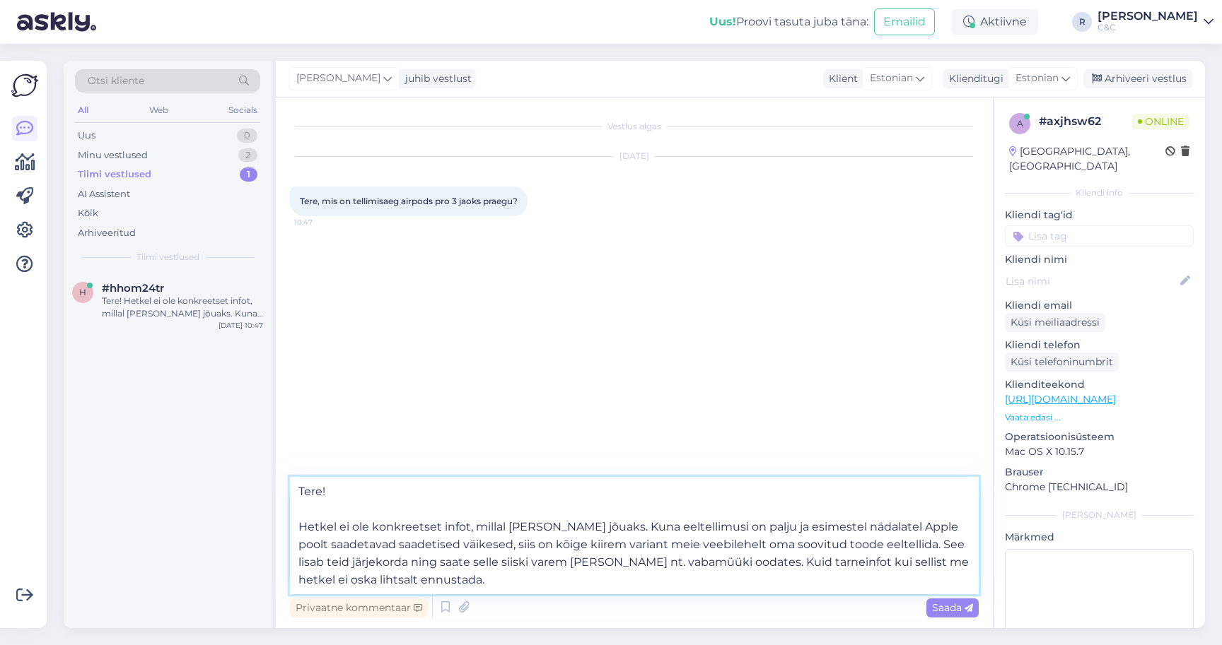
click at [575, 568] on textarea "Tere! Hetkel ei ole konkreetset infot, millal [PERSON_NAME] jõuaks. Kuna eeltel…" at bounding box center [634, 535] width 689 height 117
click at [751, 568] on textarea "Tere! Hetkel ei ole konkreetset infot, millal [PERSON_NAME] jõuaks. Kuna eeltel…" at bounding box center [634, 535] width 689 height 117
click at [732, 579] on textarea "Tere! Hetkel ei ole konkreetset infot, millal [PERSON_NAME] jõuaks. Kuna eeltel…" at bounding box center [634, 535] width 689 height 117
click at [732, 578] on textarea "Tere! Hetkel ei ole konkreetset infot, millal [PERSON_NAME] jõuaks. Kuna eeltel…" at bounding box center [634, 535] width 689 height 117
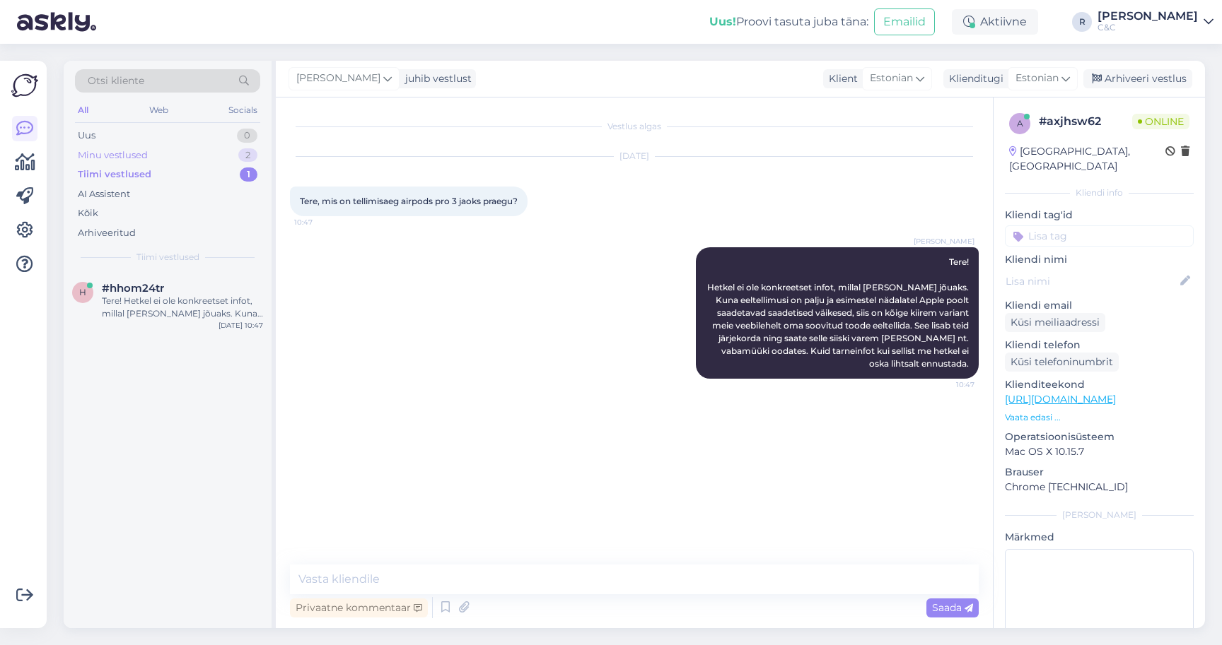
click at [206, 159] on div "Minu vestlused 2" at bounding box center [167, 156] width 185 height 20
click at [189, 324] on div "a #axjhsw62 Tere! Hetkel ei ole konkreetset infot, millal [PERSON_NAME] jõuaks.…" at bounding box center [168, 304] width 208 height 64
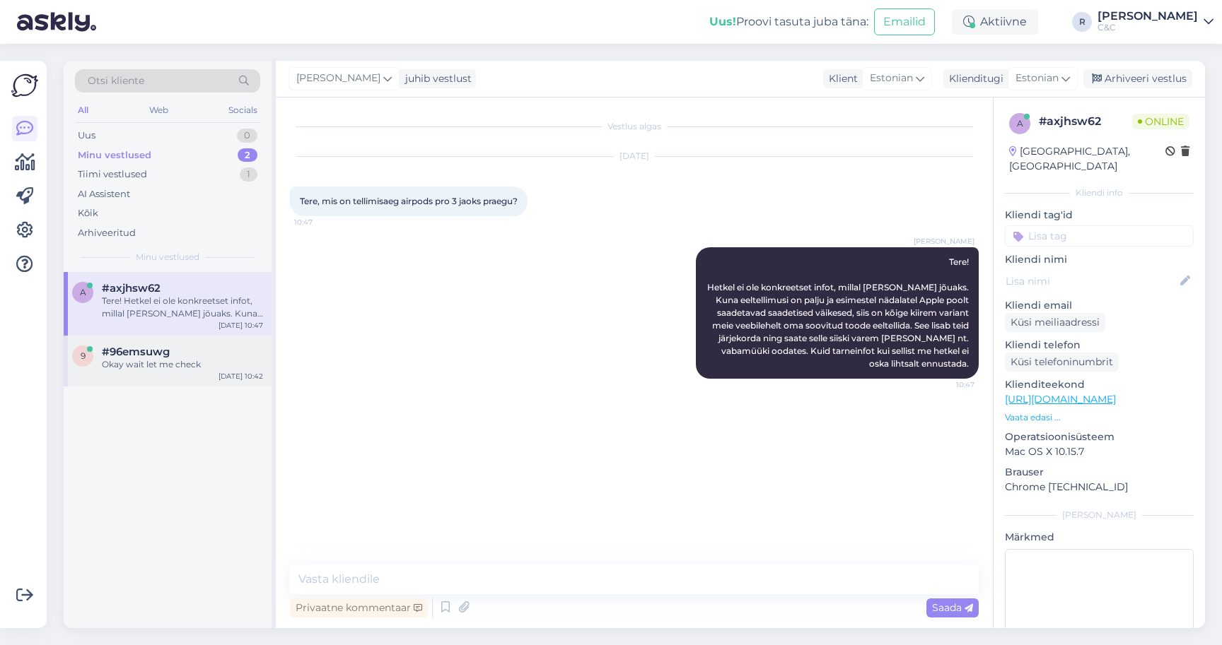
click at [185, 354] on div "#96emsuwg" at bounding box center [182, 352] width 161 height 13
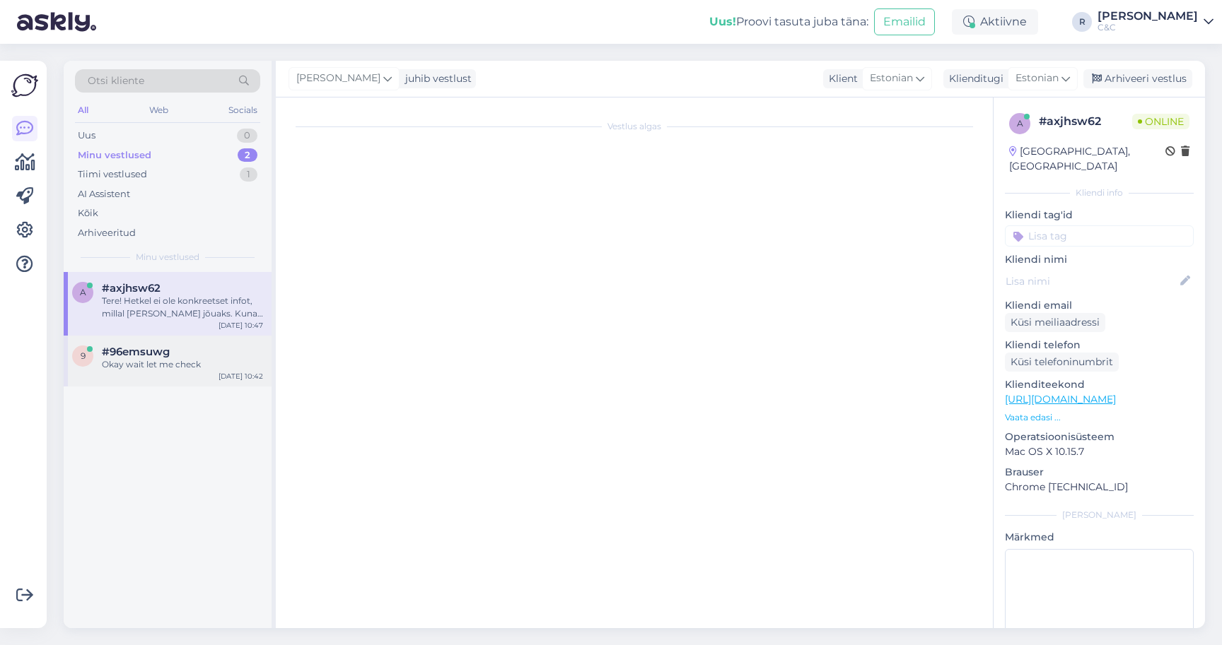
scroll to position [118, 0]
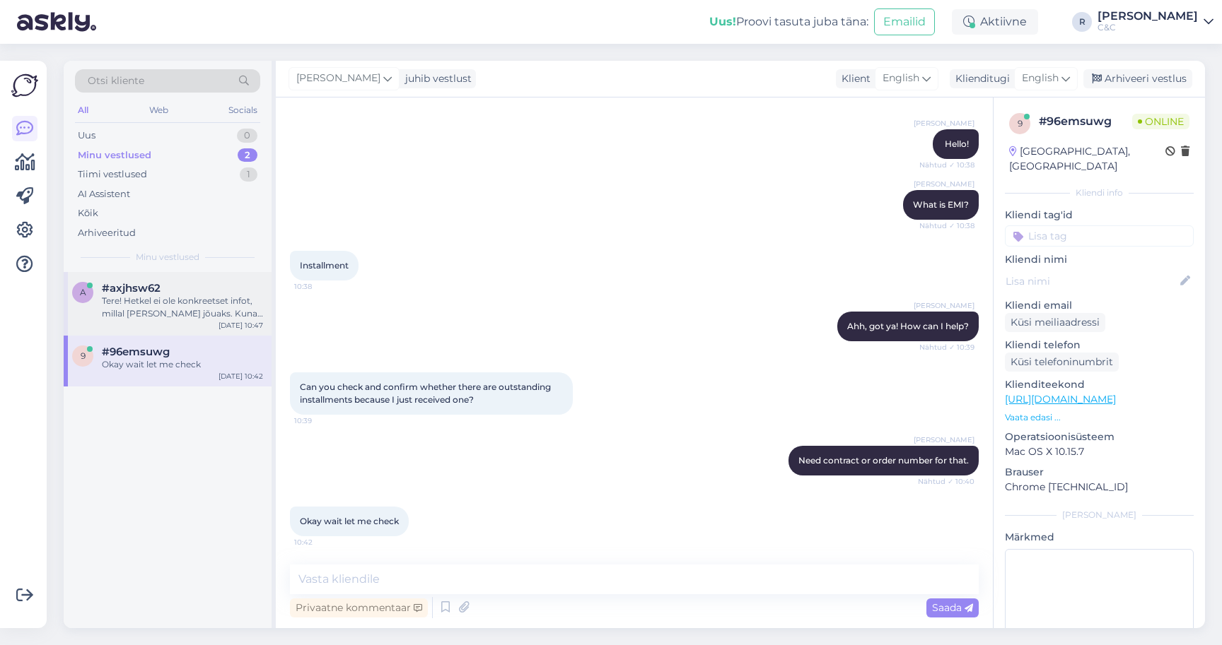
click at [185, 313] on div "Tere! Hetkel ei ole konkreetset infot, millal [PERSON_NAME] jõuaks. Kuna eeltel…" at bounding box center [182, 307] width 161 height 25
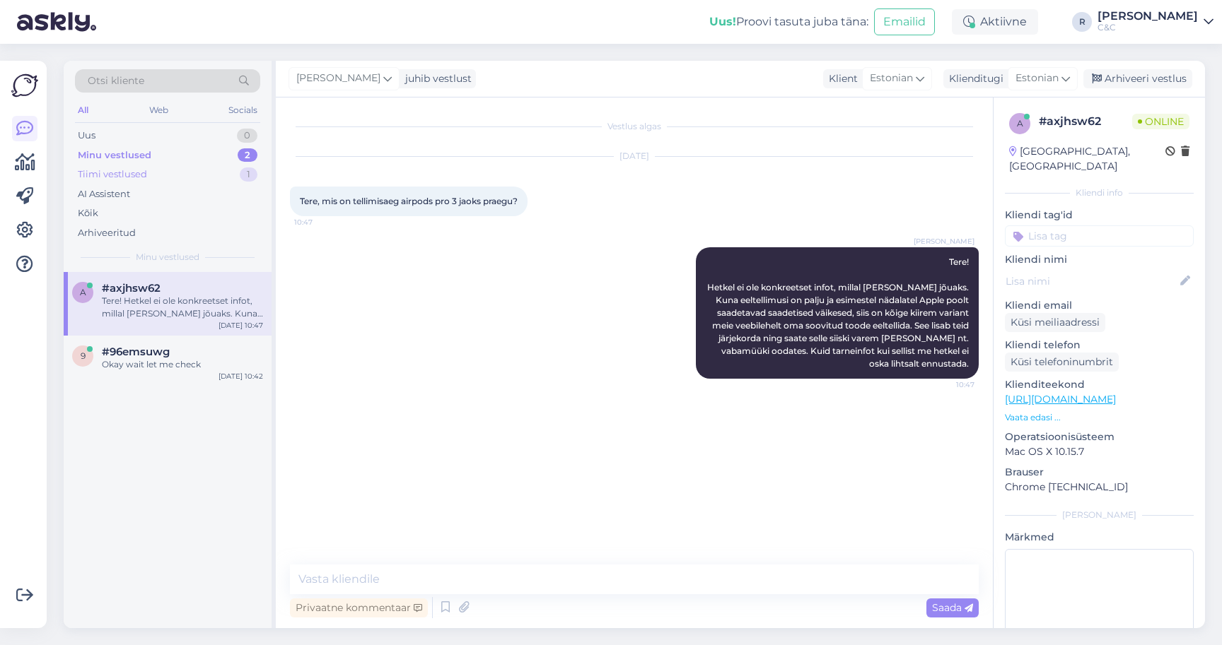
click at [209, 176] on div "Tiimi vestlused 1" at bounding box center [167, 175] width 185 height 20
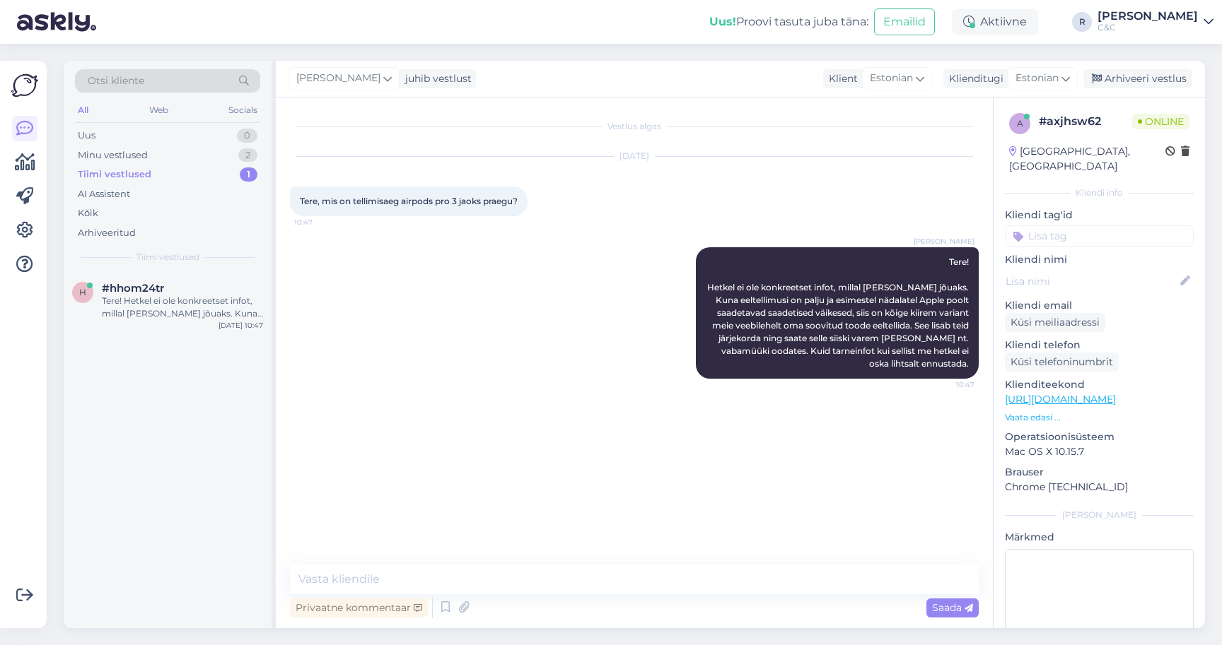
click at [188, 335] on div "h #hhom24tr Tere! Hetkel ei ole konkreetset infot, millal [PERSON_NAME] jõuaks.…" at bounding box center [168, 450] width 208 height 356
click at [188, 316] on div "Tere! Hetkel ei ole konkreetset infot, millal [PERSON_NAME] jõuaks. Kuna eeltel…" at bounding box center [182, 307] width 161 height 25
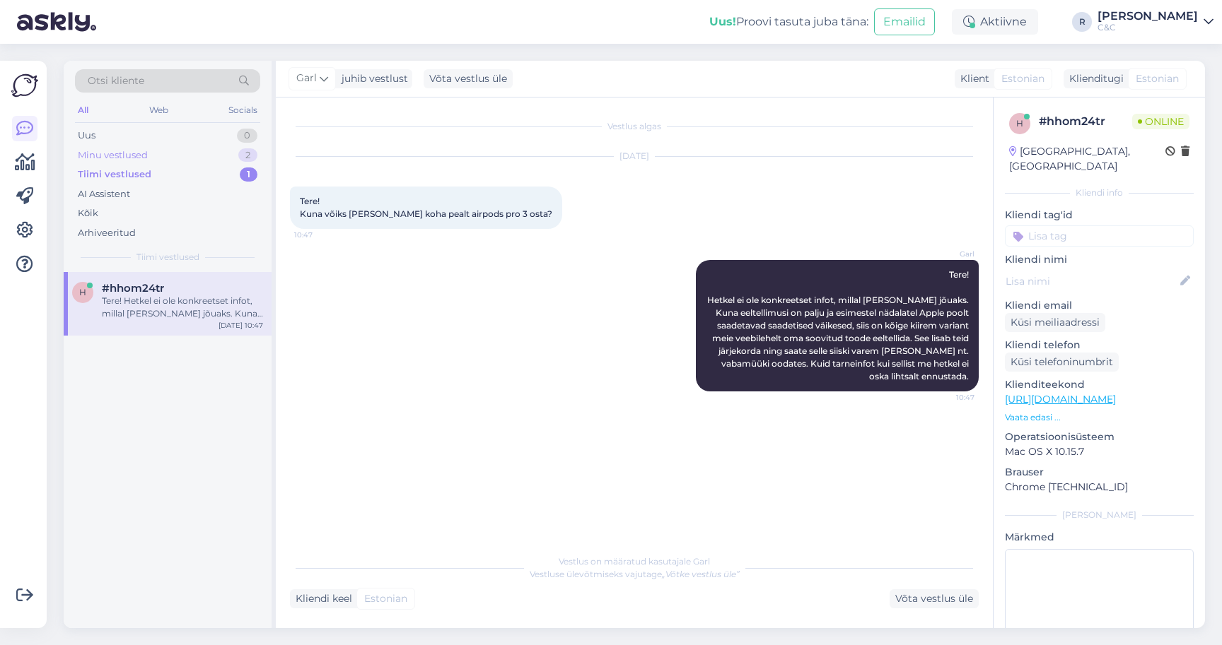
click at [221, 156] on div "Minu vestlused 2" at bounding box center [167, 156] width 185 height 20
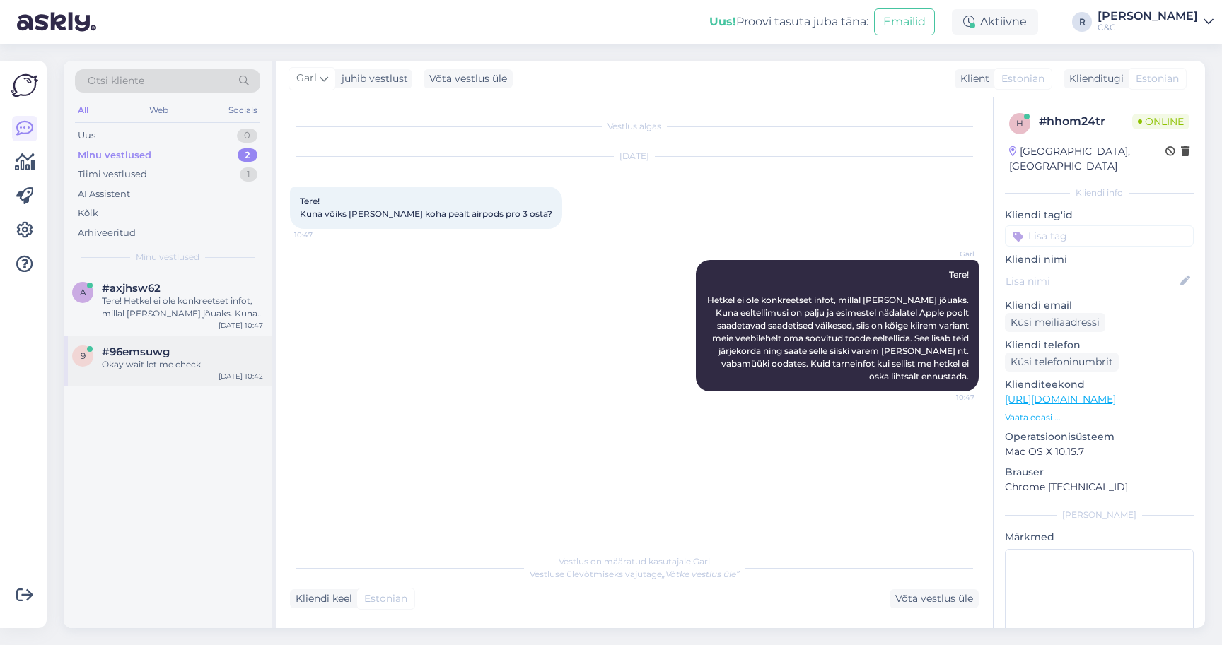
click at [180, 358] on div "Okay wait let me check" at bounding box center [182, 364] width 161 height 13
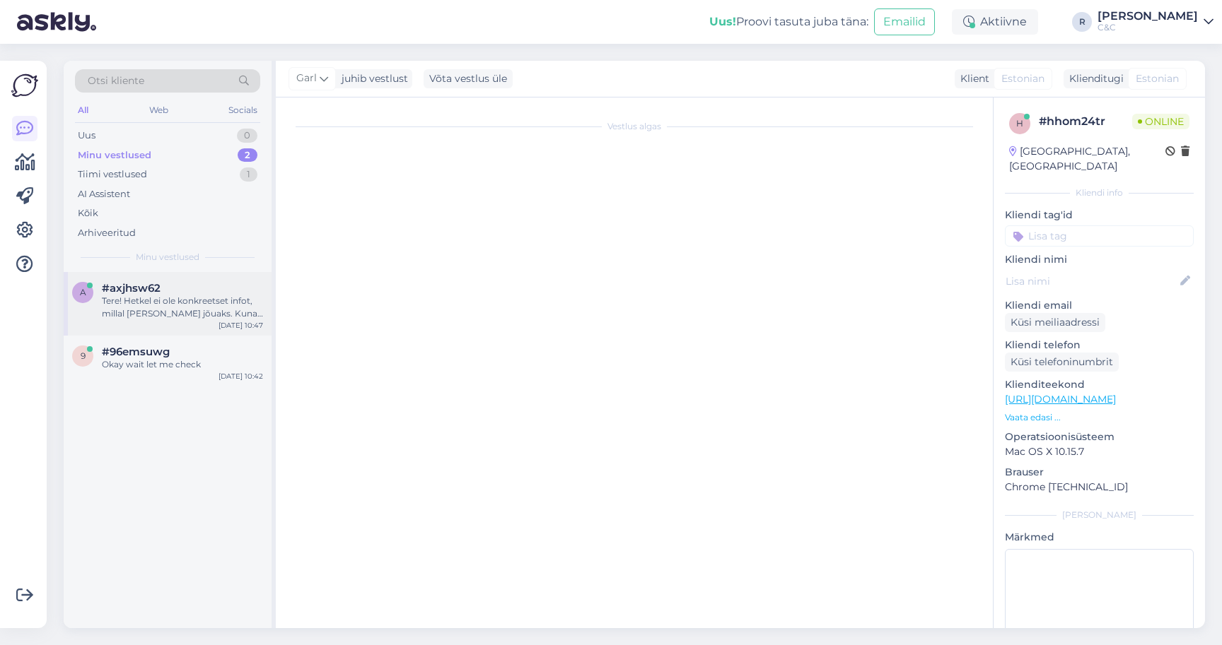
scroll to position [118, 0]
click at [182, 323] on div "a #axjhsw62 Tere! Hetkel ei ole konkreetset infot, millal [PERSON_NAME] jõuaks.…" at bounding box center [168, 304] width 208 height 64
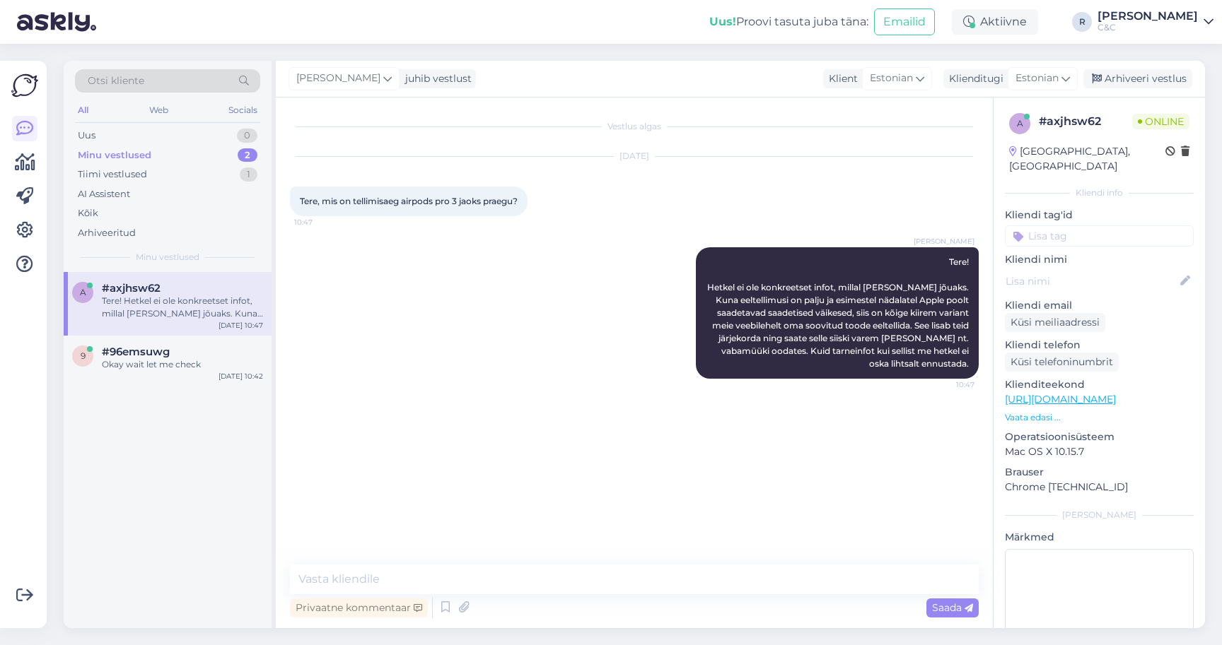
scroll to position [0, 0]
click at [606, 590] on textarea at bounding box center [634, 580] width 689 height 30
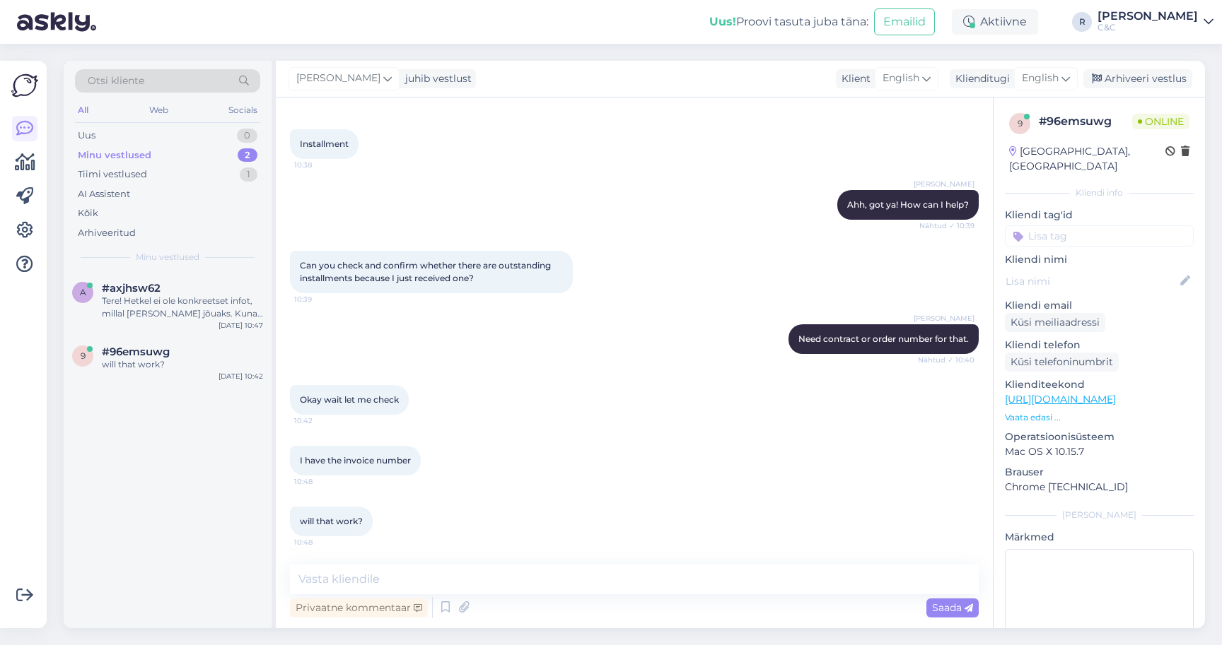
click at [351, 522] on span "will that work?" at bounding box center [331, 521] width 63 height 11
click at [380, 400] on span "Okay wait let me check" at bounding box center [349, 399] width 99 height 11
click at [392, 404] on span "Okay wait let me check" at bounding box center [349, 399] width 99 height 11
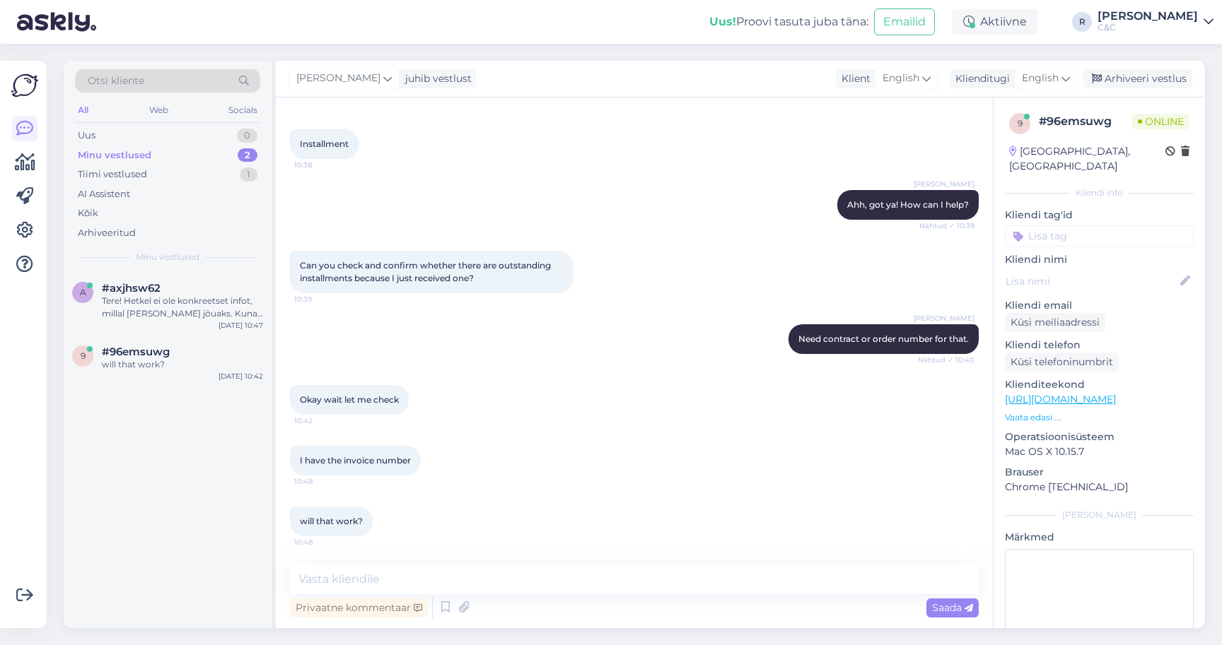
click at [381, 449] on div "I have the invoice number 10:48" at bounding box center [355, 461] width 131 height 30
click at [381, 455] on span "I have the invoice number" at bounding box center [355, 460] width 111 height 11
click at [381, 477] on div "I have the invoice number 10:48" at bounding box center [634, 461] width 689 height 61
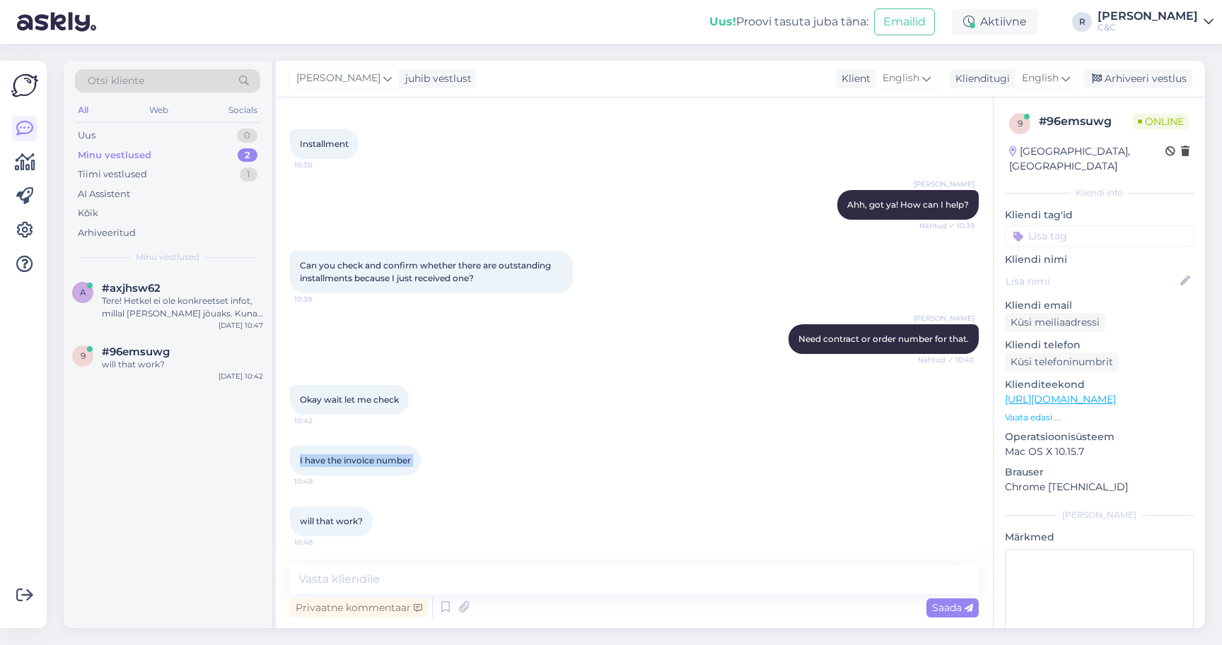
click at [381, 474] on div "I have the invoice number 10:48" at bounding box center [355, 461] width 131 height 30
click at [382, 490] on div "I have the invoice number 10:48" at bounding box center [634, 461] width 689 height 61
click at [377, 506] on div "will that work? 10:48" at bounding box center [634, 521] width 689 height 61
click at [379, 580] on textarea at bounding box center [634, 580] width 689 height 30
type textarea "Yeah."
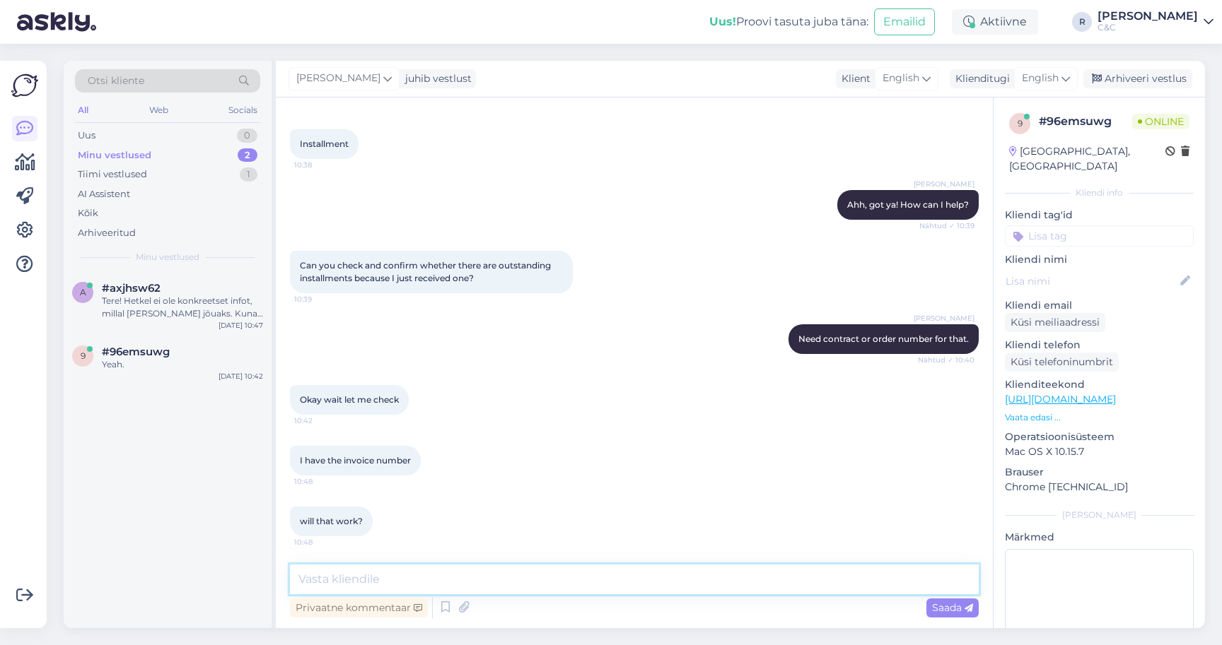
scroll to position [300, 0]
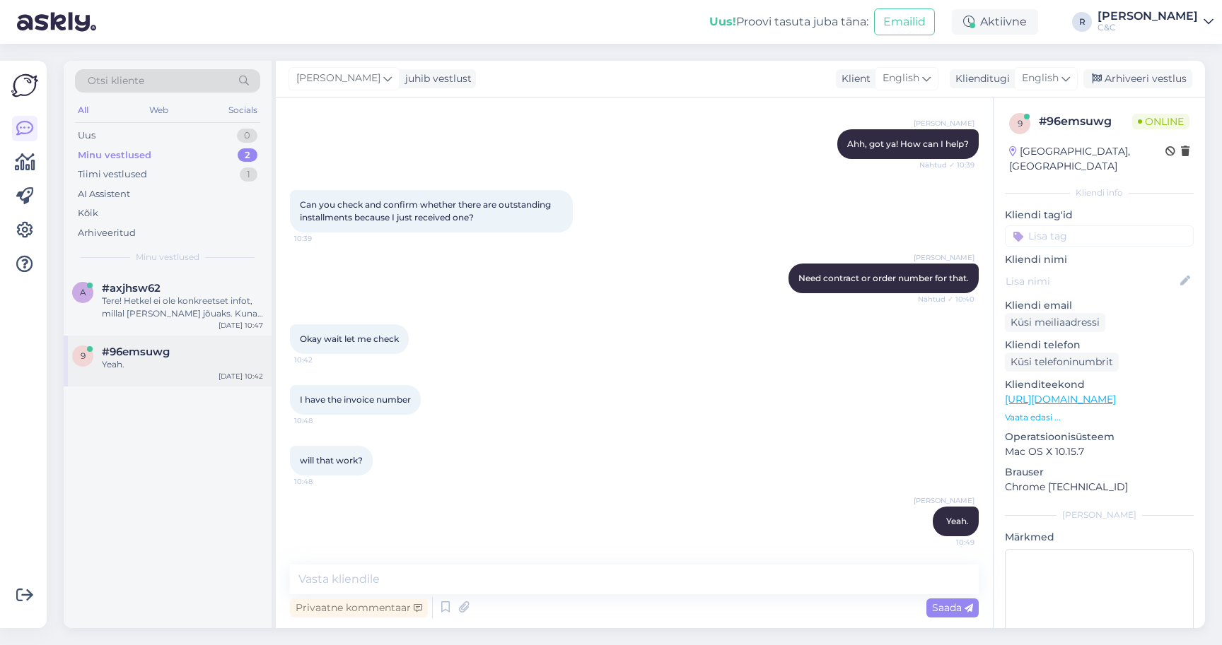
click at [158, 349] on span "#96emsuwg" at bounding box center [136, 352] width 68 height 13
click at [160, 316] on div "Tere! Hetkel ei ole konkreetset infot, millal [PERSON_NAME] jõuaks. Kuna eeltel…" at bounding box center [182, 307] width 161 height 25
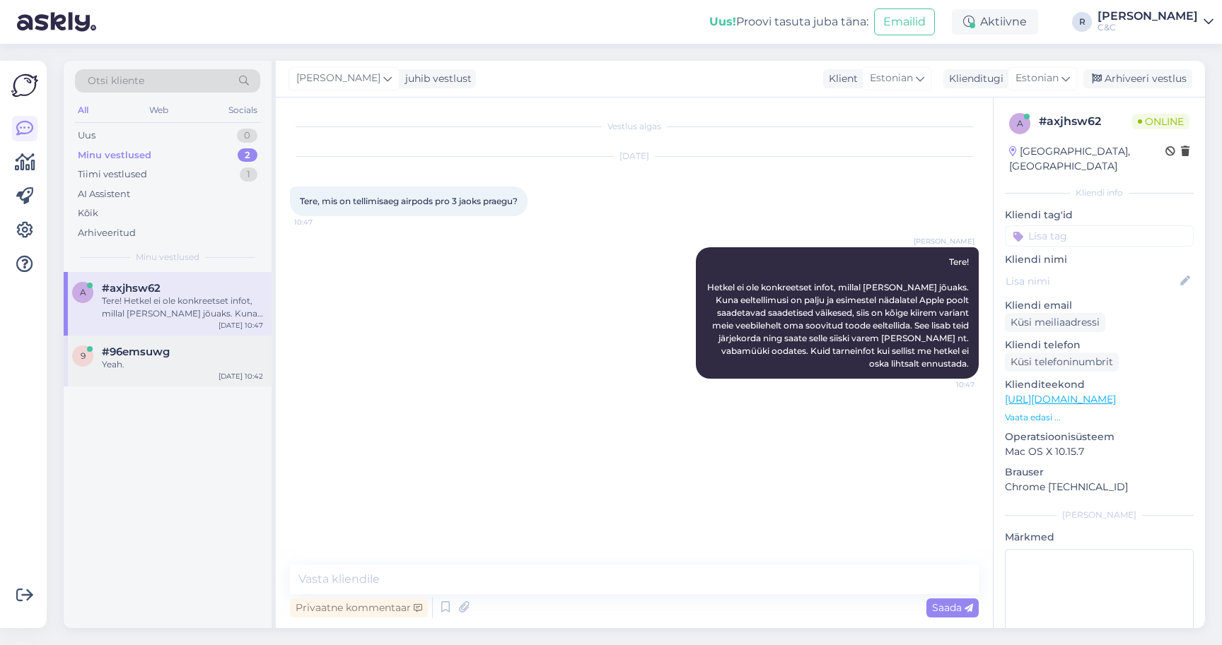
click at [157, 353] on span "#96emsuwg" at bounding box center [136, 352] width 68 height 13
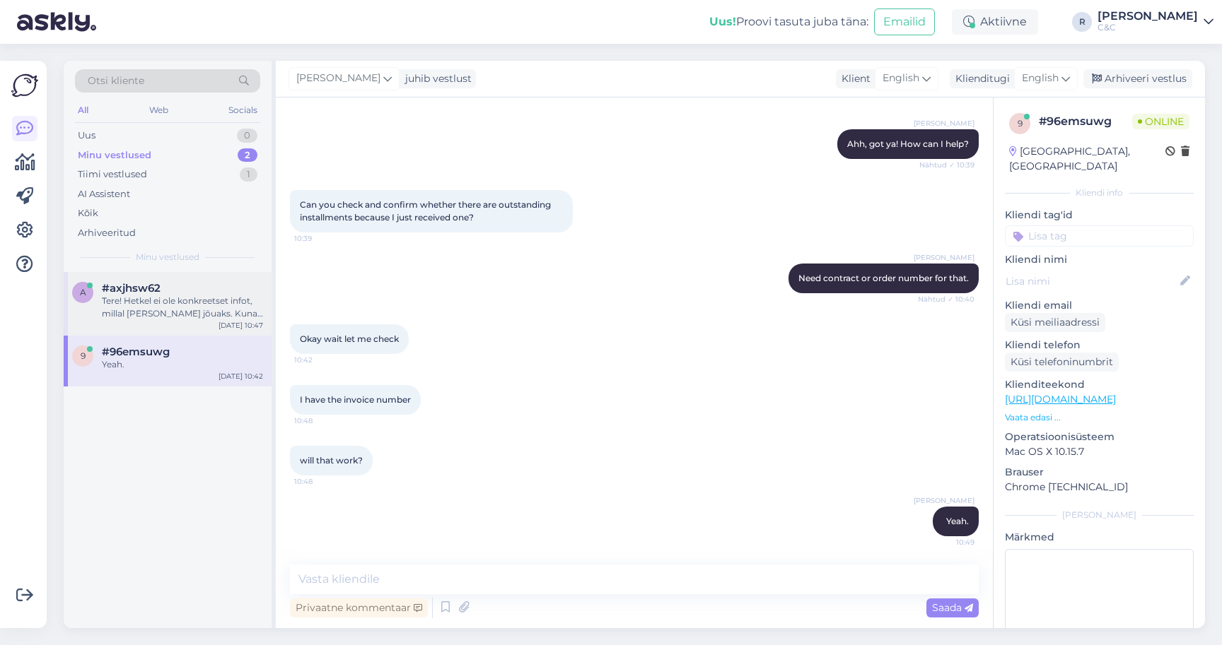
click at [160, 301] on div "Tere! Hetkel ei ole konkreetset infot, millal [PERSON_NAME] jõuaks. Kuna eeltel…" at bounding box center [182, 307] width 161 height 25
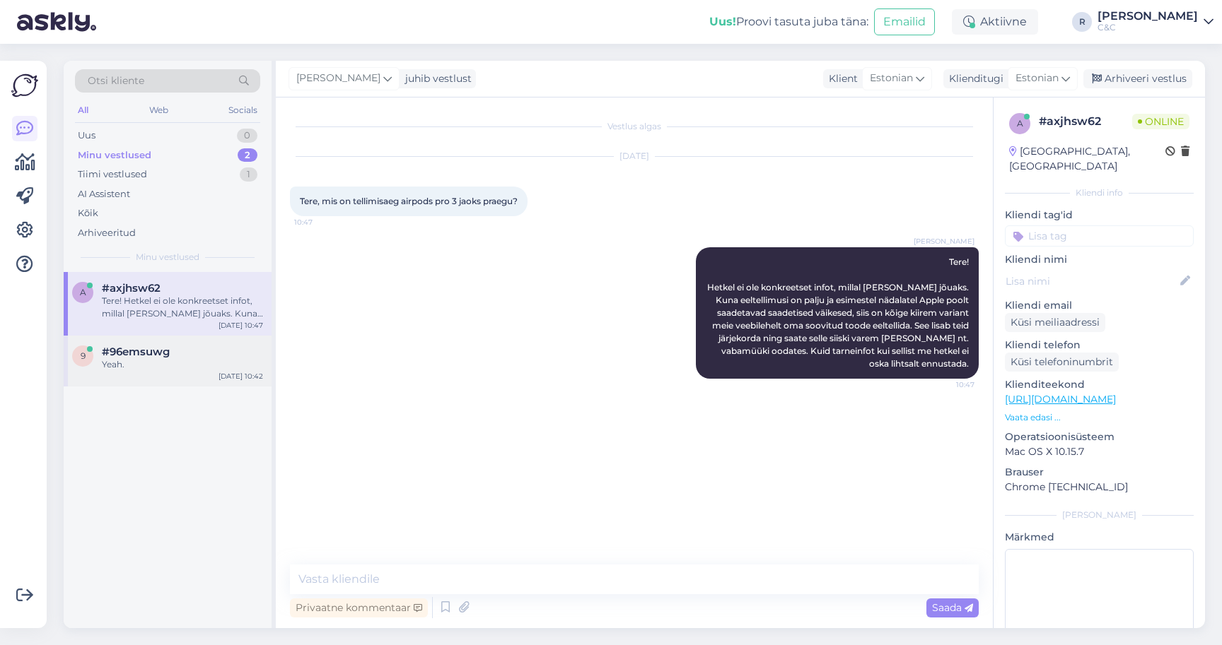
click at [143, 358] on div "Yeah." at bounding box center [182, 364] width 161 height 13
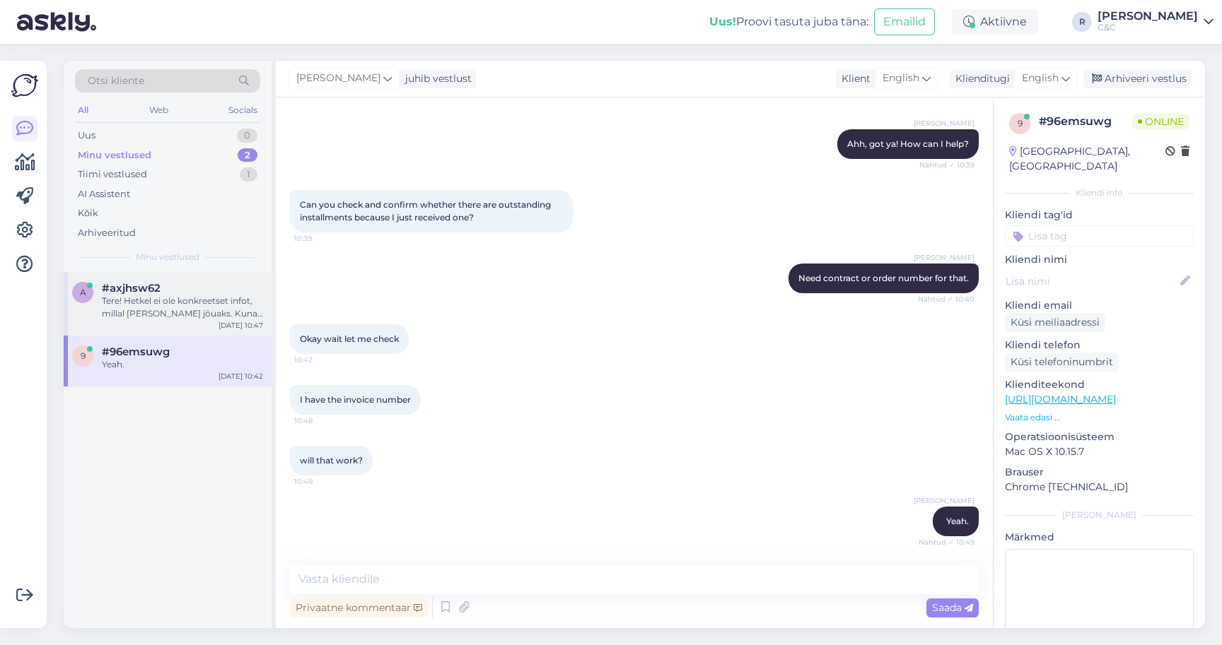
click at [167, 301] on div "Tere! Hetkel ei ole konkreetset infot, millal [PERSON_NAME] jõuaks. Kuna eeltel…" at bounding box center [182, 307] width 161 height 25
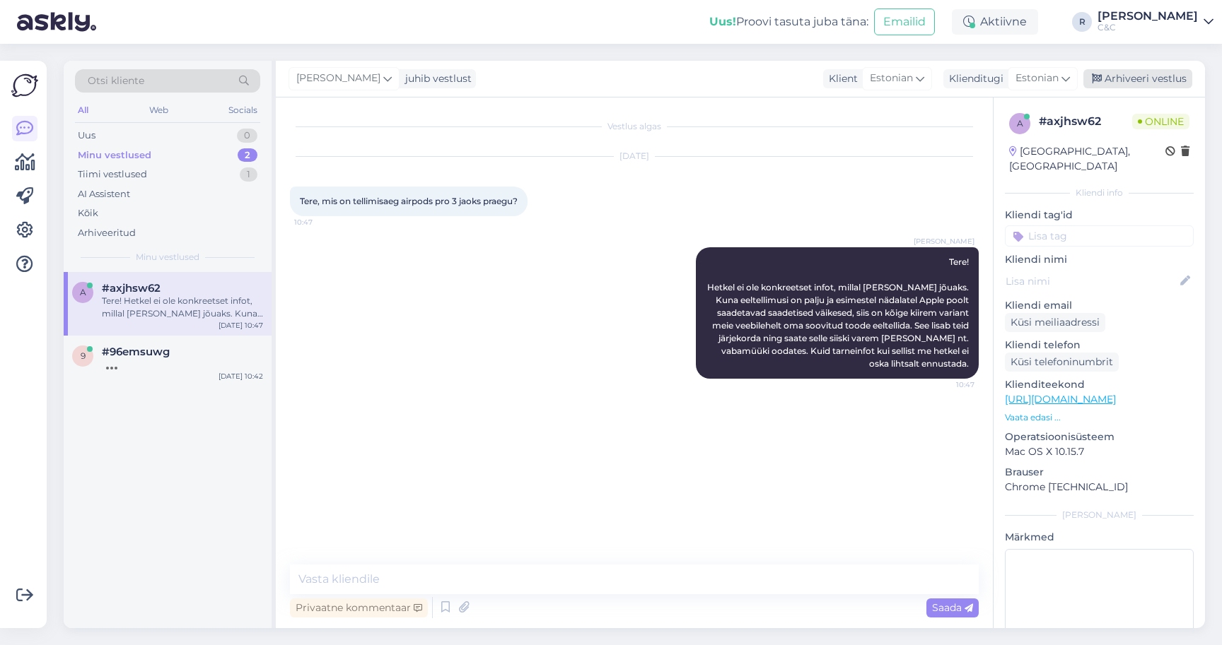
click at [1166, 71] on div "Arhiveeri vestlus" at bounding box center [1137, 78] width 109 height 19
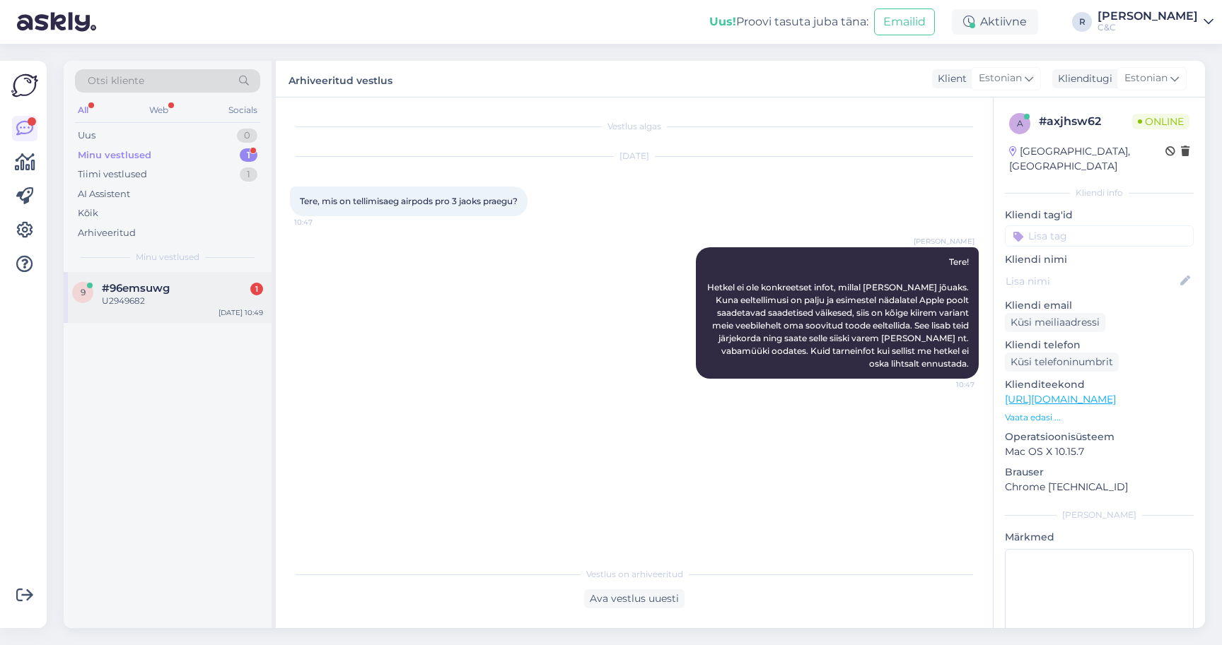
click at [170, 296] on div "U2949682" at bounding box center [182, 301] width 161 height 13
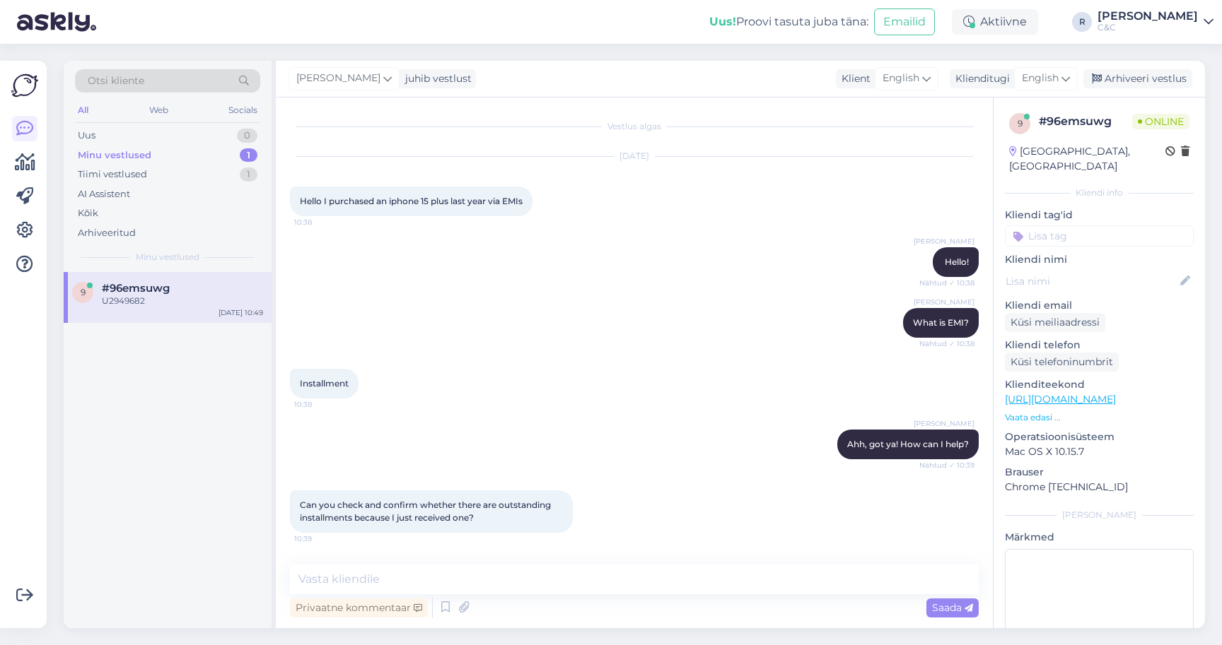
scroll to position [361, 0]
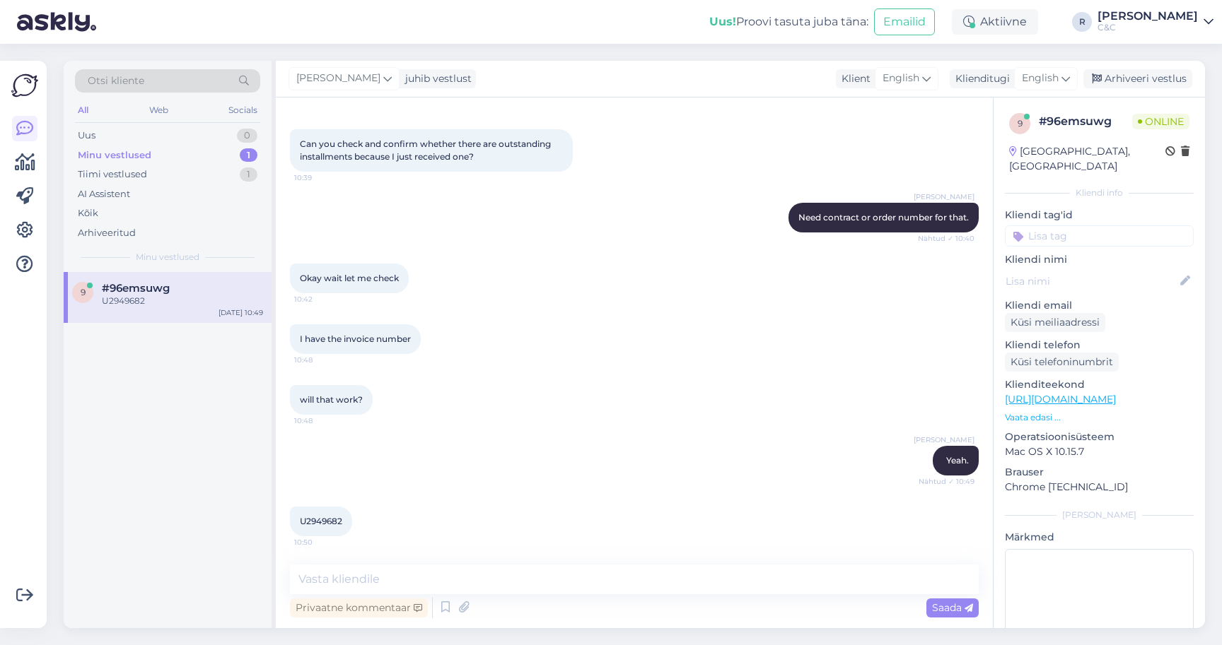
click at [322, 524] on span "U2949682" at bounding box center [321, 521] width 42 height 11
copy div "U2949682 10:50"
click at [395, 589] on textarea at bounding box center [634, 580] width 689 height 30
type textarea "This is not our invoice number."
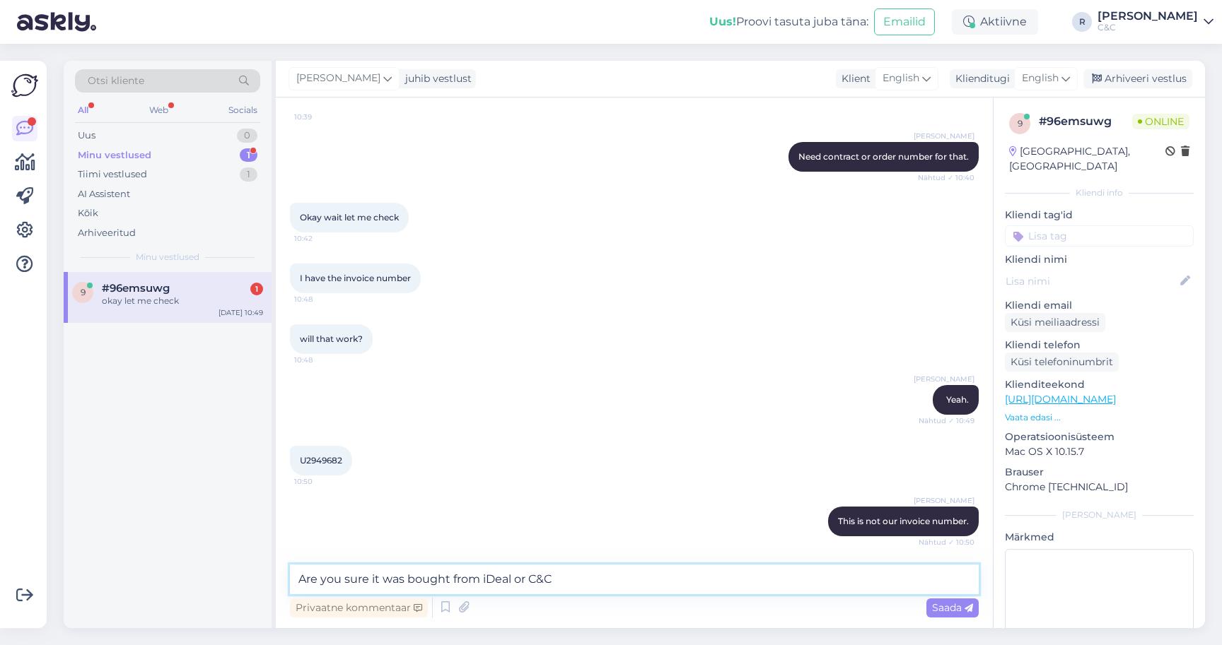
scroll to position [483, 0]
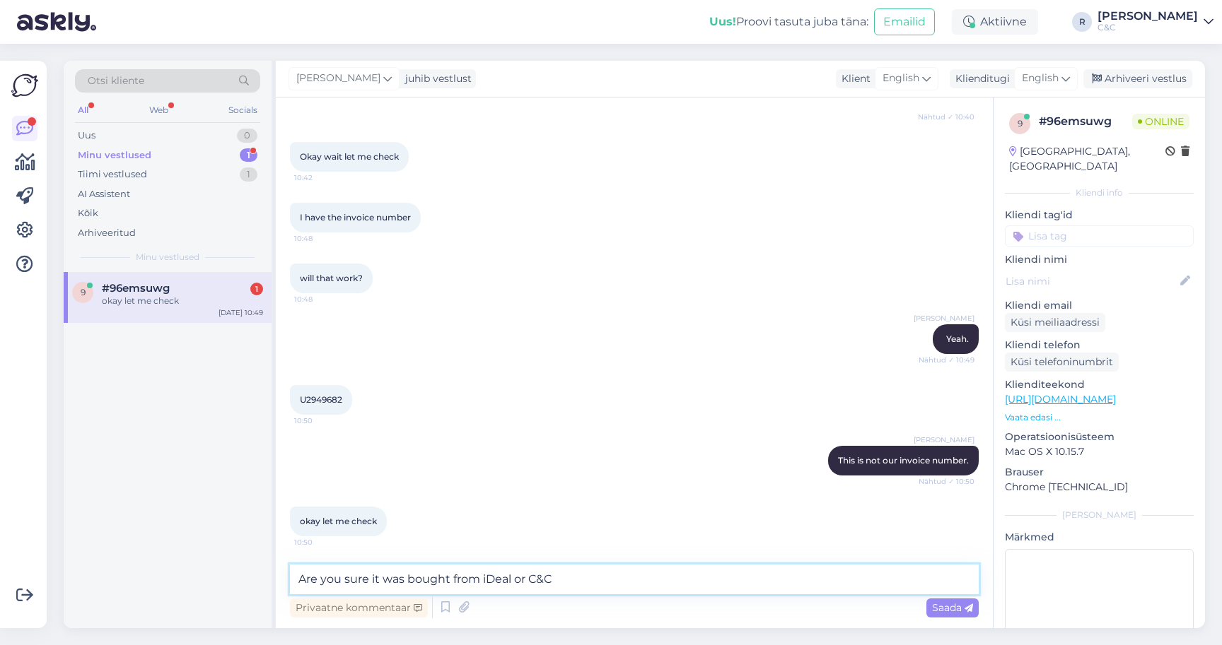
type textarea "Are you sure it was bought from iDeal or C&C?"
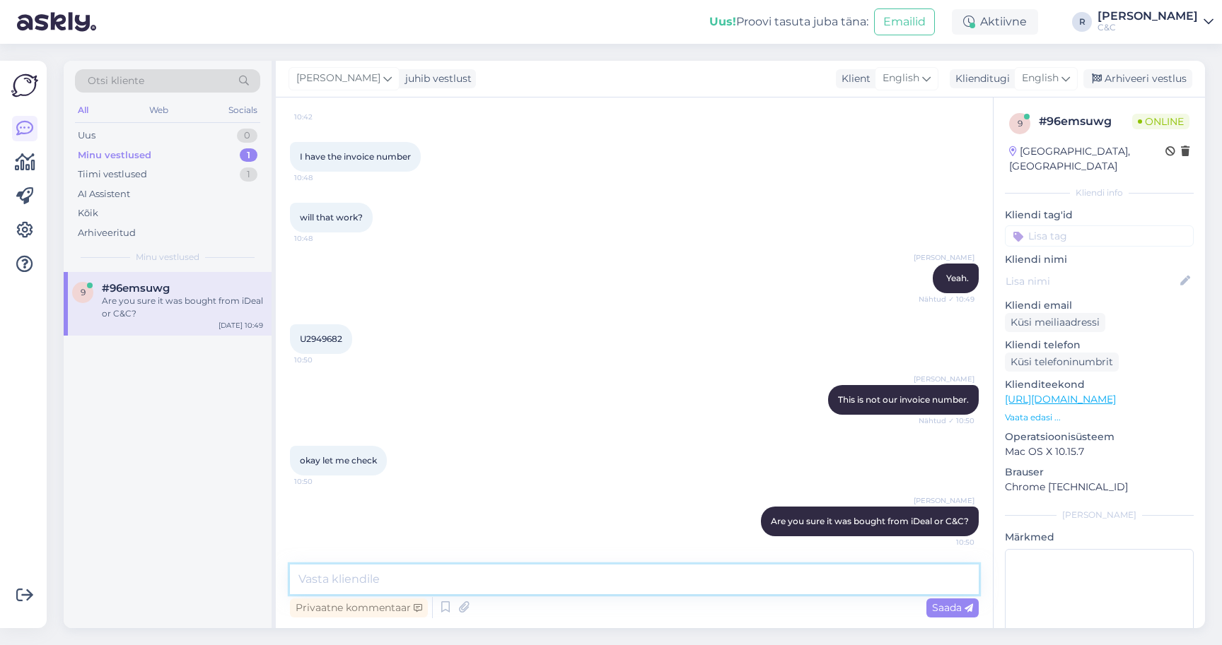
click at [491, 592] on textarea at bounding box center [634, 580] width 689 height 30
type textarea "For whose name?"
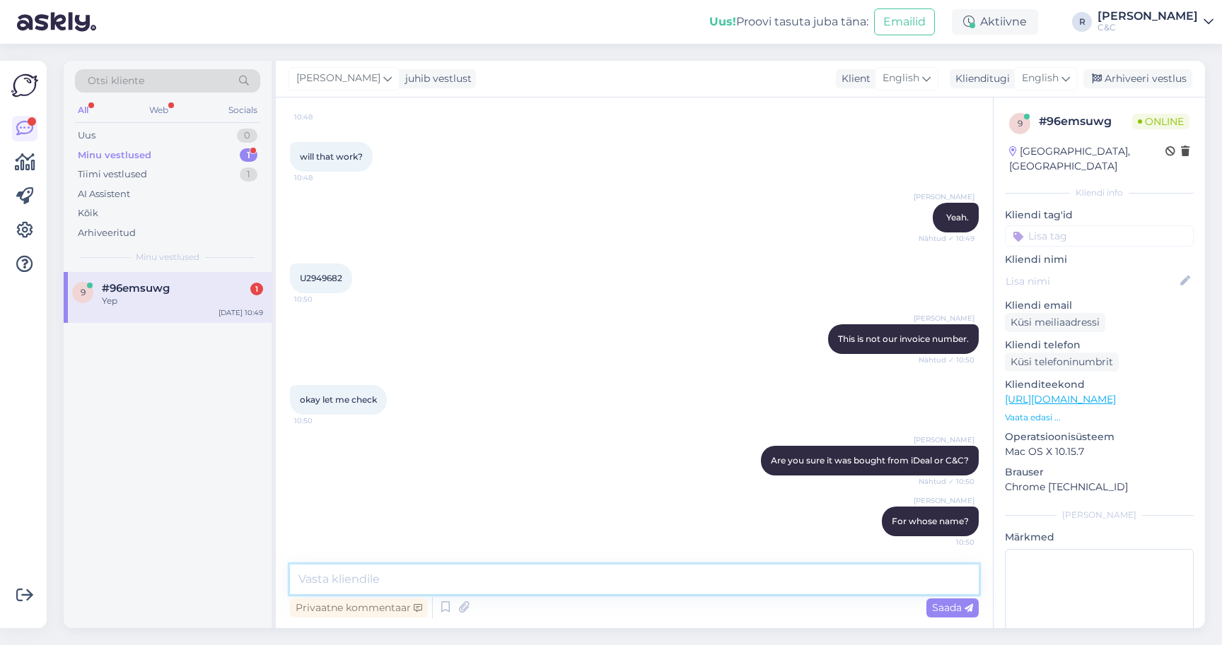
scroll to position [665, 0]
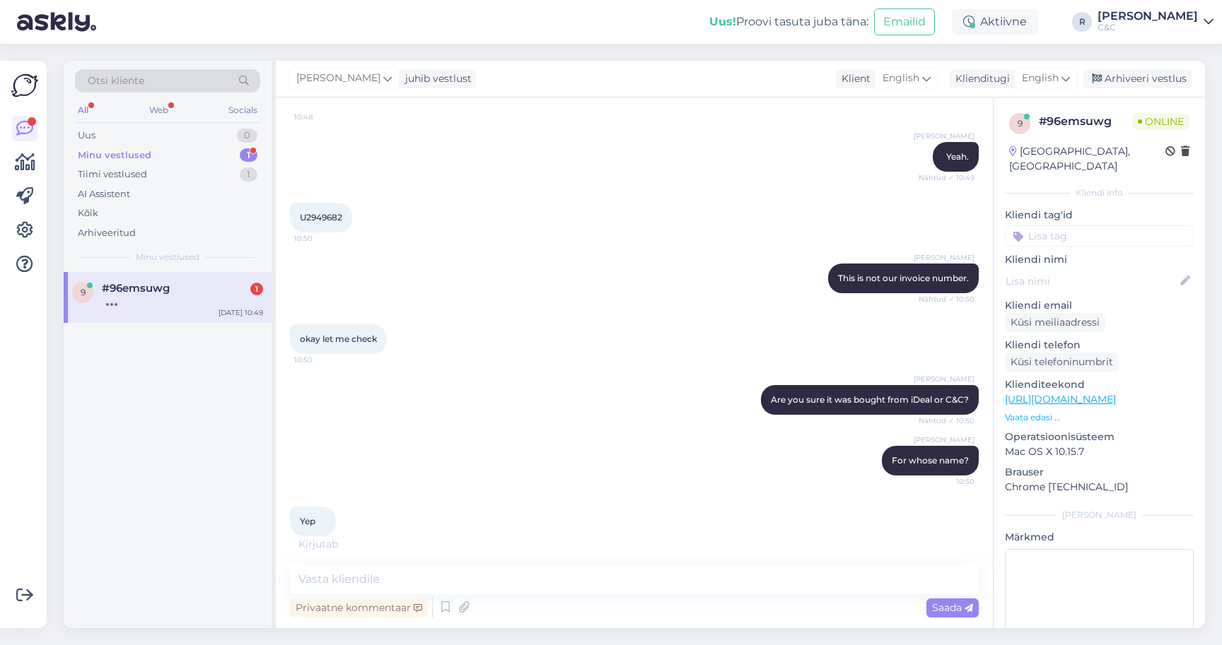
click at [223, 150] on div "Minu vestlused 1" at bounding box center [167, 156] width 185 height 20
click at [223, 298] on div "Yep" at bounding box center [182, 301] width 161 height 13
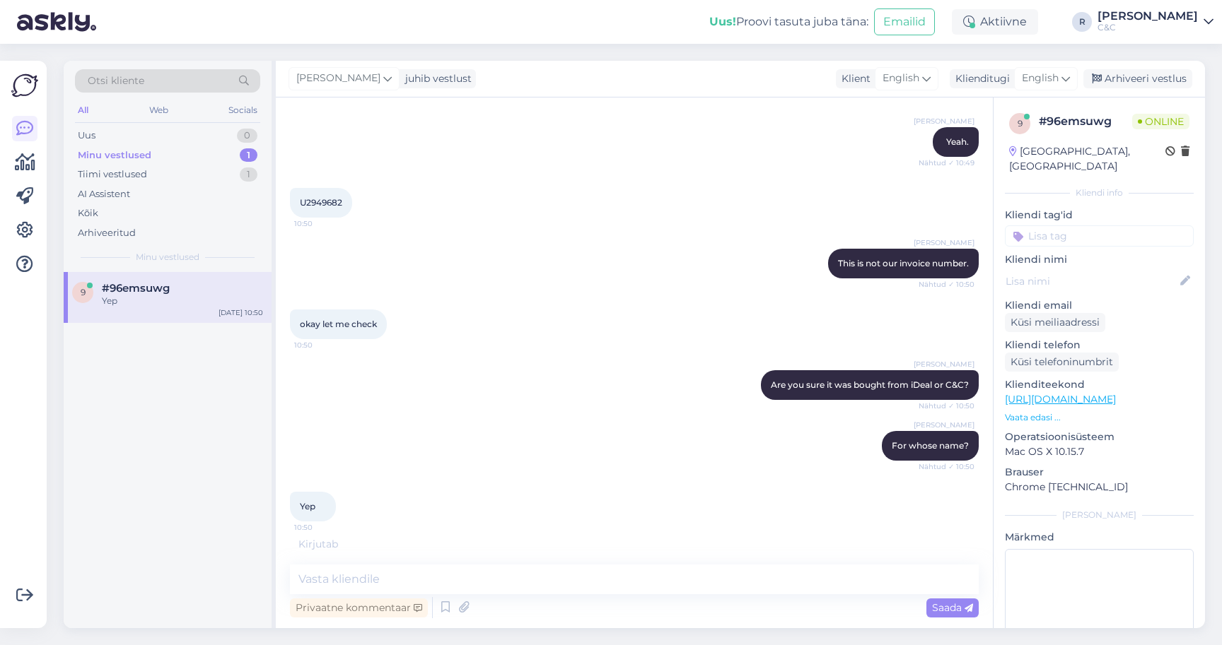
click at [573, 595] on div "Privaatne kommentaar Saada" at bounding box center [634, 608] width 689 height 27
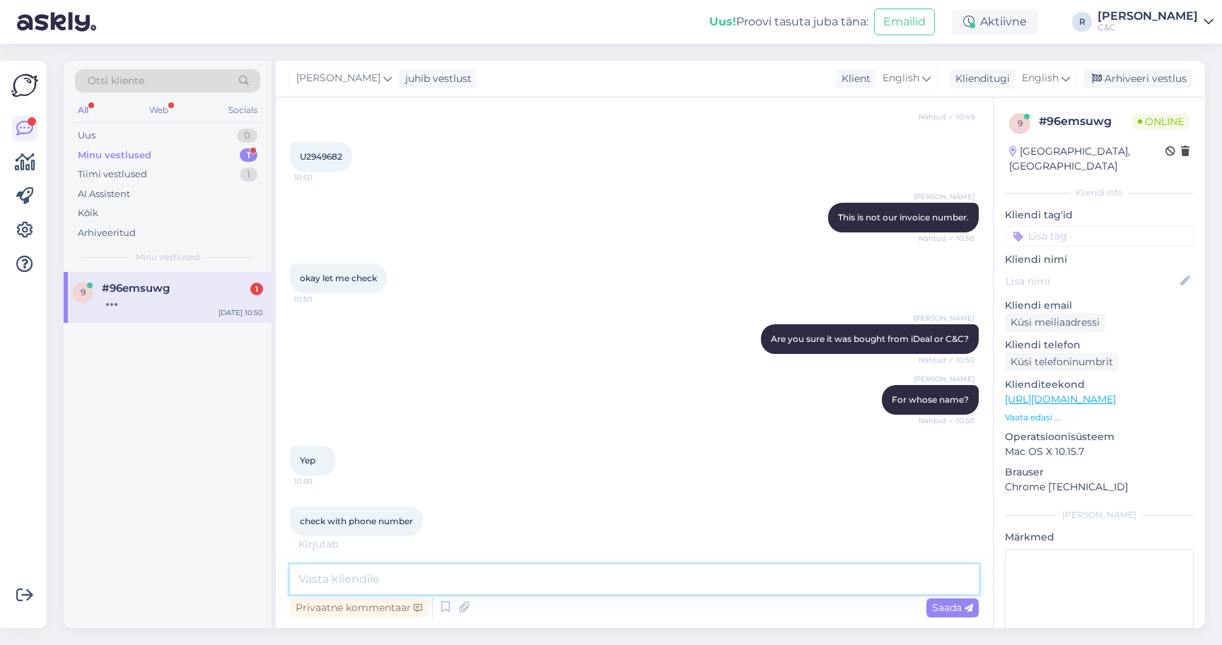
click at [359, 578] on textarea at bounding box center [634, 580] width 689 height 30
click at [349, 581] on textarea at bounding box center [634, 580] width 689 height 30
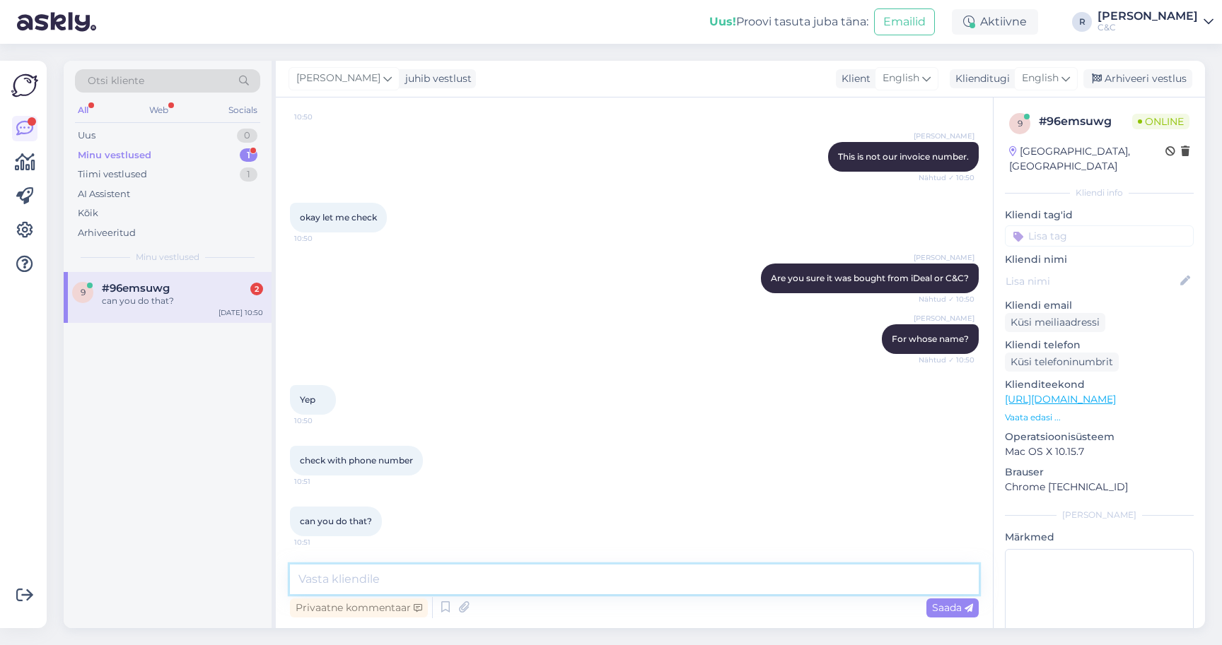
click at [347, 587] on textarea at bounding box center [634, 580] width 689 height 30
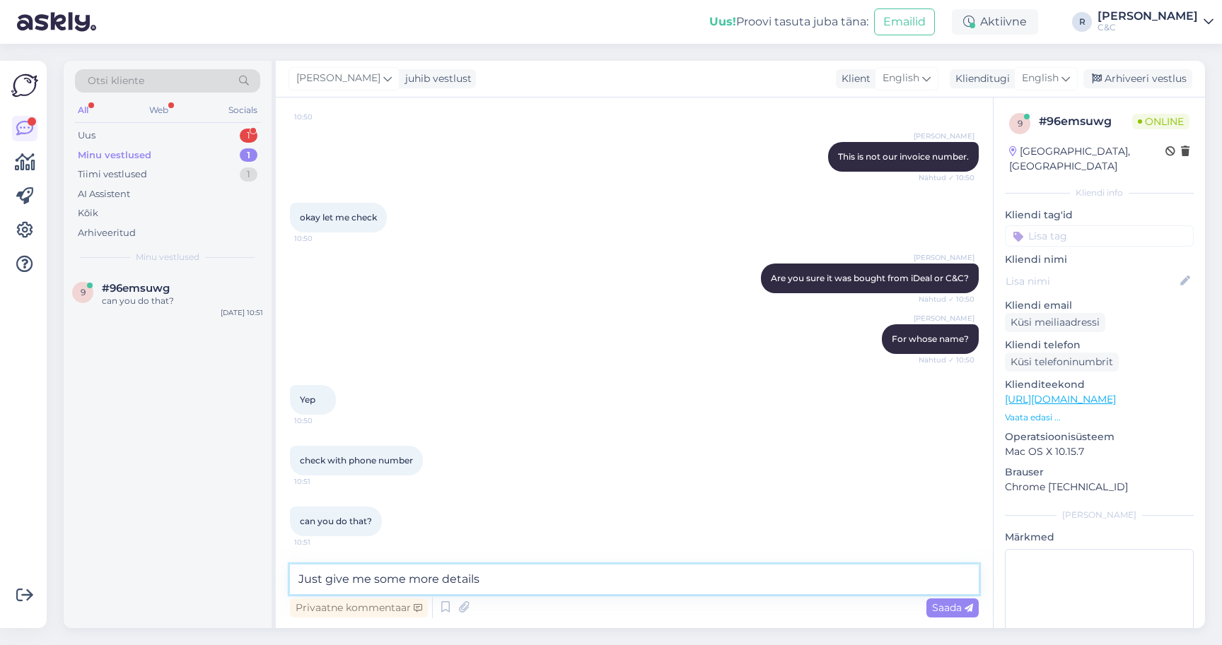
type textarea "Just give me some more details."
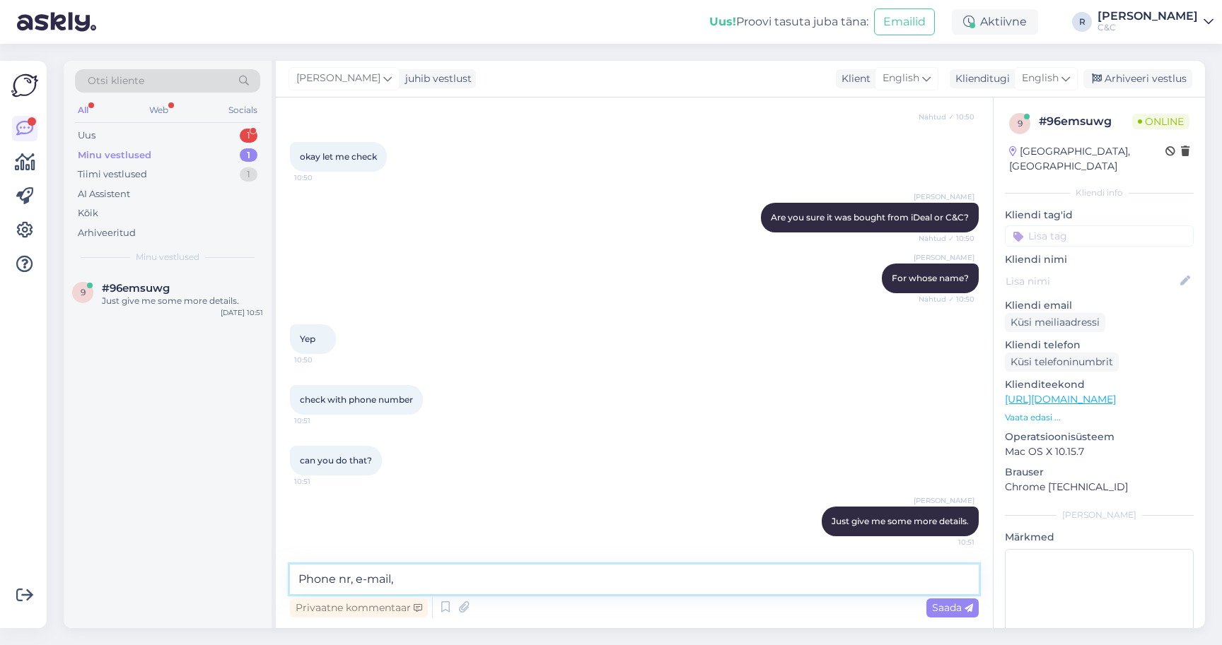
click at [290, 575] on textarea "Phone nr, e-mail," at bounding box center [634, 580] width 689 height 30
click at [491, 564] on div "Vestlus algas [DATE] Hello I purchased an iphone 15 plus last year via EMIs 10:…" at bounding box center [634, 363] width 717 height 531
click at [478, 585] on textarea "Full name, phone nr, e-mail," at bounding box center [634, 580] width 689 height 30
type textarea "Full name, phone nr, e-mail"
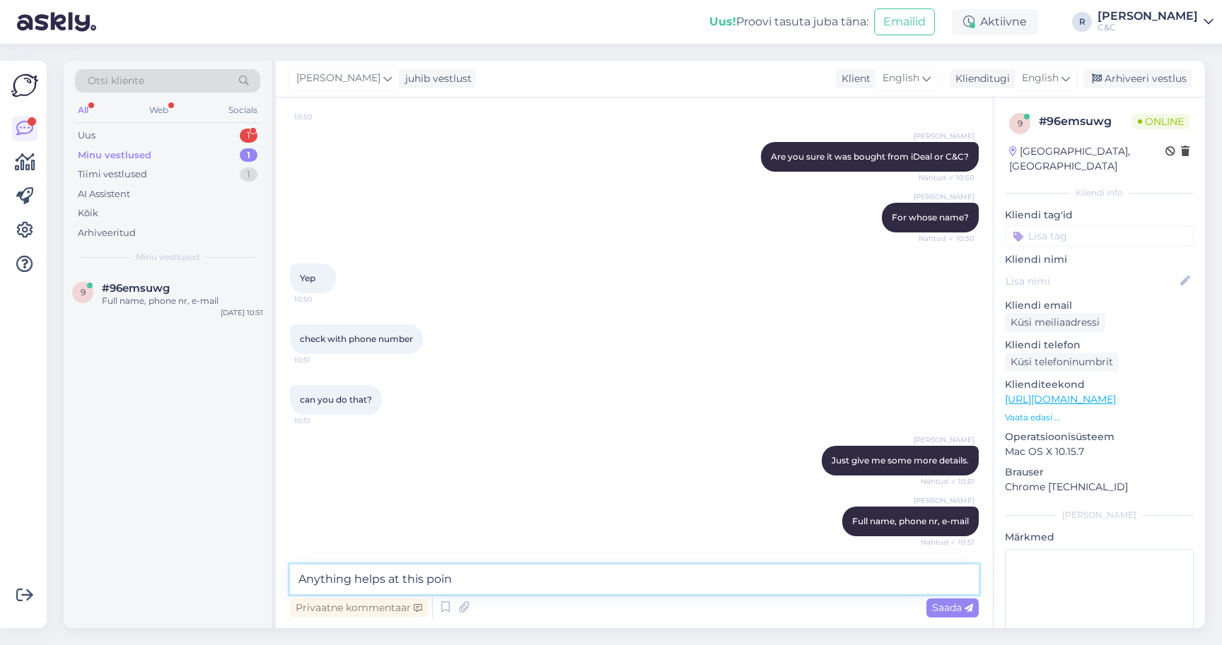
type textarea "Anything helps at this point"
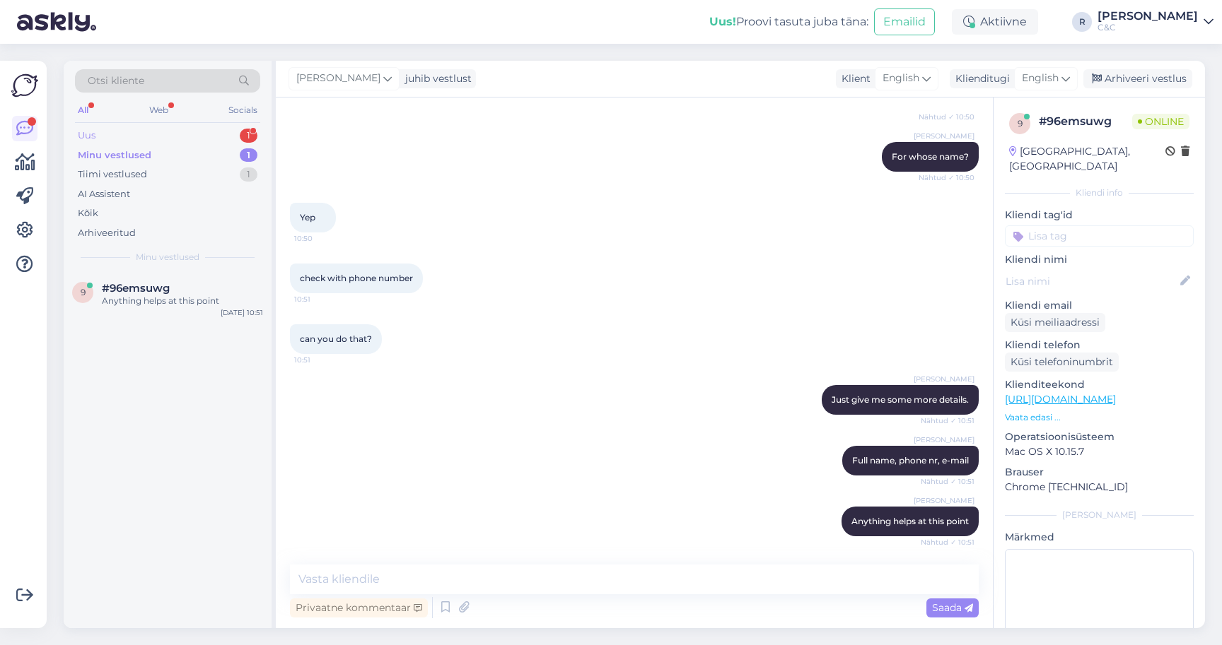
click at [179, 136] on div "Uus 1" at bounding box center [167, 136] width 185 height 20
click at [154, 295] on div "Tere! Kuna on see eeldatav aeg kuna ma saan eeltellitud AirPods pro 3 kätte ?" at bounding box center [182, 307] width 161 height 25
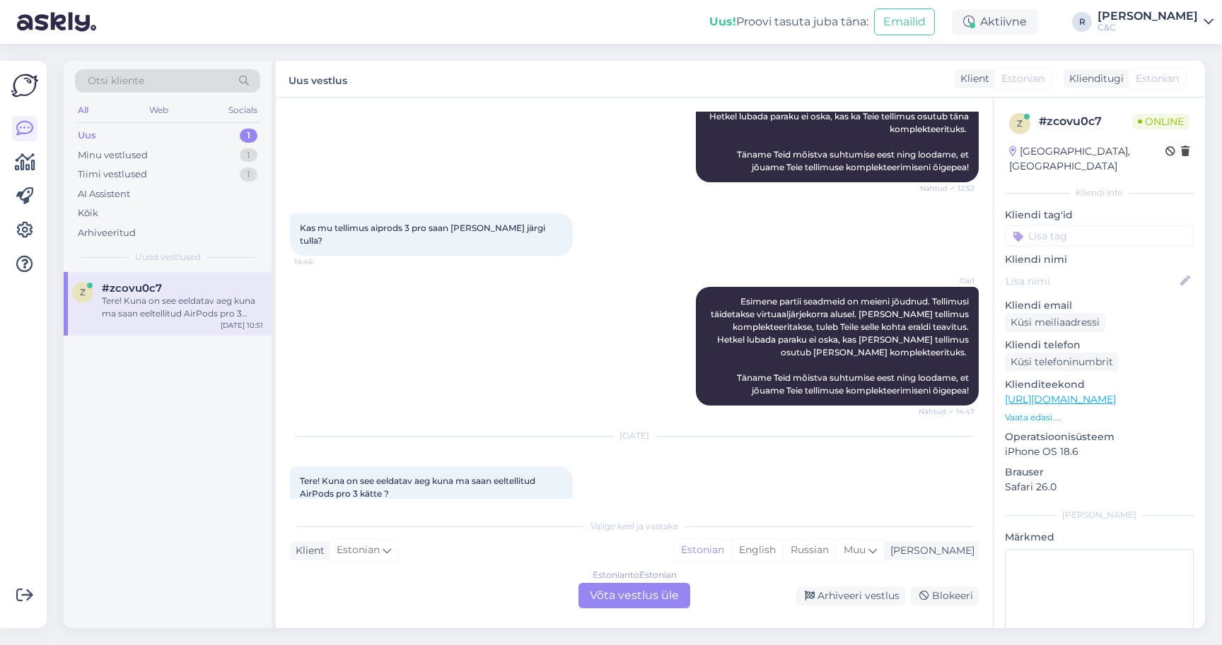
click at [662, 605] on div "Estonian to Estonian Võta vestlus üle" at bounding box center [634, 595] width 112 height 25
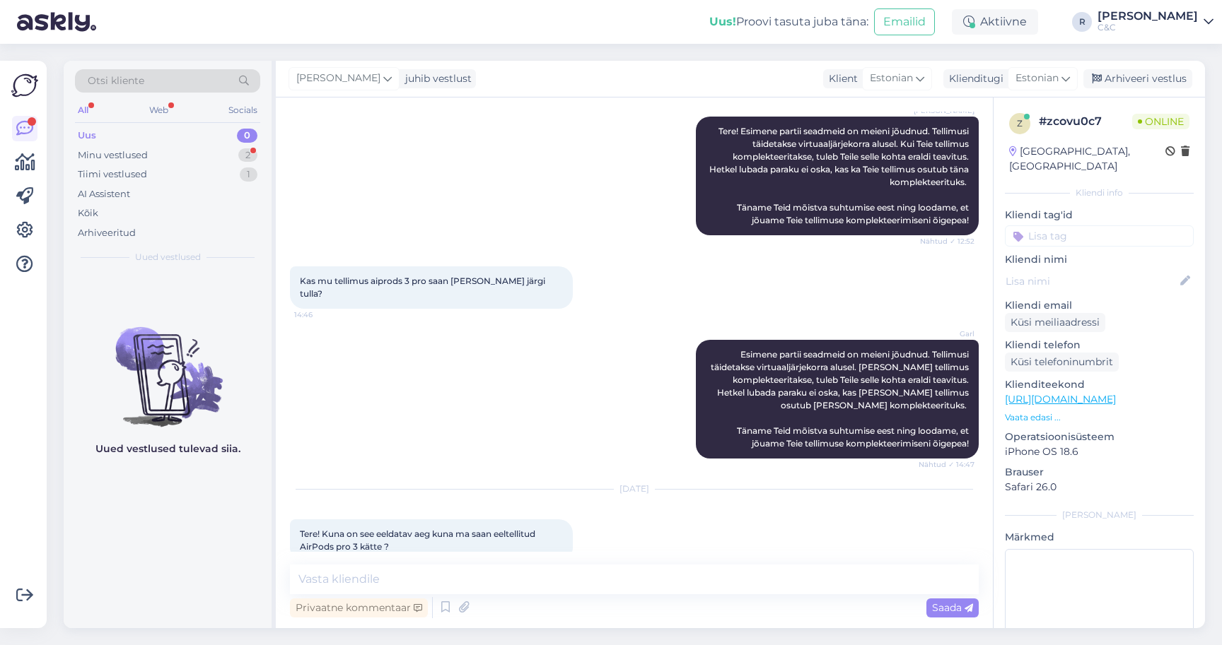
click at [601, 602] on div "Privaatne kommentaar Saada" at bounding box center [634, 608] width 689 height 27
click at [601, 595] on div "Privaatne kommentaar Saada" at bounding box center [634, 608] width 689 height 27
click at [601, 587] on textarea at bounding box center [634, 580] width 689 height 30
click at [483, 580] on textarea at bounding box center [634, 580] width 689 height 30
click at [540, 572] on textarea at bounding box center [634, 580] width 689 height 30
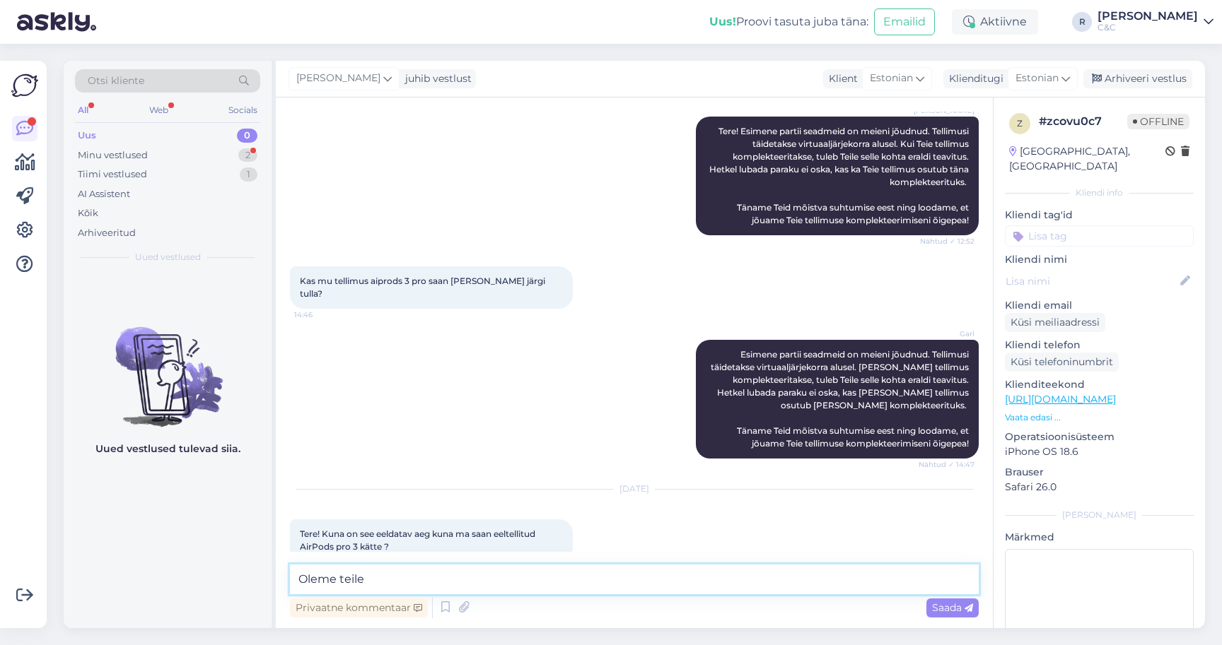
type textarea "Oleme teile"
click at [504, 580] on textarea at bounding box center [634, 580] width 689 height 30
click at [498, 596] on div "Privaatne kommentaar Saada" at bounding box center [634, 608] width 689 height 27
click at [496, 590] on textarea at bounding box center [634, 580] width 689 height 30
type textarea "Tere! Anname teile eraldi teavitusena teada, kui kõrvaklapid kohal on."
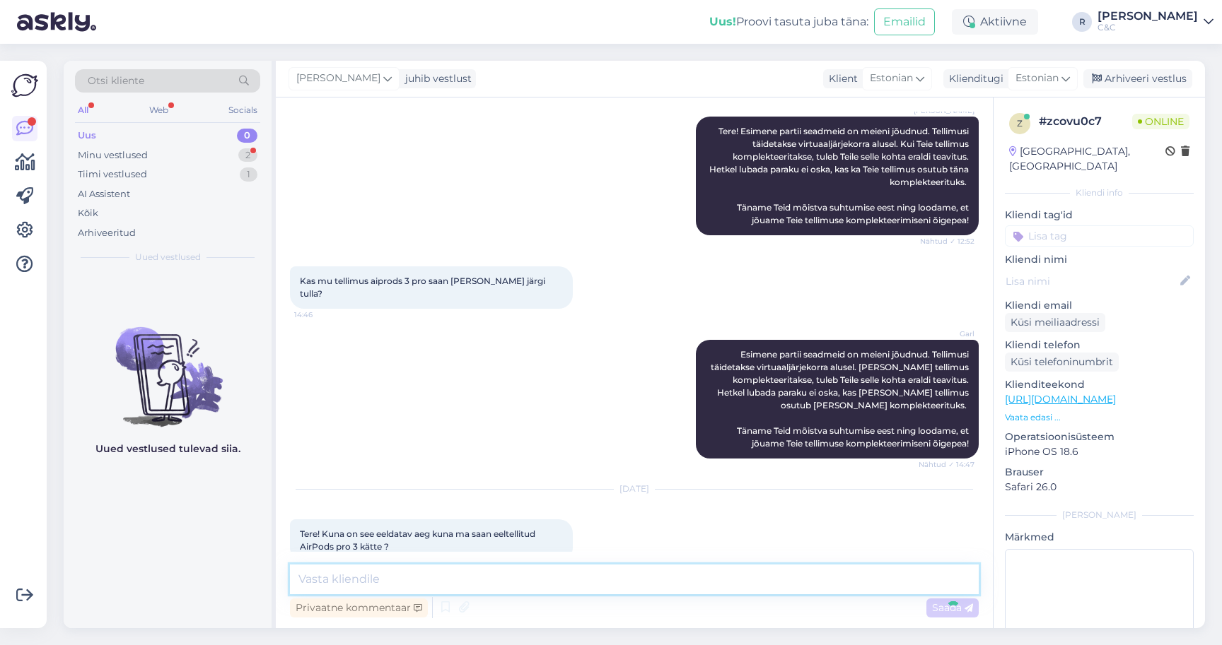
scroll to position [217, 0]
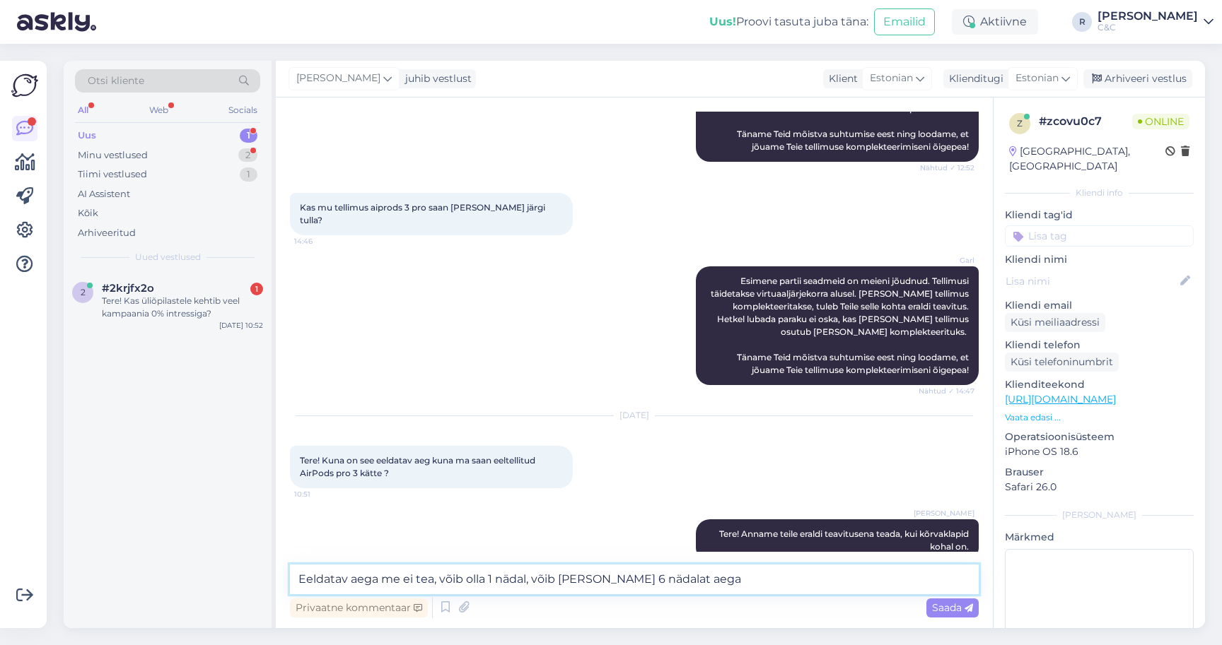
type textarea "Eeldatav aega me ei tea, võib olla 1 nädal, võib [PERSON_NAME] 6 nädalat aega."
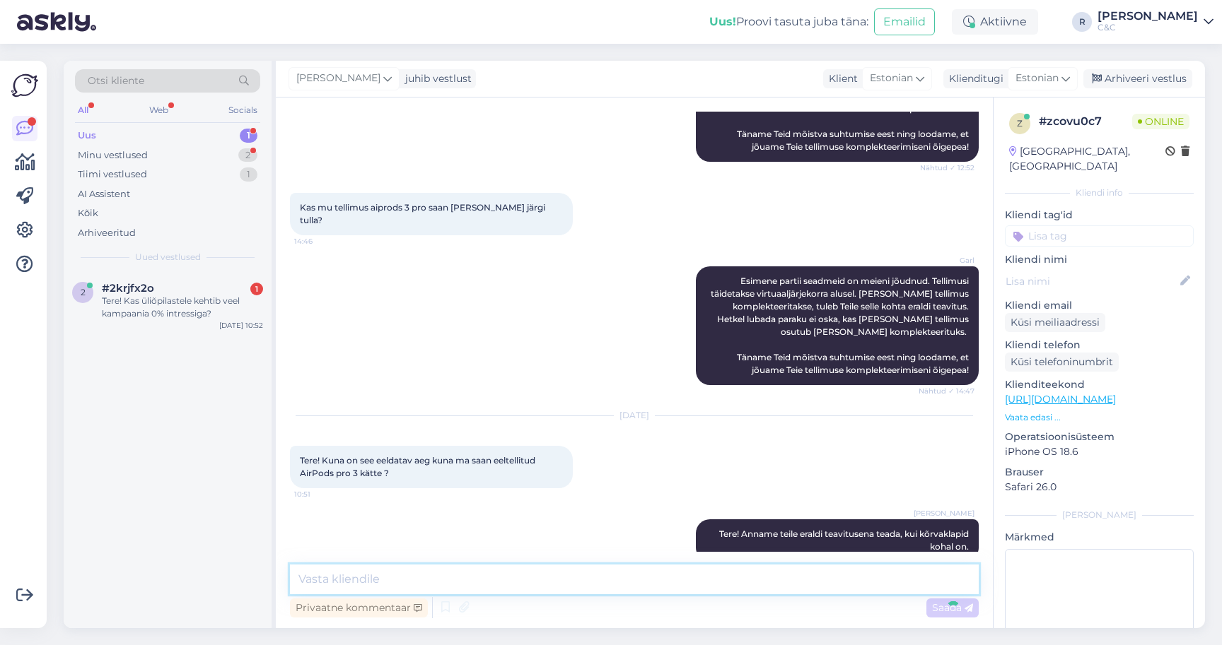
scroll to position [291, 0]
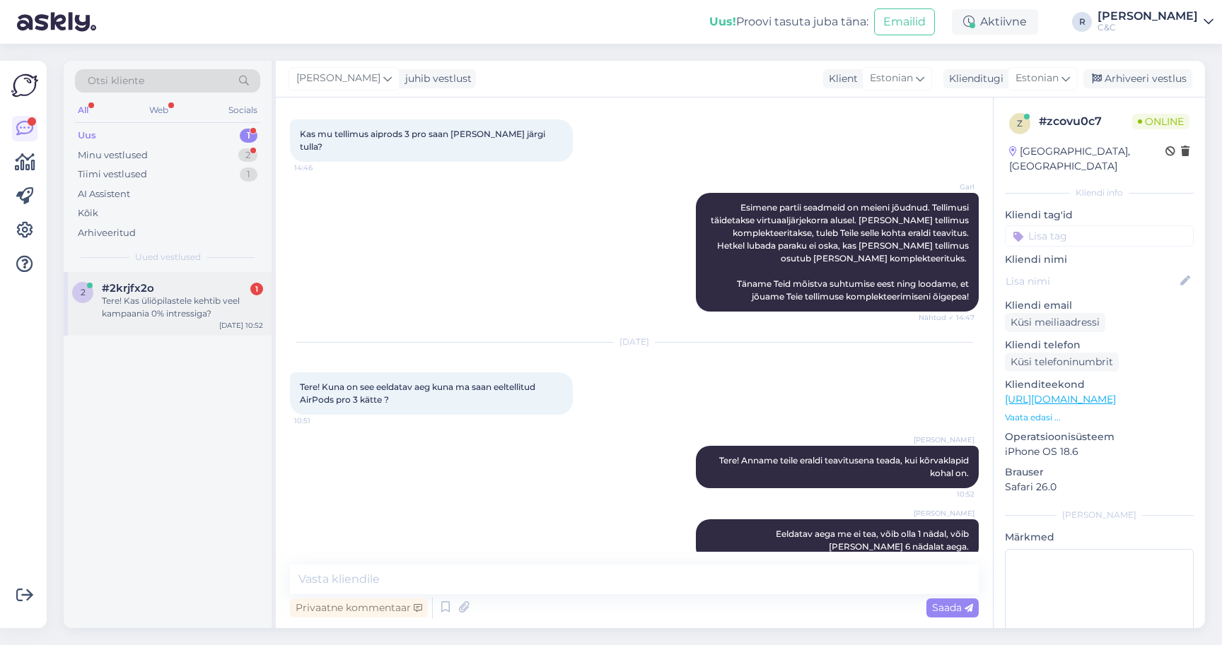
click at [189, 298] on div "Tere! Kas üliõpilastele kehtib veel kampaania 0% intressiga?" at bounding box center [182, 307] width 161 height 25
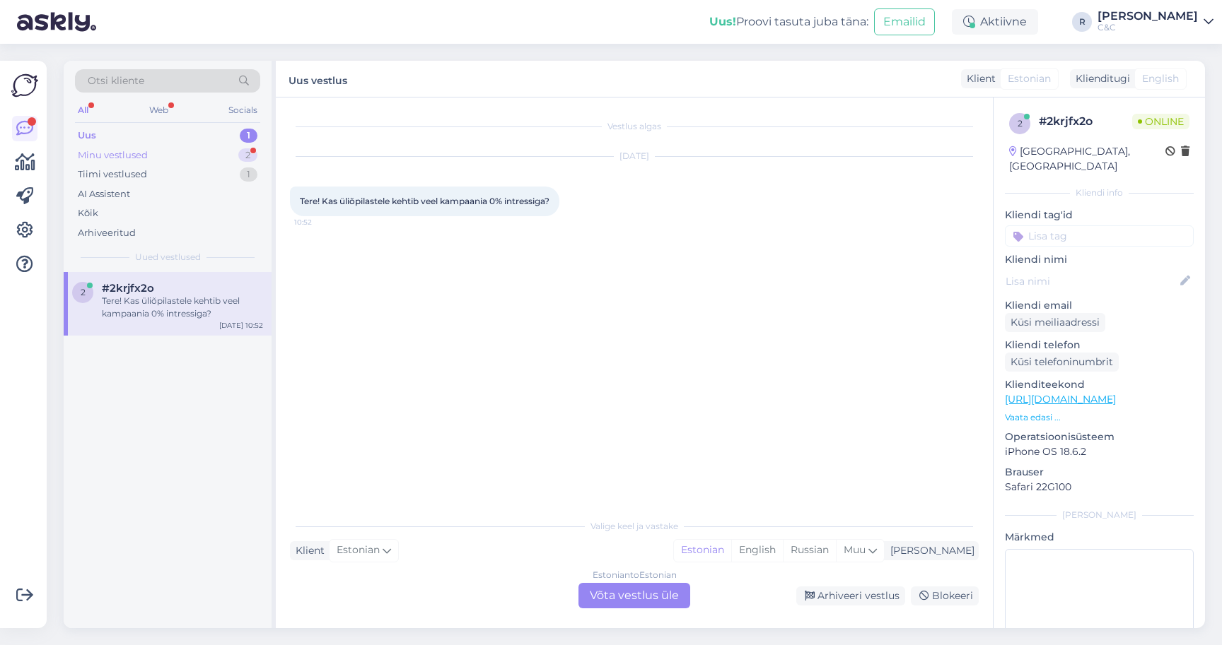
click at [169, 152] on div "Minu vestlused 2" at bounding box center [167, 156] width 185 height 20
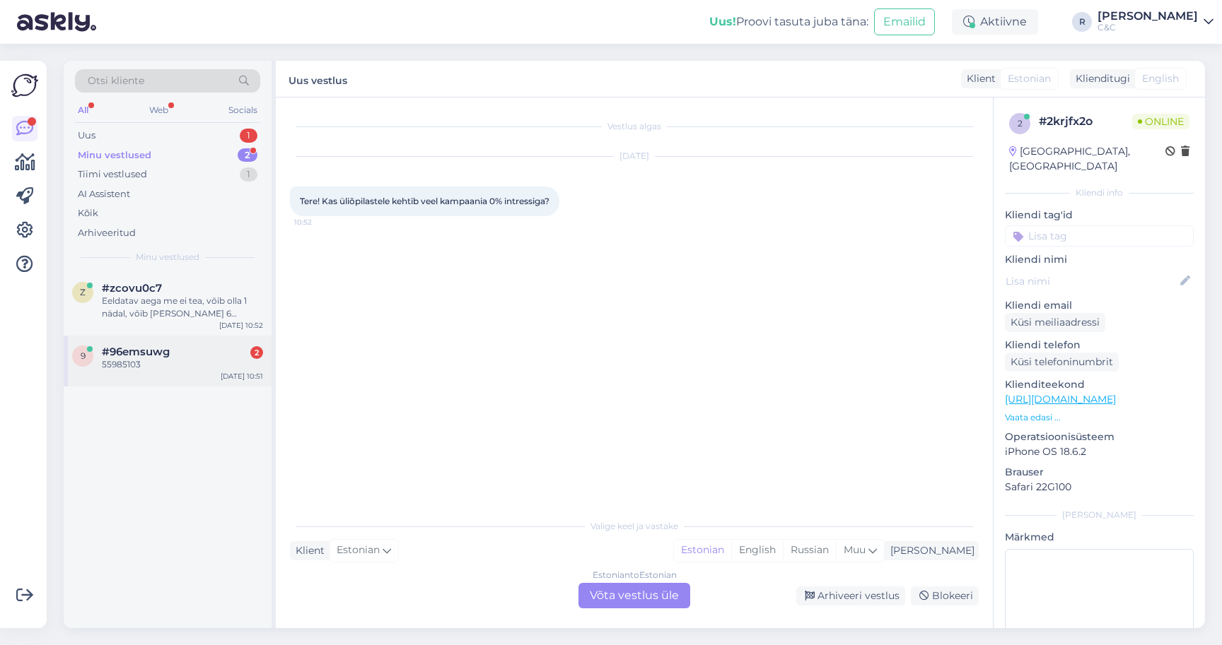
click at [172, 358] on div "55985103" at bounding box center [182, 364] width 161 height 13
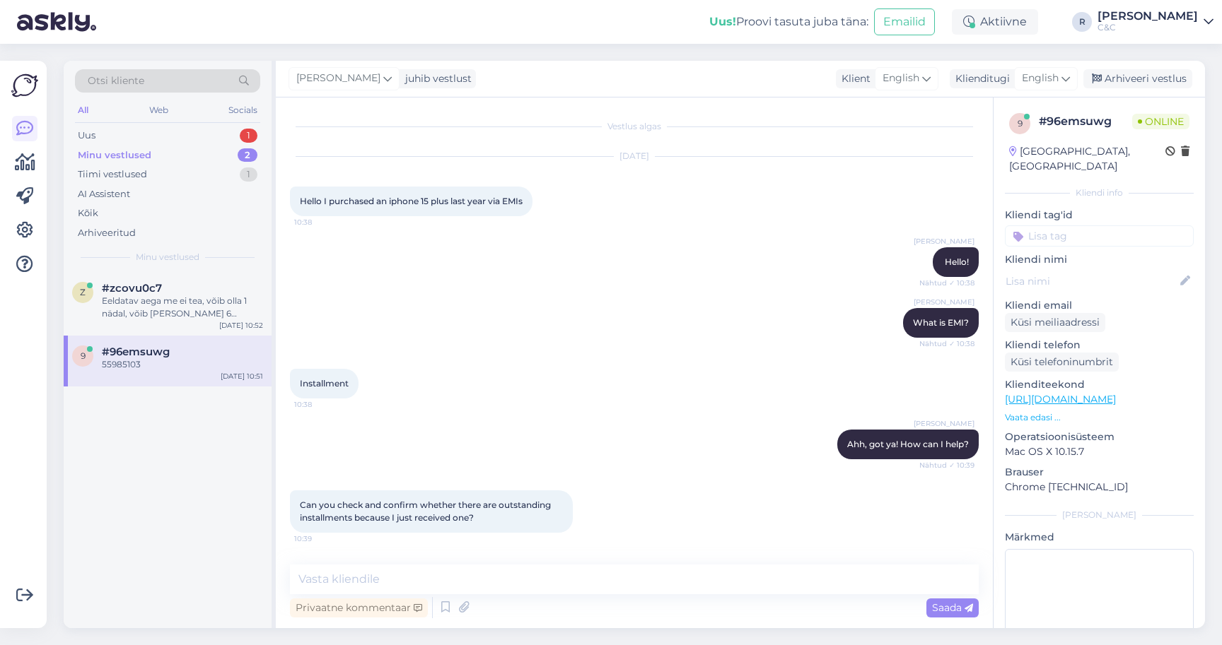
scroll to position [1091, 0]
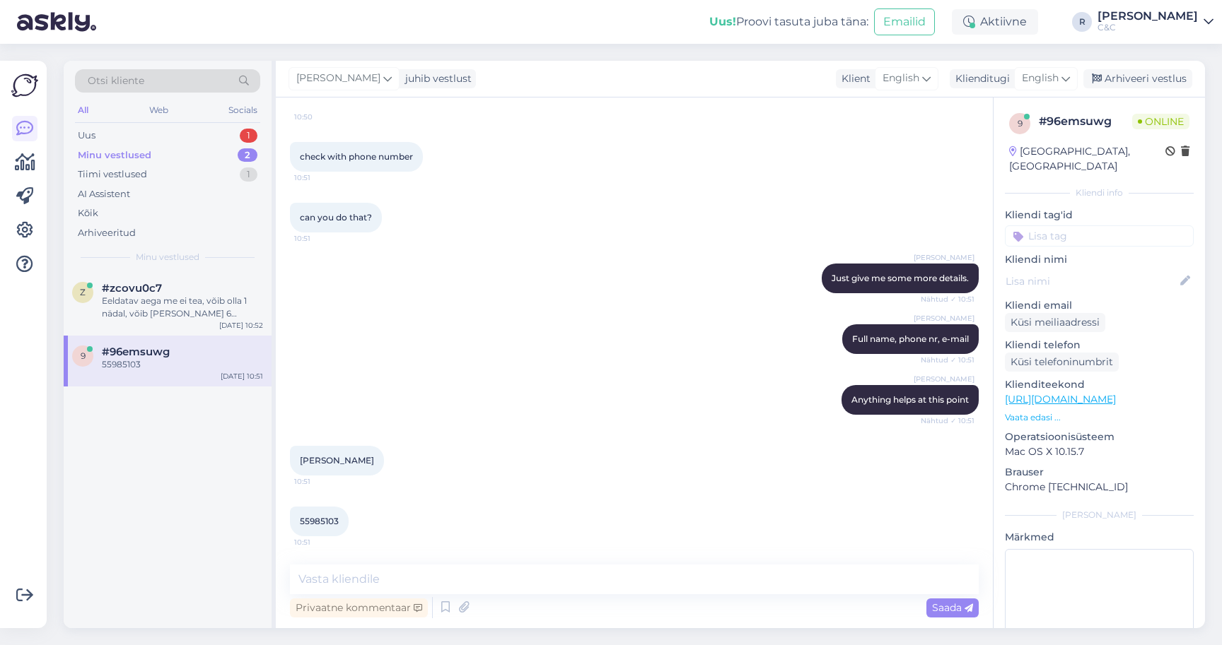
click at [322, 523] on span "55985103" at bounding box center [319, 521] width 39 height 11
click at [319, 462] on span "[PERSON_NAME]" at bounding box center [337, 460] width 74 height 11
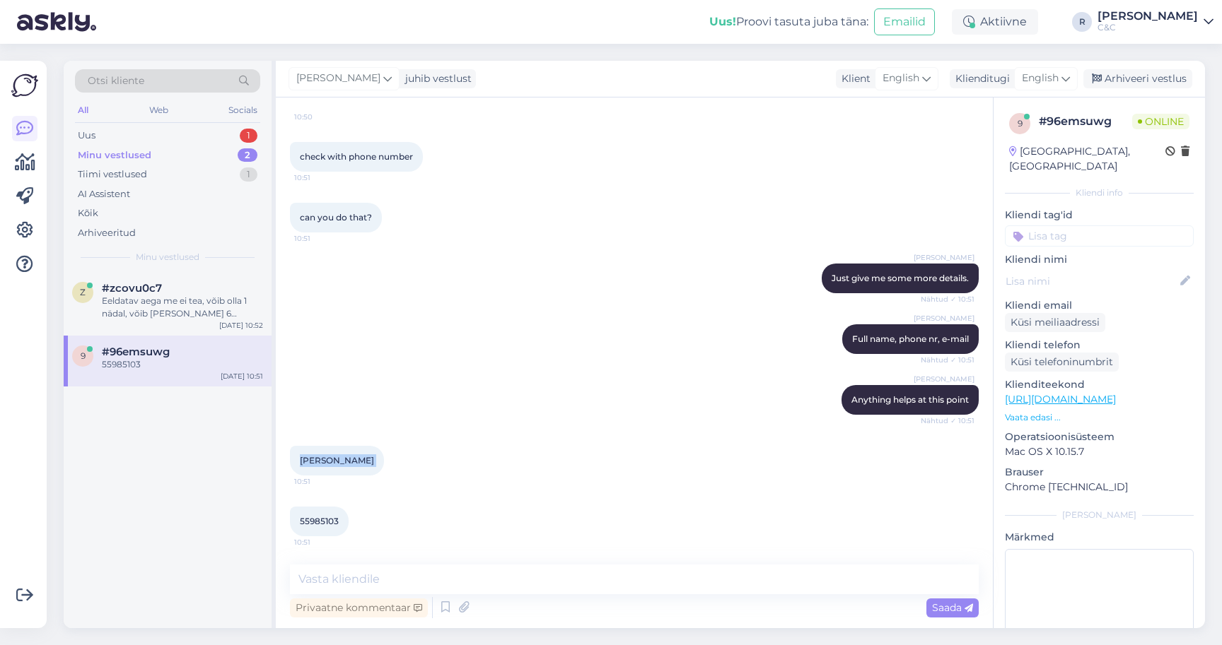
copy div "[PERSON_NAME] 10:51"
click at [393, 585] on textarea at bounding box center [634, 580] width 689 height 30
paste textarea "405363"
type textarea "Invoice no: 405363"
click at [447, 587] on textarea "Invoice no: 405363" at bounding box center [634, 580] width 689 height 30
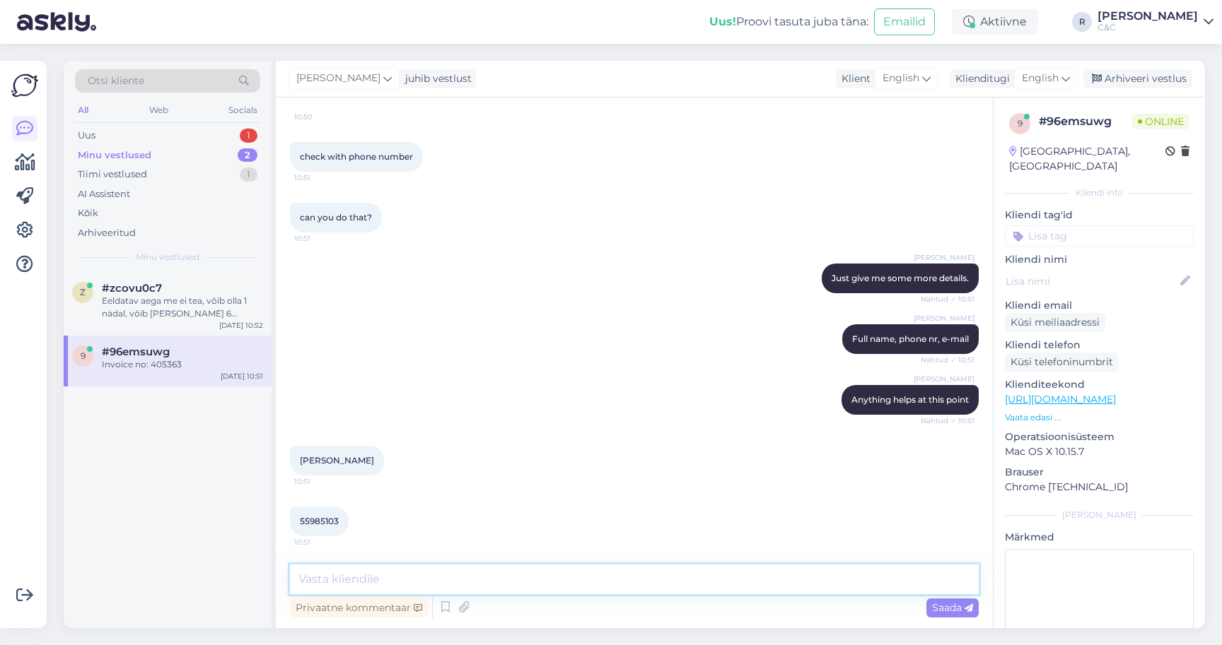
scroll to position [1152, 0]
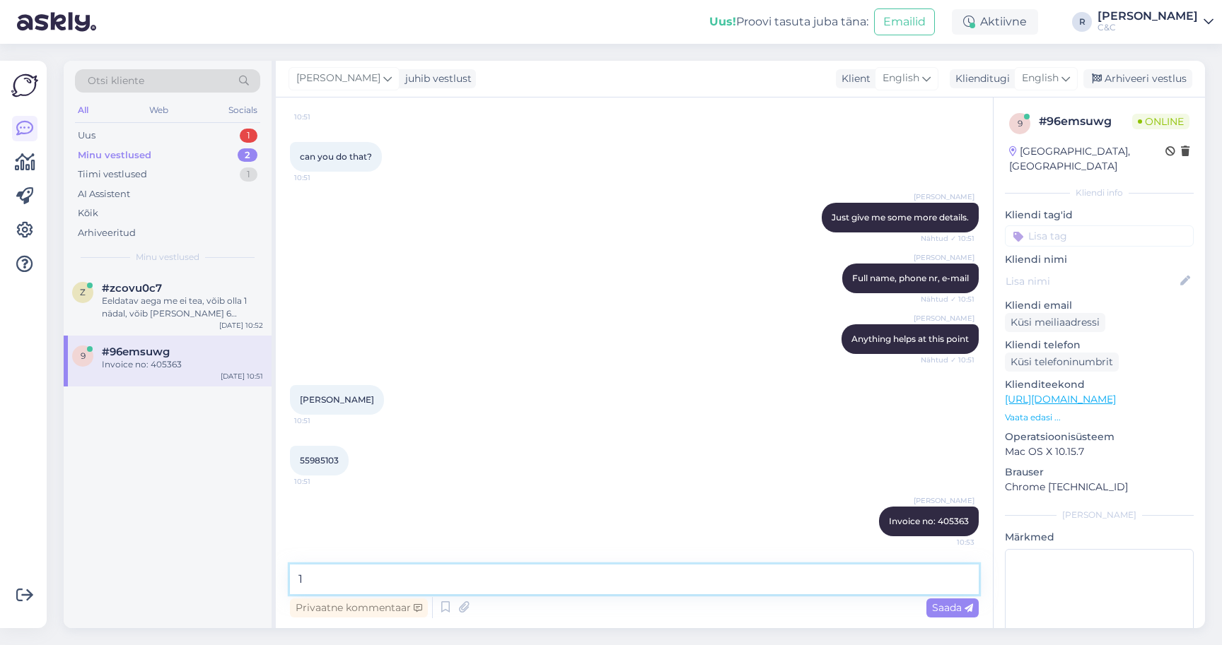
type textarea "1"
click at [493, 365] on div "[PERSON_NAME] Anything helps at this point Nähtud ✓ 10:51" at bounding box center [634, 339] width 689 height 61
click at [435, 592] on textarea "1" at bounding box center [634, 580] width 689 height 30
paste textarea "iPhone 15 Plus 128GB Yellow (SN: SJ4Y44RHXMR)"
drag, startPoint x: 603, startPoint y: 586, endPoint x: 472, endPoint y: 573, distance: 132.2
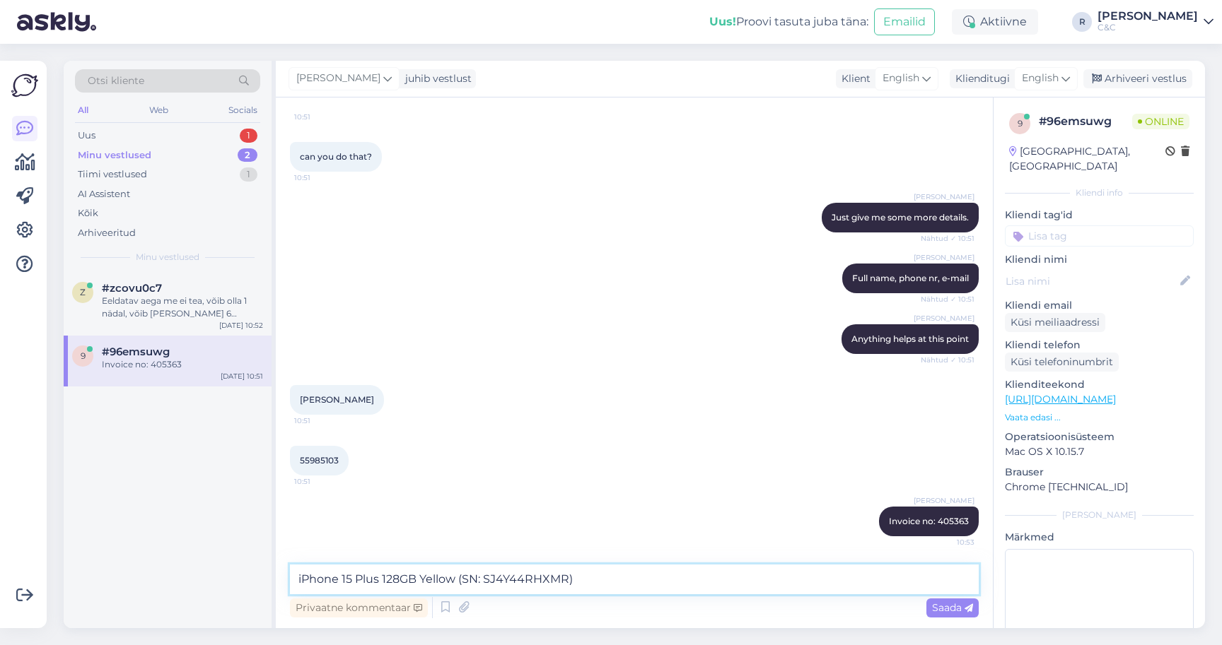
click at [472, 573] on textarea "iPhone 15 Plus 128GB Yellow (SN: SJ4Y44RHXMR)" at bounding box center [634, 580] width 689 height 30
type textarea "iPhone 15 Plus 128GB Yellow"
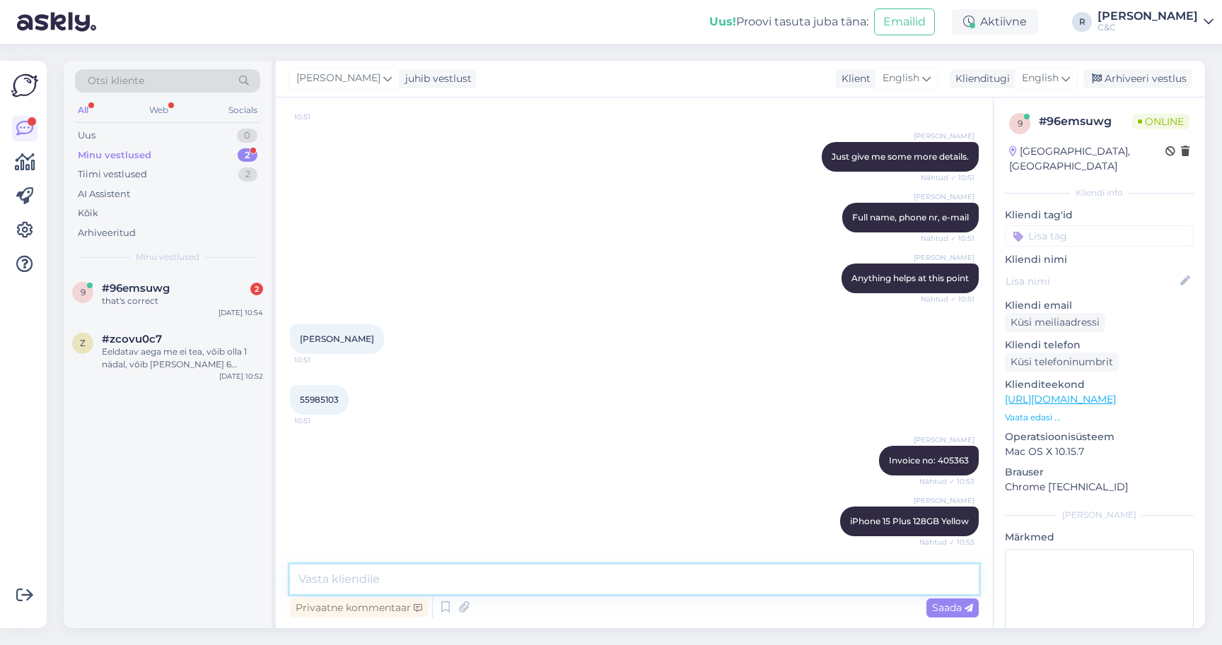
scroll to position [1334, 0]
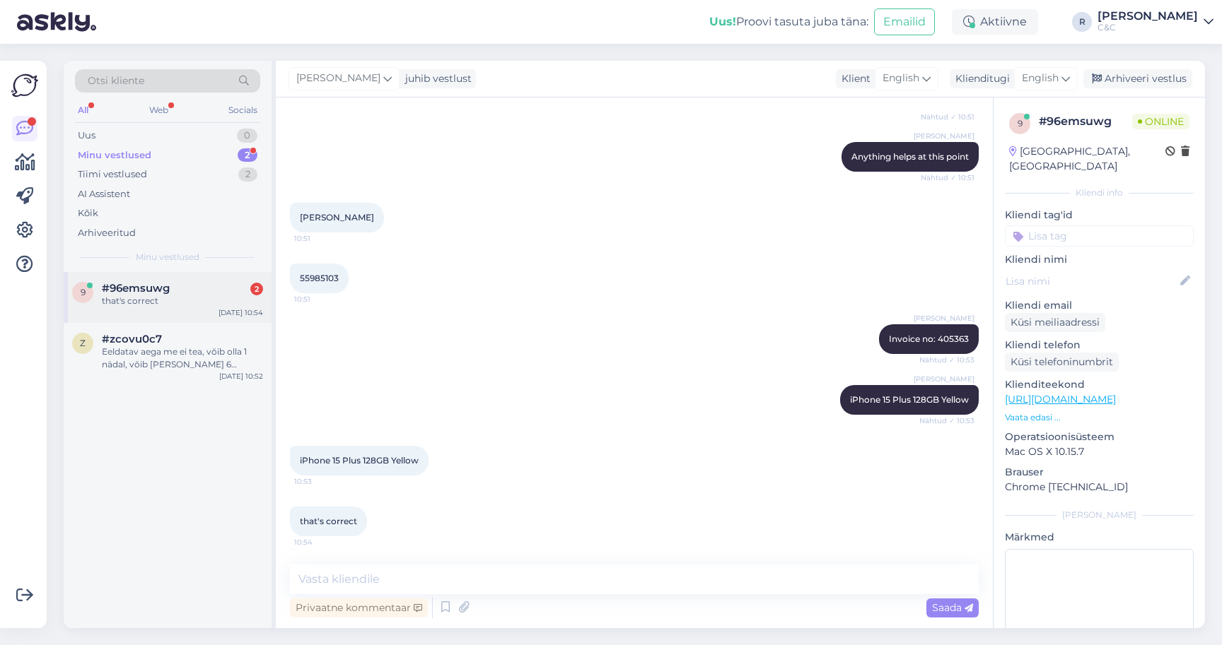
click at [234, 295] on div "that's correct" at bounding box center [182, 301] width 161 height 13
click at [216, 358] on div "Eeldatav aega me ei tea, võib olla 1 nädal, võib [PERSON_NAME] 6 nädalat aega." at bounding box center [182, 358] width 161 height 25
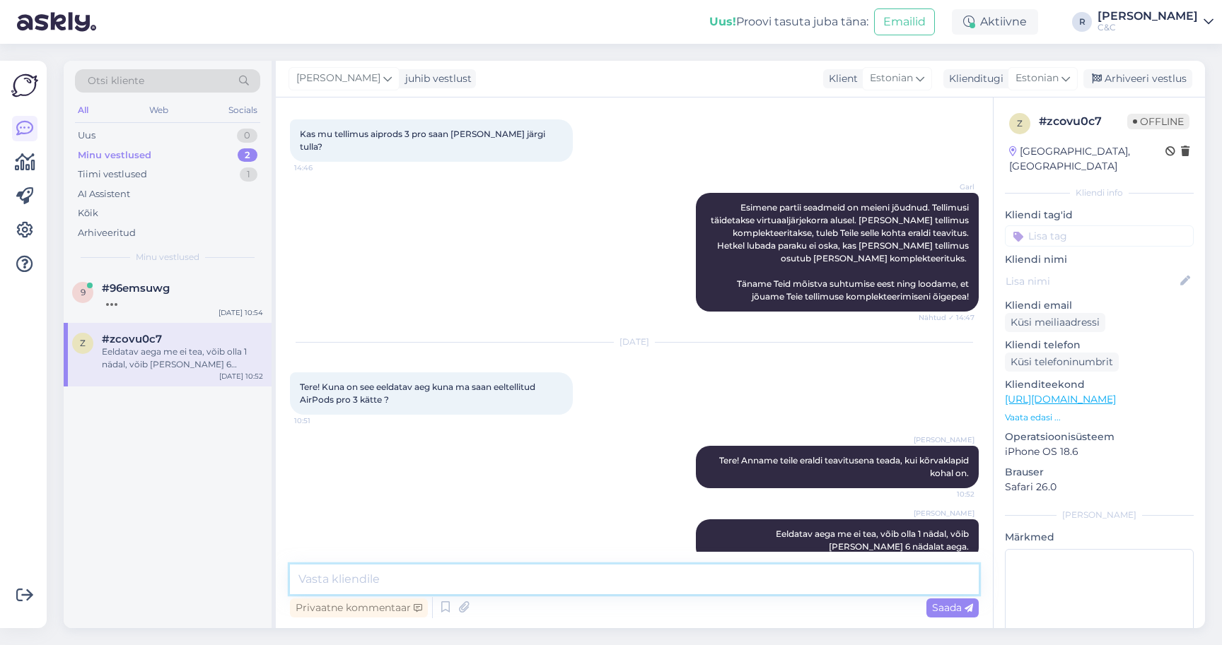
click at [423, 589] on textarea at bounding box center [634, 580] width 689 height 30
click at [171, 282] on div "#96emsuwg" at bounding box center [182, 288] width 161 height 13
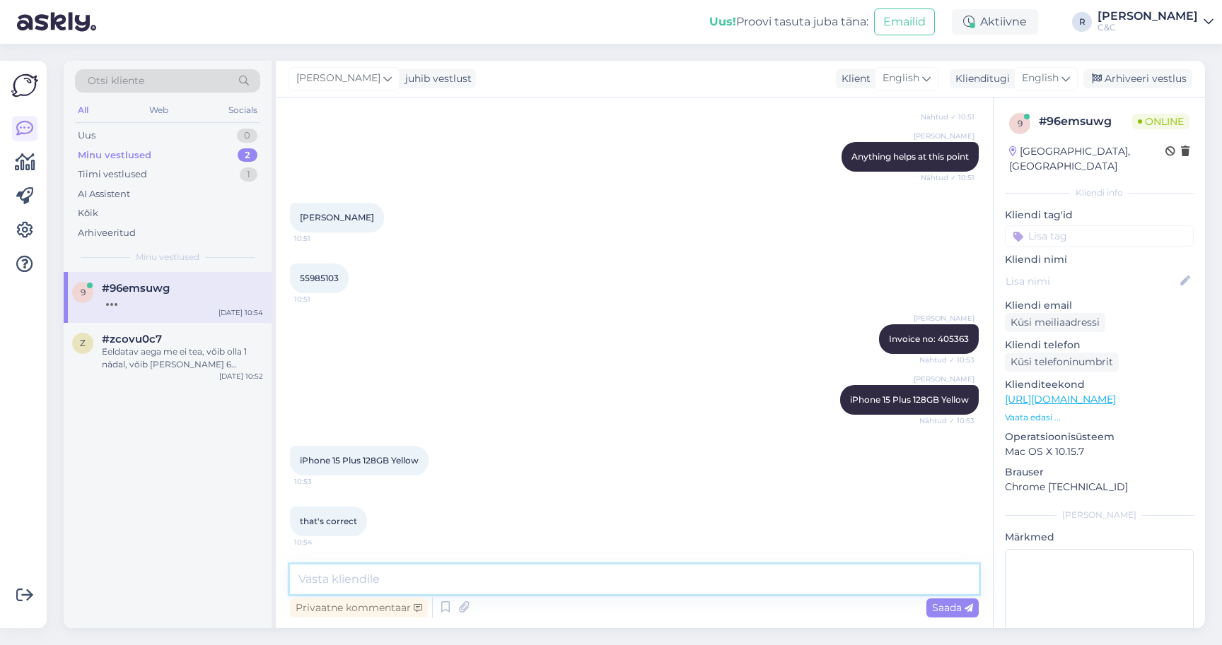
click at [455, 573] on textarea at bounding box center [634, 580] width 689 height 30
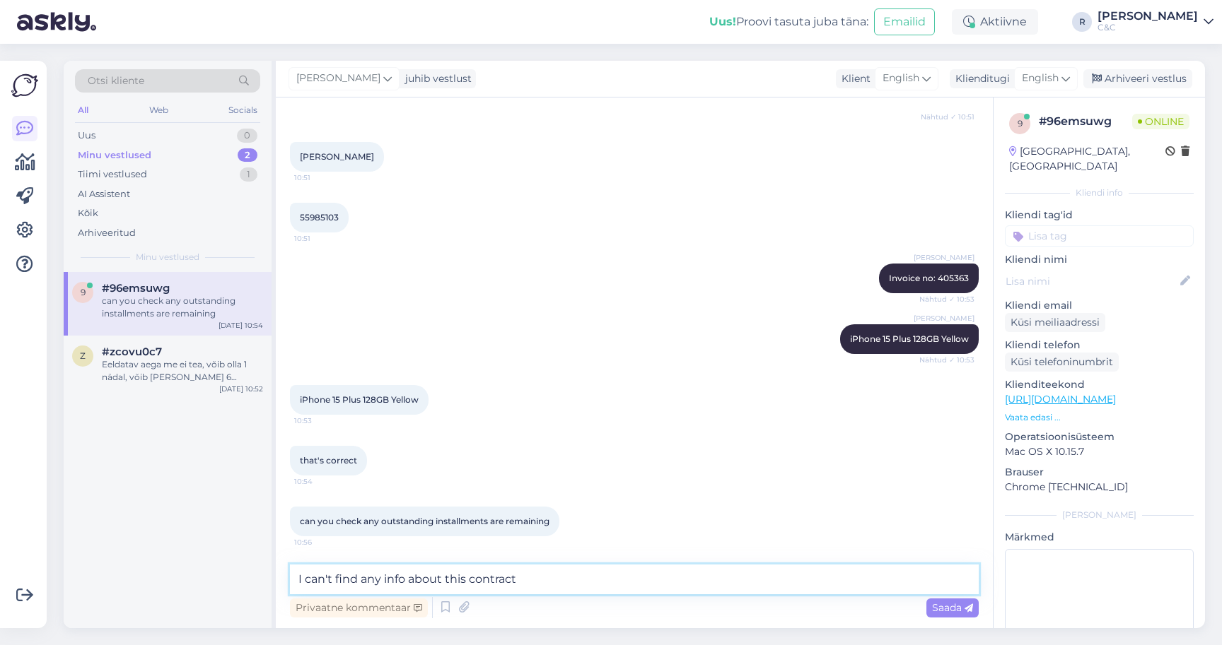
type textarea "I can't find any info about this contract"
click at [546, 586] on textarea "I can't find any info about this contract" at bounding box center [634, 580] width 689 height 30
drag, startPoint x: 576, startPoint y: 584, endPoint x: 437, endPoint y: 583, distance: 139.3
click at [437, 583] on textarea "I can't find any info about this contract" at bounding box center [634, 580] width 689 height 30
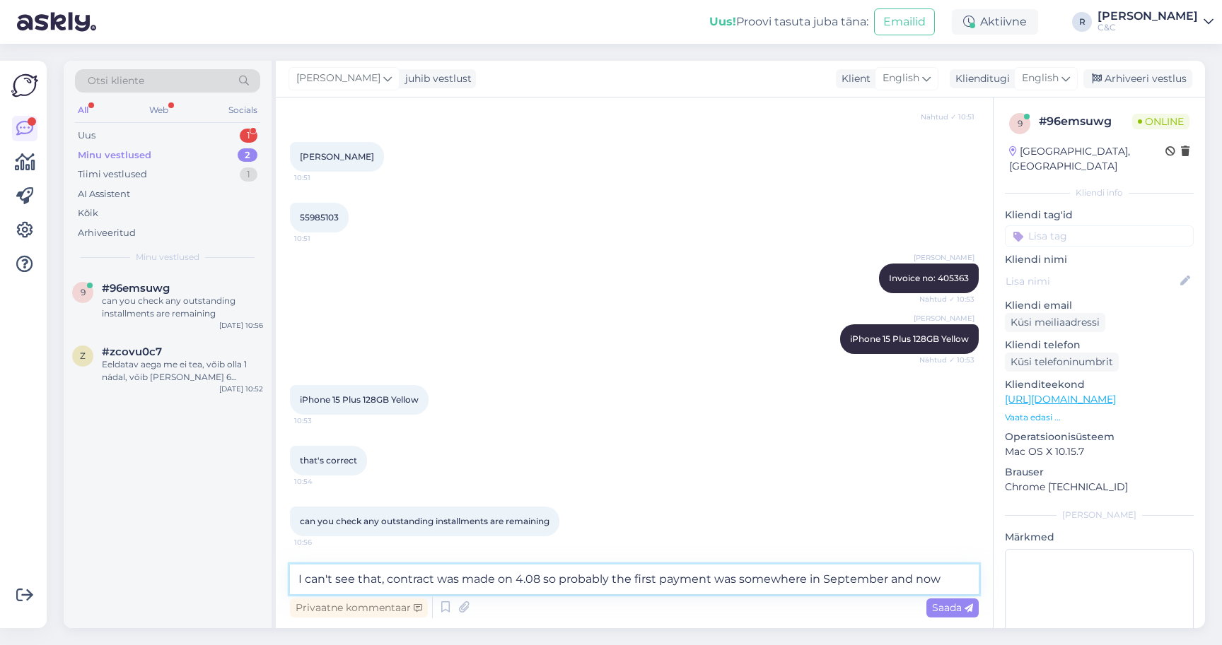
click at [532, 578] on textarea "I can't see that, contract was made on 4.08 so probably the first payment was s…" at bounding box center [634, 580] width 689 height 30
click at [539, 578] on textarea "I can't see that, contract was made on 4.08 so probably the first payment was s…" at bounding box center [634, 580] width 689 height 30
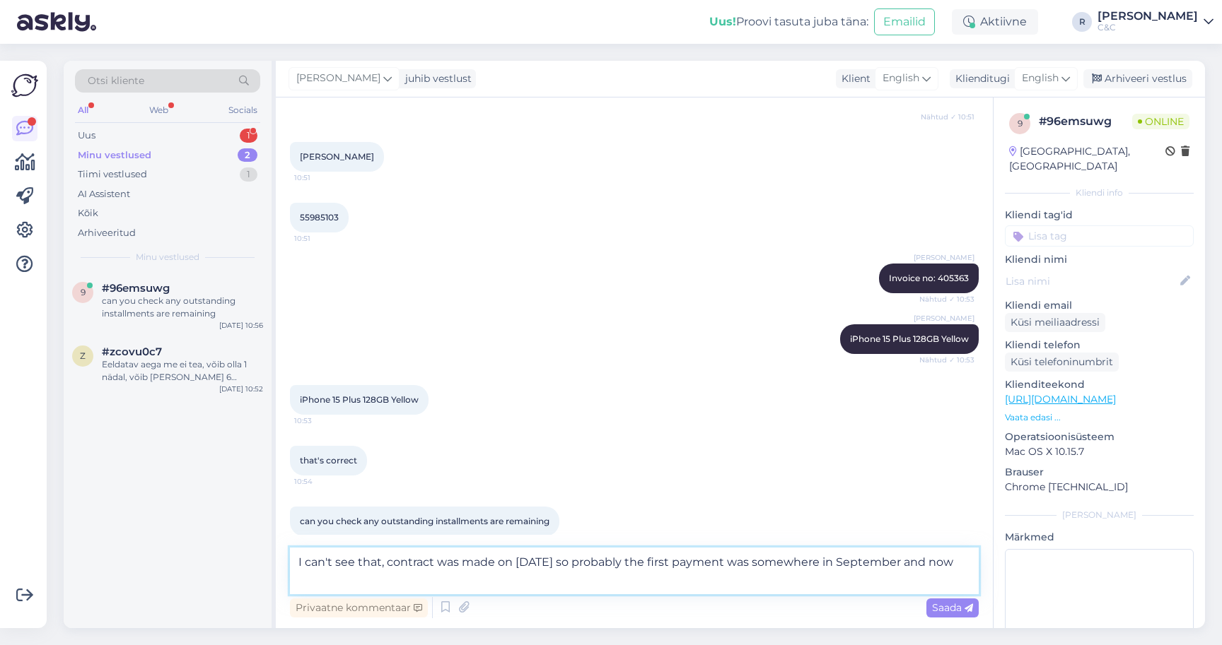
click at [725, 587] on textarea "I can't see that, contract was made on [DATE] so probably the first payment was…" at bounding box center [634, 571] width 689 height 47
type textarea "I can't see that, contract was made on [DATE] so probably the first payment was…"
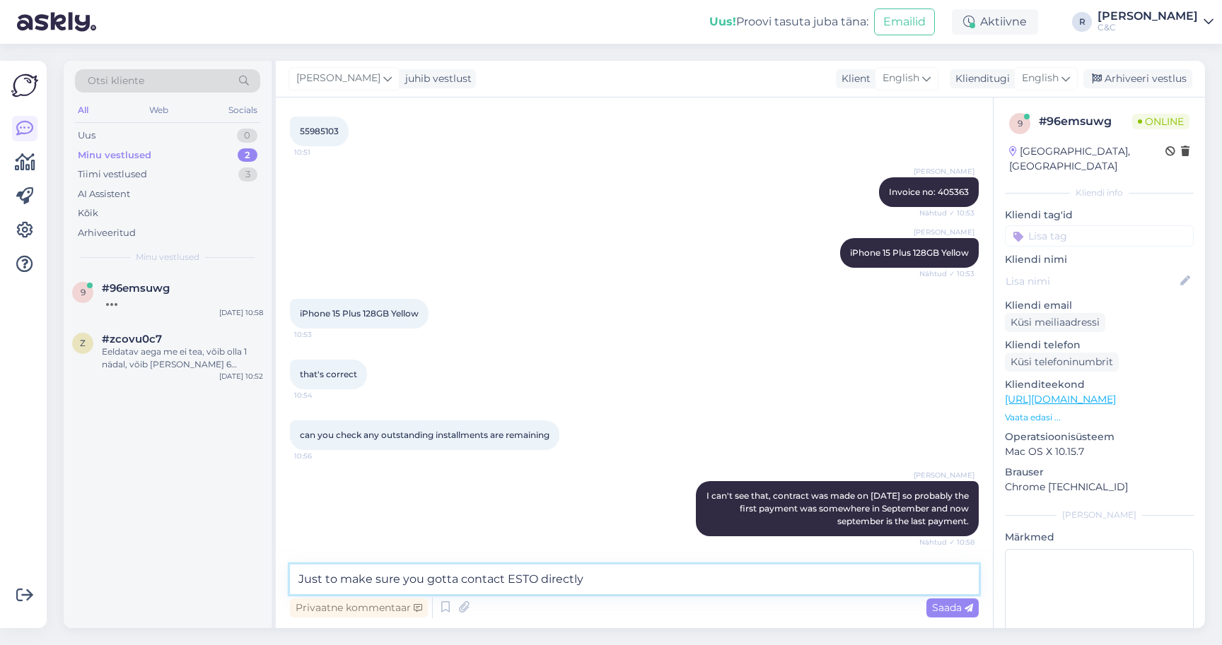
click at [618, 580] on textarea "Just to make sure you gotta contact ESTO directly" at bounding box center [634, 580] width 689 height 30
paste textarea "📞 Telefon: [PHONE_NUMBER] 📧 E-post: [EMAIL_ADDRESS][DOMAIN_NAME]"
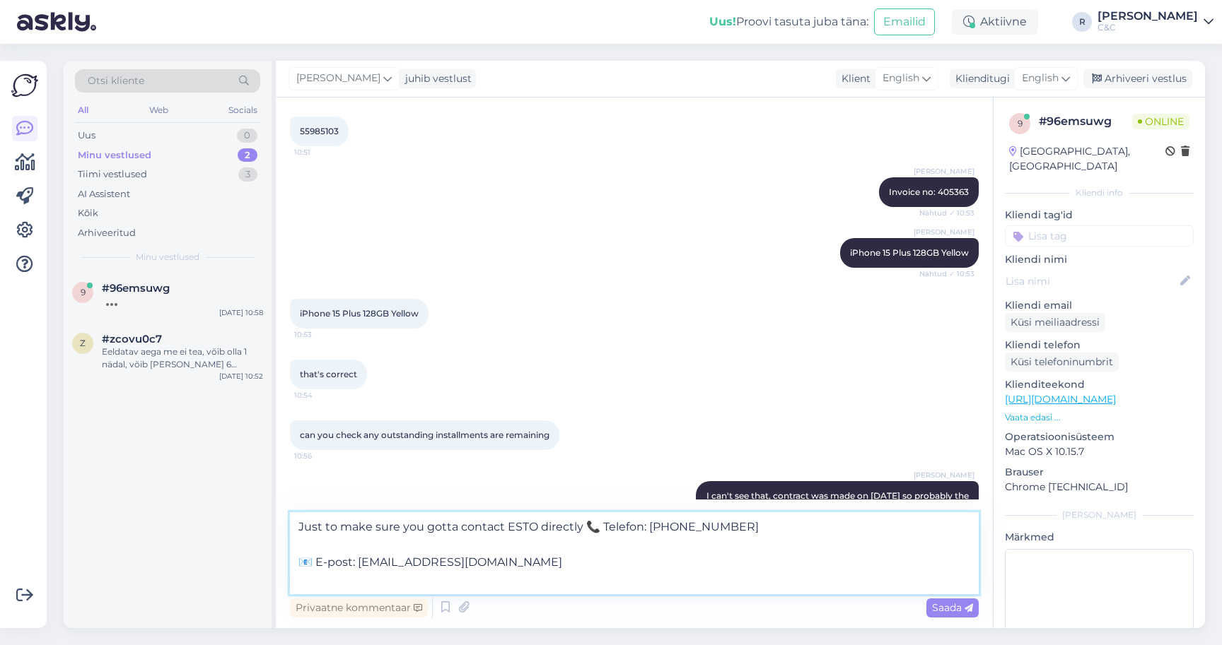
click at [474, 541] on textarea "Just to make sure you gotta contact ESTO directly 📞 Telefon: [PHONE_NUMBER] 📧 E…" at bounding box center [634, 554] width 689 height 82
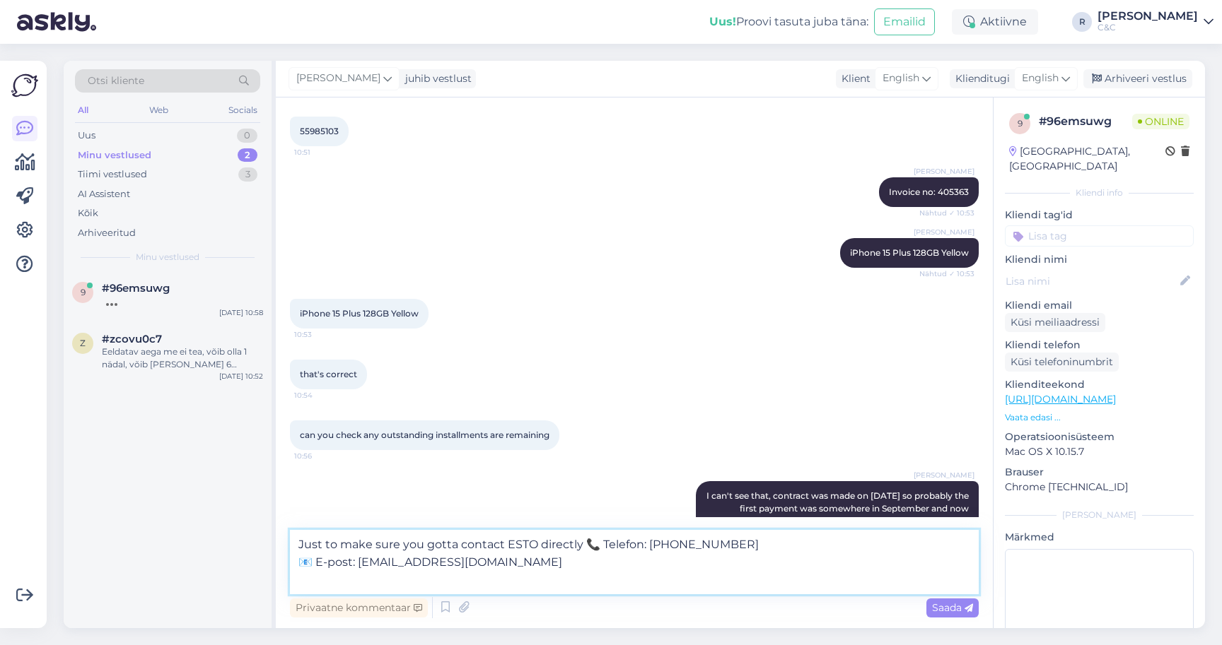
click at [585, 549] on textarea "Just to make sure you gotta contact ESTO directly 📞 Telefon: [PHONE_NUMBER] 📧 E…" at bounding box center [634, 562] width 689 height 64
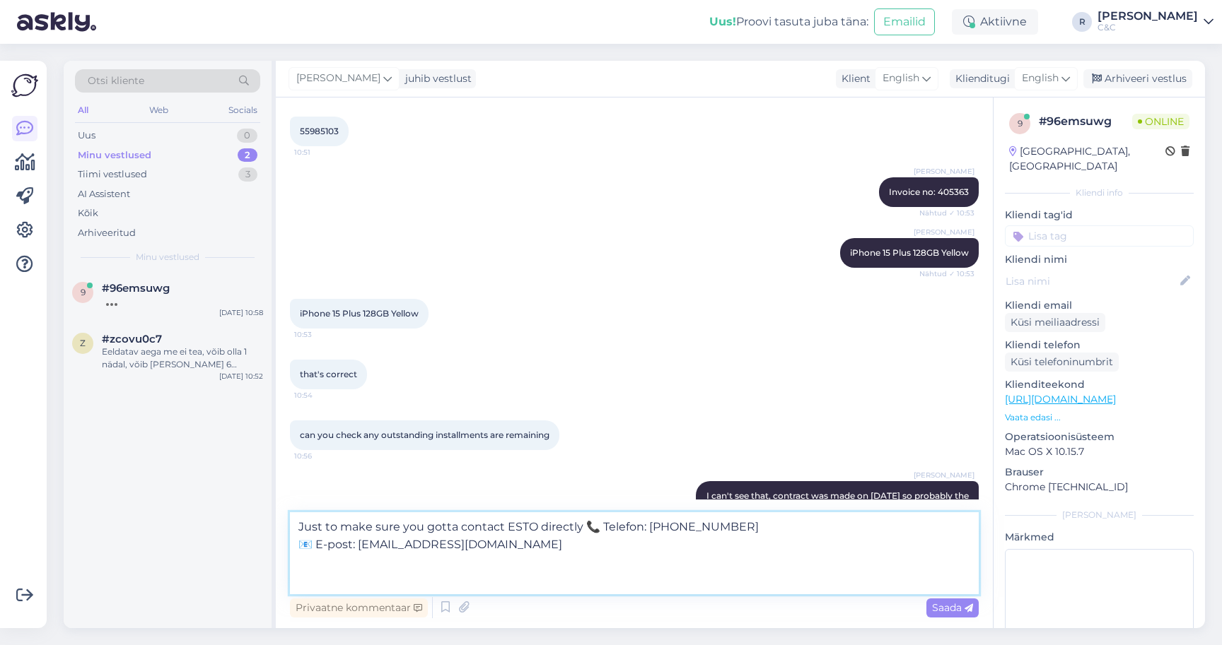
type textarea "Just to make sure you gotta contact ESTO directly 📞 Telefon: [PHONE_NUMBER] 📧 E…"
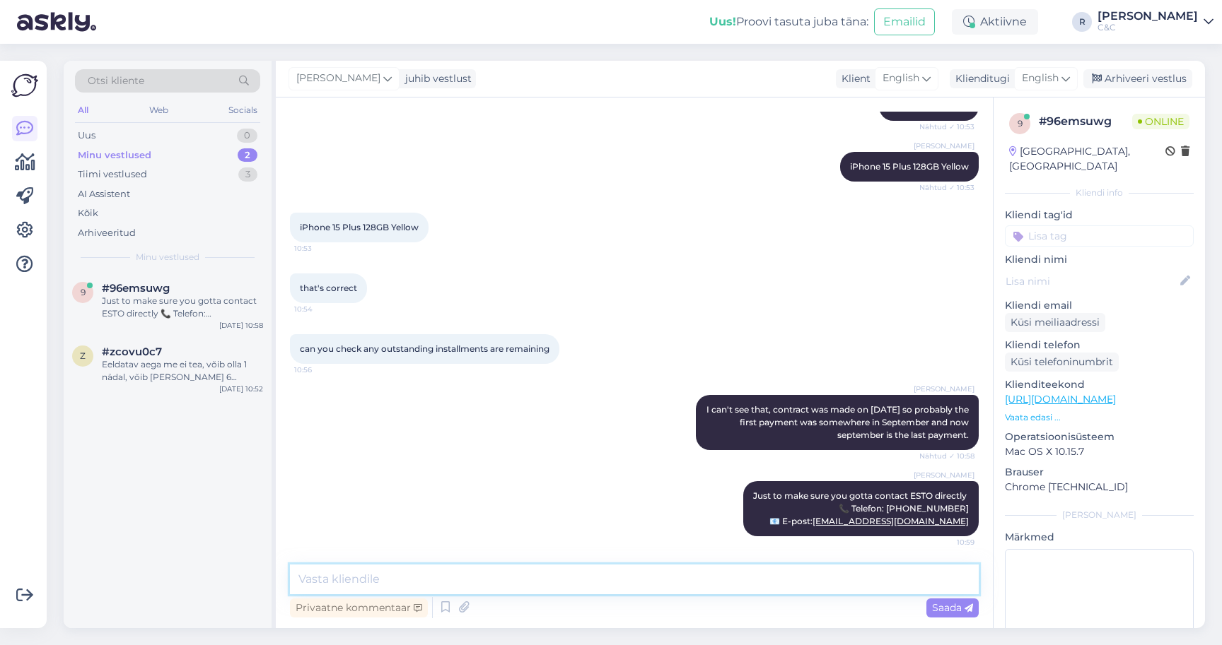
scroll to position [1641, 0]
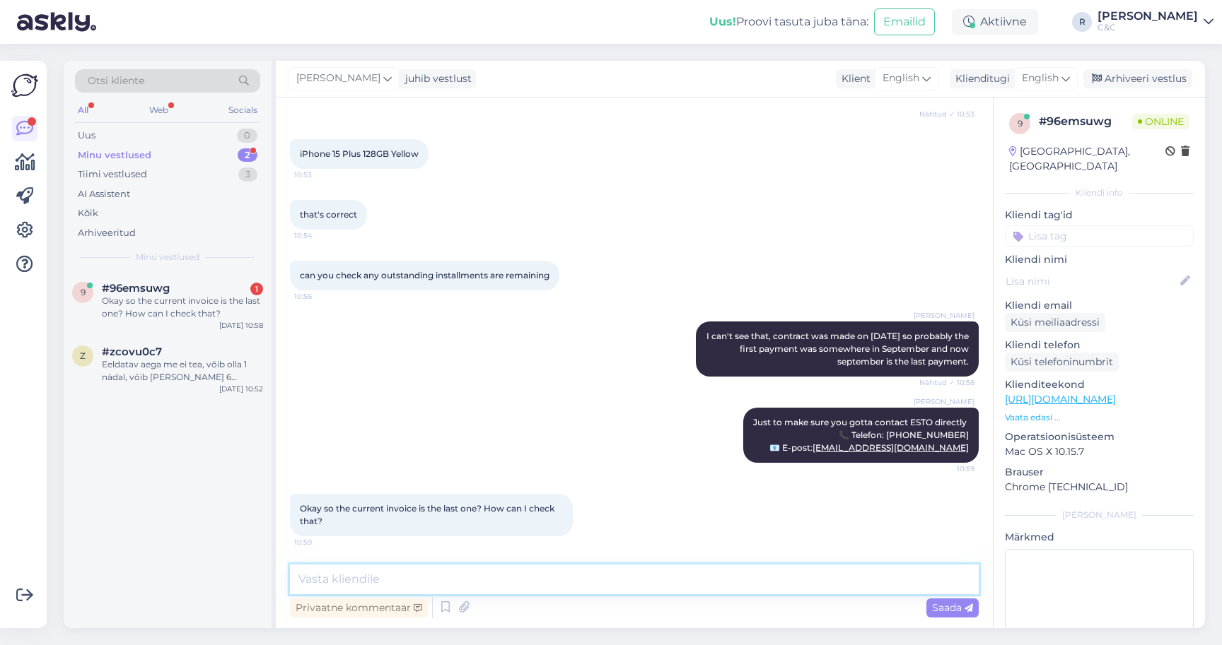
click at [496, 589] on textarea at bounding box center [634, 580] width 689 height 30
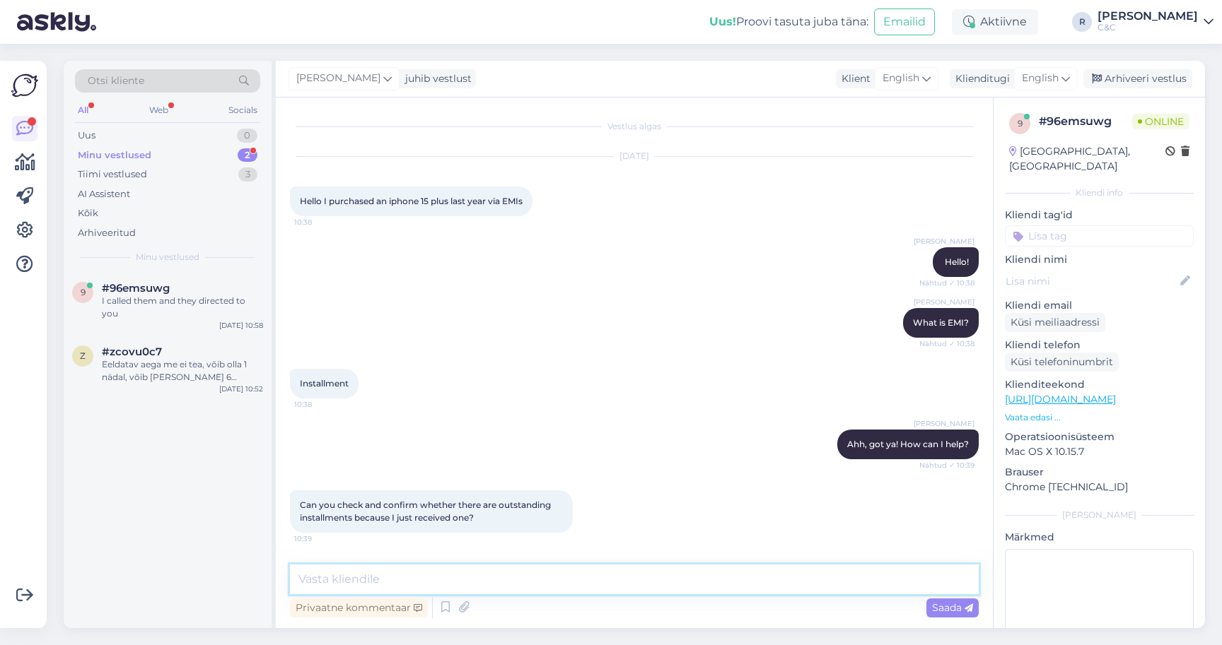
click at [489, 570] on textarea at bounding box center [634, 580] width 689 height 30
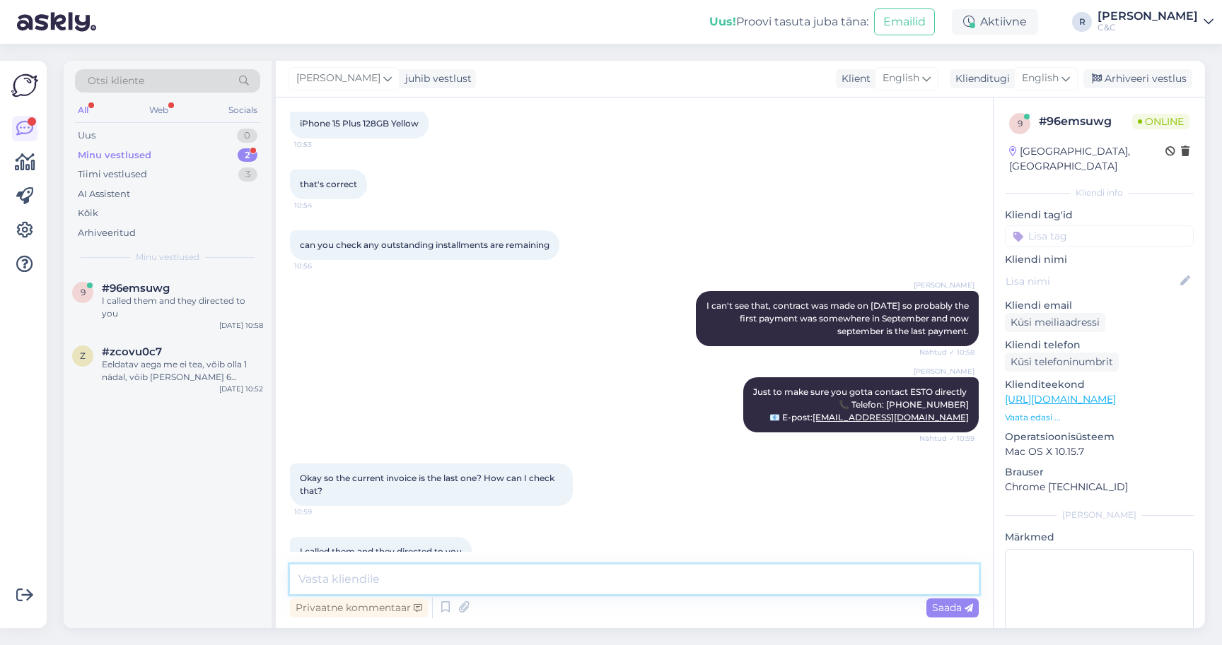
scroll to position [1702, 0]
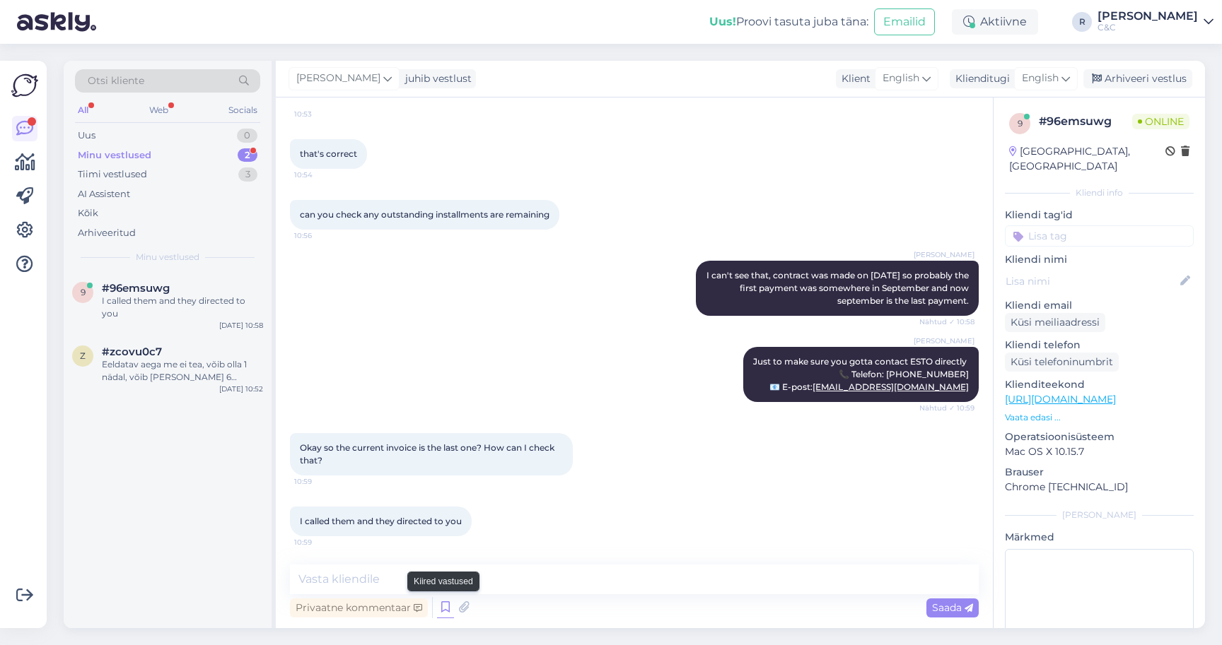
click at [445, 597] on icon at bounding box center [445, 607] width 17 height 21
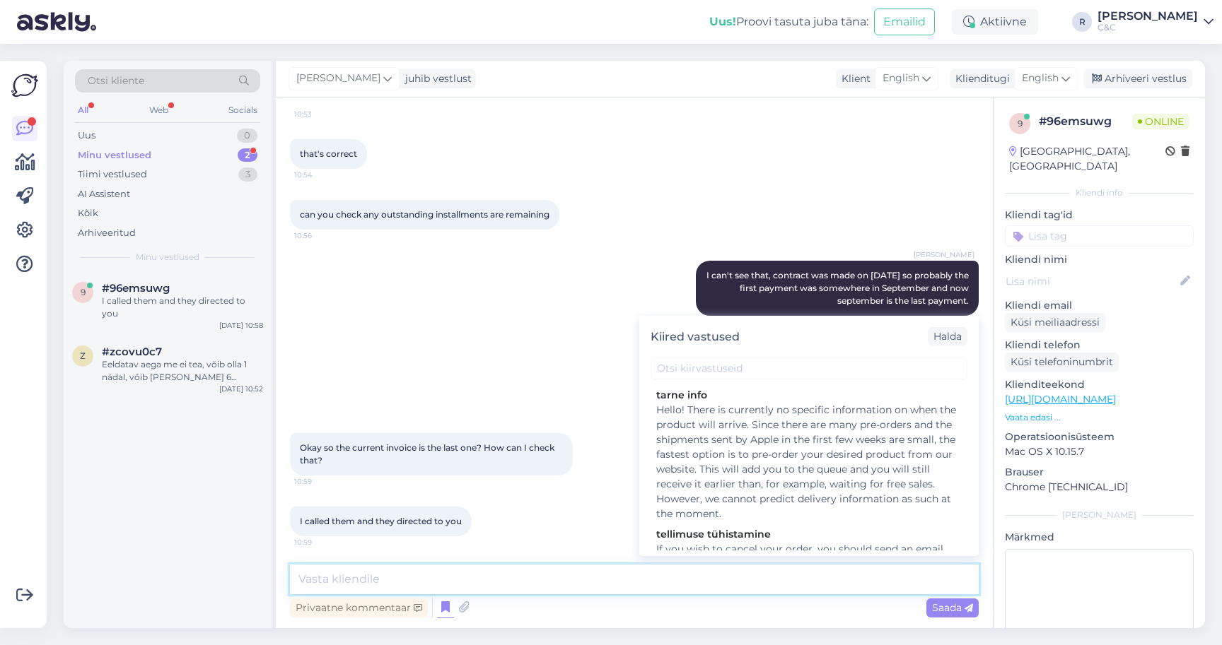
click at [436, 585] on textarea at bounding box center [634, 580] width 689 height 30
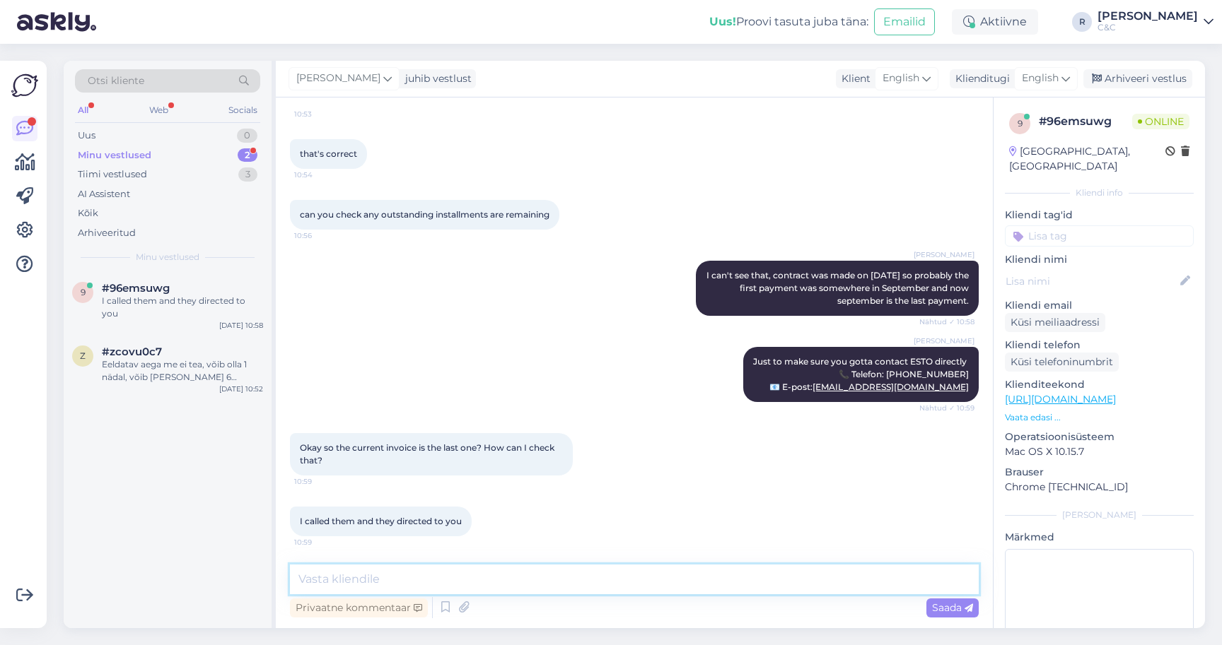
click at [452, 577] on textarea at bounding box center [634, 580] width 689 height 30
type textarea "Well, we can't see how many installments are remainig"
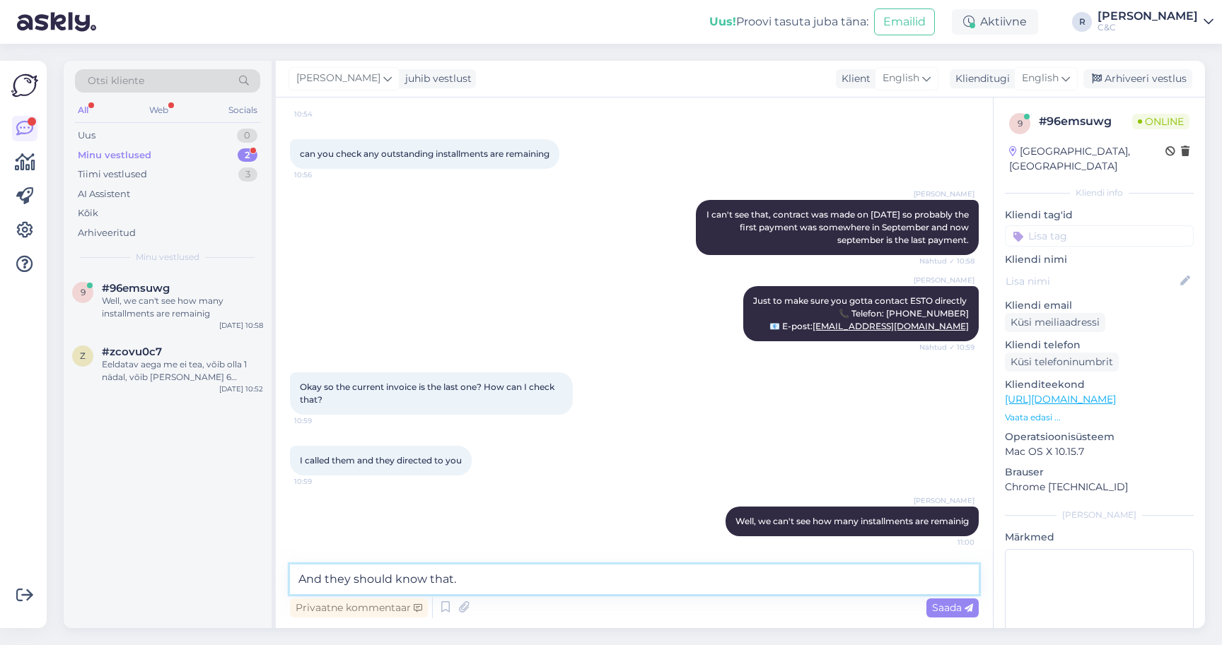
type textarea "And they should know that."
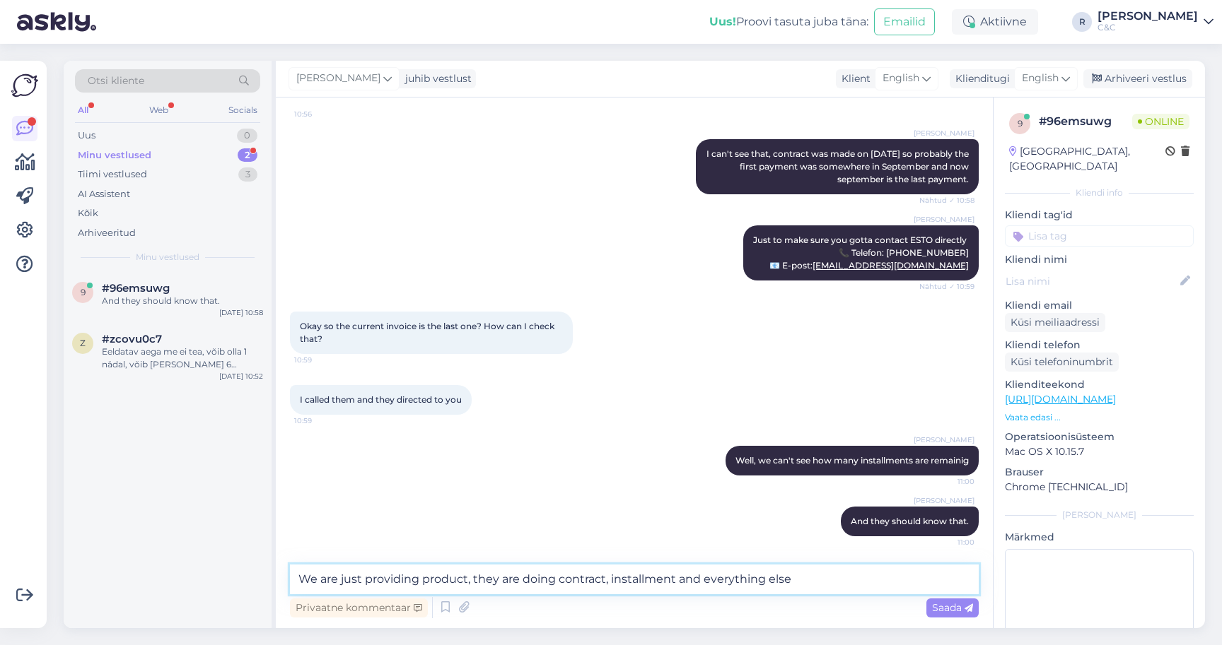
type textarea "We are just providing product, they are doing contract, installment and everyth…"
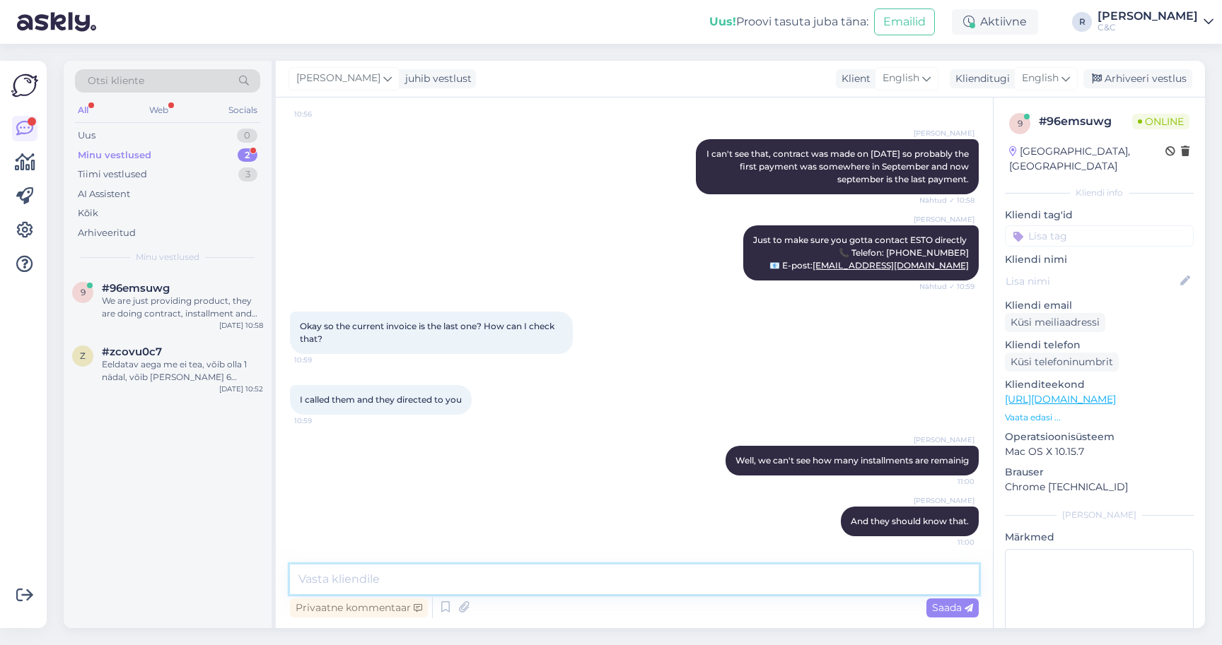
scroll to position [1897, 0]
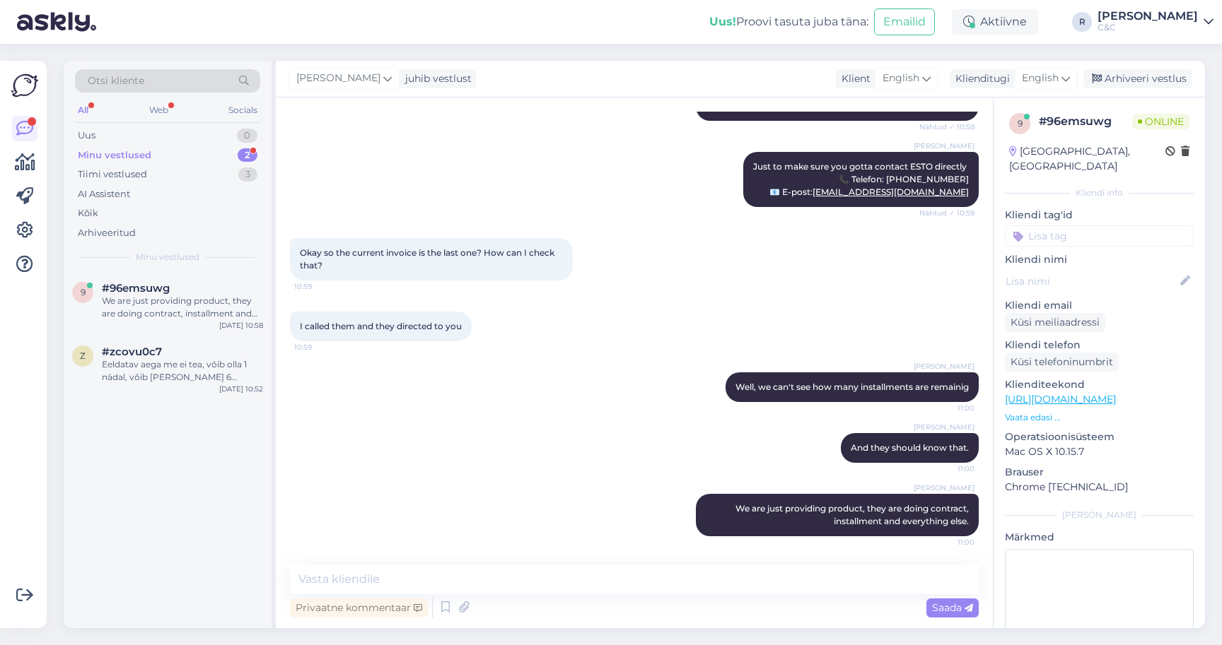
click at [228, 145] on div "Uus 0 Minu vestlused 2 Tiimi vestlused 3 AI Assistent Kõik Arhiveeritud" at bounding box center [167, 184] width 185 height 117
click at [226, 155] on div "Minu vestlused 2" at bounding box center [167, 156] width 185 height 20
click at [180, 363] on div "Eeldatav aega me ei tea, võib olla 1 nädal, võib [PERSON_NAME] 6 nädalat aega." at bounding box center [182, 370] width 161 height 25
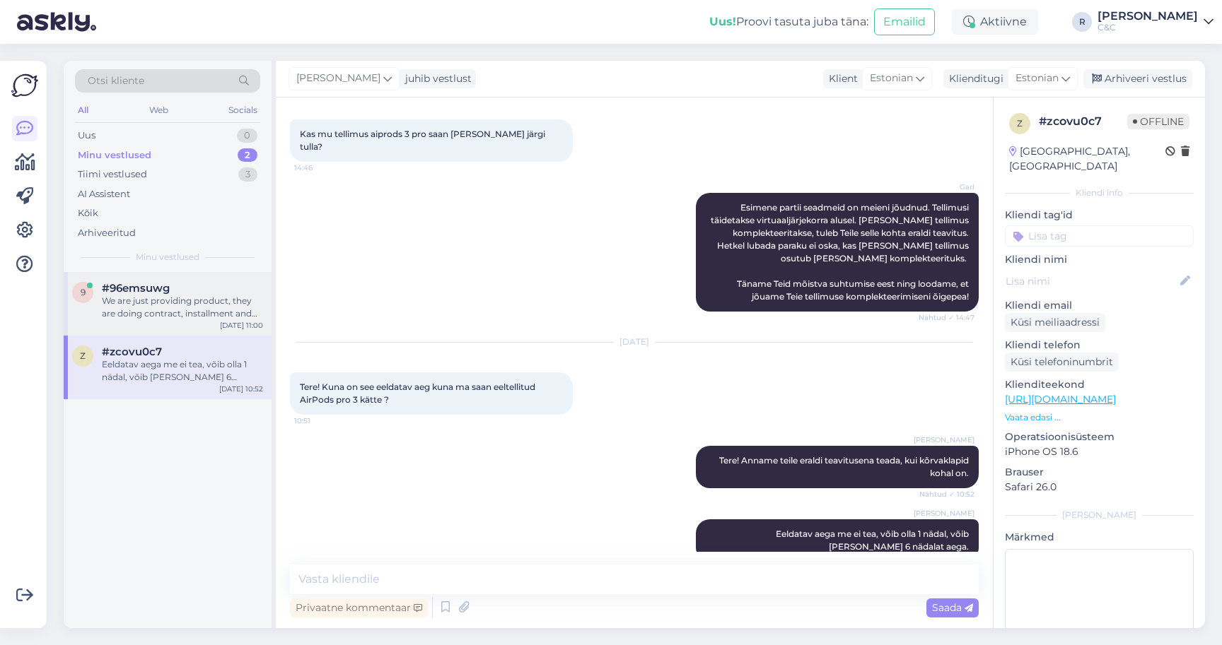
click at [200, 305] on div "We are just providing product, they are doing contract, installment and everyth…" at bounding box center [182, 307] width 161 height 25
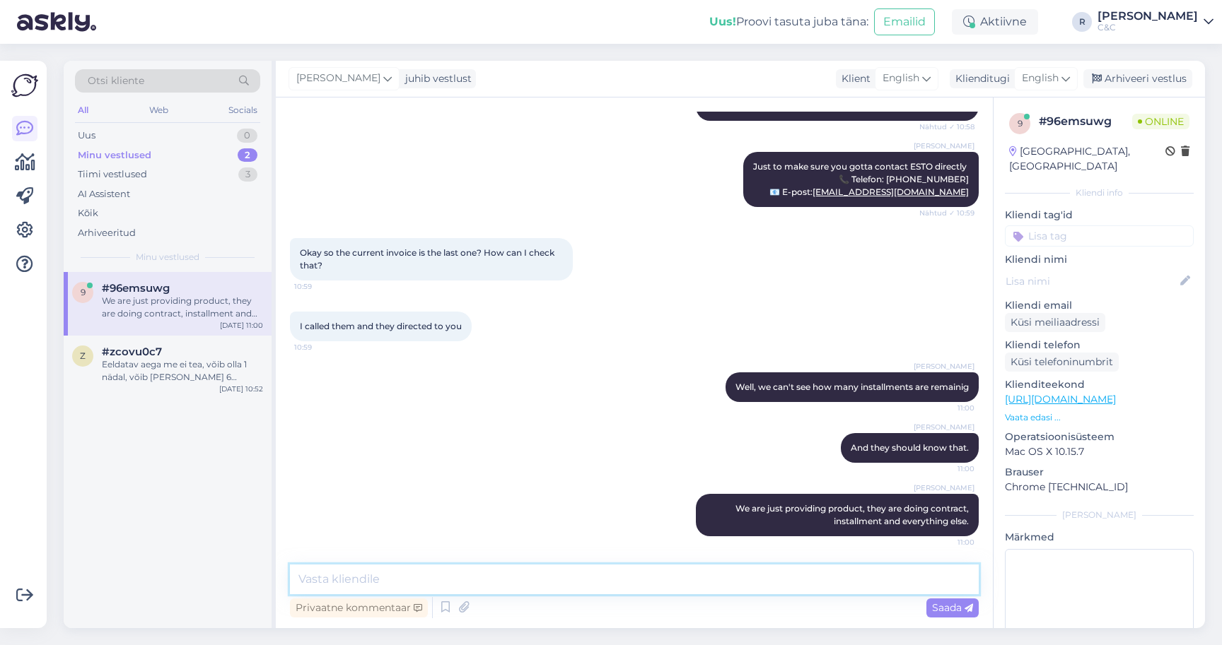
click at [473, 586] on textarea at bounding box center [634, 580] width 689 height 30
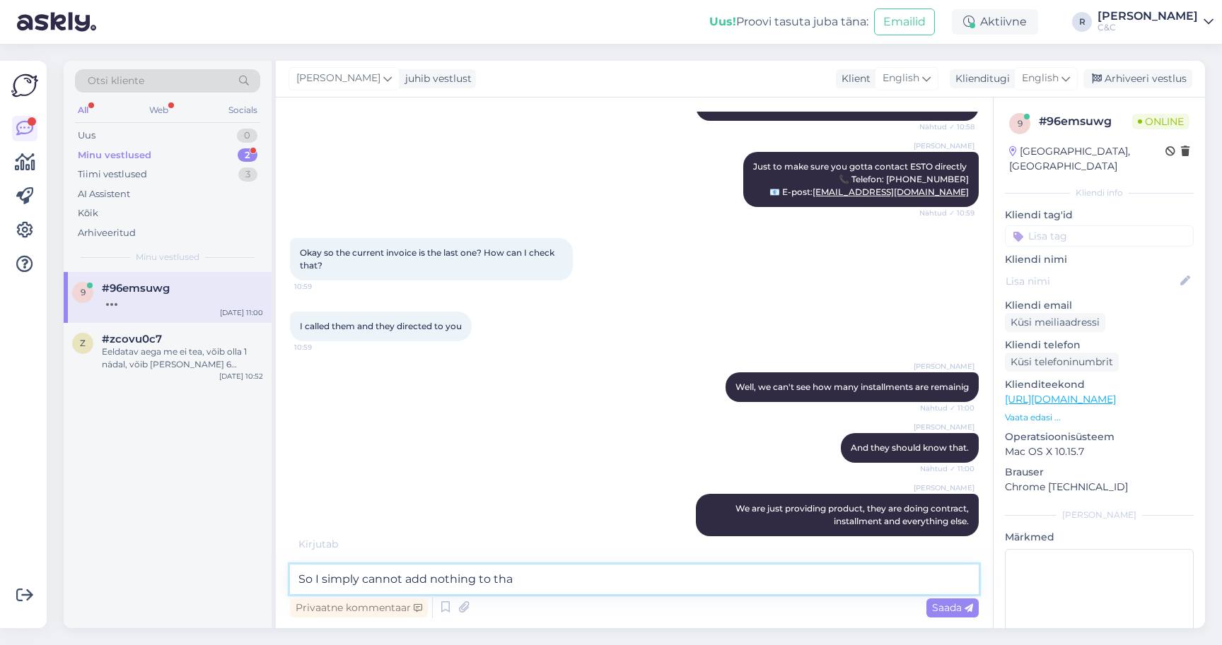
type textarea "So I simply cannot add nothing to that"
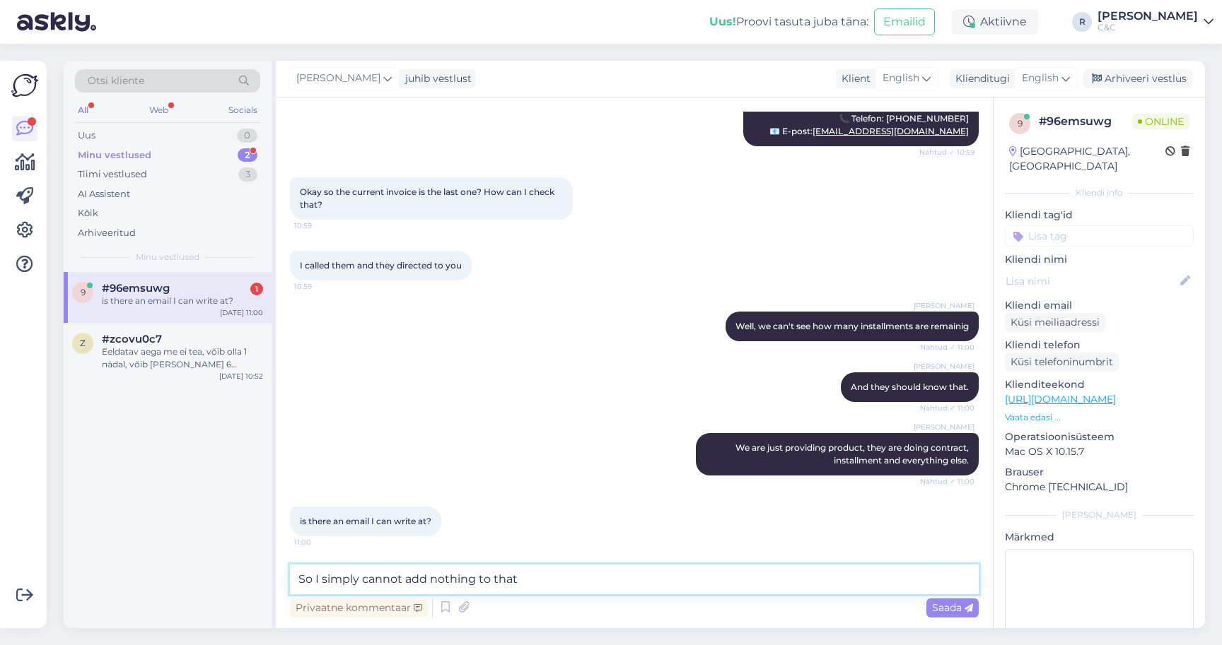
scroll to position [0, 0]
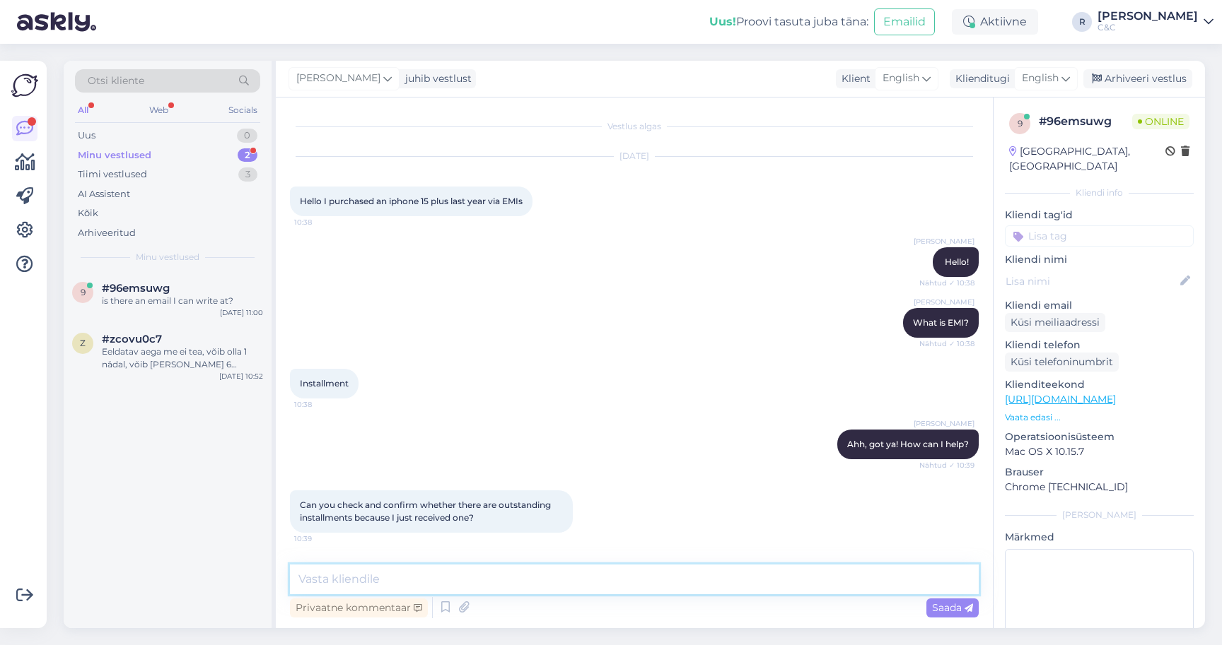
click at [425, 585] on textarea at bounding box center [634, 580] width 689 height 30
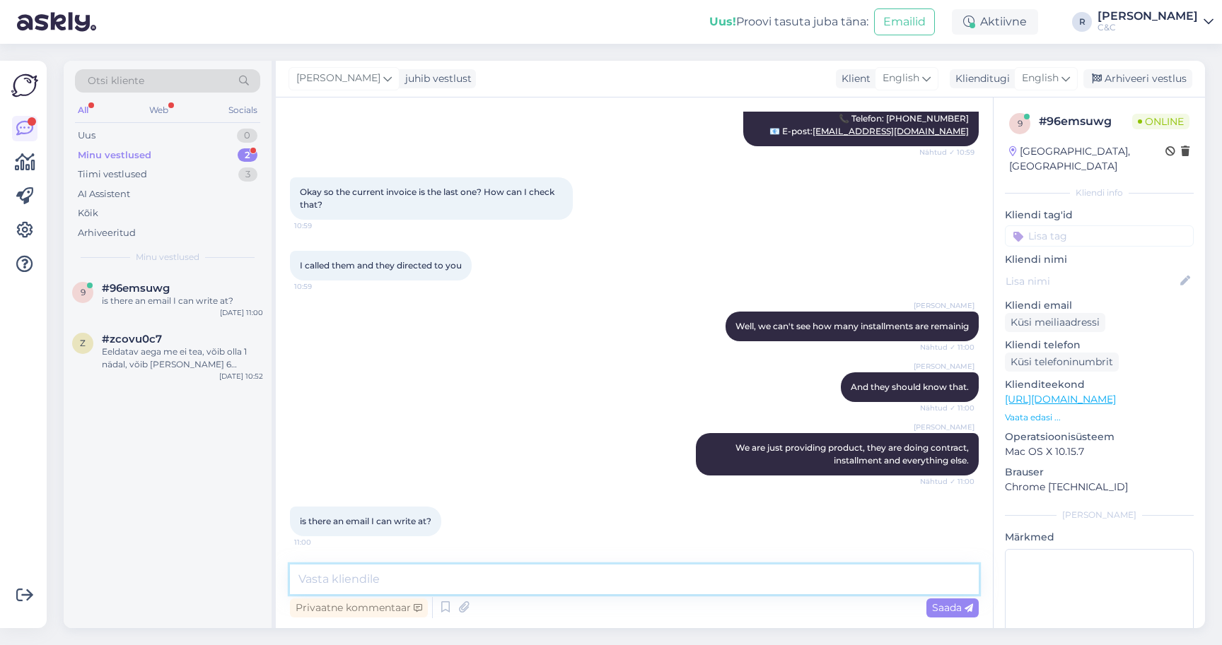
scroll to position [1957, 0]
click at [414, 586] on textarea at bounding box center [634, 580] width 689 height 30
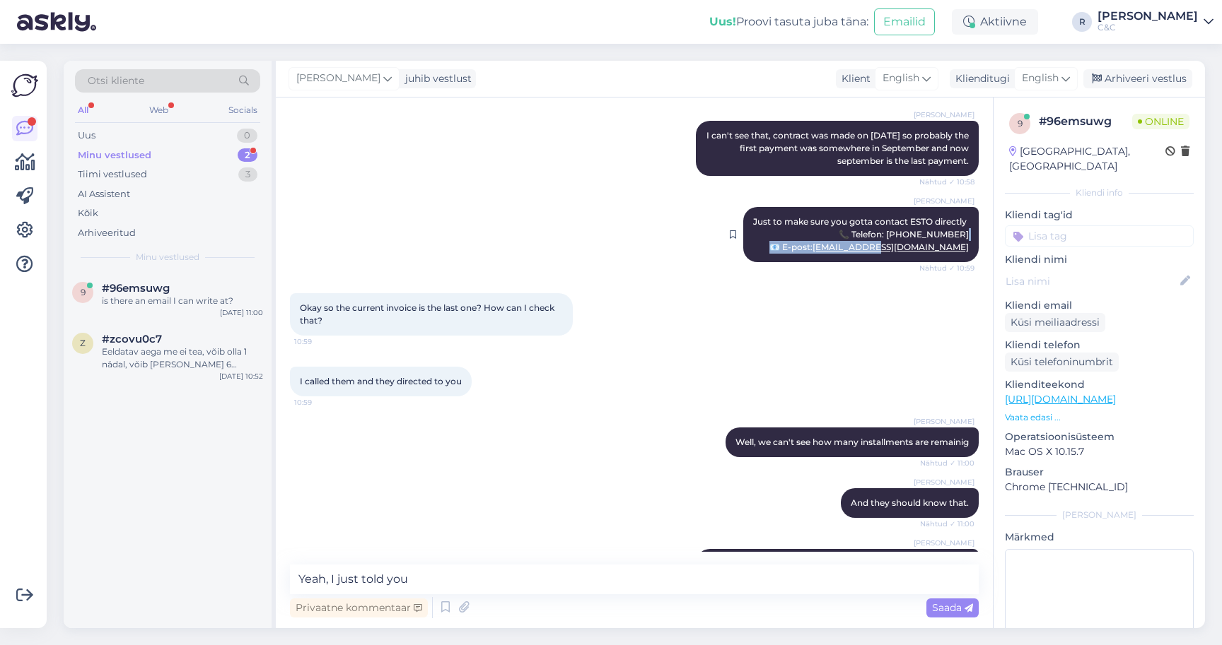
drag, startPoint x: 958, startPoint y: 250, endPoint x: 851, endPoint y: 244, distance: 106.9
click at [851, 244] on div "[PERSON_NAME] Just to make sure you gotta contact ESTO directly 📞 Telefon: [PHO…" at bounding box center [860, 234] width 235 height 55
copy span "E-post: [EMAIL_ADDRESS][DOMAIN_NAME]"
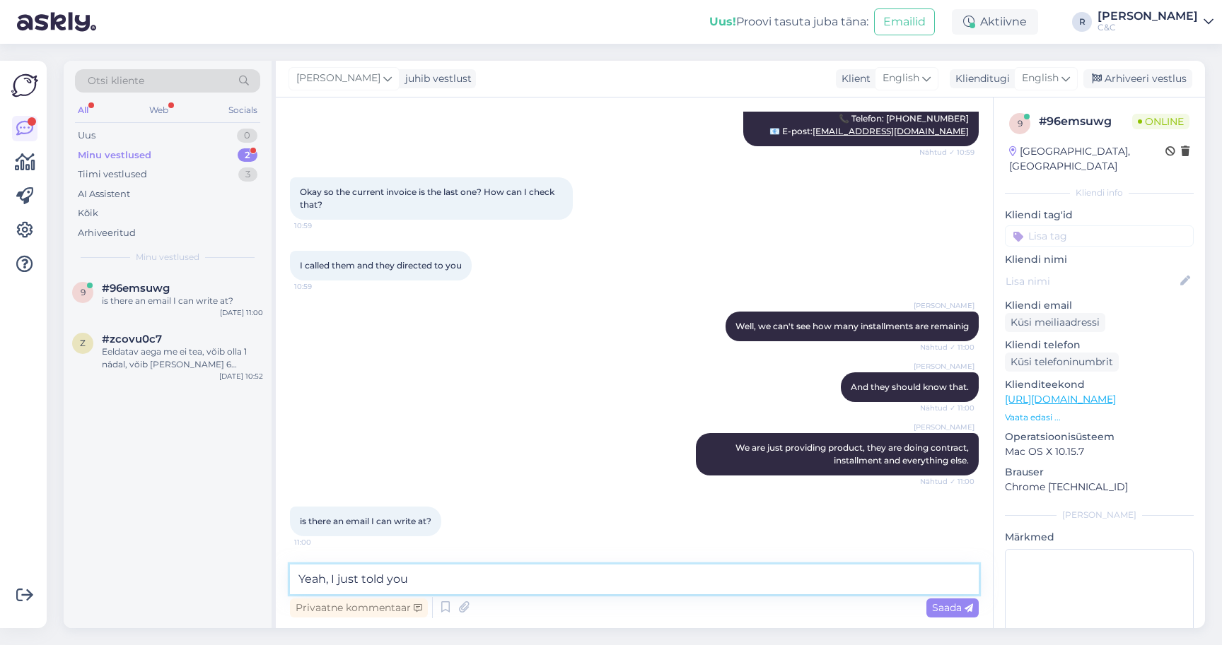
click at [436, 590] on textarea "Yeah, I just told you" at bounding box center [634, 580] width 689 height 30
type textarea "Yeah,"
paste textarea "📧 E-post: [EMAIL_ADDRESS][DOMAIN_NAME]"
type textarea "📧 E-post: [EMAIL_ADDRESS][DOMAIN_NAME]"
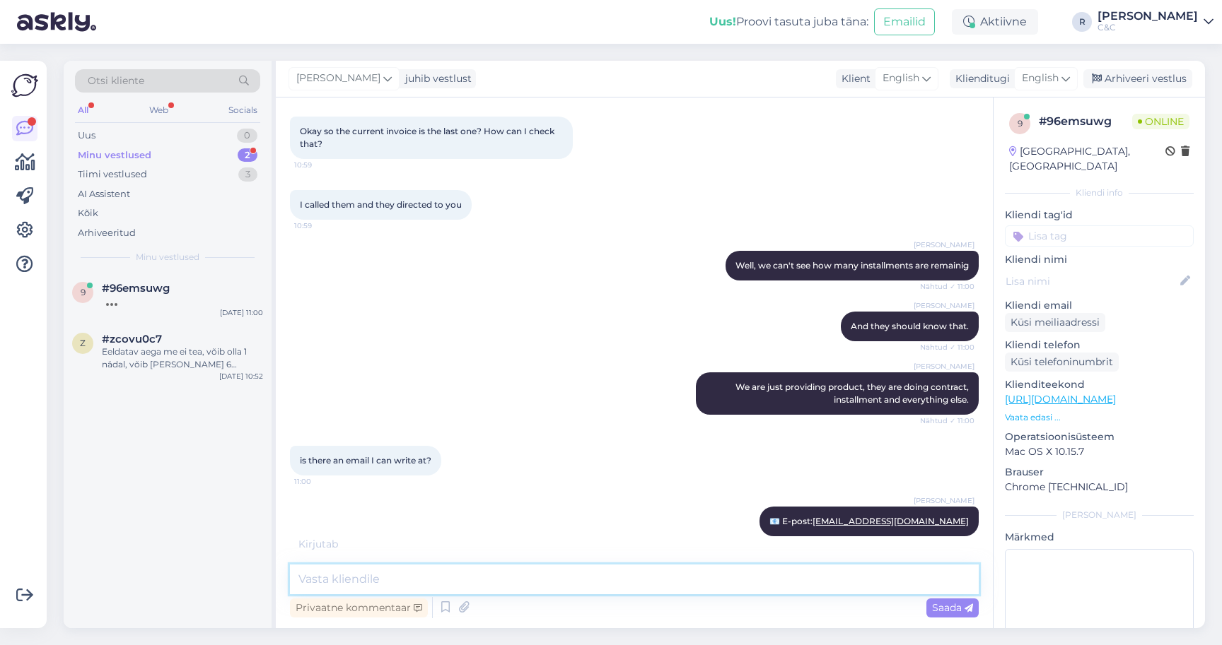
scroll to position [2079, 0]
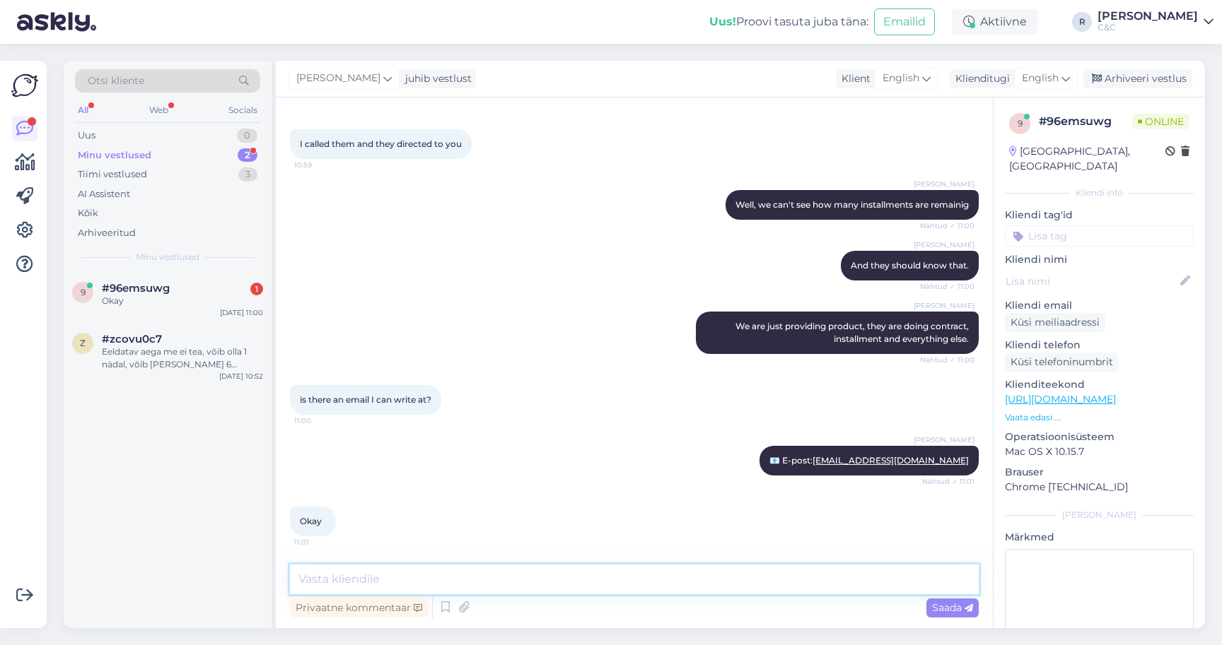
click at [527, 587] on textarea at bounding box center [634, 580] width 689 height 30
type textarea "Include your name"
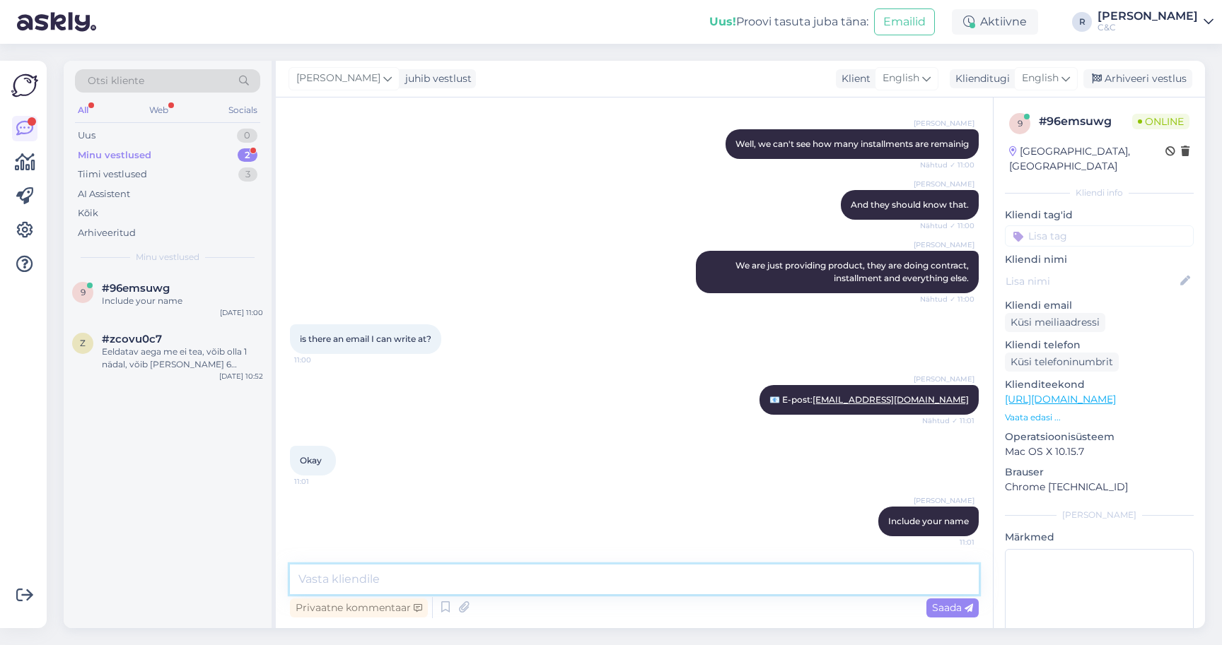
paste textarea "244761"
type textarea "244761 is order reference"
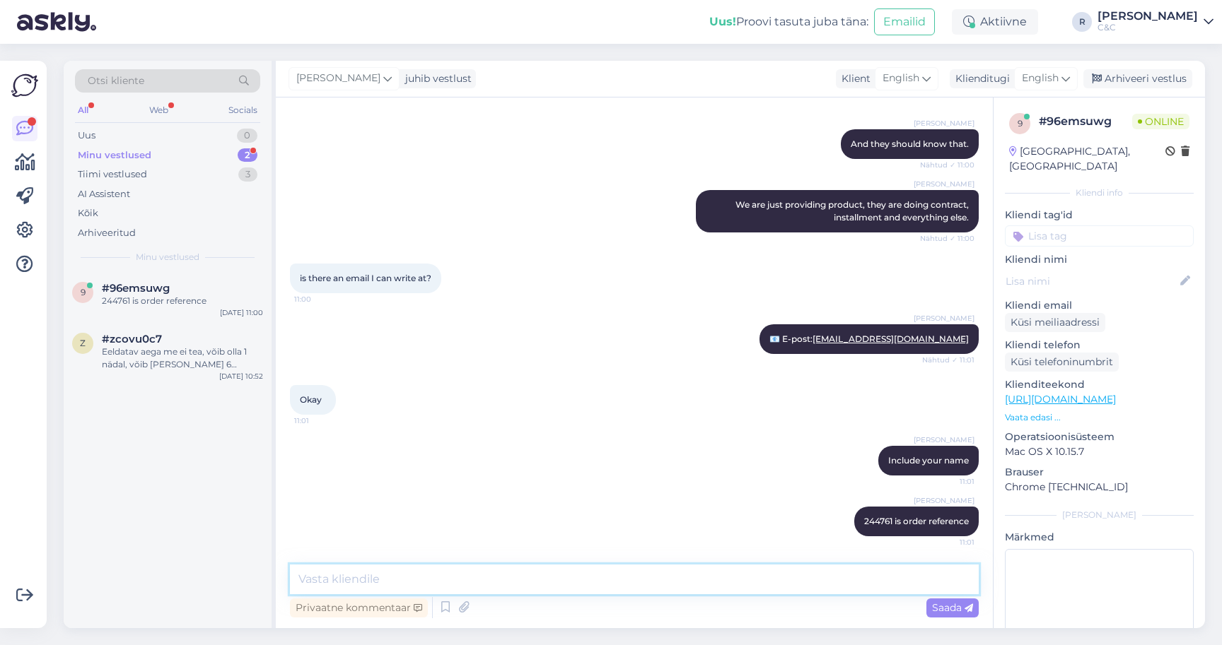
paste textarea "[DATE] 15:18"
type textarea "[DATE] 15:18 and 638 euros."
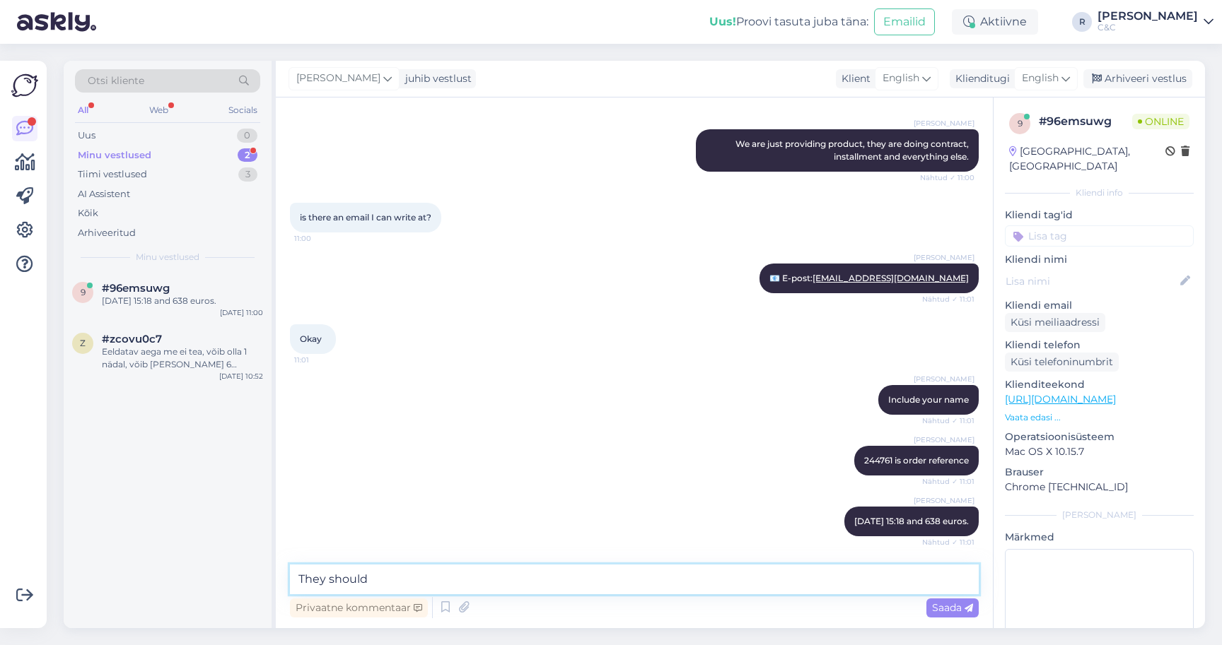
scroll to position [2322, 0]
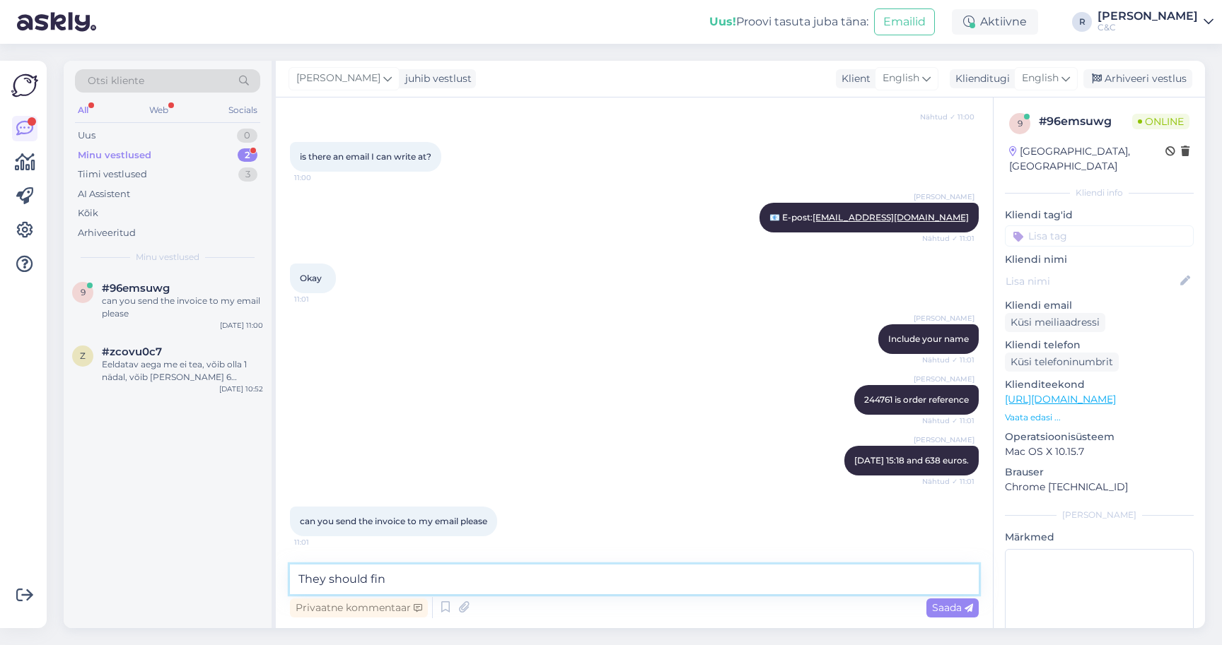
type textarea "They should find"
type textarea "Yeah, sure."
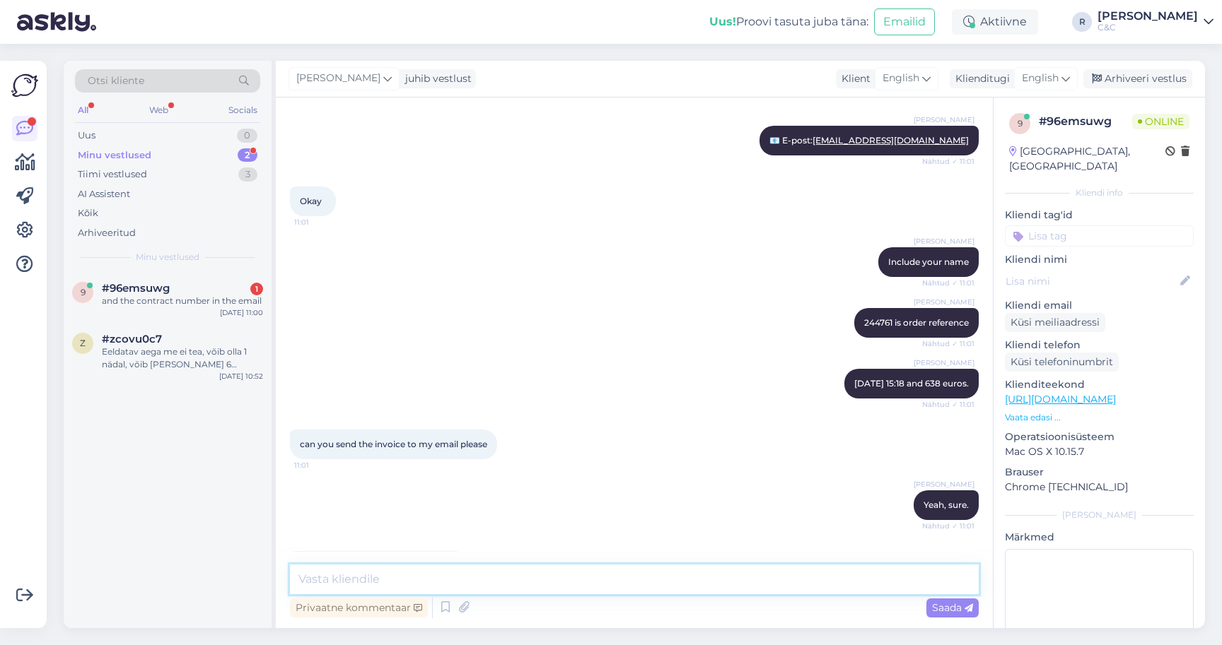
scroll to position [0, 0]
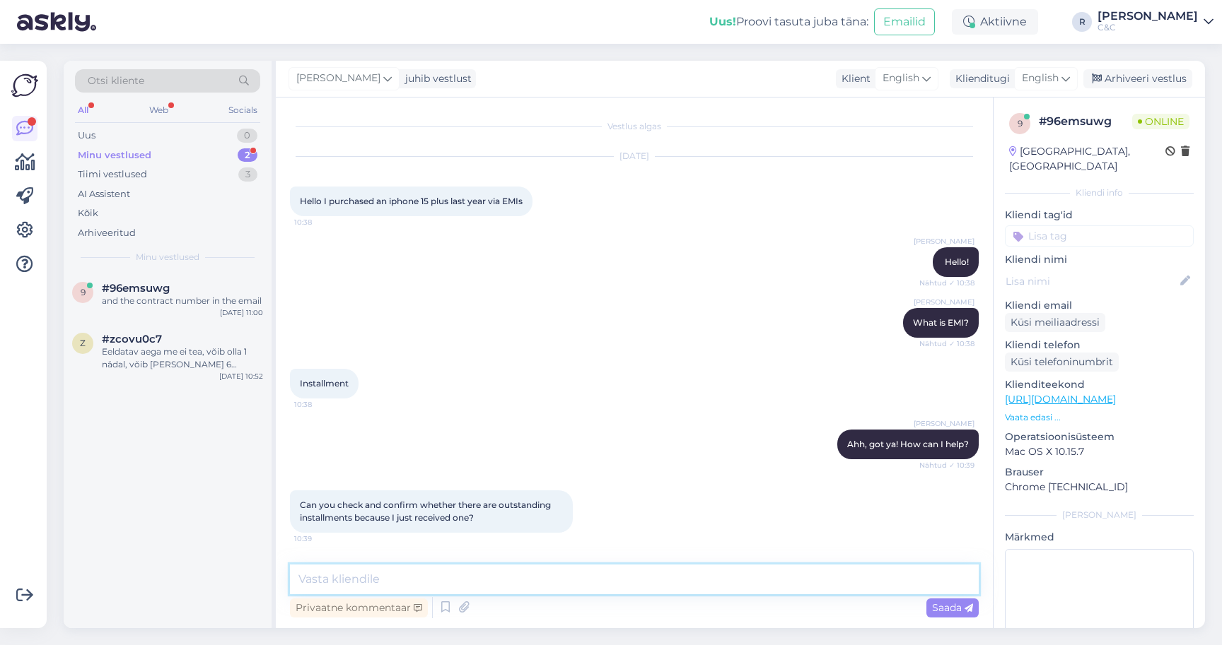
click at [493, 587] on textarea at bounding box center [634, 580] width 689 height 30
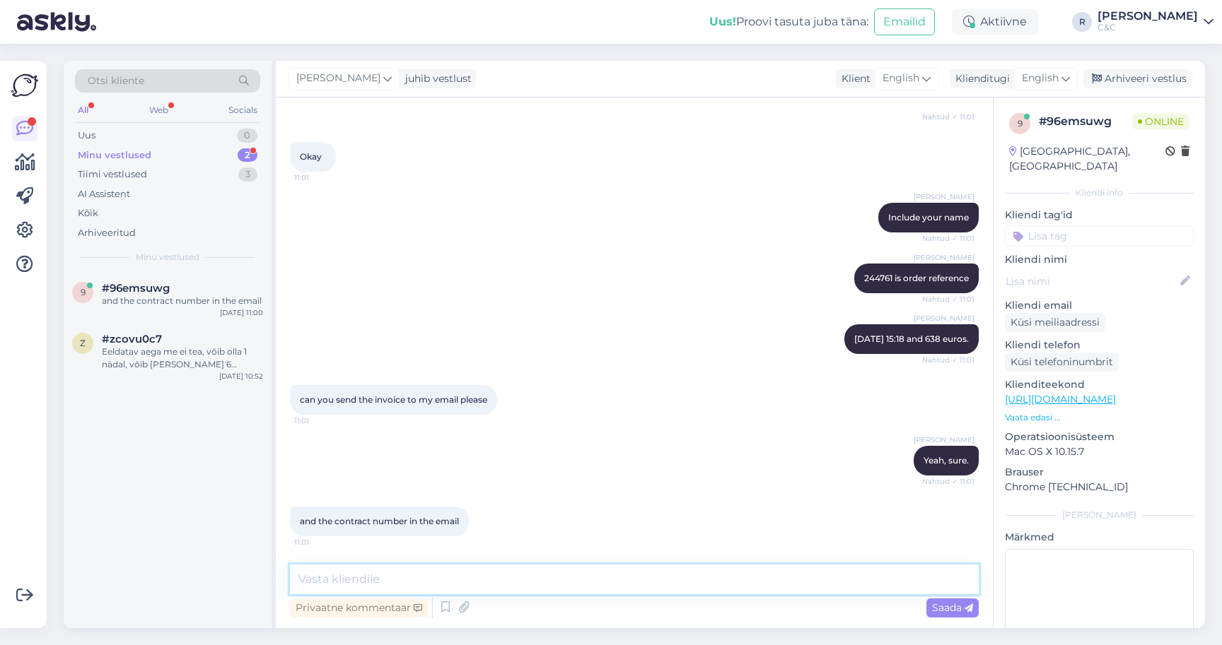
scroll to position [2444, 0]
click at [440, 584] on textarea at bounding box center [634, 580] width 689 height 30
paste textarea "[EMAIL_ADDRESS][DOMAIN_NAME]"
type textarea "[EMAIL_ADDRESS][DOMAIN_NAME]"
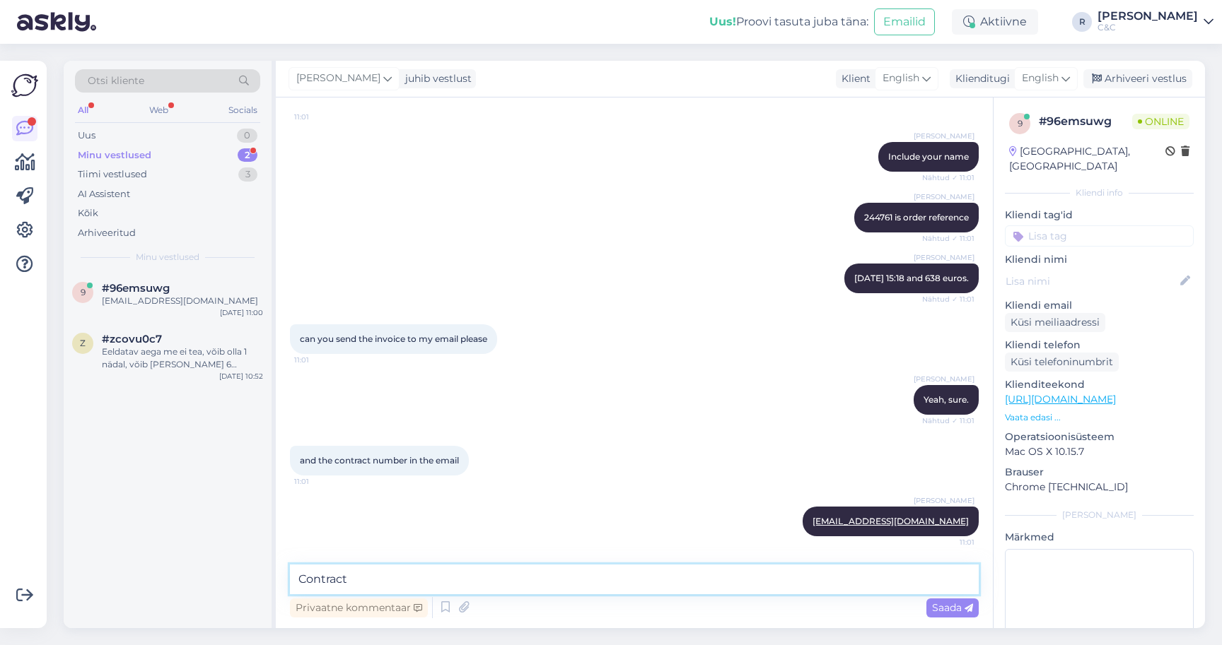
type textarea "Contract"
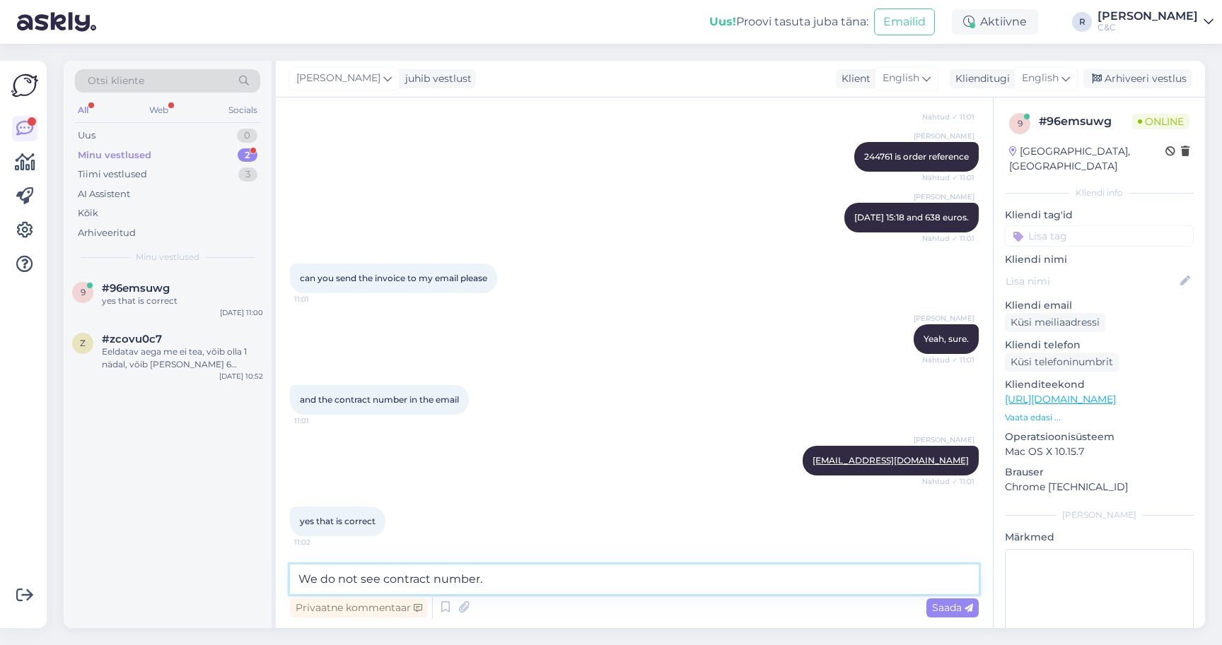
type textarea "We do not see contract number."
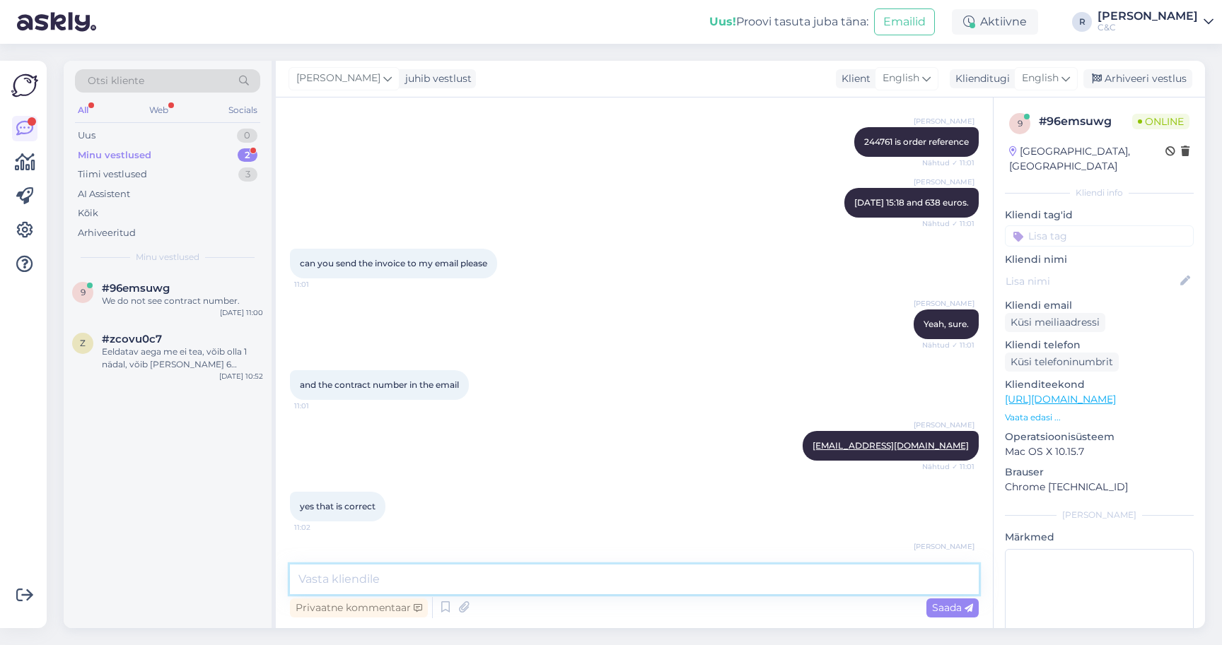
scroll to position [2626, 0]
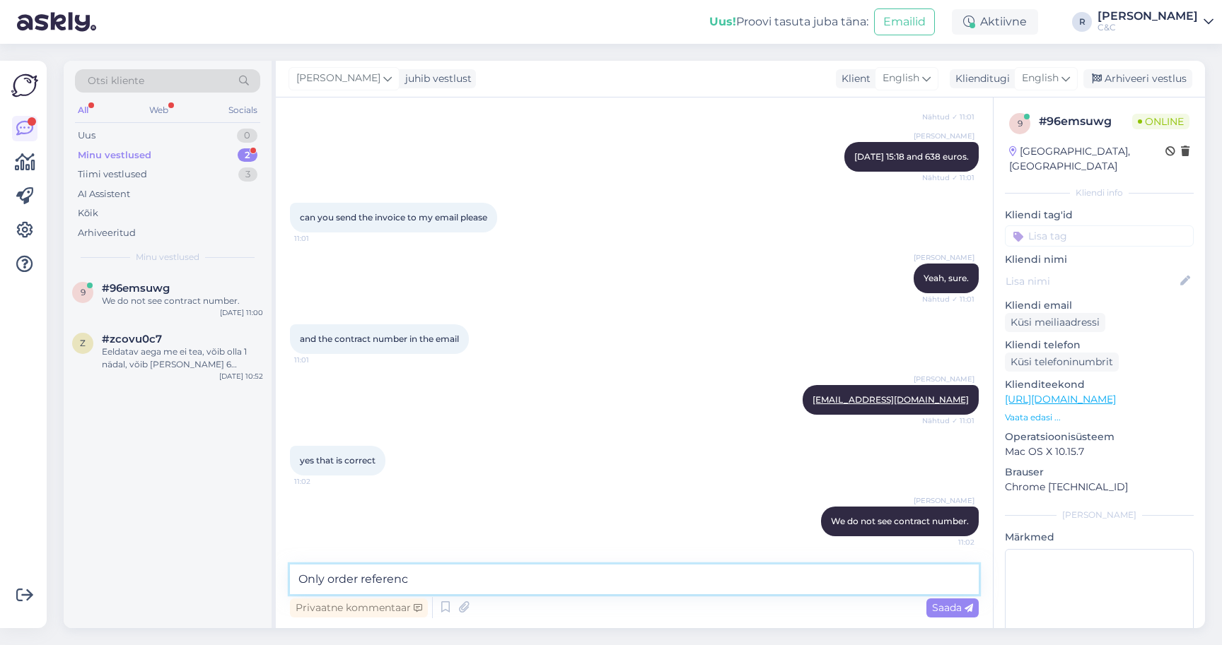
type textarea "Only order reference"
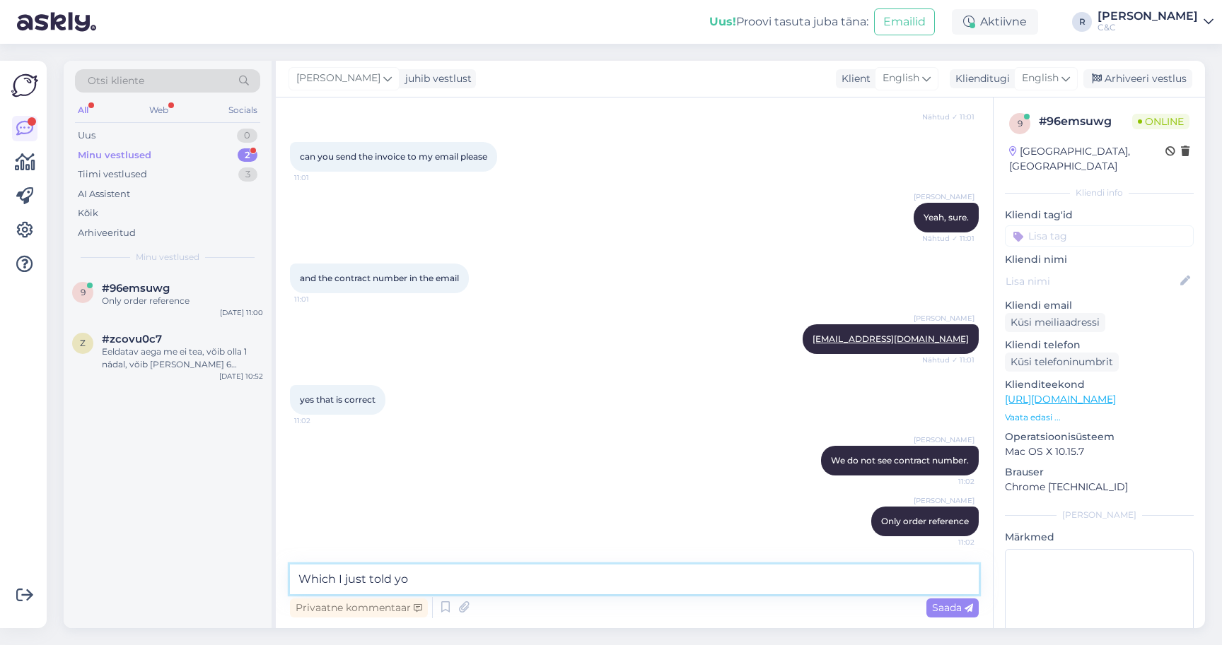
type textarea "Which I just told you"
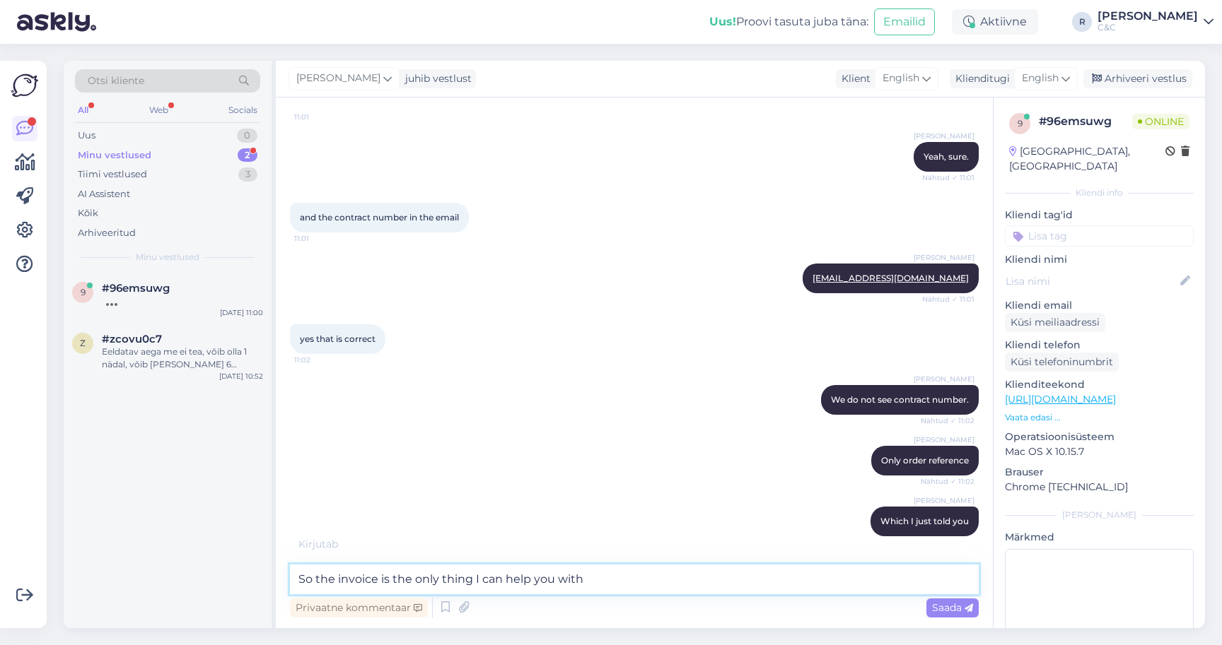
type textarea "So the invoice is the only thing I can help you with."
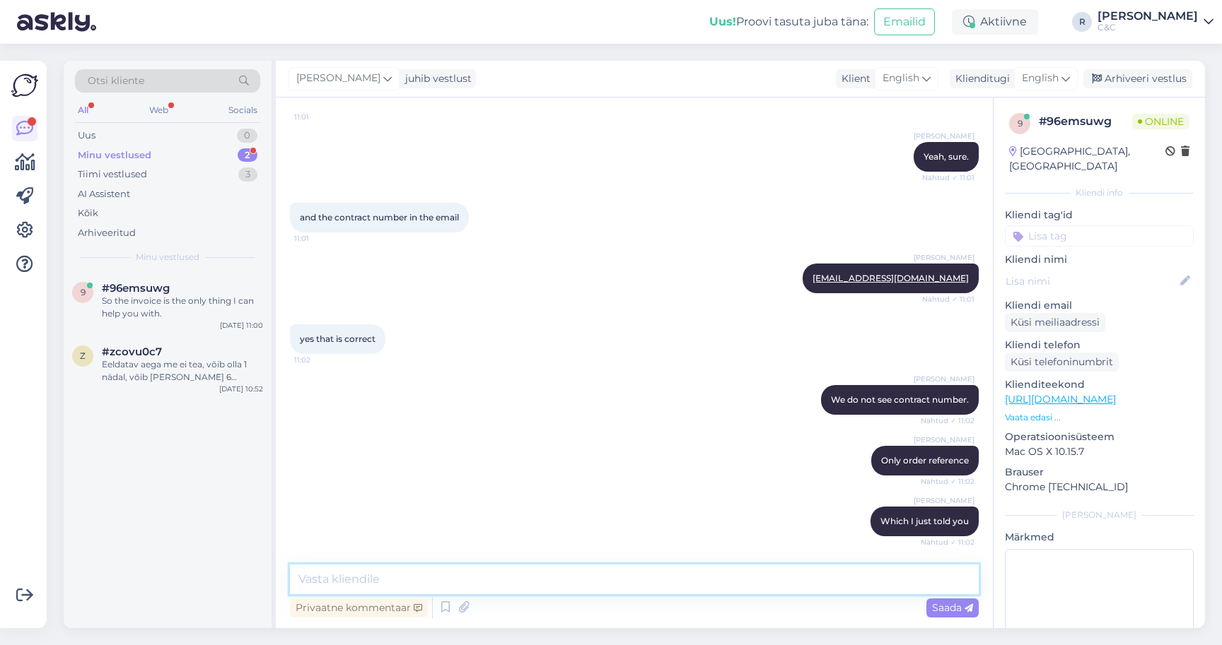
scroll to position [2823, 0]
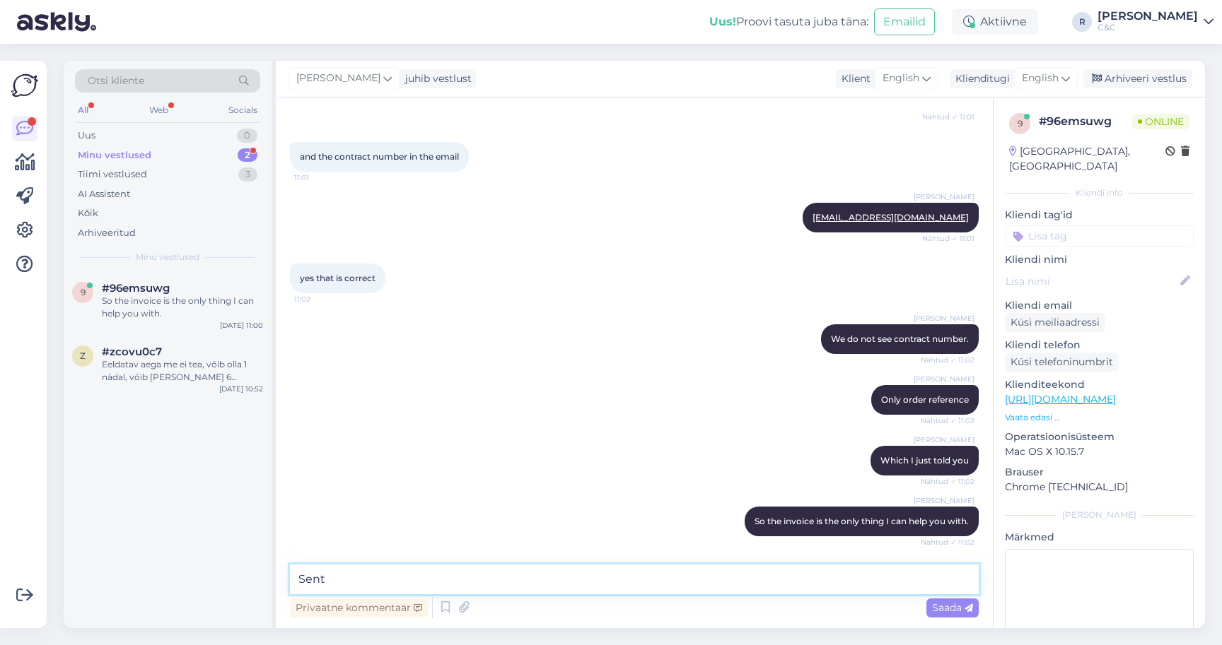
type textarea "Sent"
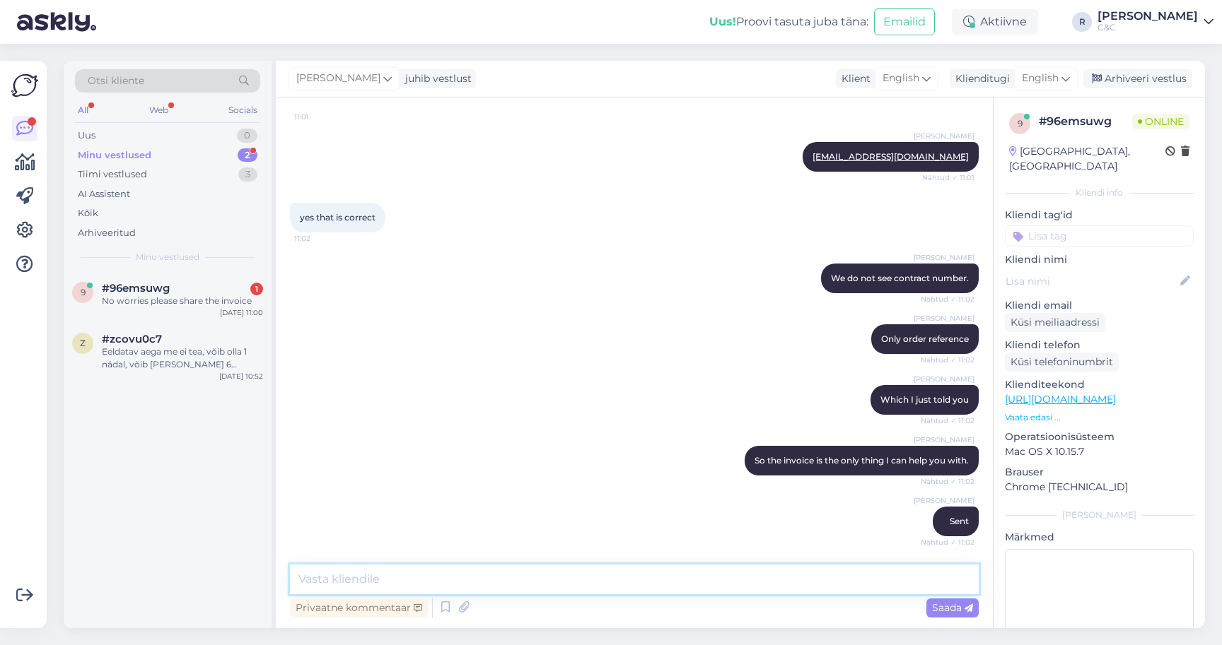
scroll to position [2930, 0]
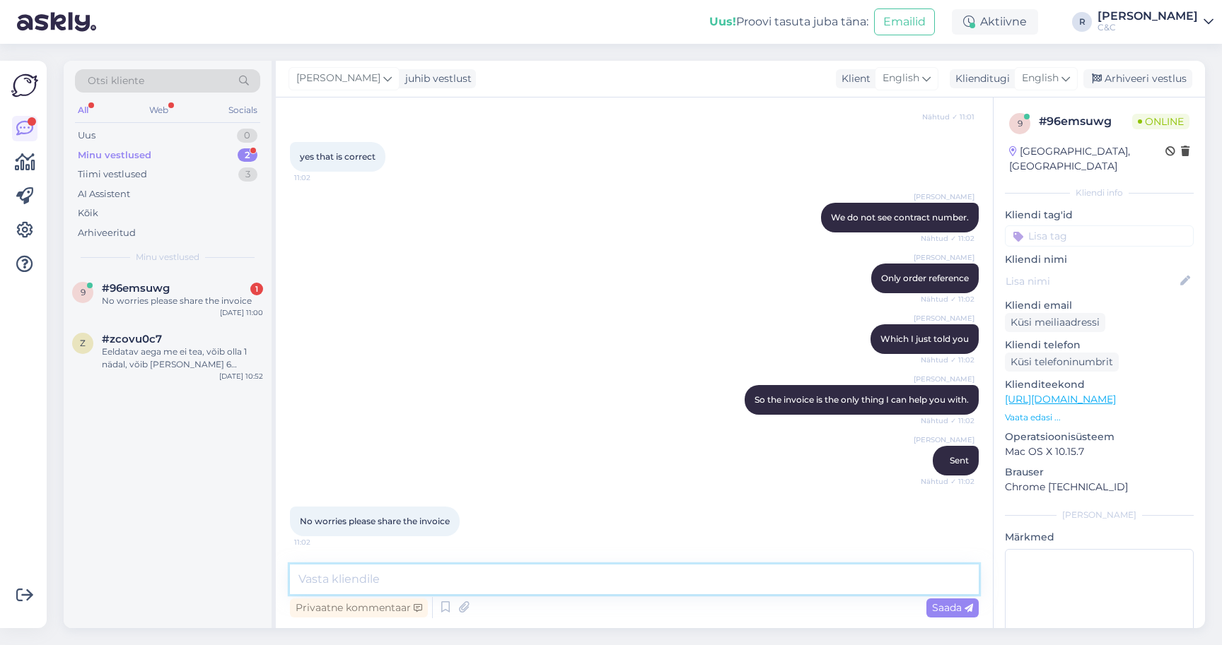
click at [373, 589] on textarea at bounding box center [634, 580] width 689 height 30
type textarea "See if it arrived?"
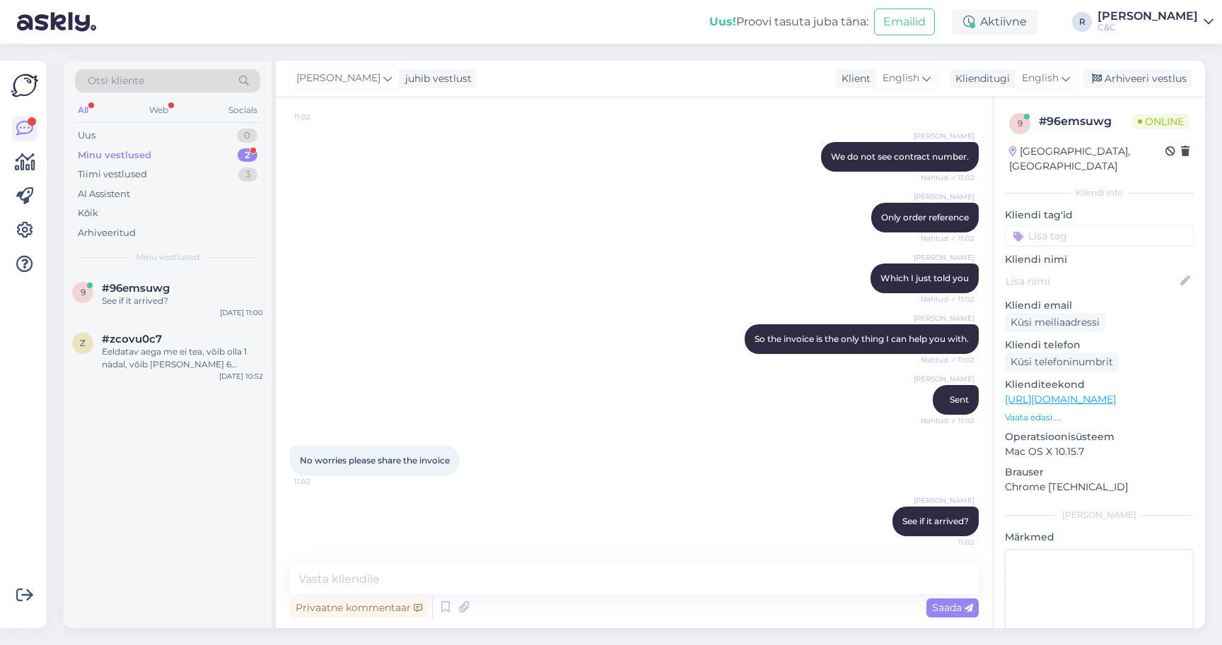
click at [200, 155] on div "Minu vestlused 2" at bounding box center [167, 156] width 185 height 20
click at [170, 359] on div "Eeldatav aega me ei tea, võib olla 1 nädal, võib [PERSON_NAME] 6 nädalat aega." at bounding box center [182, 358] width 161 height 25
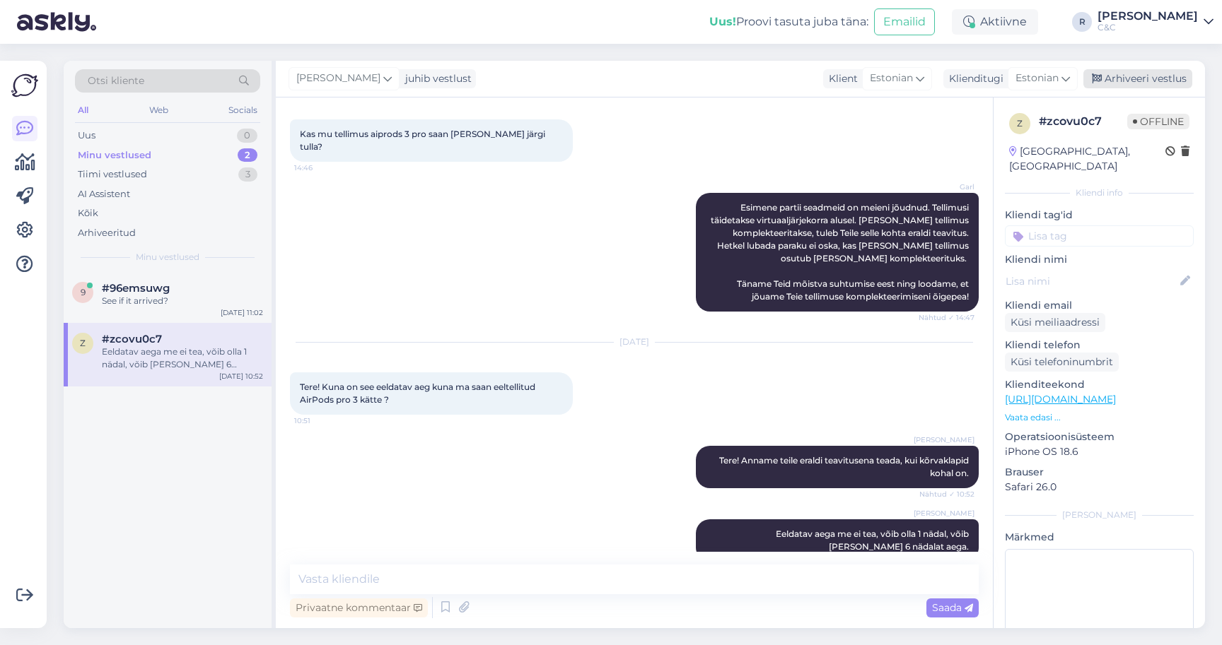
click at [1140, 79] on div "Arhiveeri vestlus" at bounding box center [1137, 78] width 109 height 19
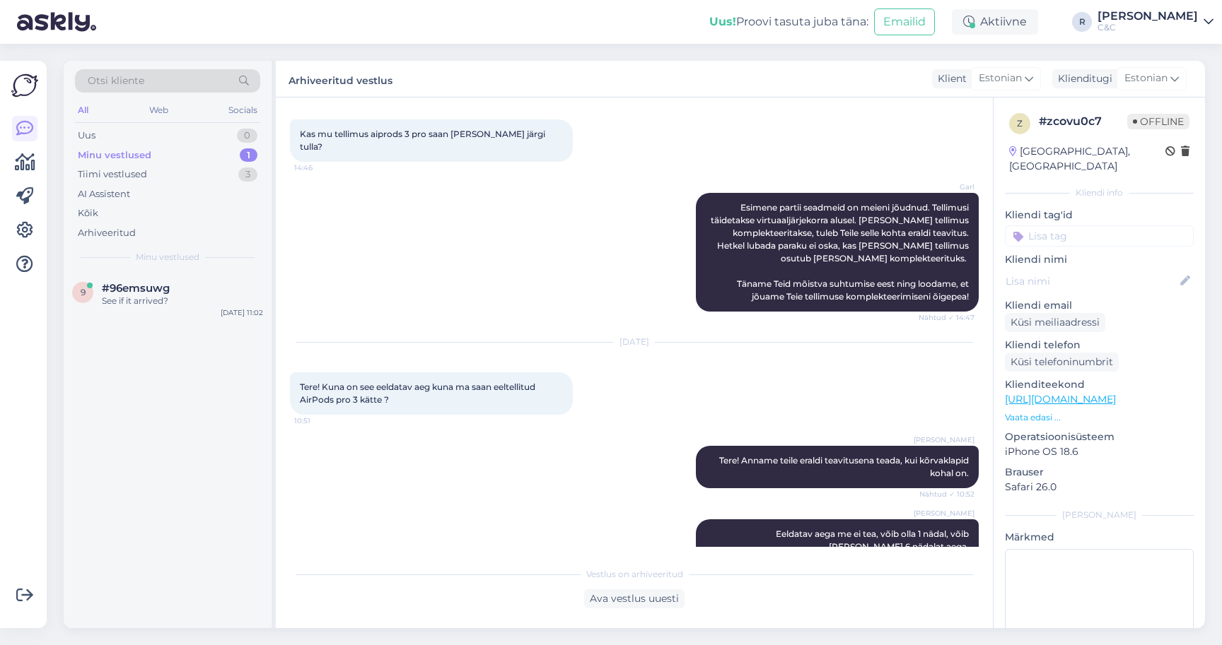
click at [179, 155] on div "Minu vestlused 1" at bounding box center [167, 156] width 185 height 20
click at [135, 288] on span "#96emsuwg" at bounding box center [136, 288] width 68 height 13
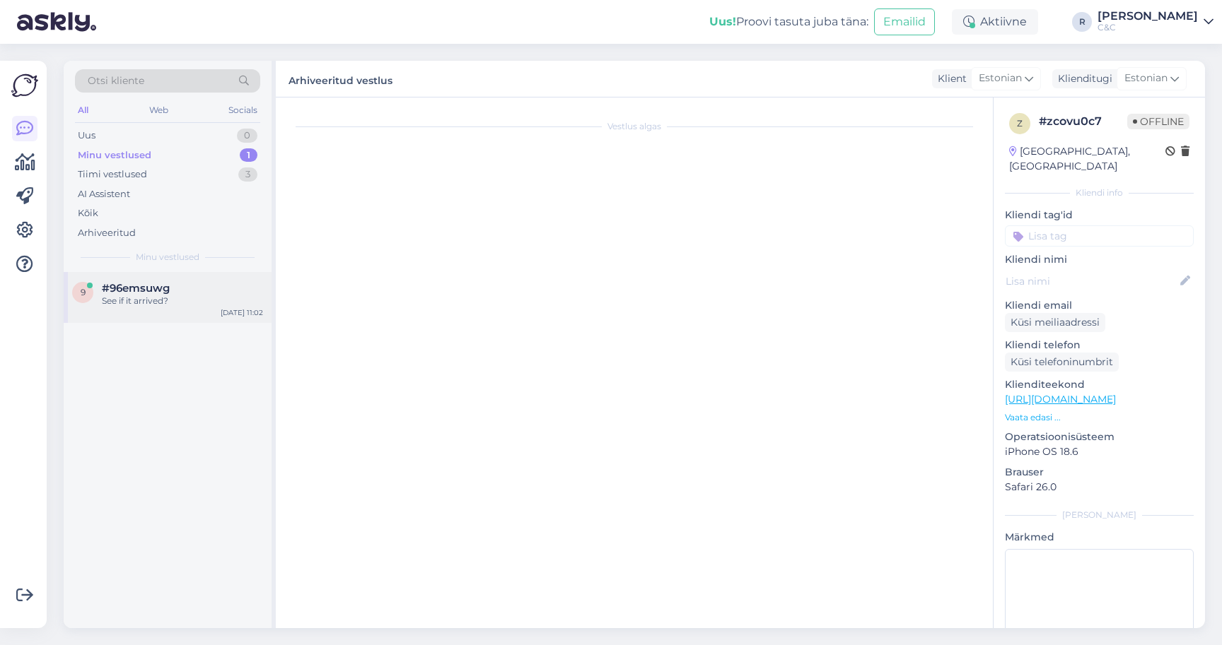
scroll to position [2991, 0]
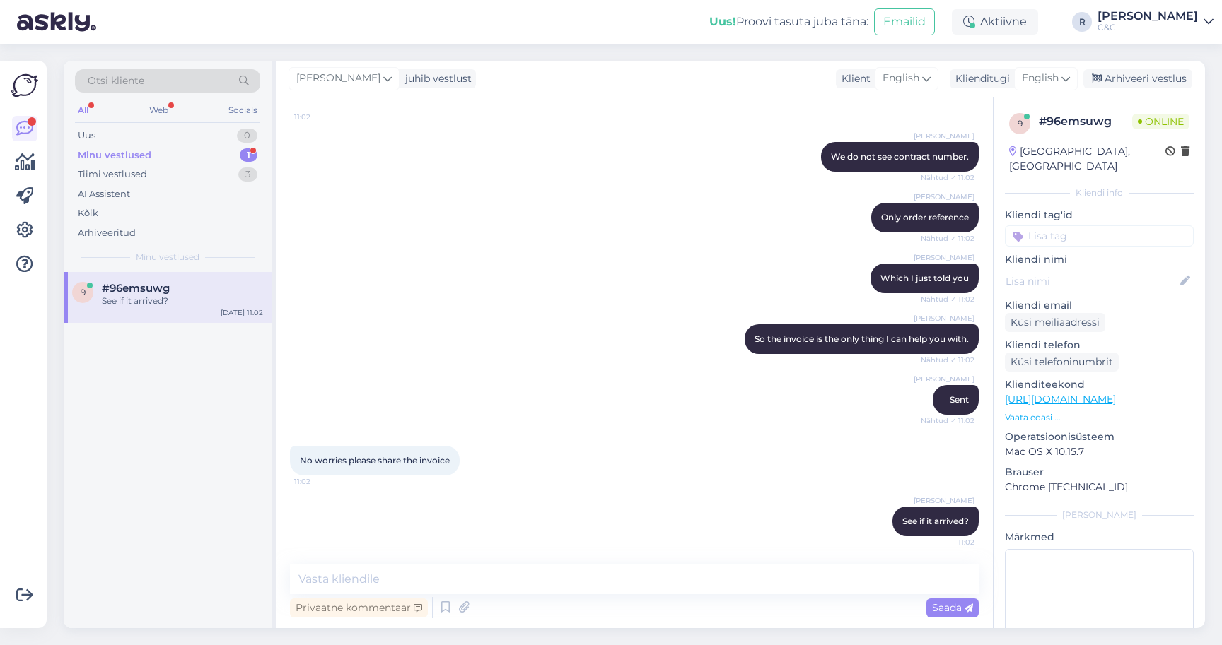
click at [162, 312] on div "9 #96emsuwg See if it arrived? [DATE] 11:02" at bounding box center [168, 297] width 208 height 51
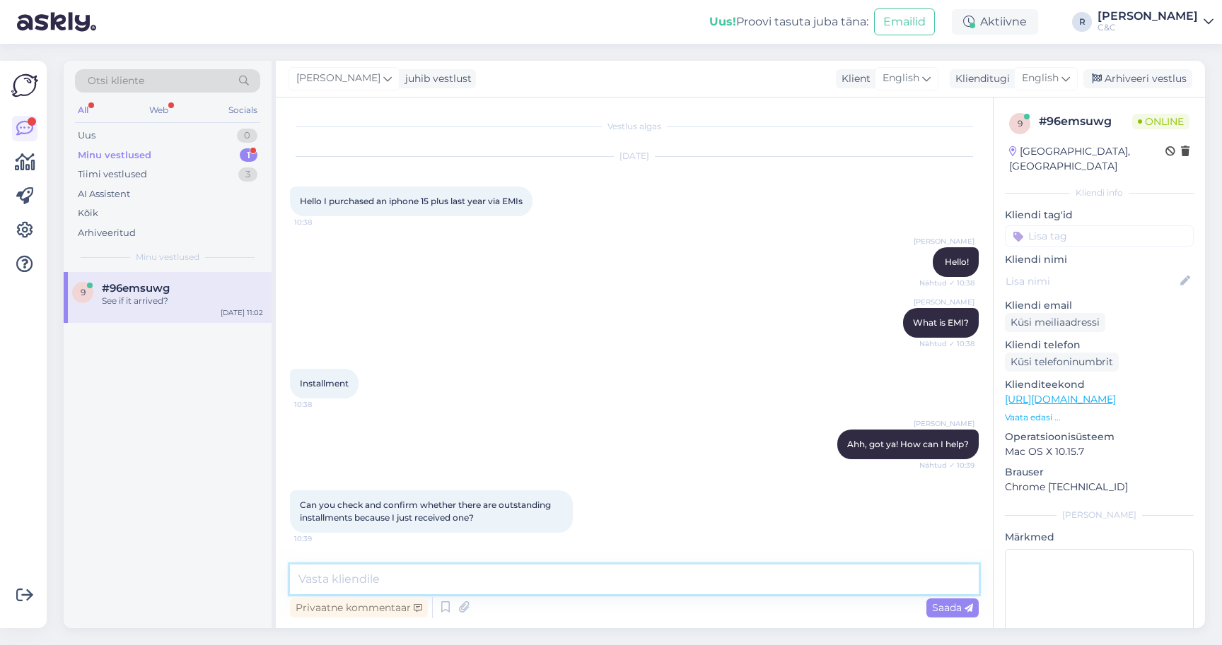
click at [417, 566] on textarea at bounding box center [634, 580] width 689 height 30
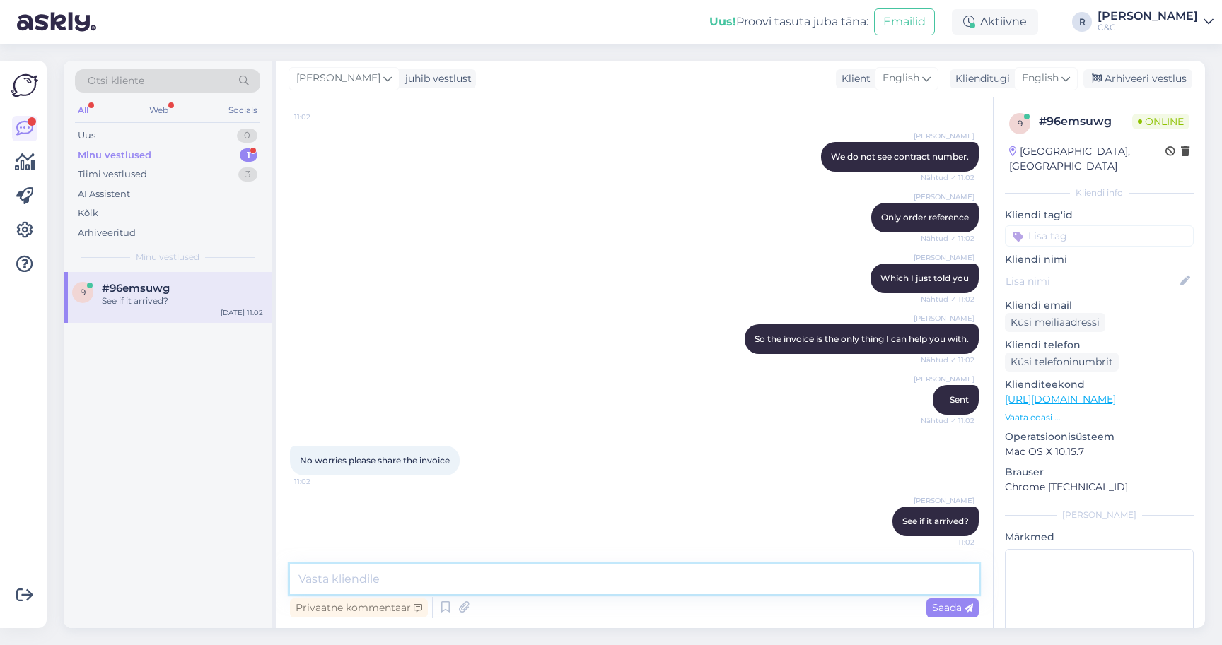
scroll to position [2991, 0]
click at [404, 594] on textarea at bounding box center [634, 580] width 689 height 30
click at [191, 159] on div "Minu vestlused 1" at bounding box center [167, 156] width 185 height 20
click at [191, 154] on div "Minu vestlused 1" at bounding box center [167, 156] width 185 height 20
click at [143, 297] on div "See if it arrived?" at bounding box center [182, 301] width 161 height 13
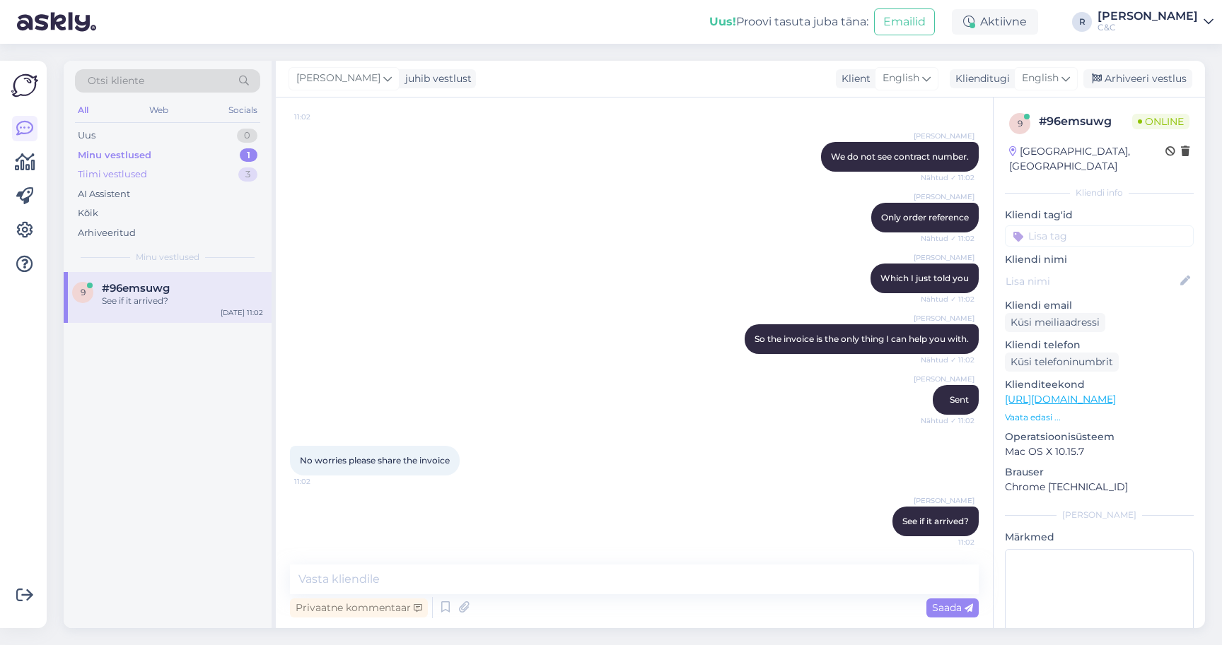
click at [235, 172] on div "Tiimi vestlused 3" at bounding box center [167, 175] width 185 height 20
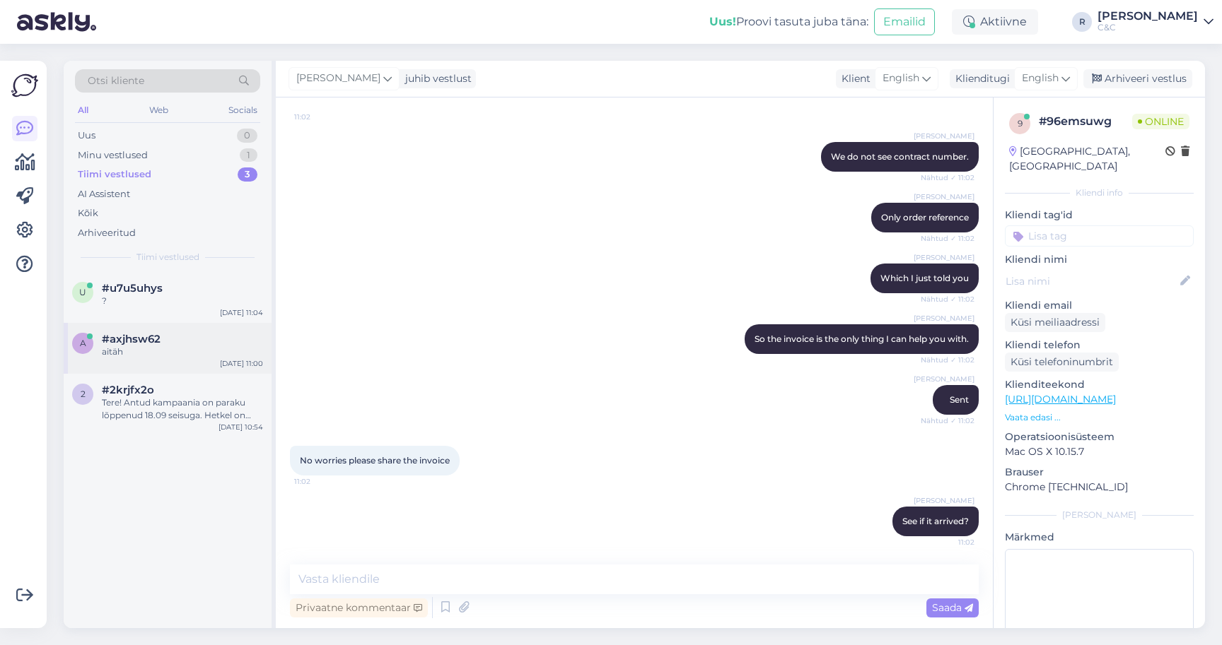
click at [150, 330] on div "a #axjhsw62 aitäh [DATE] 11:00" at bounding box center [168, 348] width 208 height 51
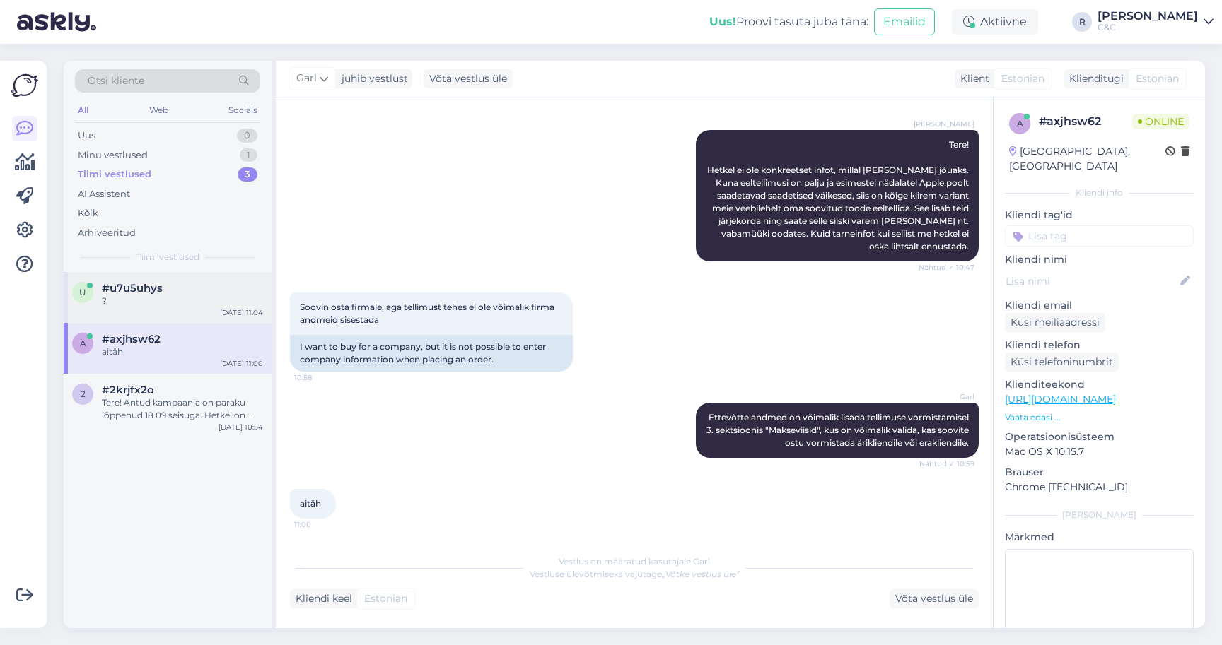
click at [156, 309] on div "u #u7u5uhys ? [DATE] 11:04" at bounding box center [168, 297] width 208 height 51
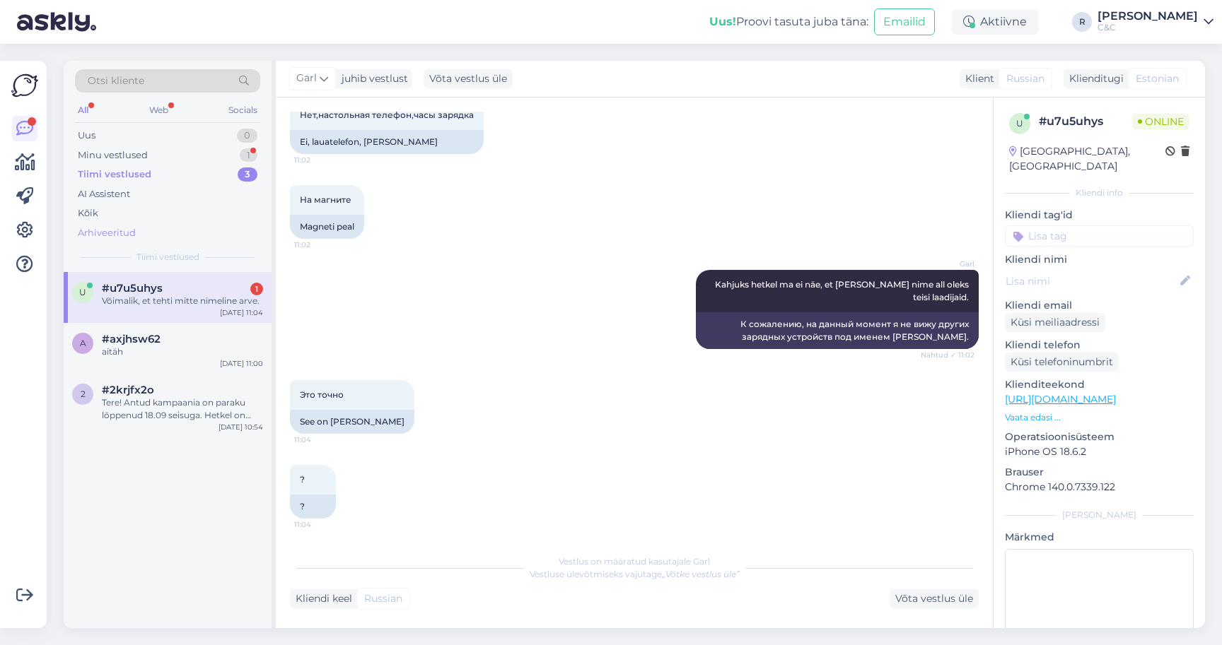
scroll to position [1121, 0]
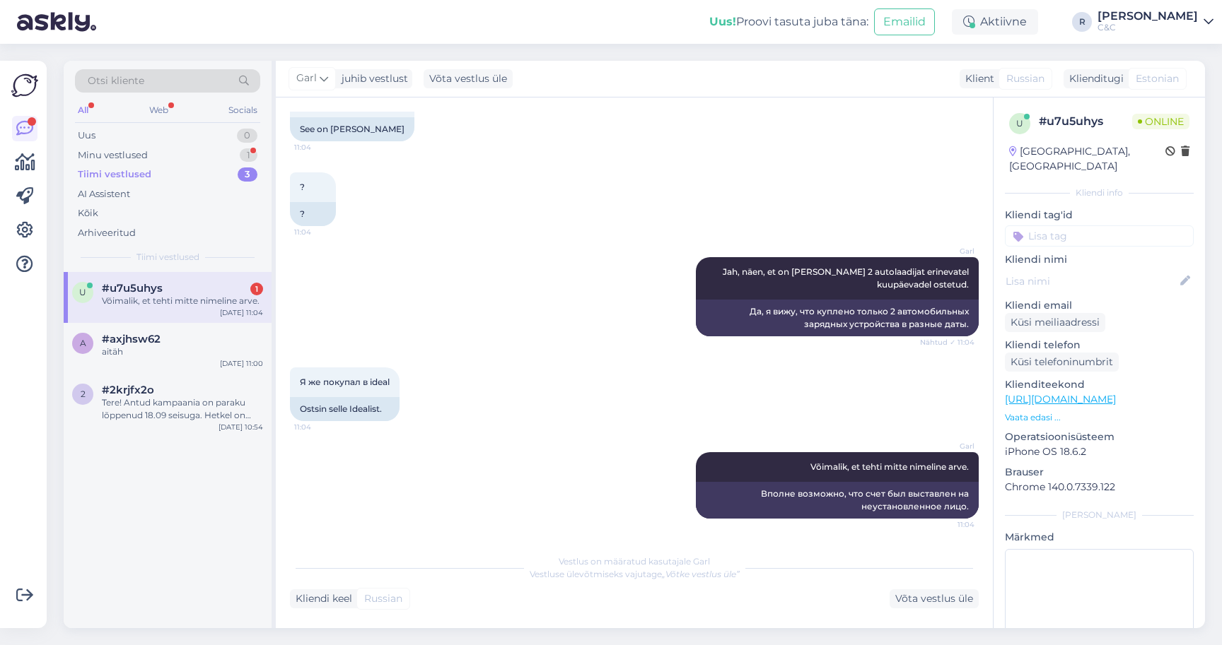
click at [186, 282] on div "#u7u5uhys 1" at bounding box center [182, 288] width 161 height 13
click at [173, 289] on div "#u7u5uhys 1" at bounding box center [182, 288] width 161 height 13
click at [421, 462] on div "[PERSON_NAME], et tehti mitte nimeline arve. 11:04 Вполне возможно, что счет бы…" at bounding box center [634, 486] width 689 height 98
click at [199, 154] on div "Minu vestlused 1" at bounding box center [167, 156] width 185 height 20
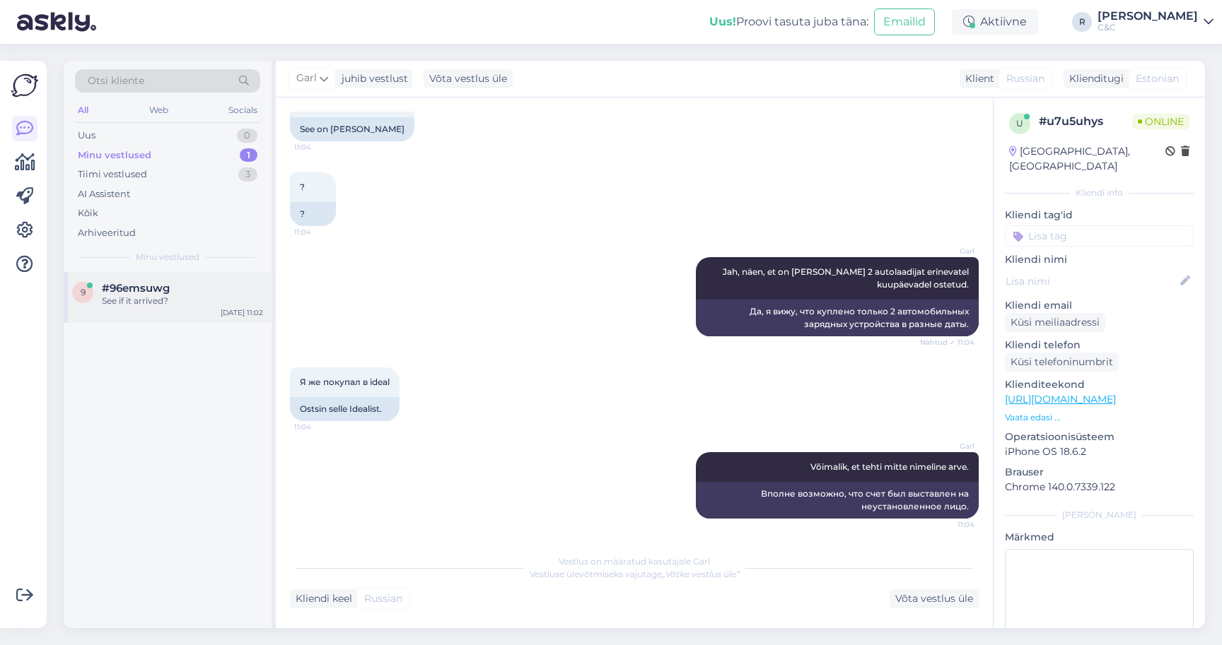
click at [171, 320] on div "9 #96emsuwg See if it arrived? [DATE] 11:02" at bounding box center [168, 297] width 208 height 51
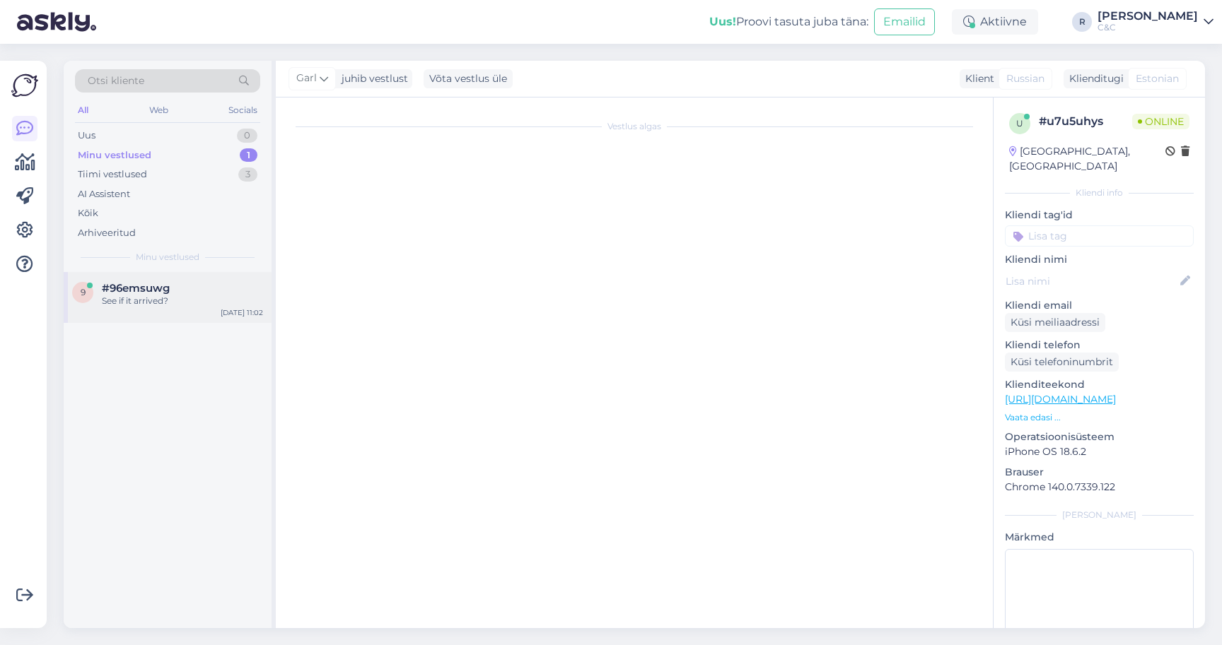
scroll to position [2991, 0]
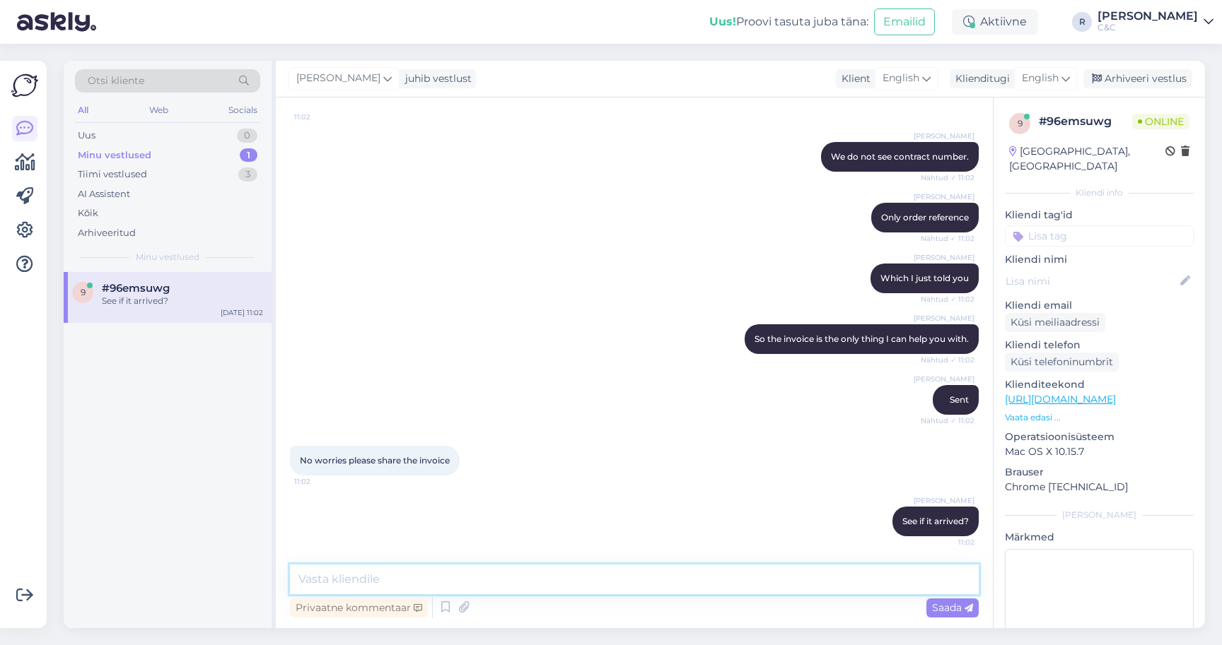
click at [724, 588] on textarea at bounding box center [634, 580] width 689 height 30
